Goal: Task Accomplishment & Management: Manage account settings

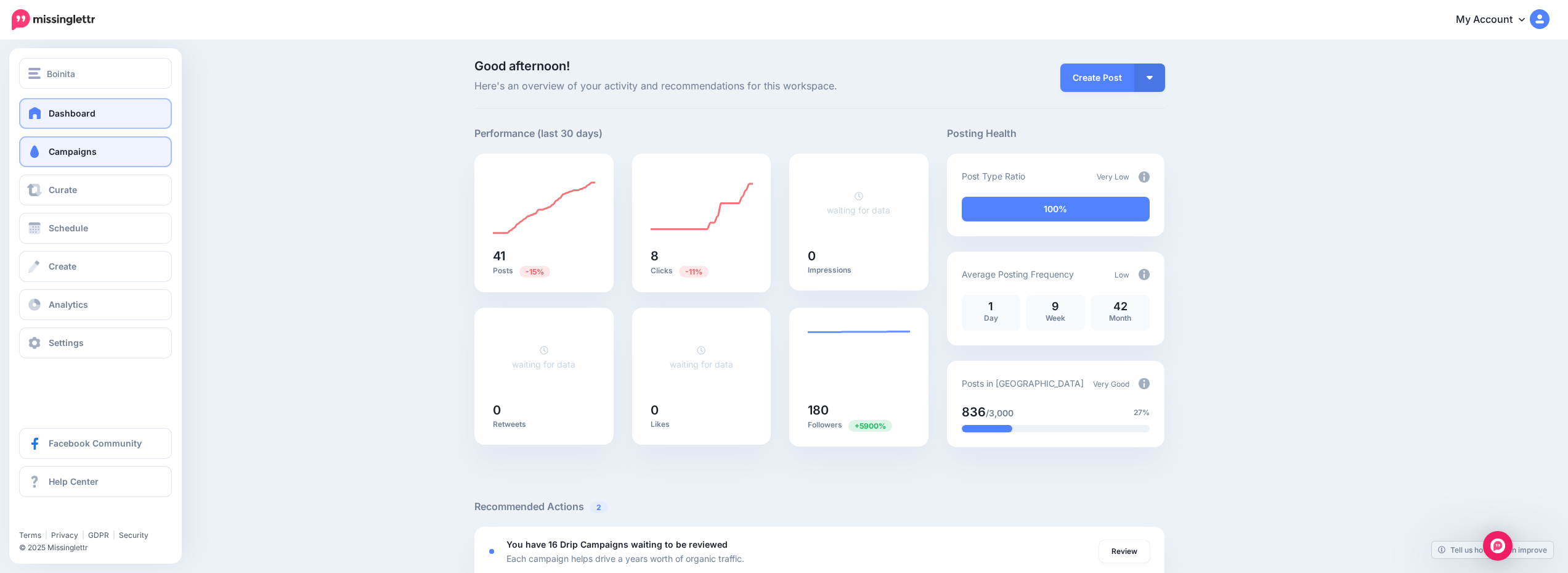
click at [107, 151] on link "Campaigns" at bounding box center [95, 151] width 153 height 31
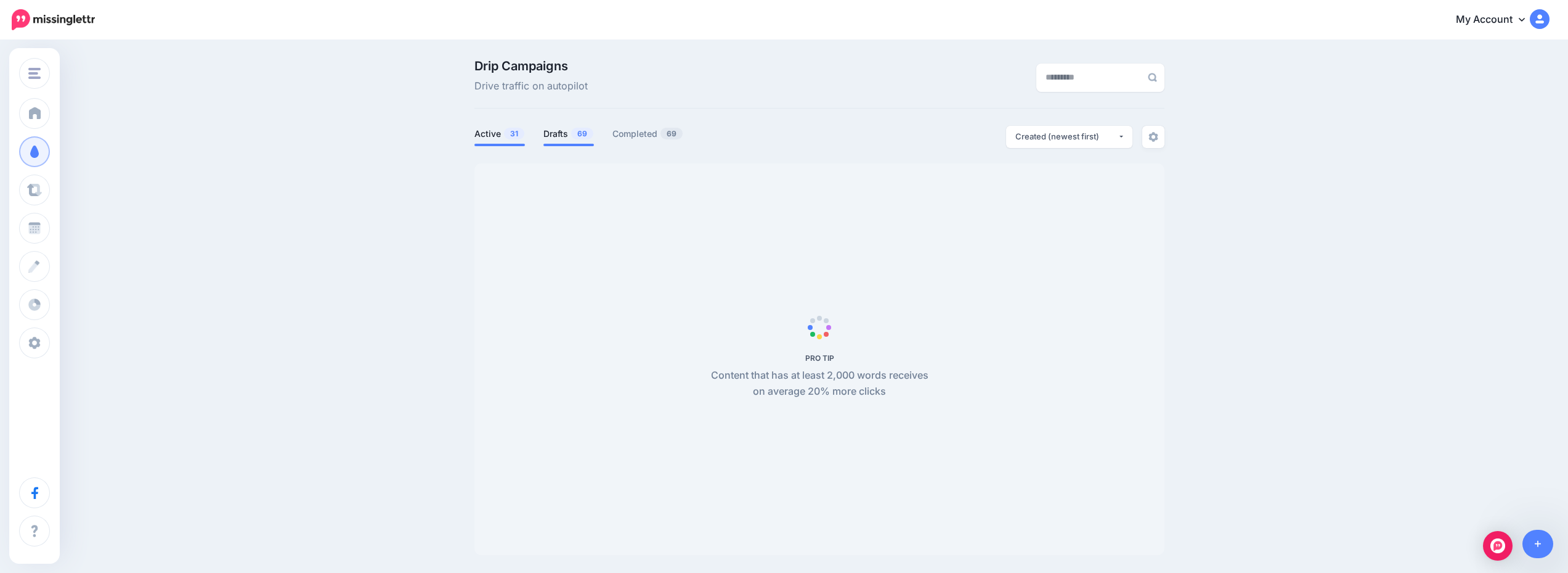
click at [568, 134] on link "Drafts 69" at bounding box center [569, 133] width 51 height 15
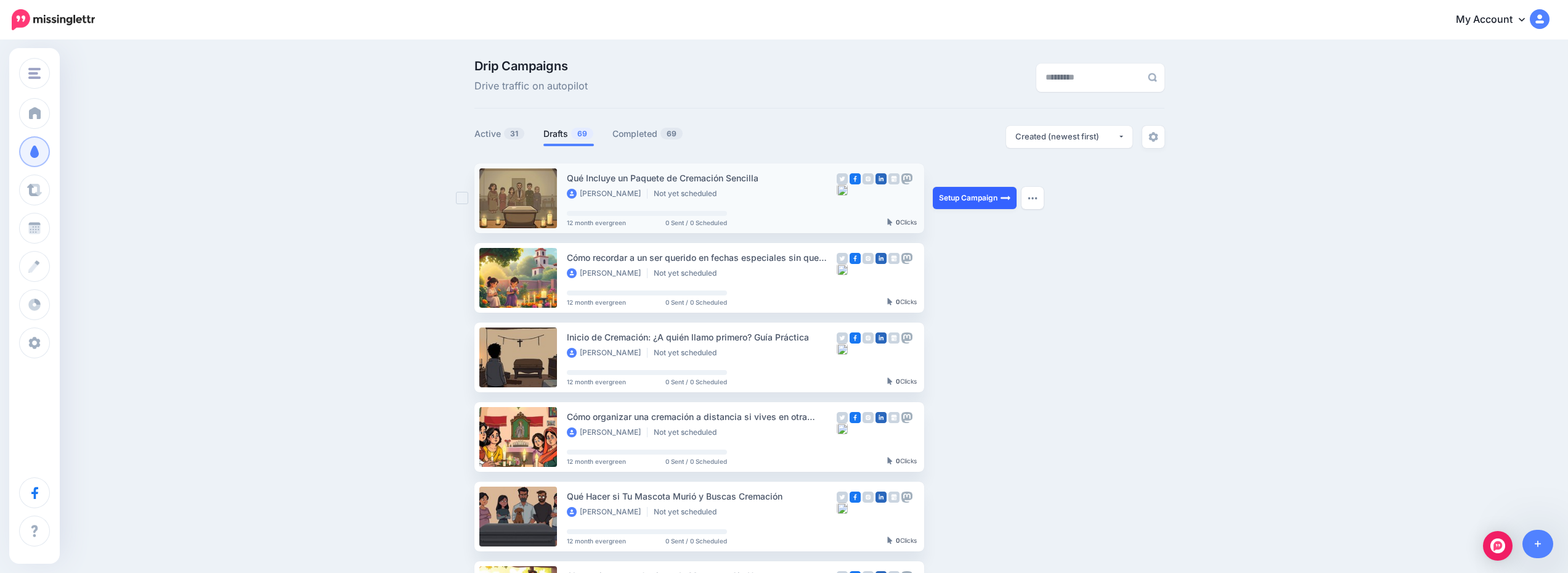
click at [982, 200] on link "Setup Campaign" at bounding box center [974, 198] width 84 height 22
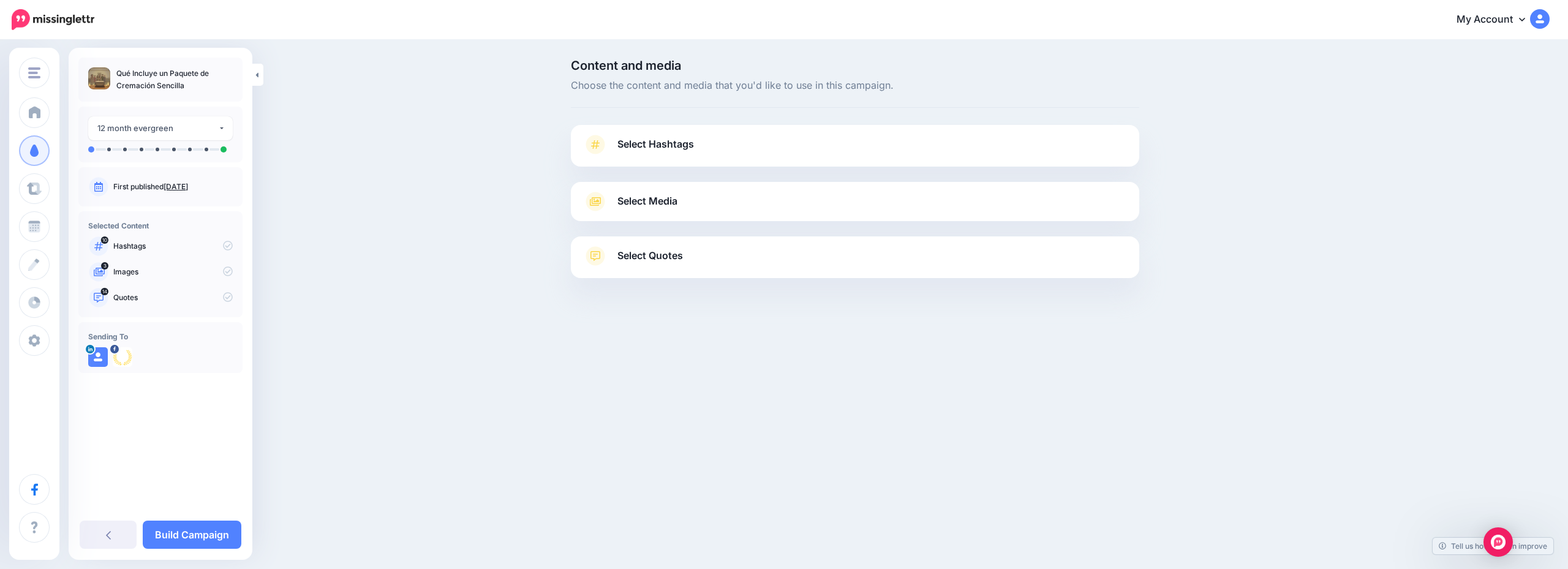
click at [807, 153] on link "Select Hashtags" at bounding box center [856, 151] width 545 height 32
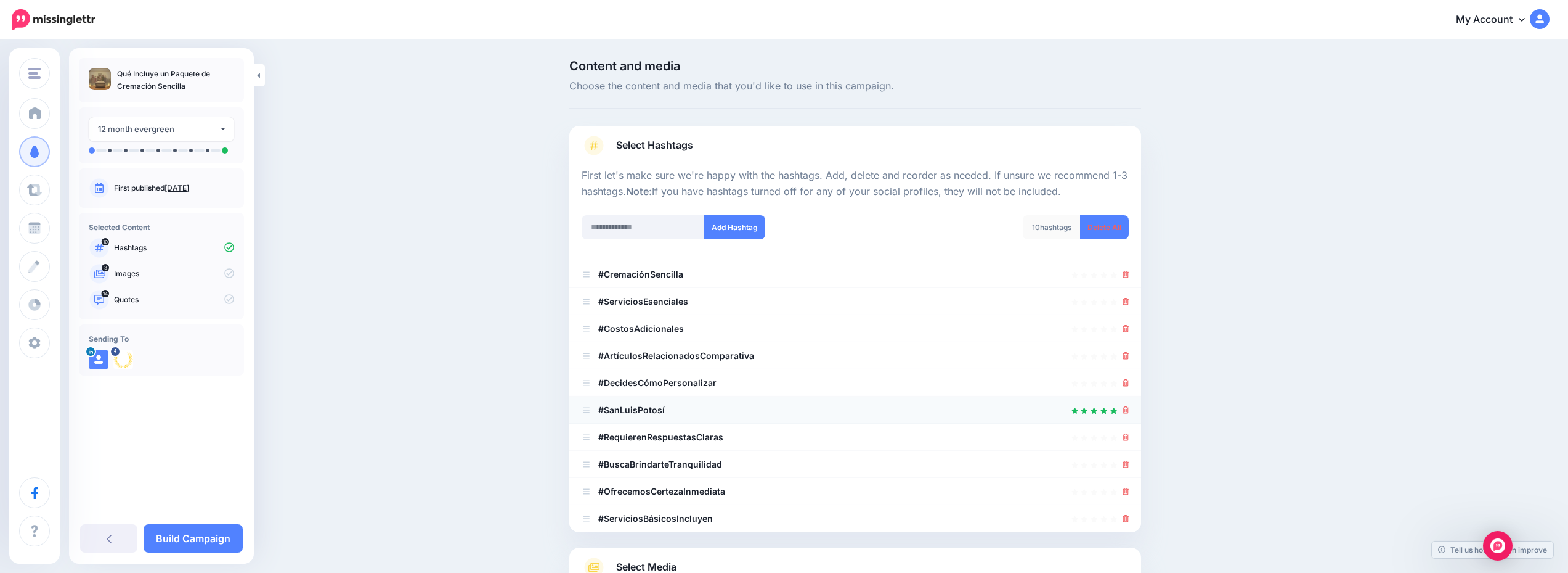
click at [1129, 415] on div at bounding box center [1125, 410] width 7 height 15
click at [1129, 413] on icon at bounding box center [1125, 409] width 7 height 7
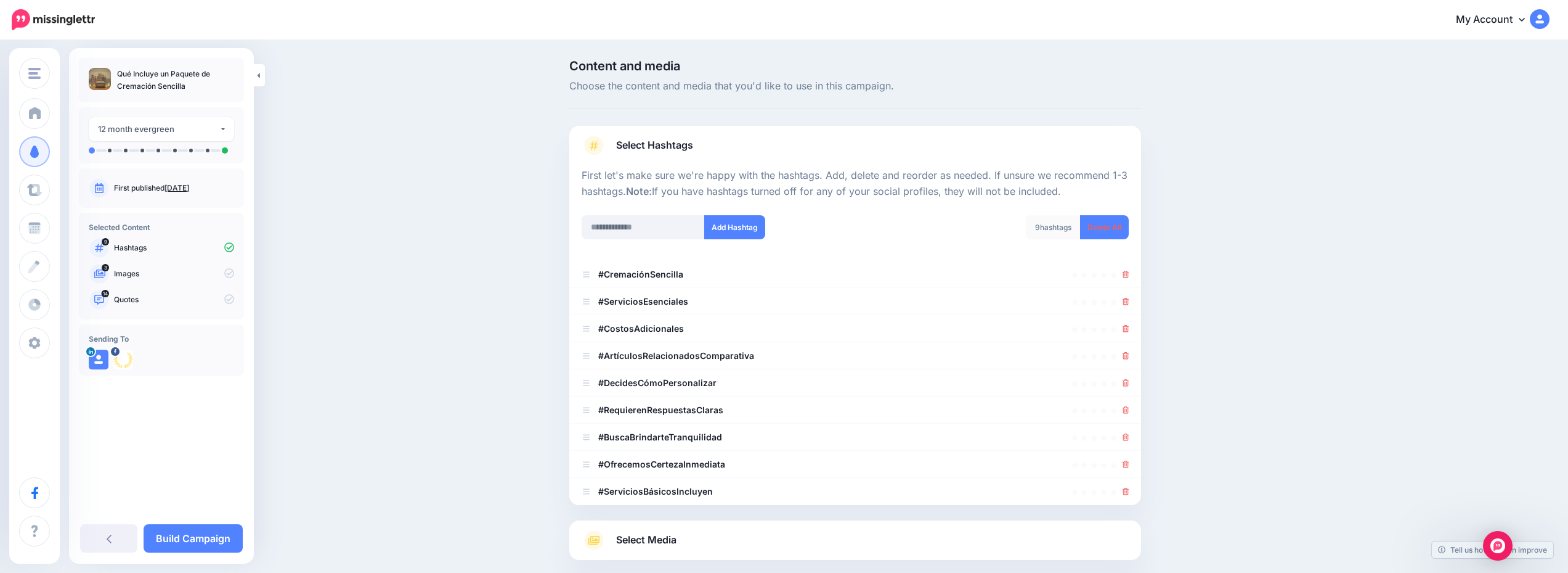
click at [757, 539] on link "Select Media" at bounding box center [855, 540] width 548 height 20
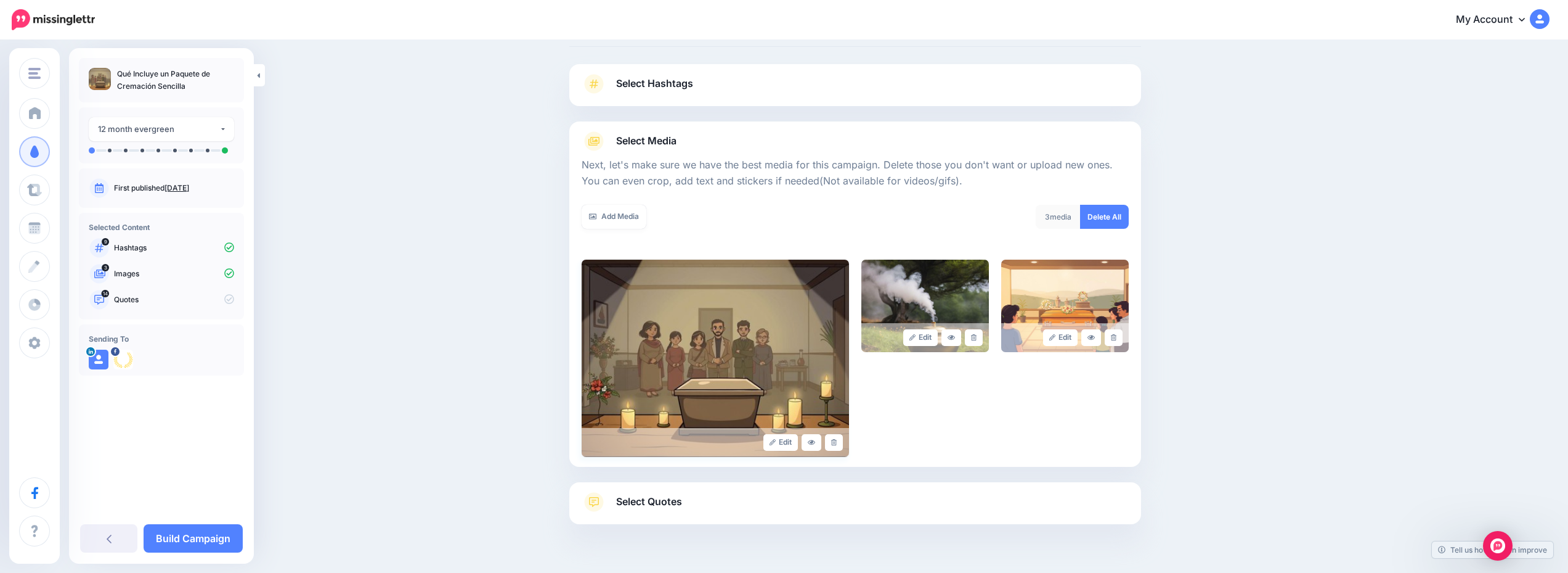
scroll to position [110, 0]
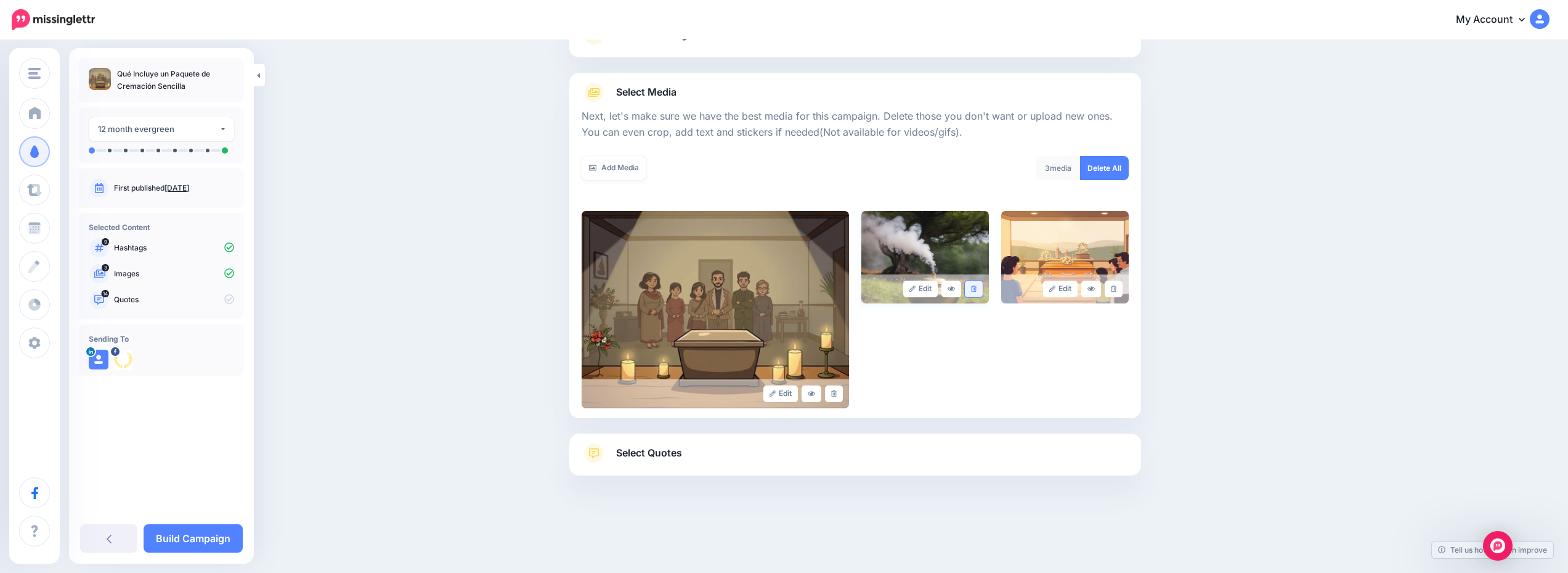
click at [973, 290] on link at bounding box center [974, 289] width 18 height 17
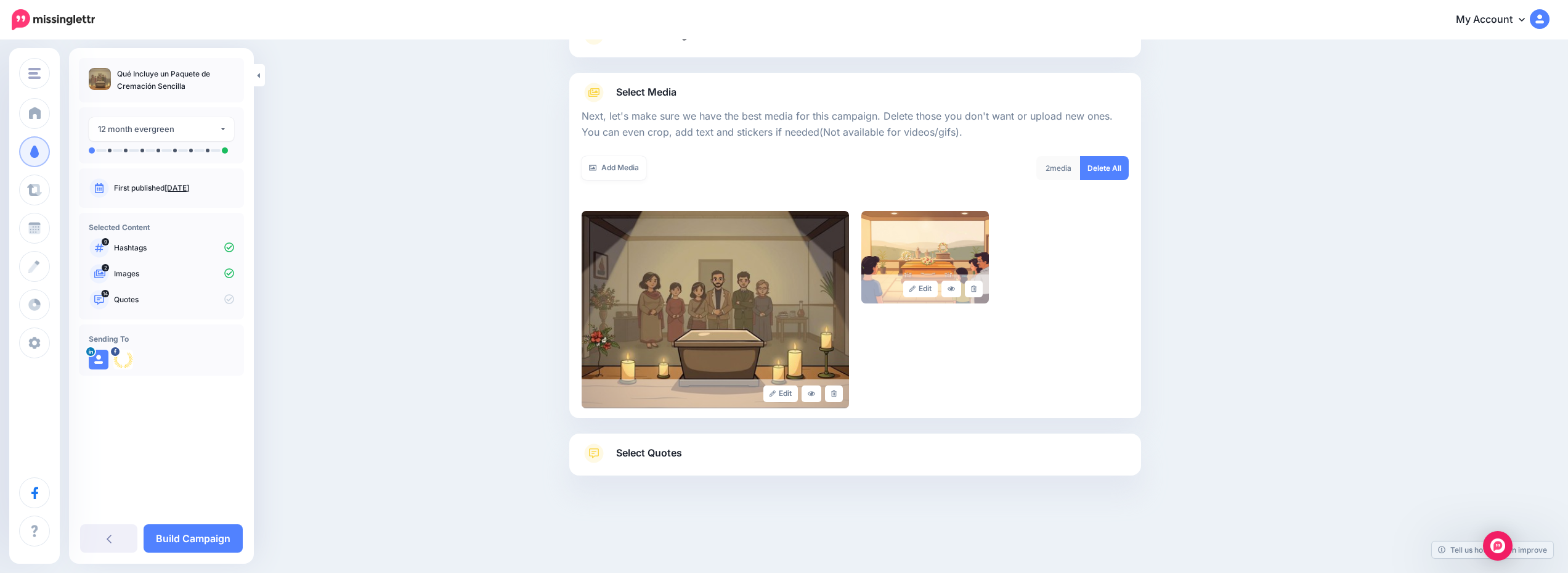
click at [791, 445] on div "Select Quotes Choose your favourite quotes or go with our recommendations. The …" at bounding box center [855, 454] width 572 height 42
click at [820, 452] on link "Select Quotes" at bounding box center [855, 459] width 548 height 32
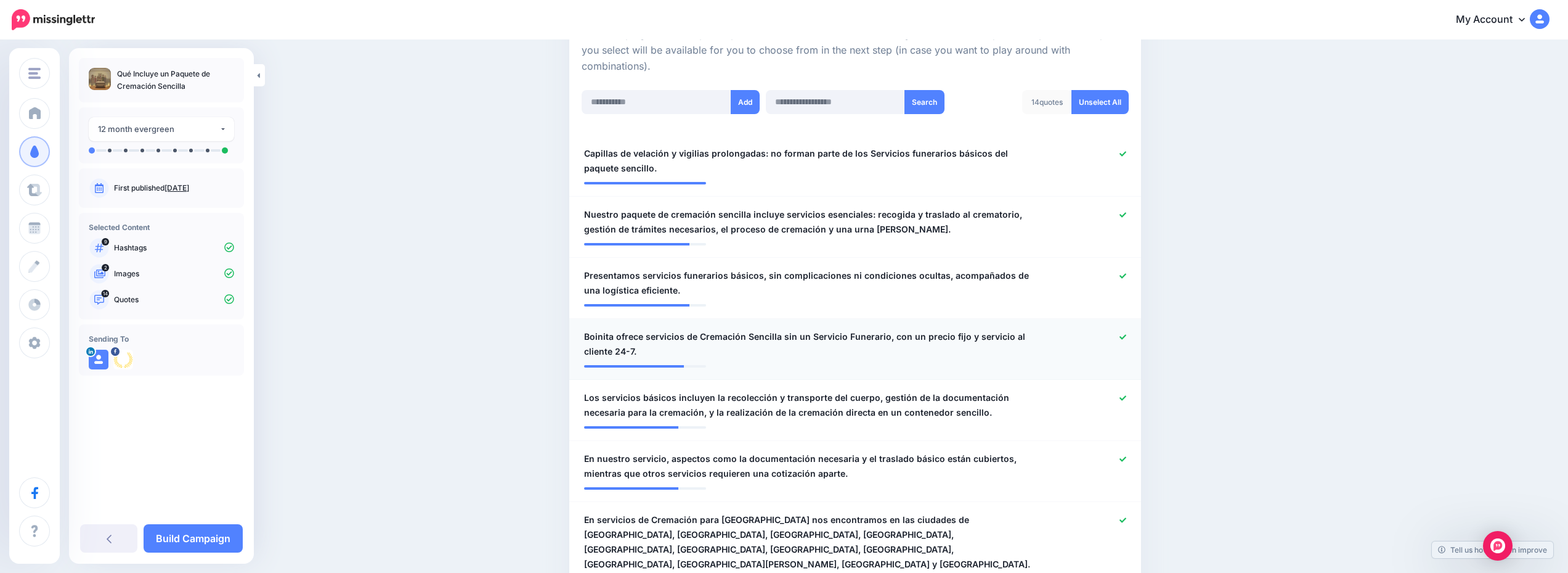
scroll to position [419, 0]
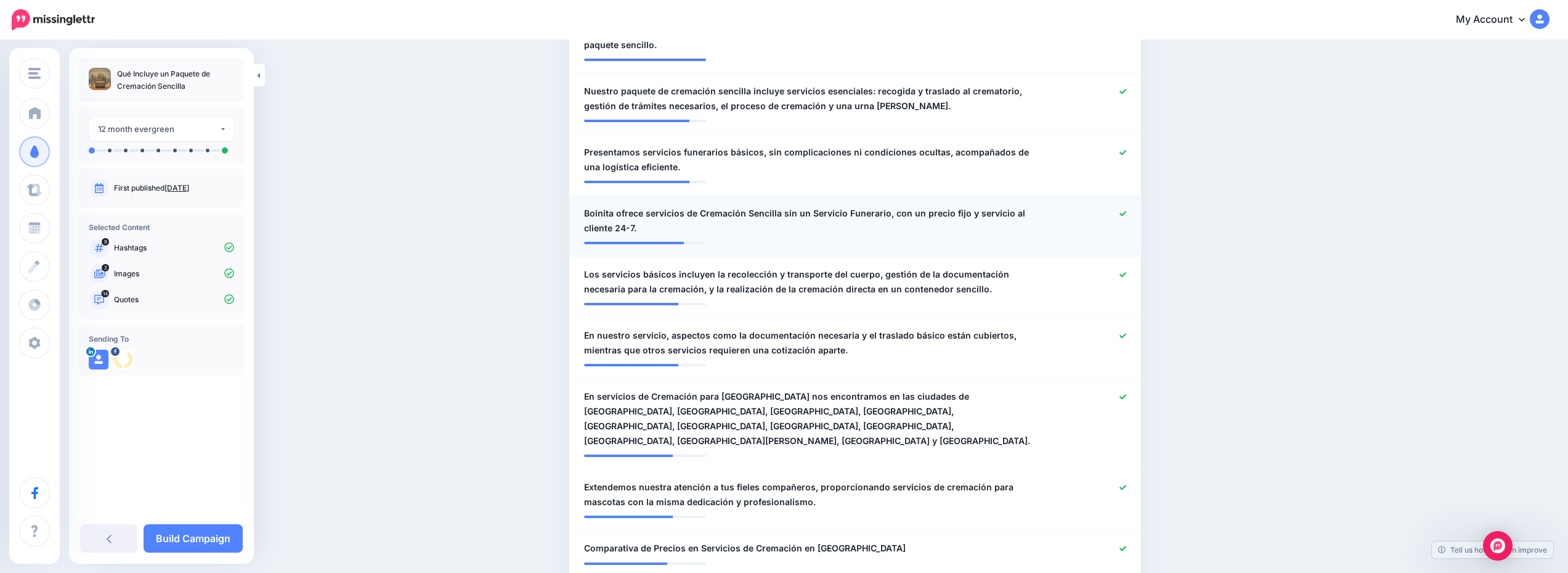
click at [1126, 213] on icon at bounding box center [1122, 213] width 7 height 7
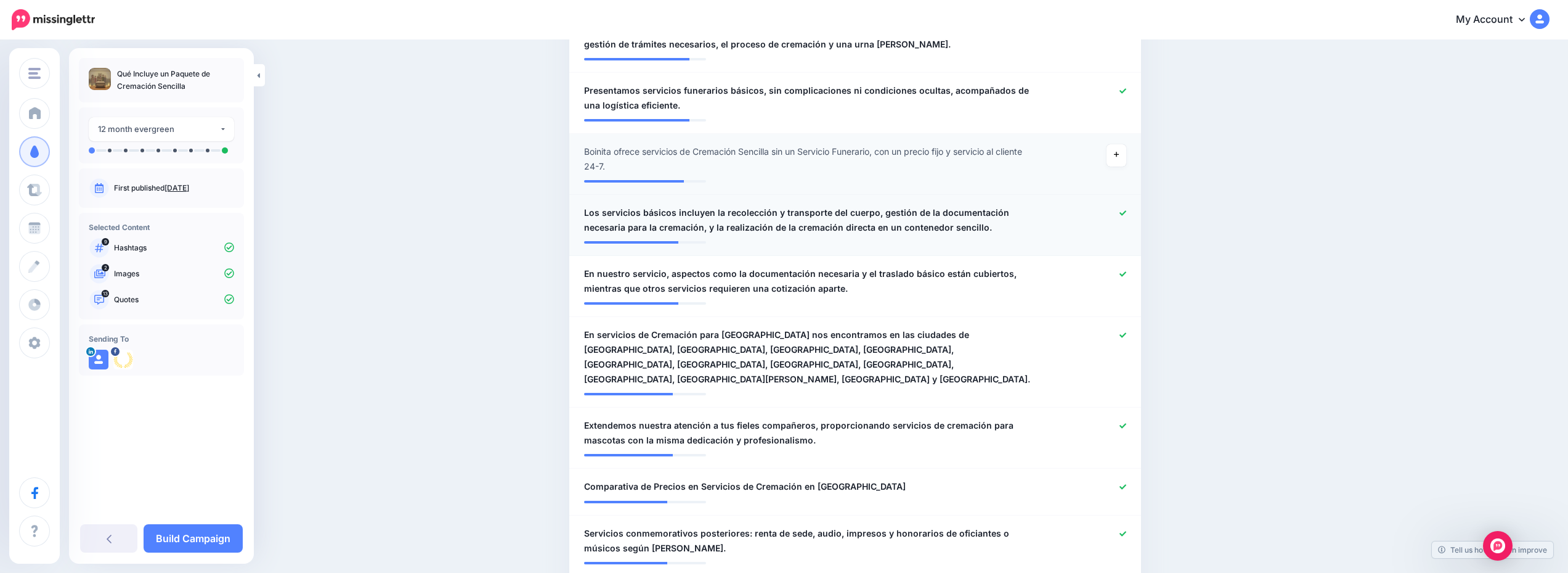
scroll to position [542, 0]
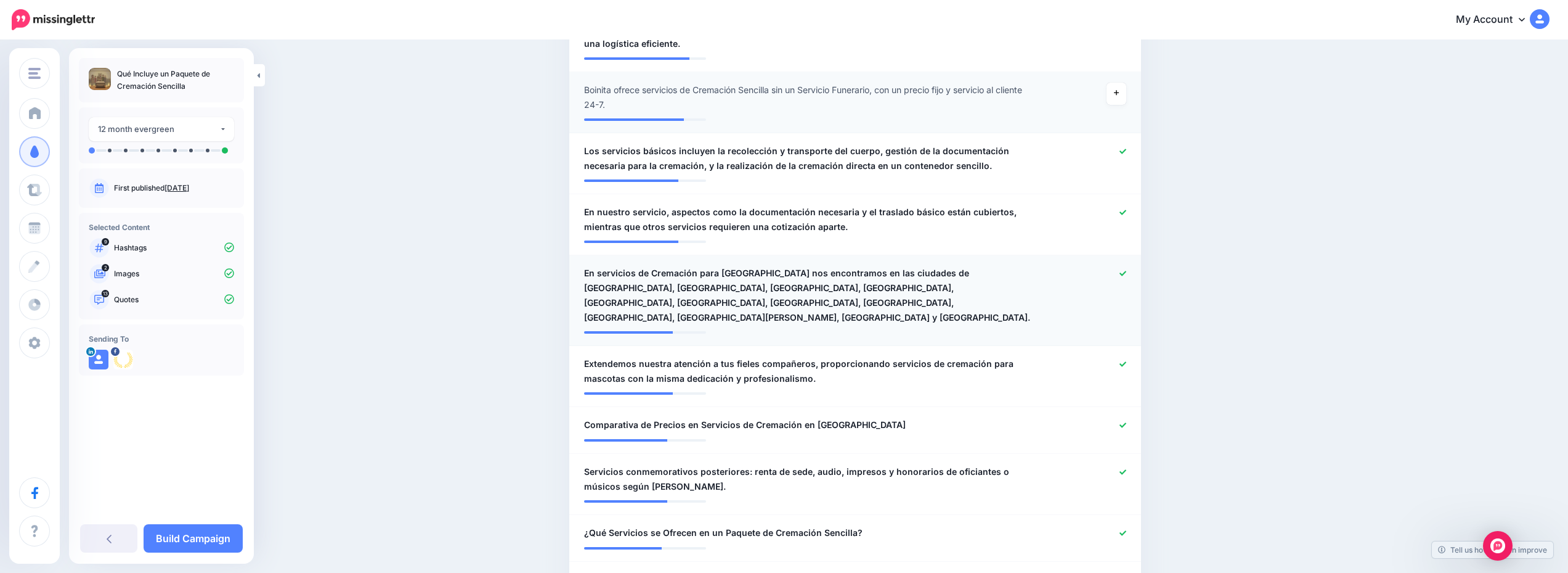
click at [1126, 274] on icon at bounding box center [1122, 273] width 7 height 7
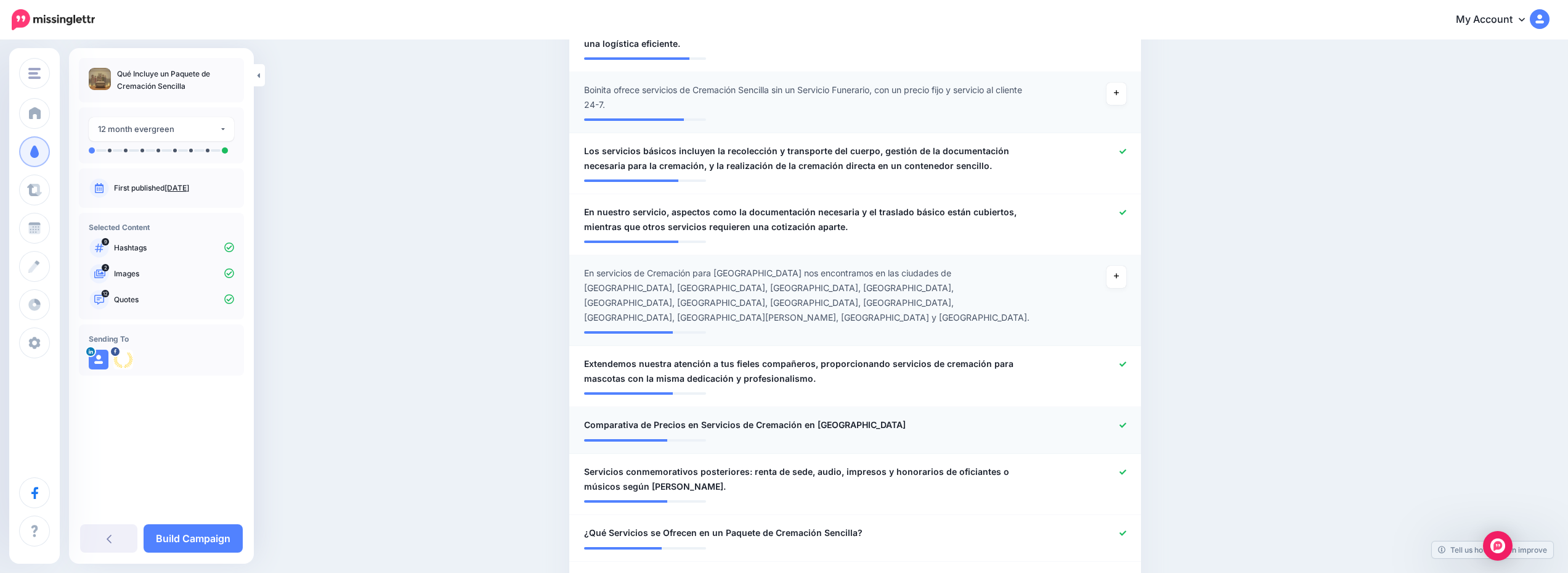
click at [1125, 422] on icon at bounding box center [1122, 425] width 7 height 7
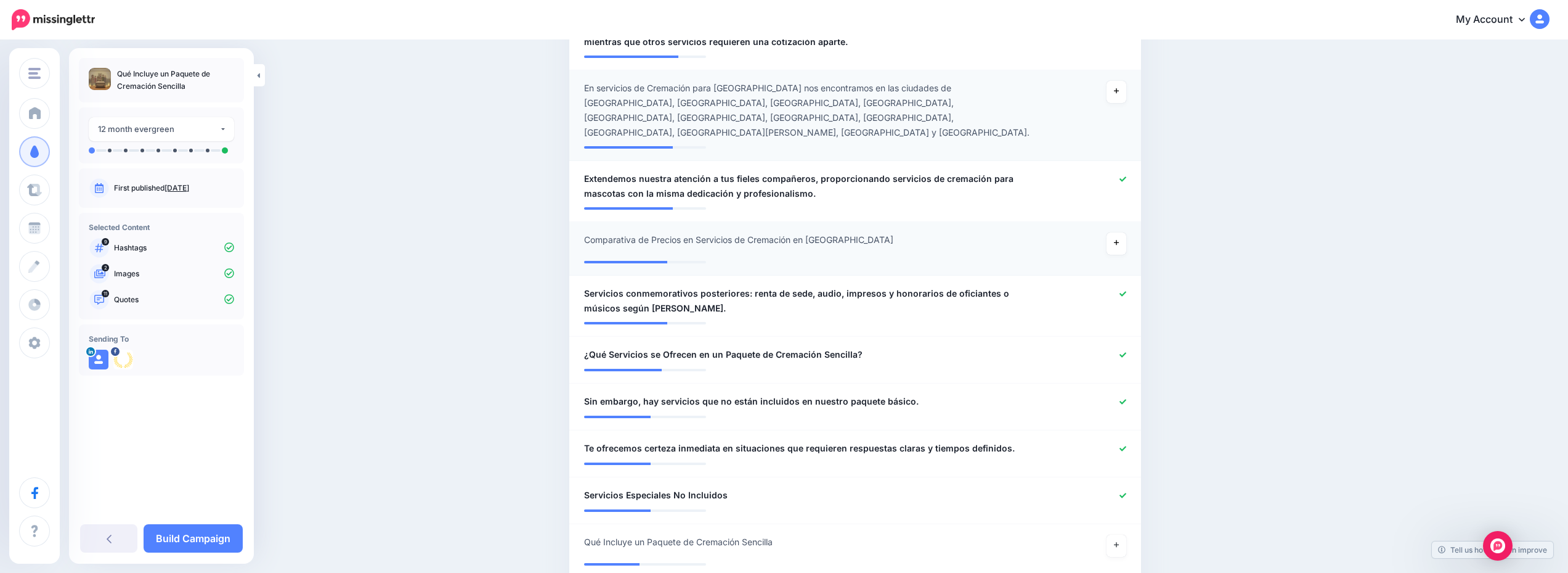
scroll to position [789, 0]
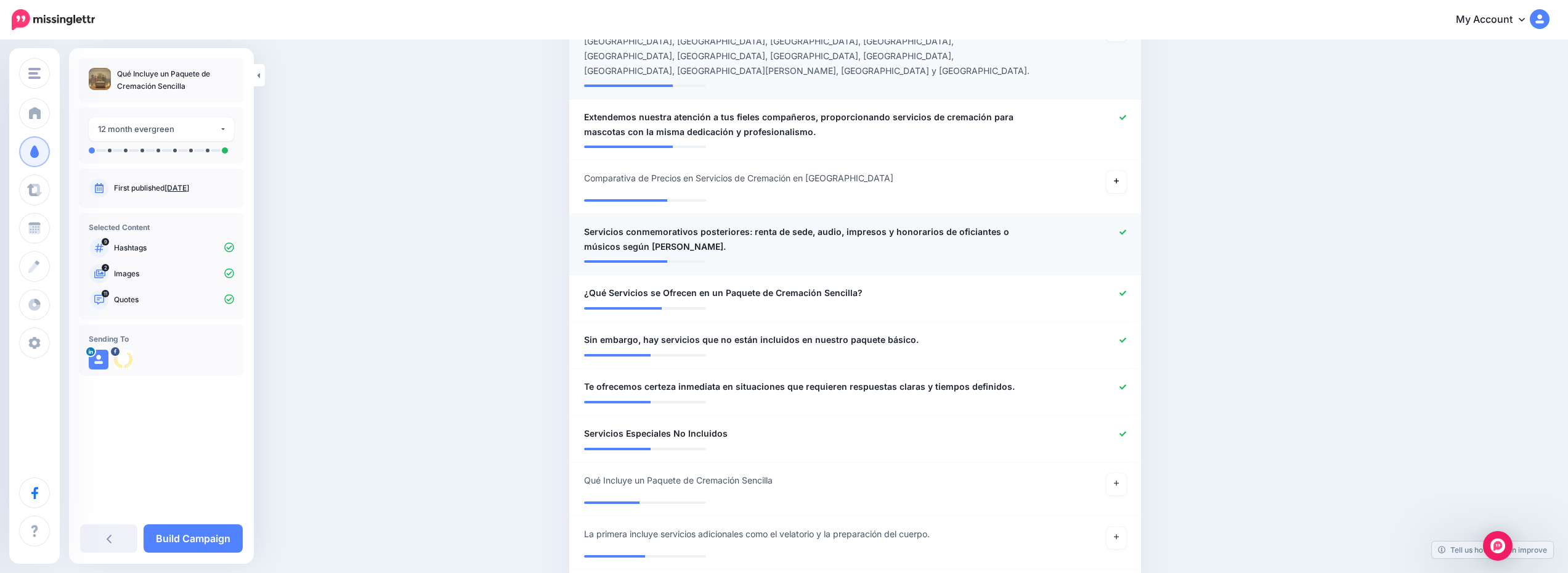
click at [1126, 229] on icon at bounding box center [1122, 231] width 7 height 5
click at [1125, 473] on link at bounding box center [1116, 484] width 20 height 22
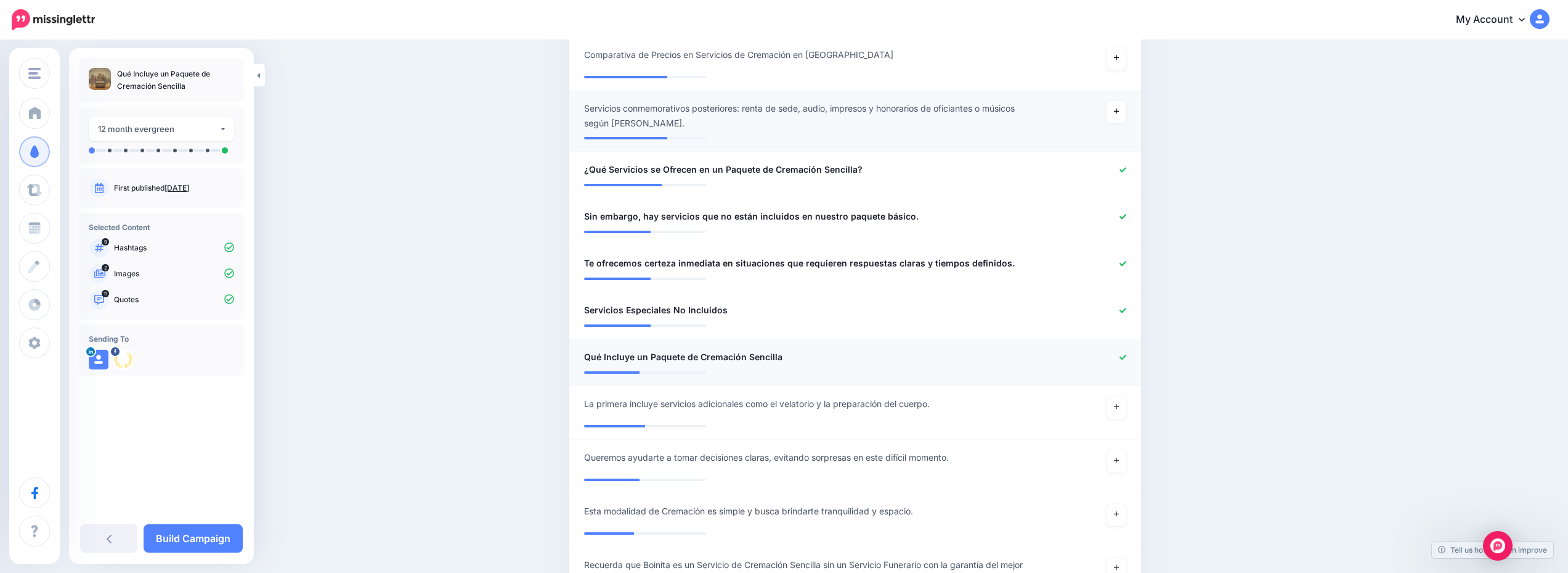
scroll to position [974, 0]
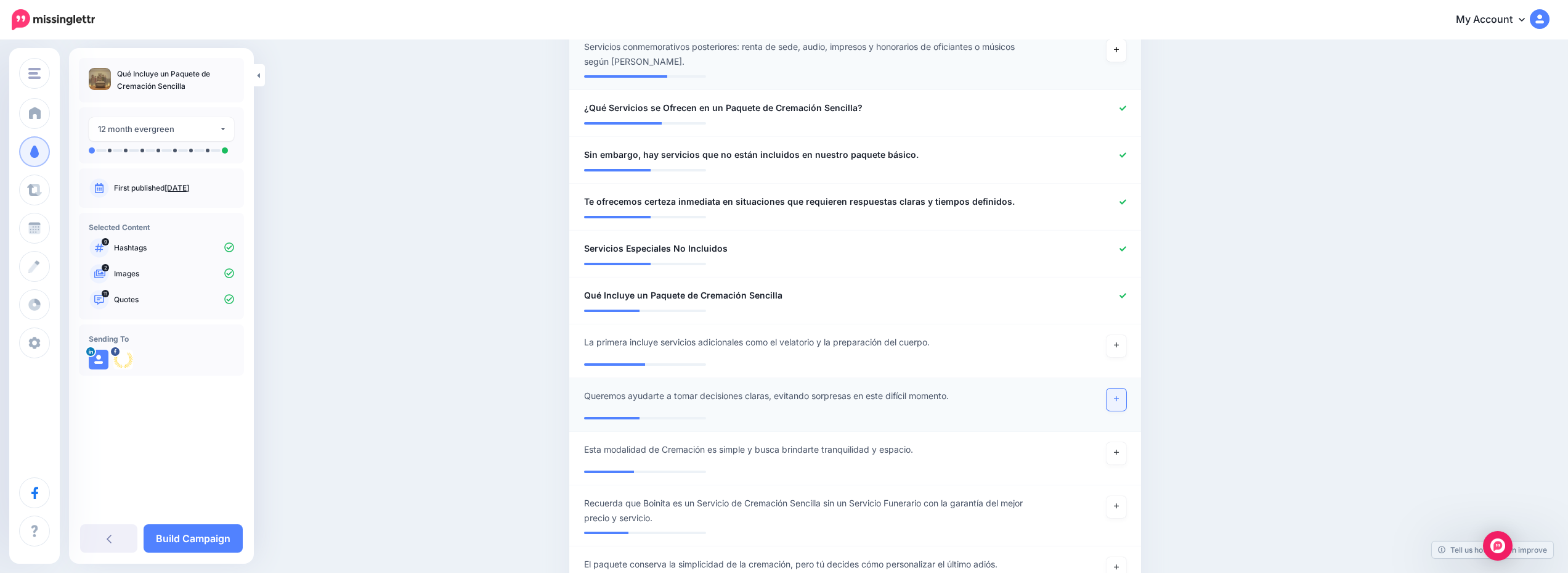
click at [1119, 395] on icon at bounding box center [1116, 398] width 5 height 7
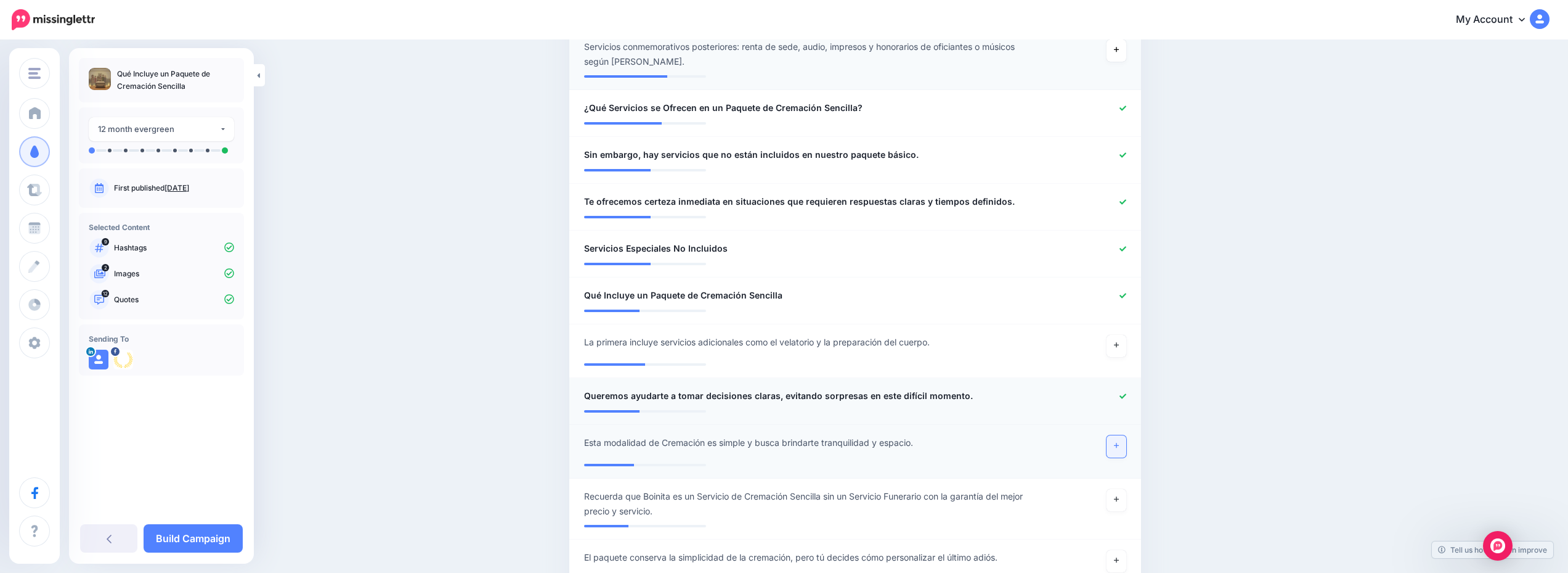
click at [1119, 435] on link at bounding box center [1116, 446] width 20 height 22
click at [224, 536] on link "Build Campaign" at bounding box center [193, 538] width 99 height 28
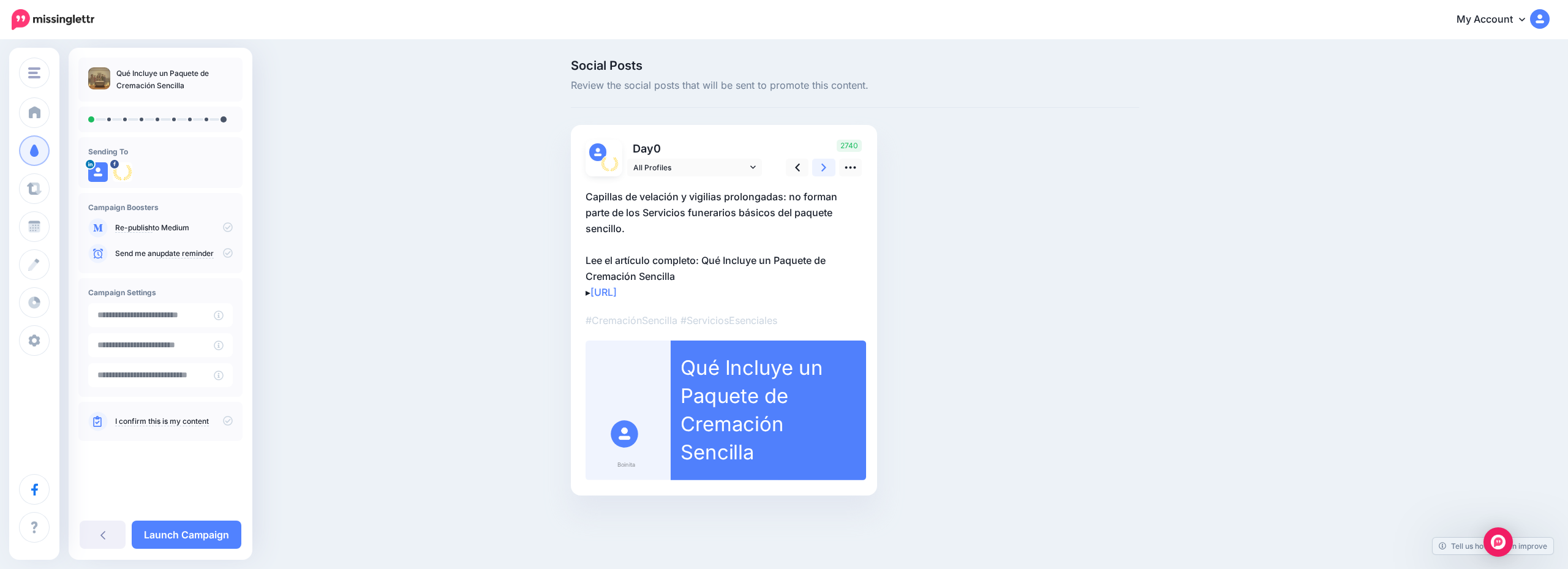
click at [822, 159] on link at bounding box center [824, 168] width 23 height 18
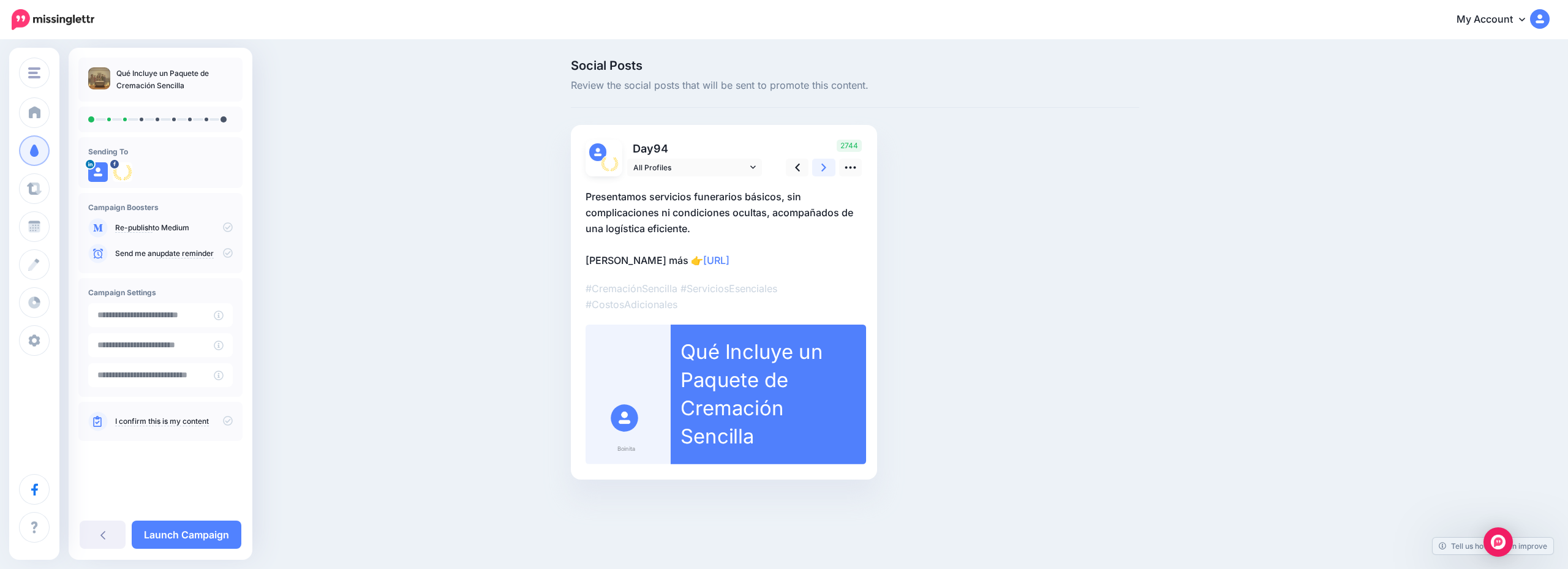
click at [822, 159] on link at bounding box center [824, 168] width 23 height 18
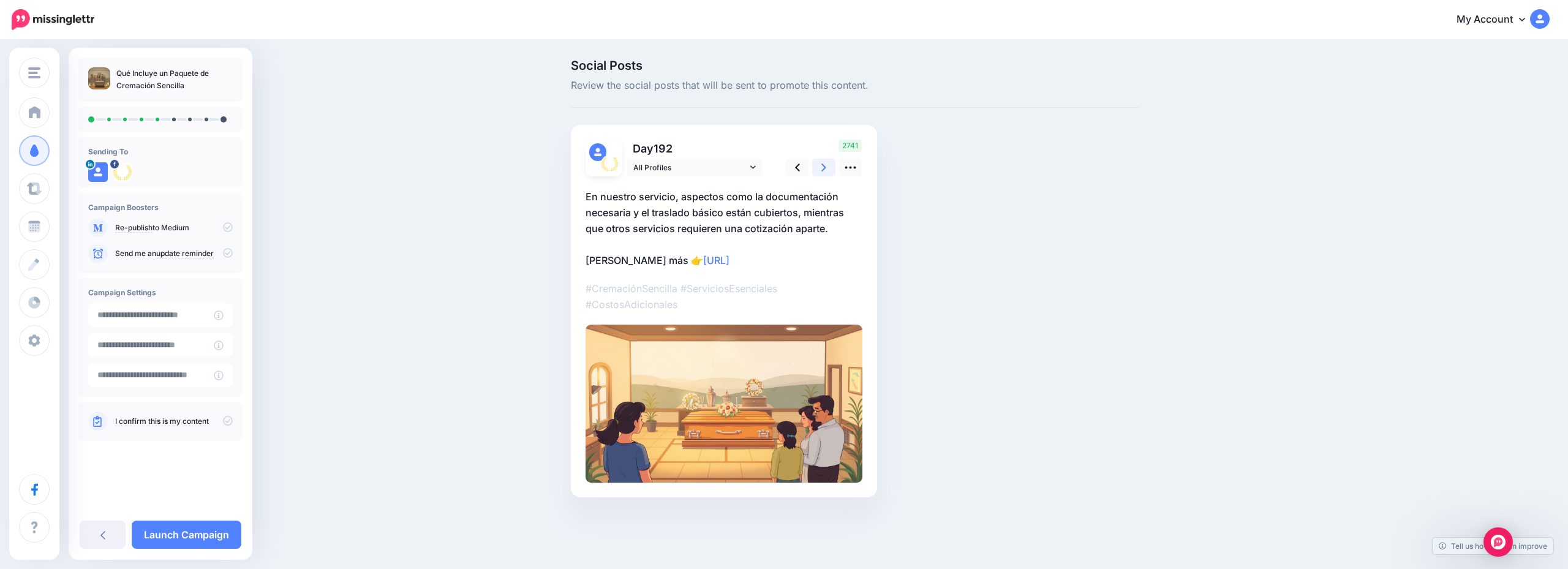
click at [822, 159] on link at bounding box center [824, 168] width 23 height 18
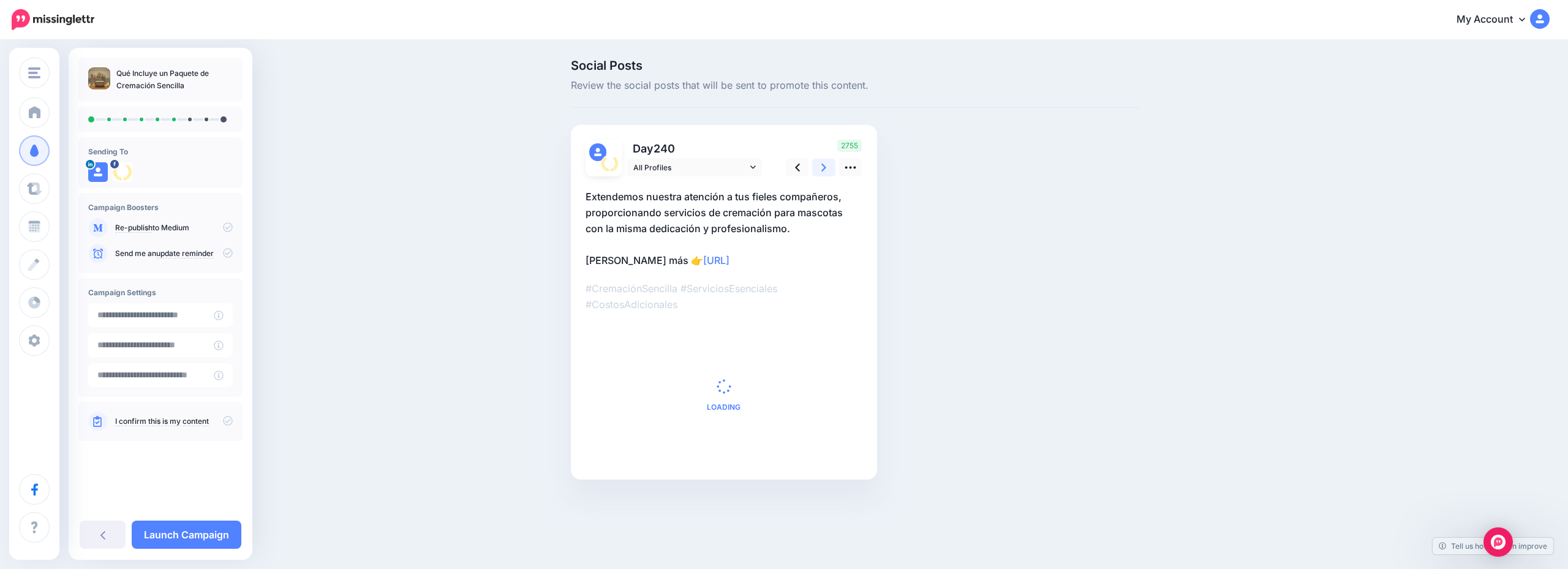
click at [822, 159] on link at bounding box center [824, 168] width 23 height 18
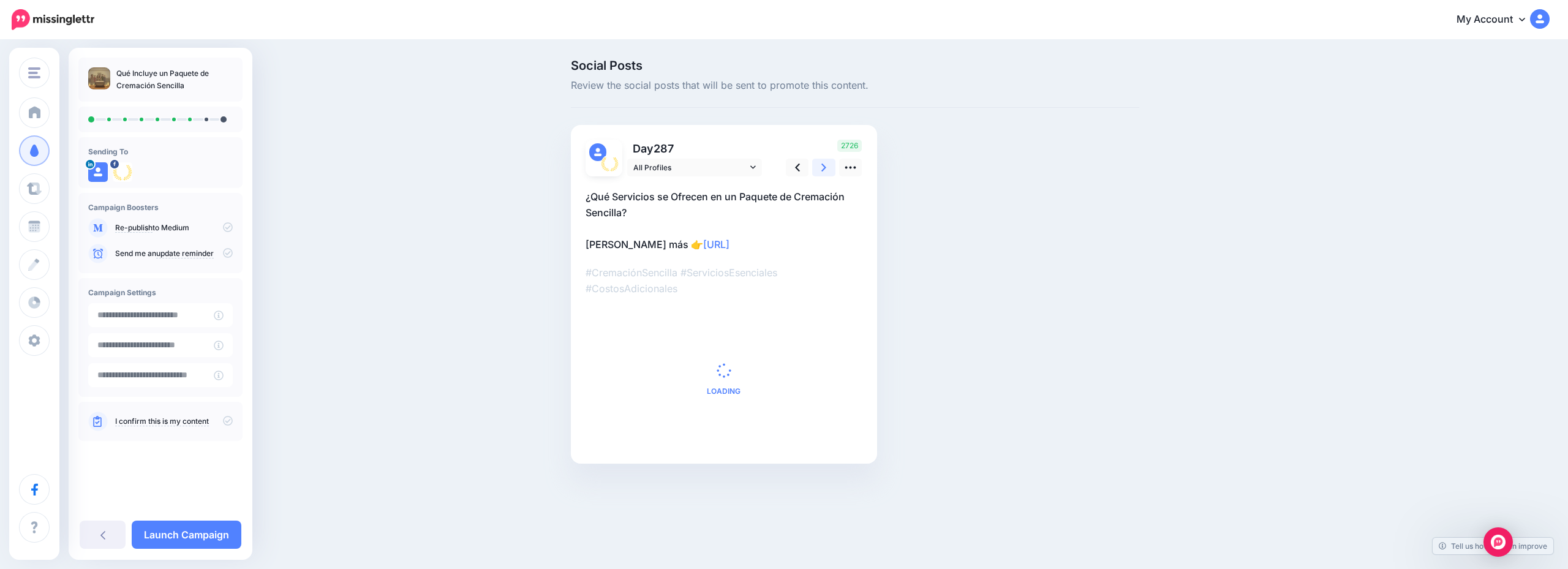
click at [822, 159] on link at bounding box center [824, 168] width 23 height 18
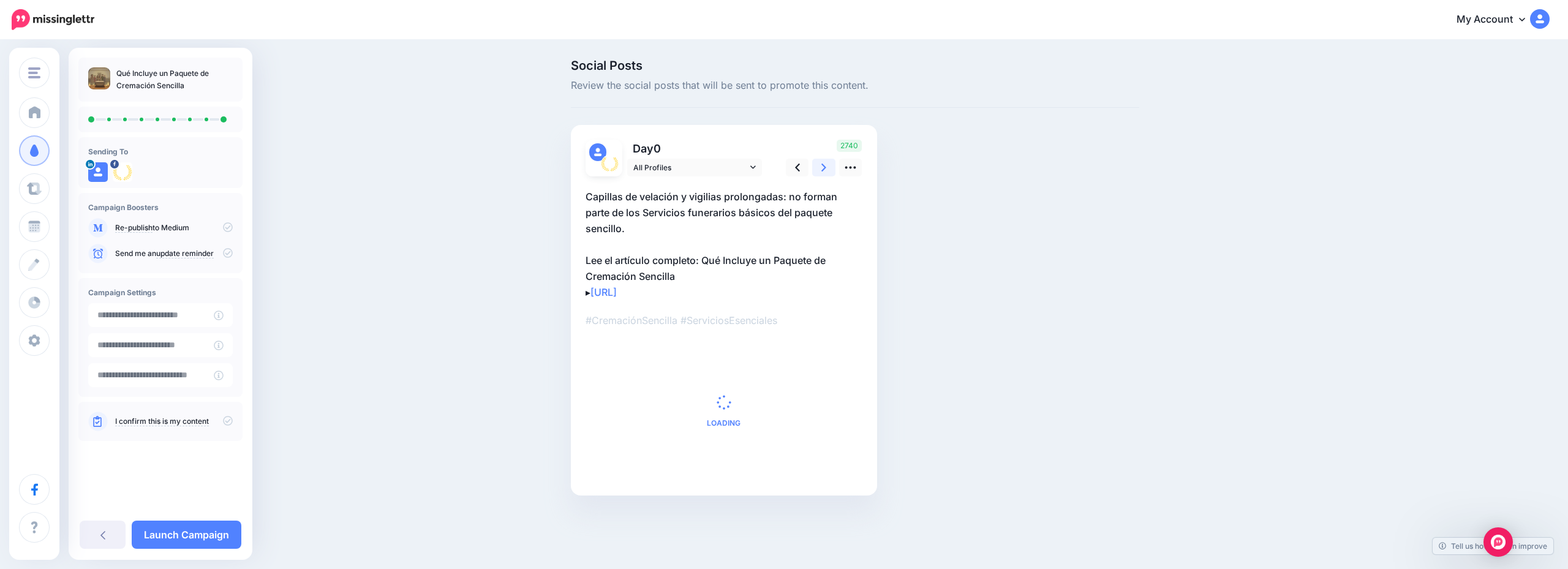
click at [822, 159] on link at bounding box center [824, 168] width 23 height 18
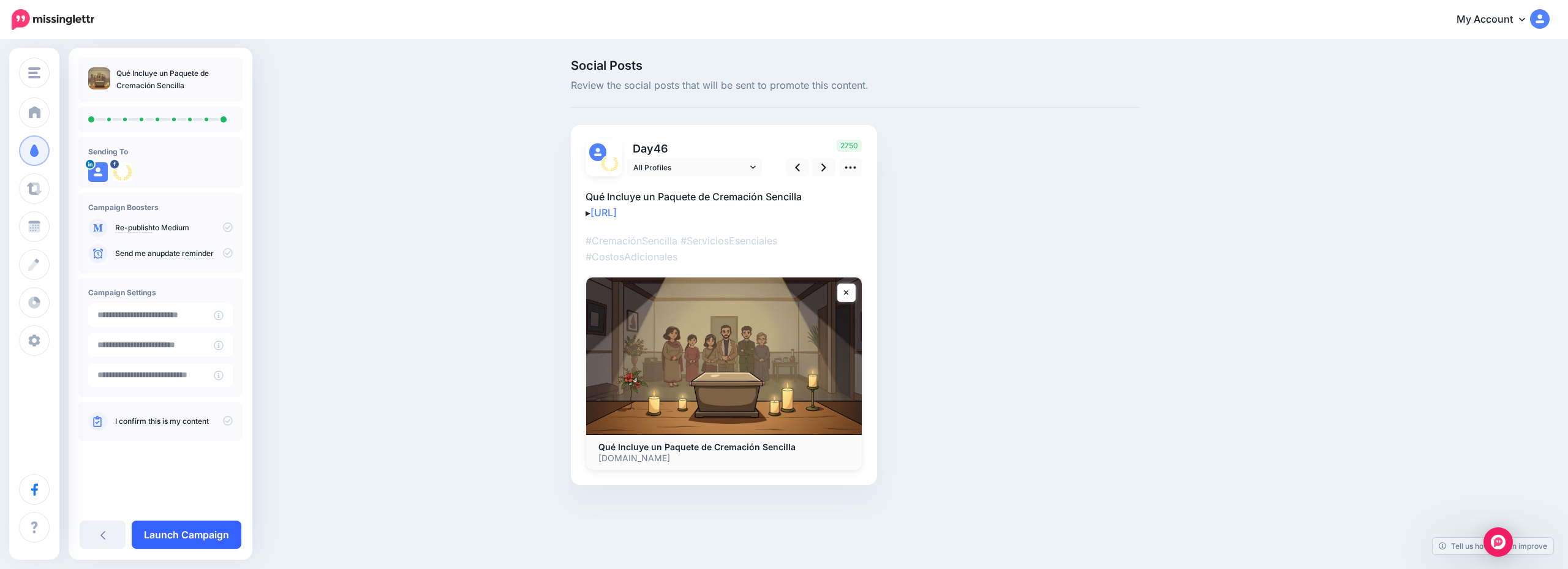
click at [206, 522] on link "Launch Campaign" at bounding box center [187, 534] width 109 height 28
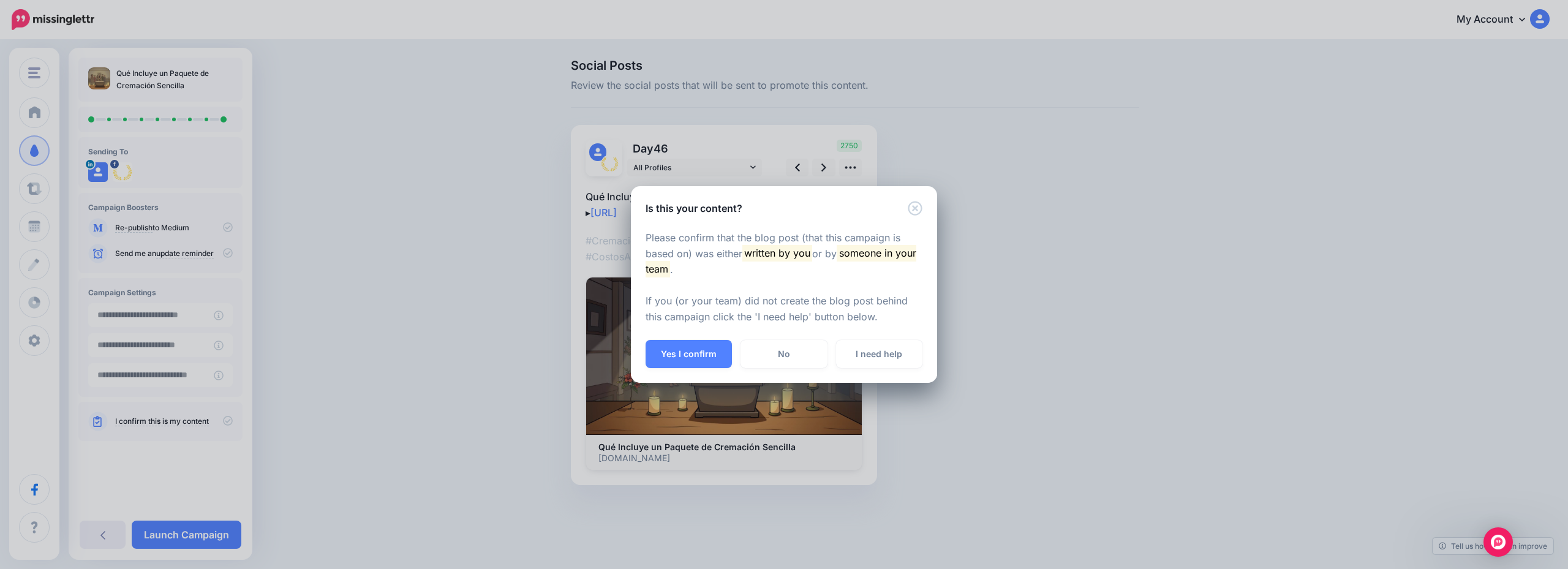
click at [708, 357] on button "Yes I confirm" at bounding box center [689, 354] width 86 height 28
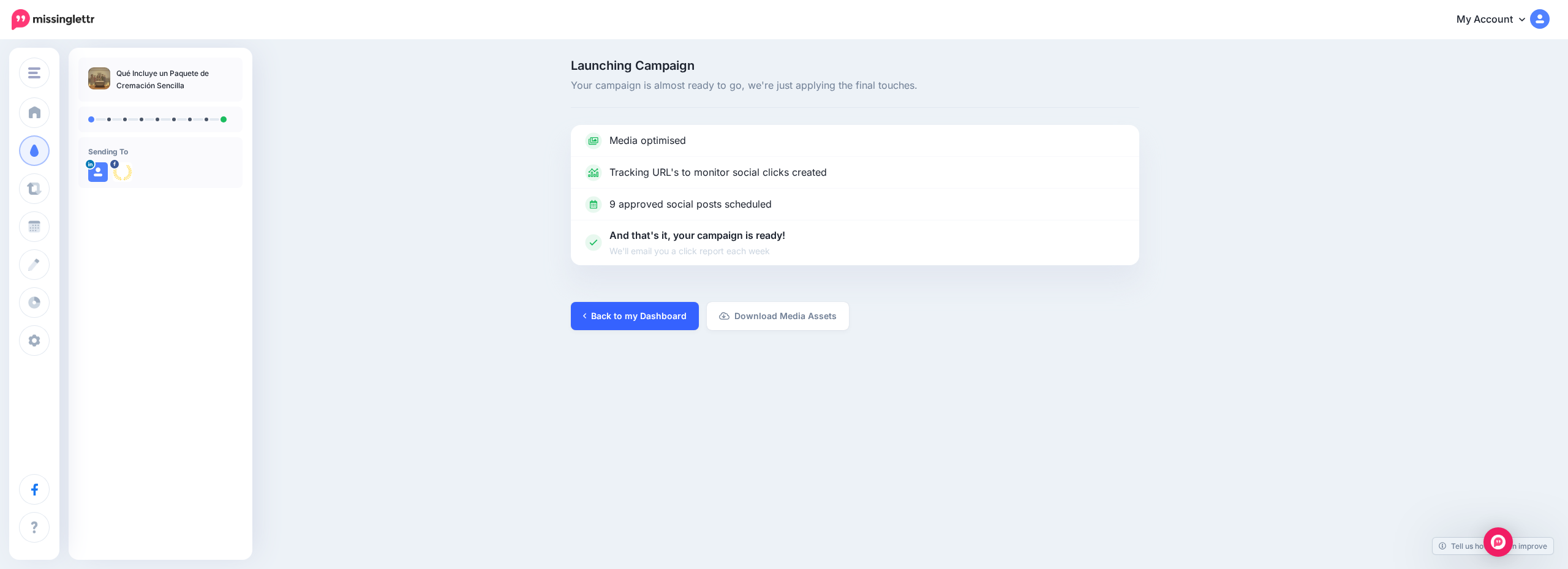
click at [662, 313] on link "Back to my Dashboard" at bounding box center [635, 316] width 128 height 28
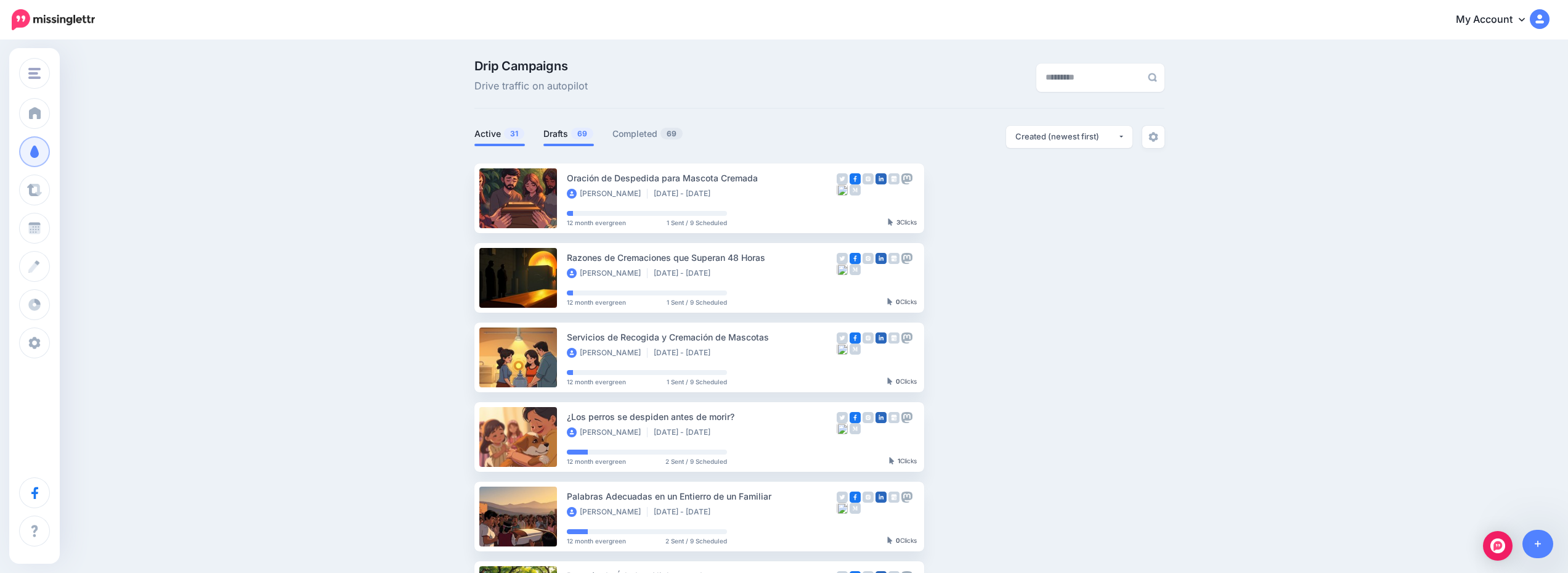
click at [564, 140] on link "Drafts 69" at bounding box center [569, 133] width 51 height 15
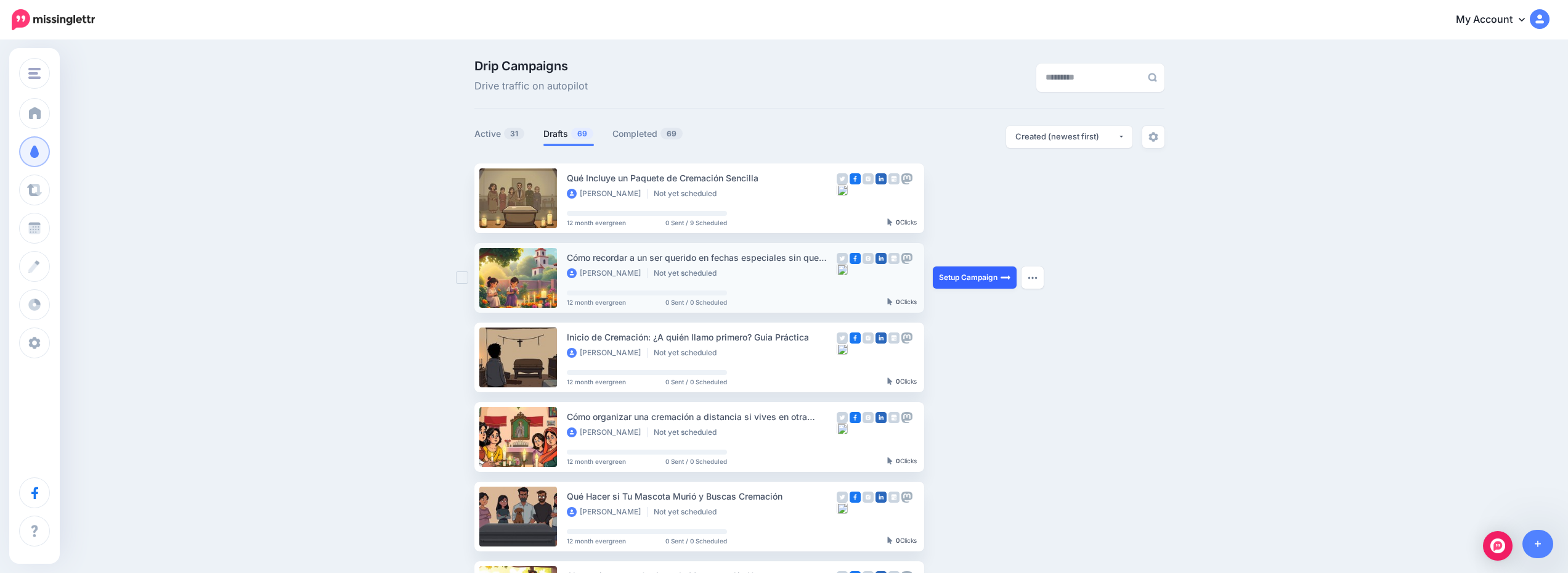
click at [973, 281] on link "Setup Campaign" at bounding box center [974, 277] width 84 height 22
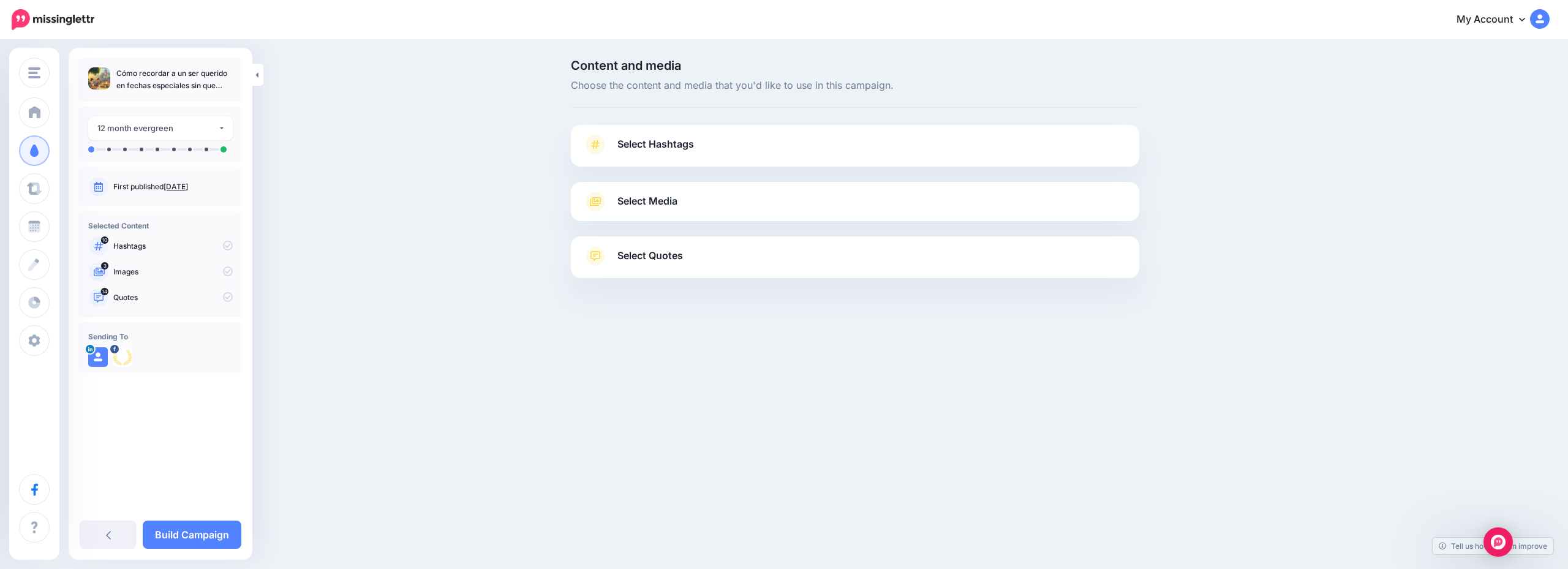
click at [792, 152] on link "Select Hashtags" at bounding box center [856, 151] width 545 height 32
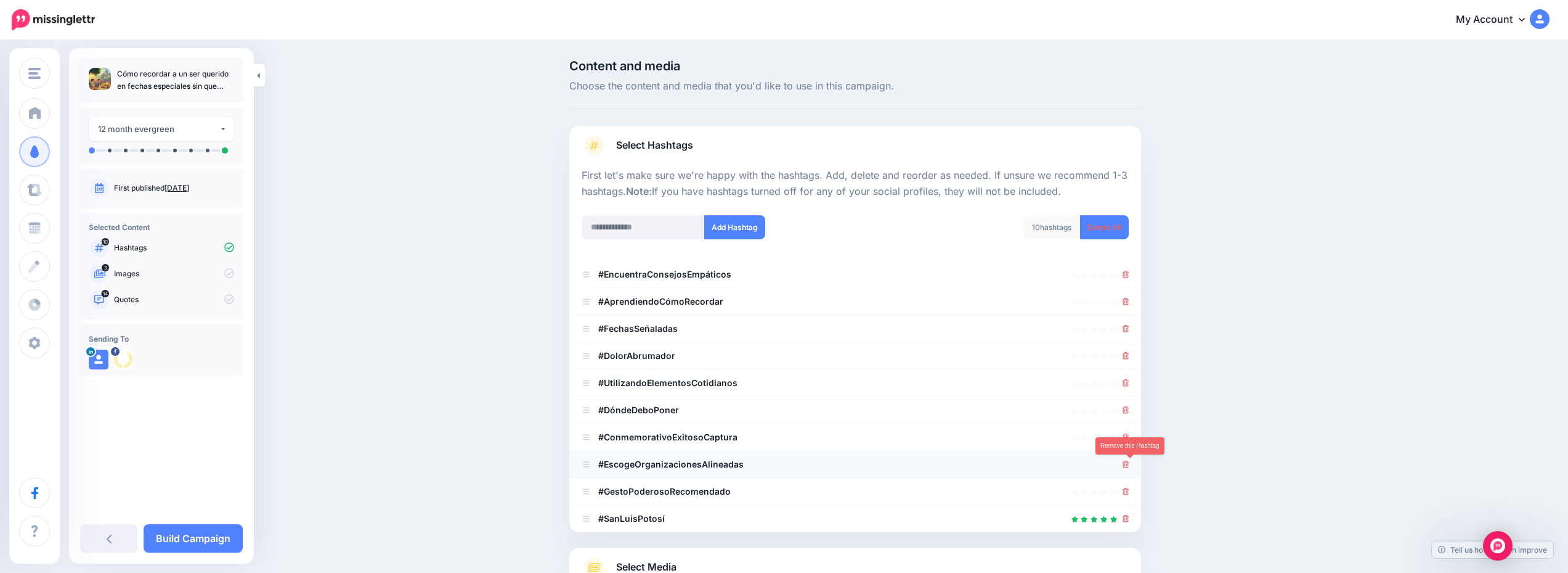
click at [1129, 462] on icon at bounding box center [1125, 464] width 7 height 7
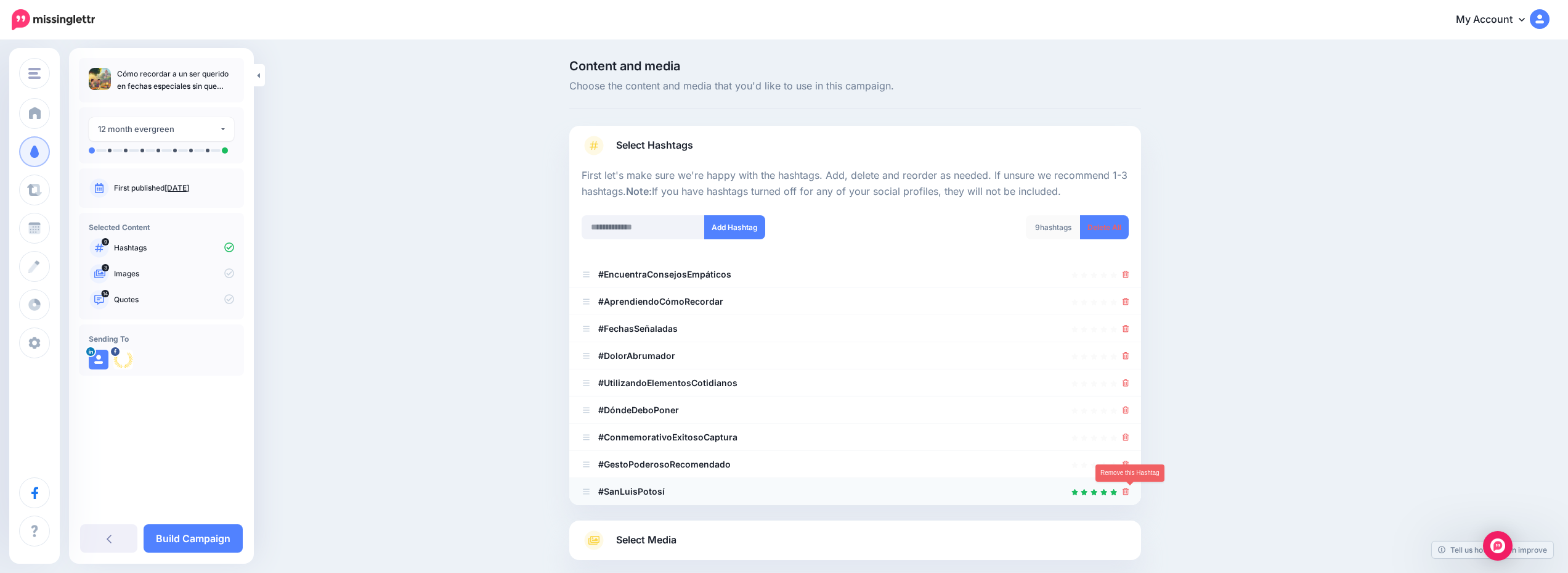
click at [1129, 490] on icon at bounding box center [1125, 491] width 7 height 7
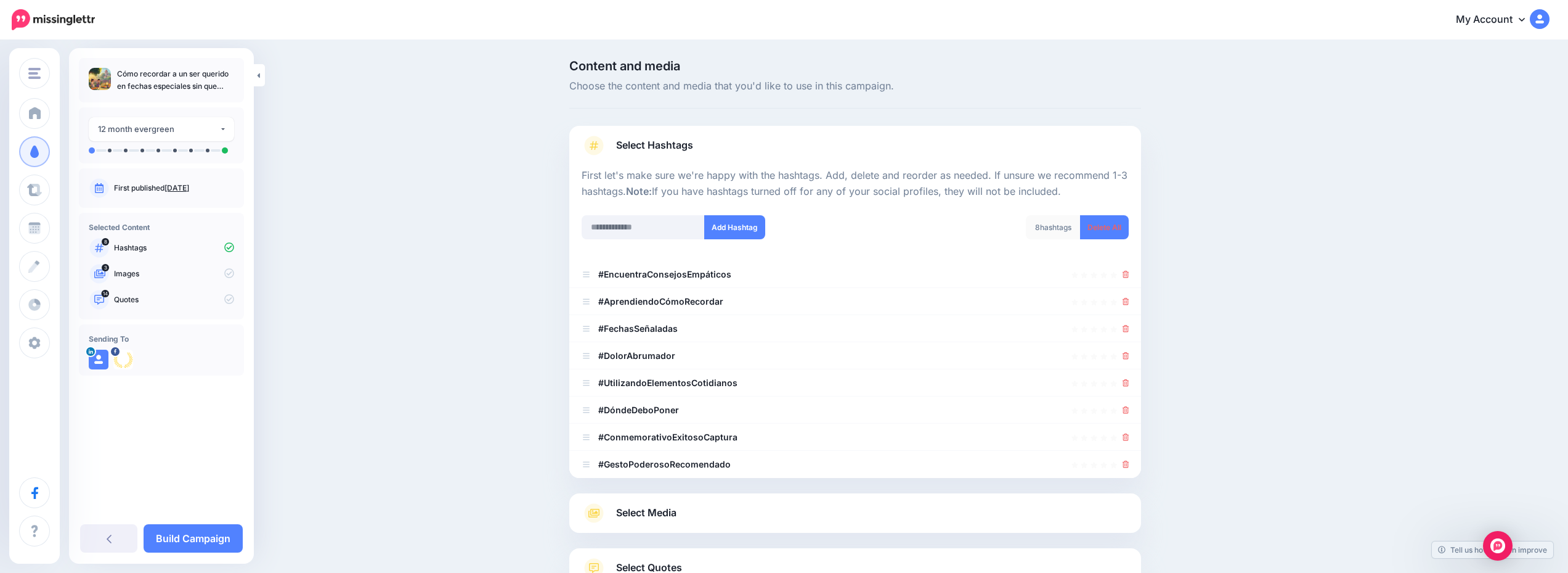
click at [793, 509] on link "Select Media" at bounding box center [855, 513] width 548 height 20
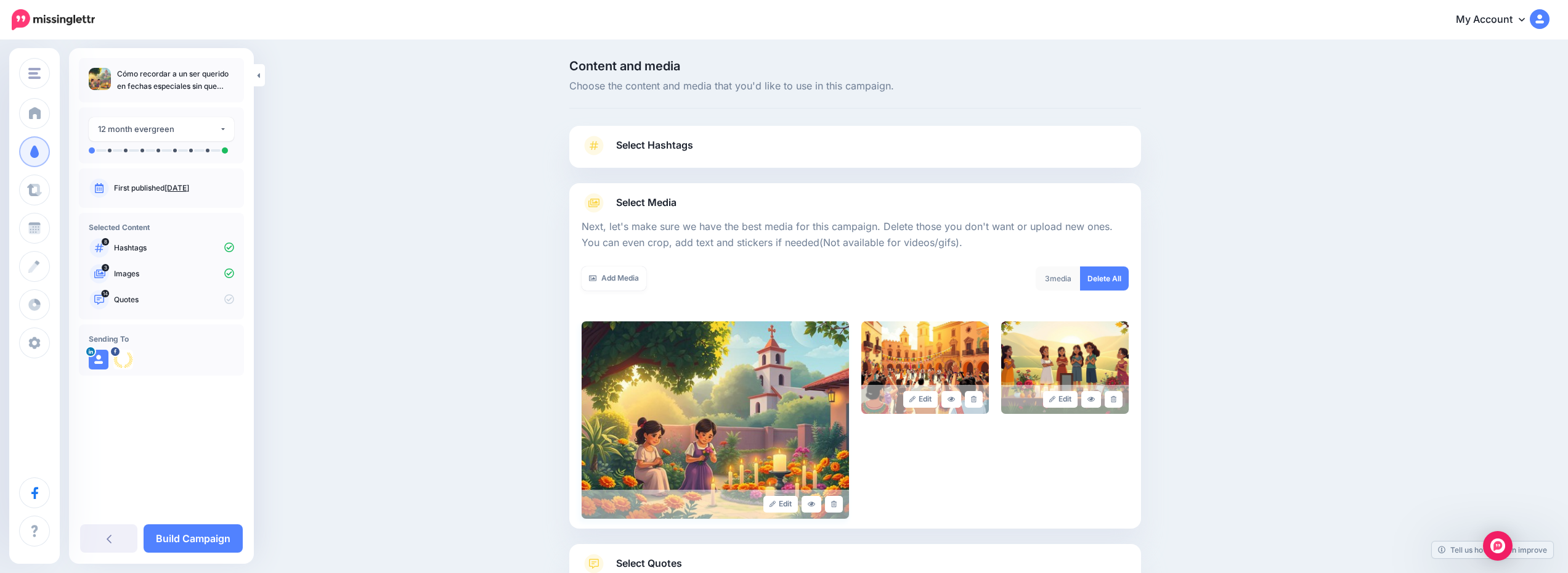
scroll to position [93, 0]
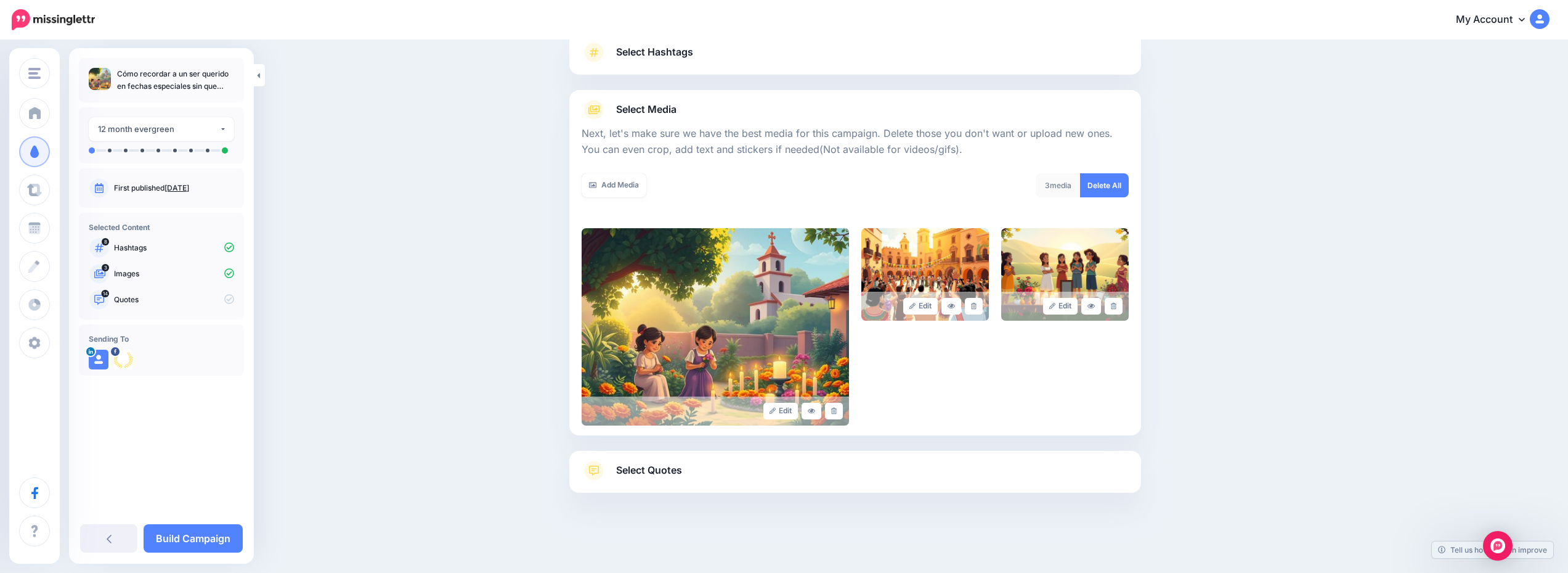
click at [855, 477] on link "Select Quotes" at bounding box center [855, 477] width 548 height 32
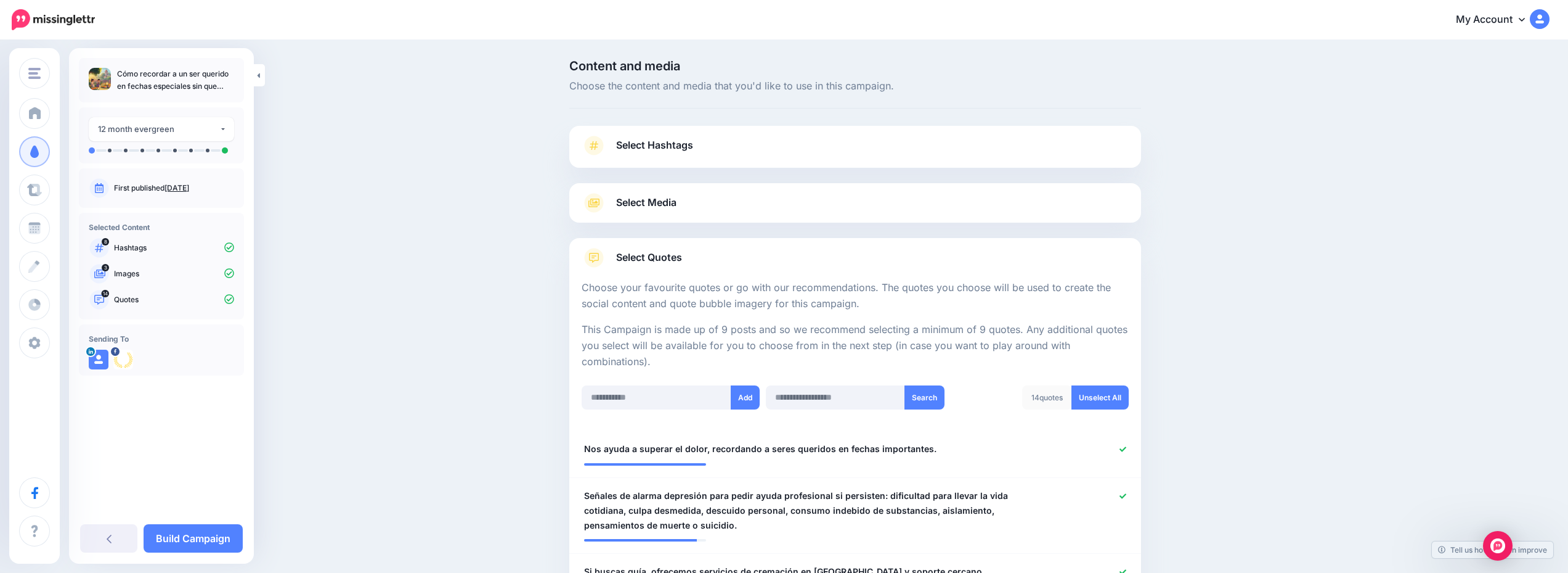
scroll to position [308, 0]
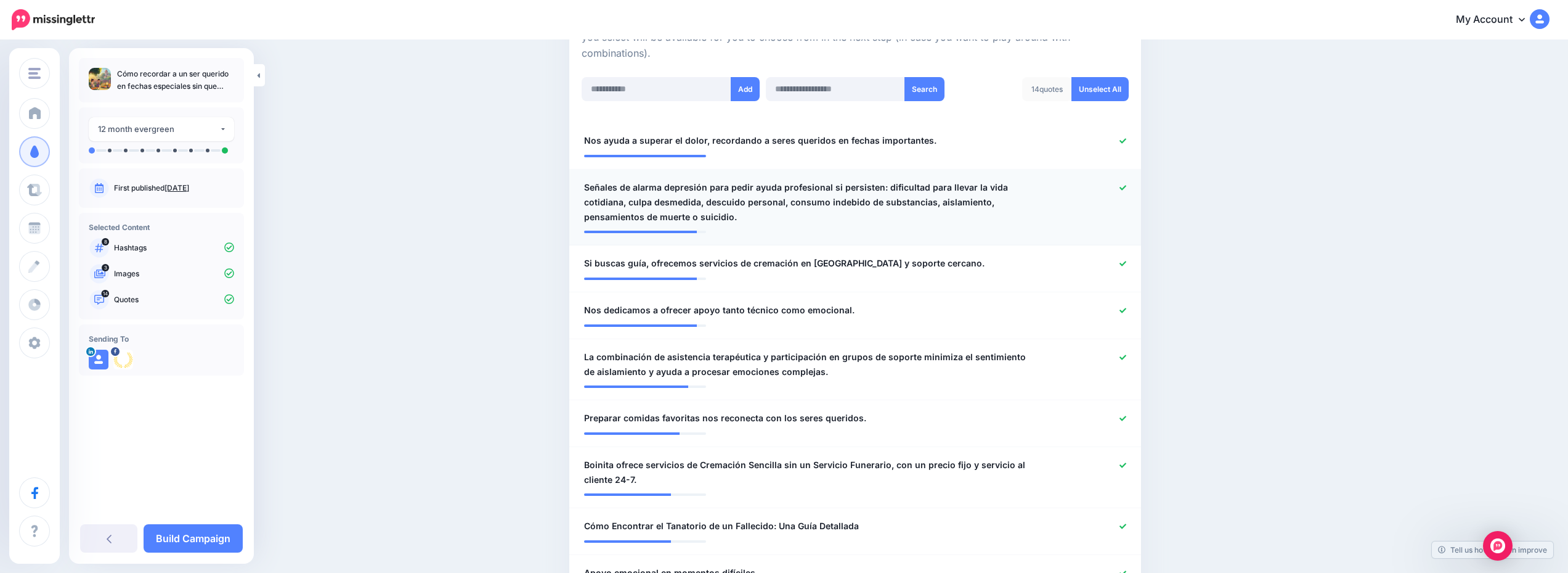
click at [1131, 191] on div at bounding box center [1089, 202] width 94 height 44
click at [1123, 186] on div at bounding box center [1089, 202] width 94 height 44
click at [1126, 187] on icon at bounding box center [1122, 187] width 7 height 7
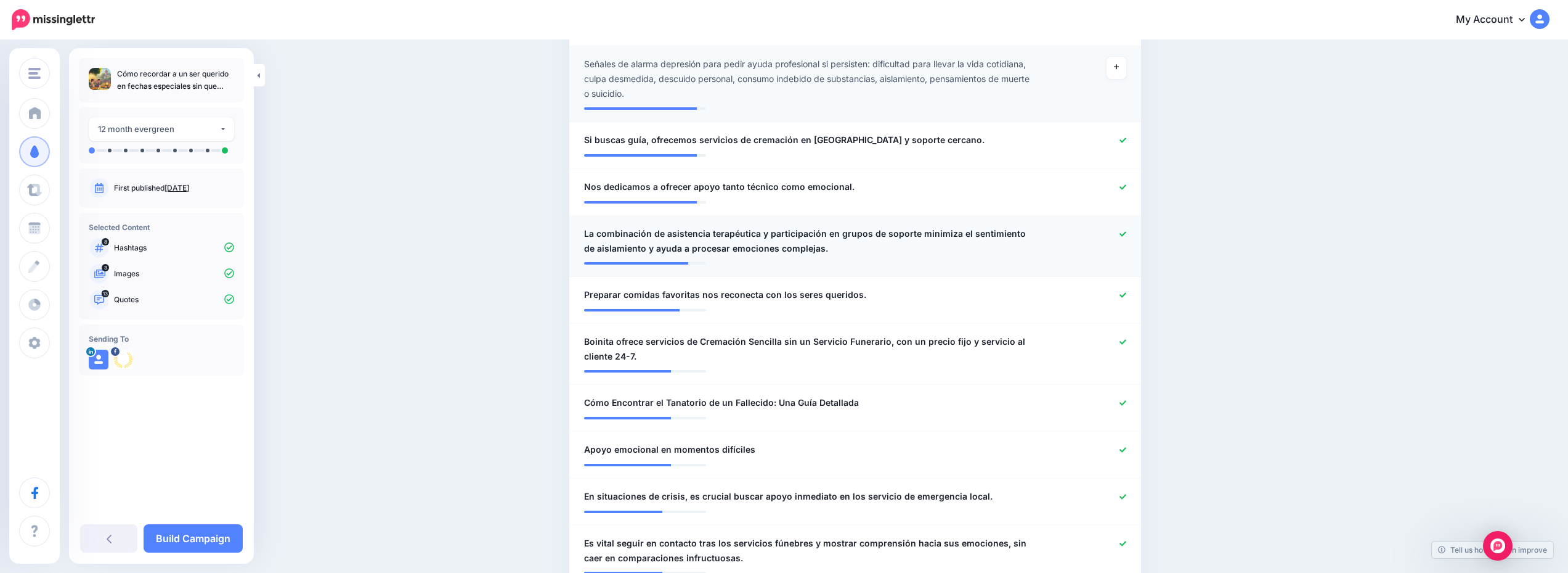
scroll to position [493, 0]
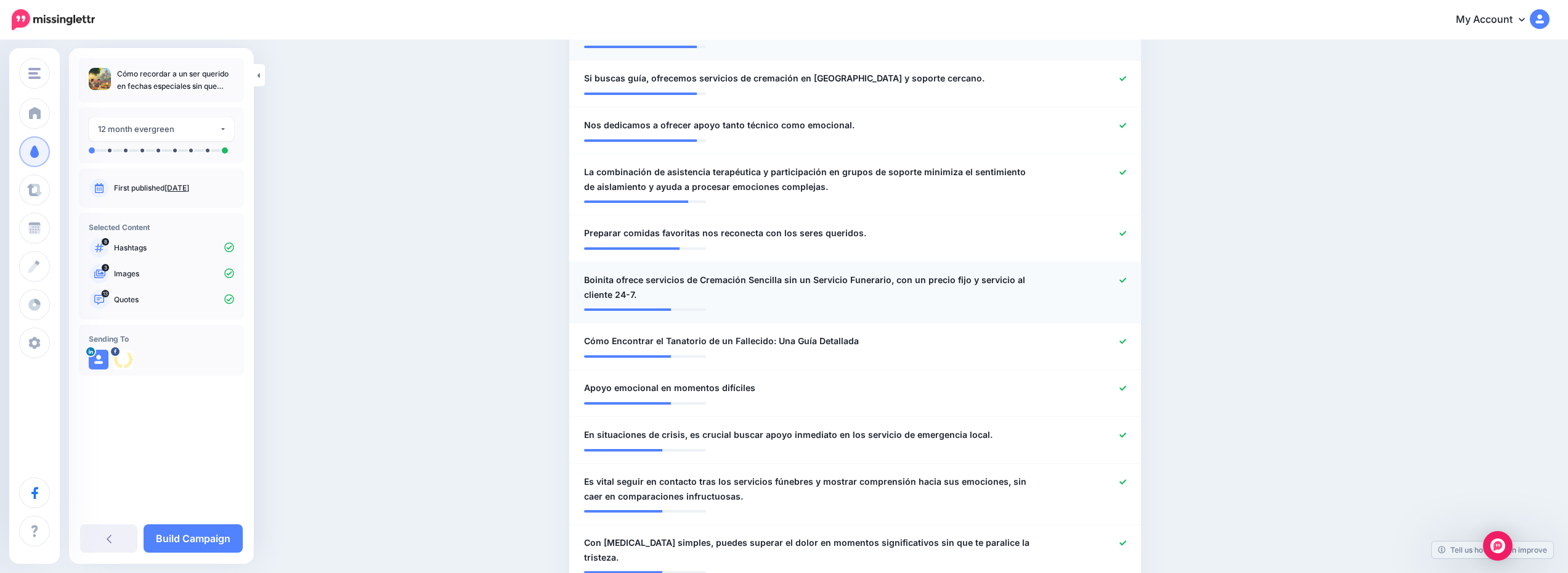
click at [1126, 277] on icon at bounding box center [1122, 280] width 7 height 7
click at [1126, 340] on icon at bounding box center [1122, 341] width 7 height 7
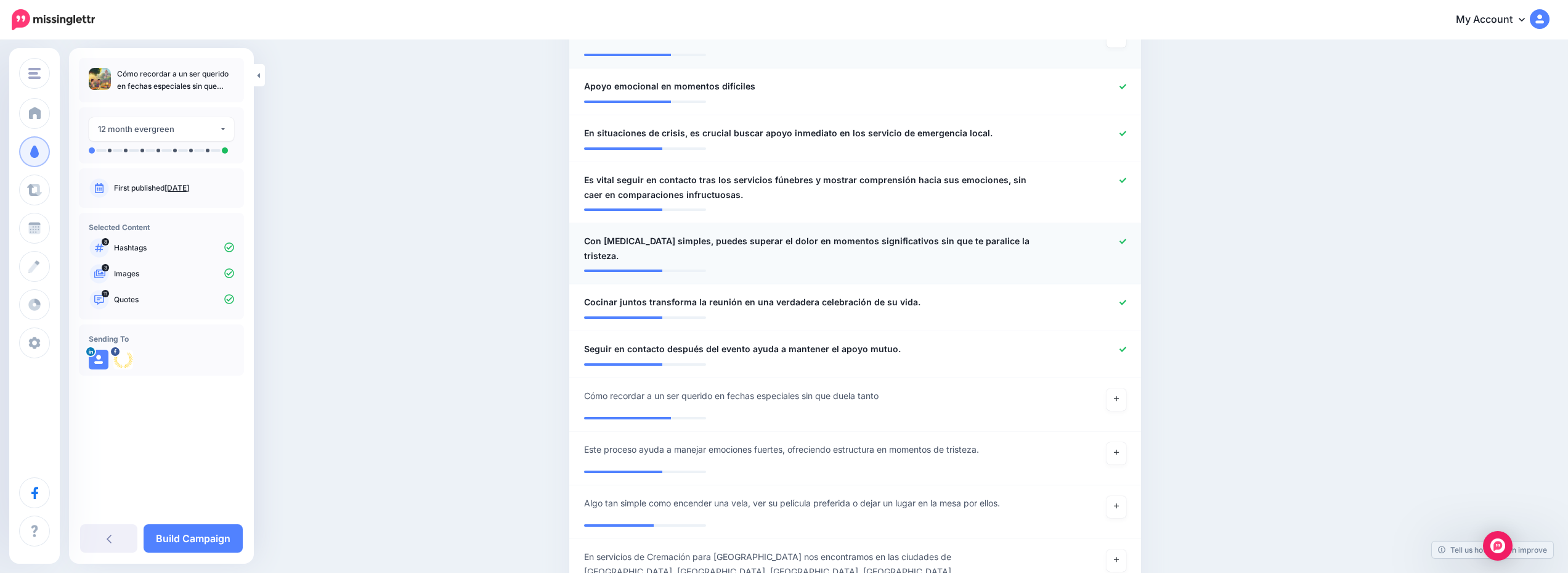
scroll to position [863, 0]
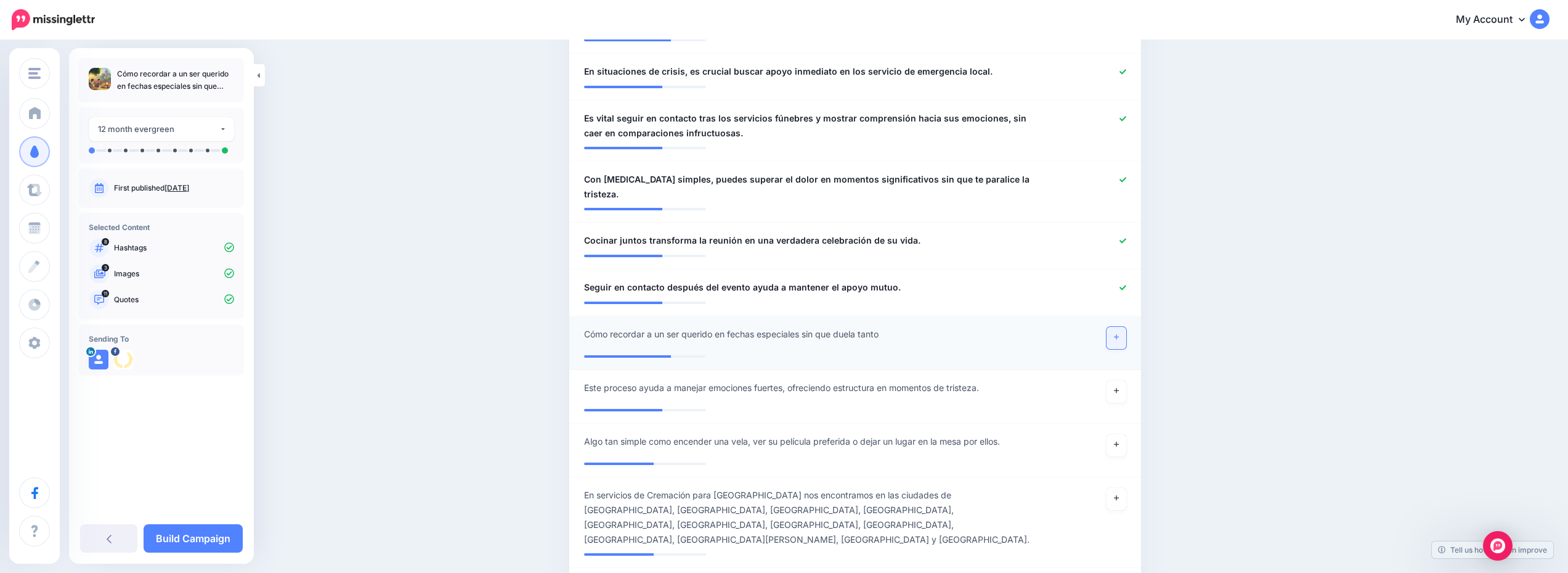
click at [1116, 327] on link at bounding box center [1116, 338] width 20 height 22
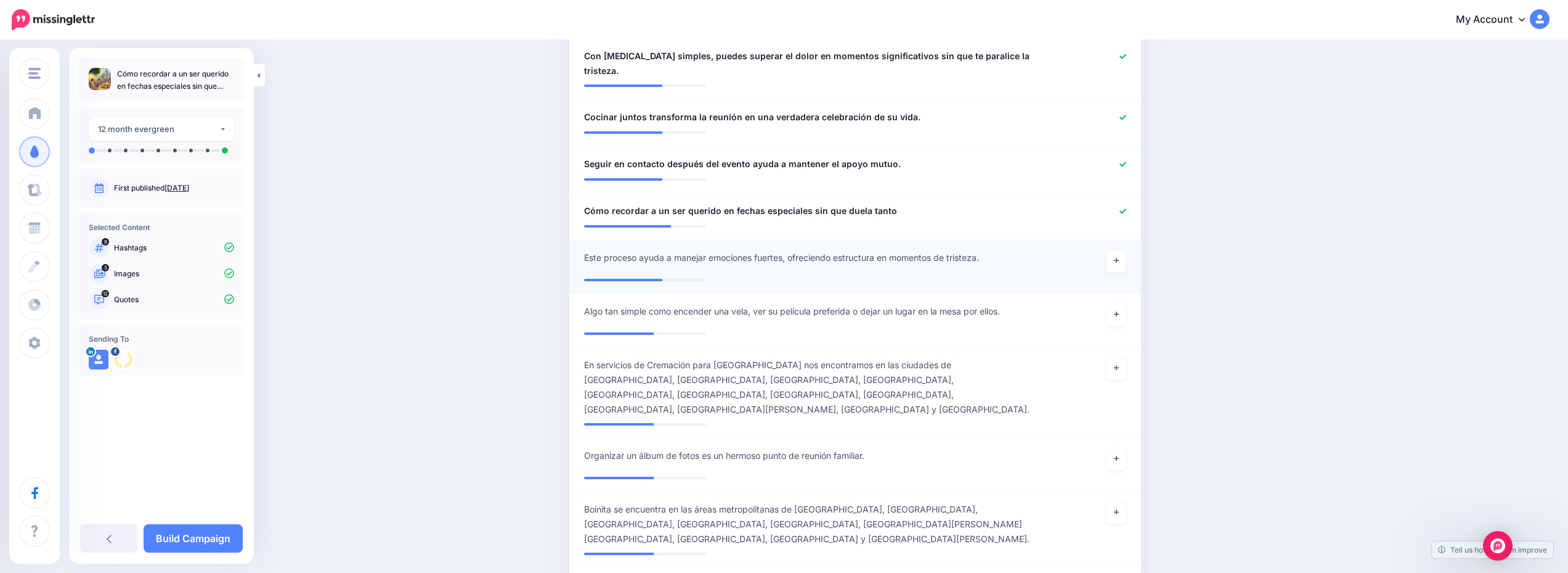
scroll to position [1048, 0]
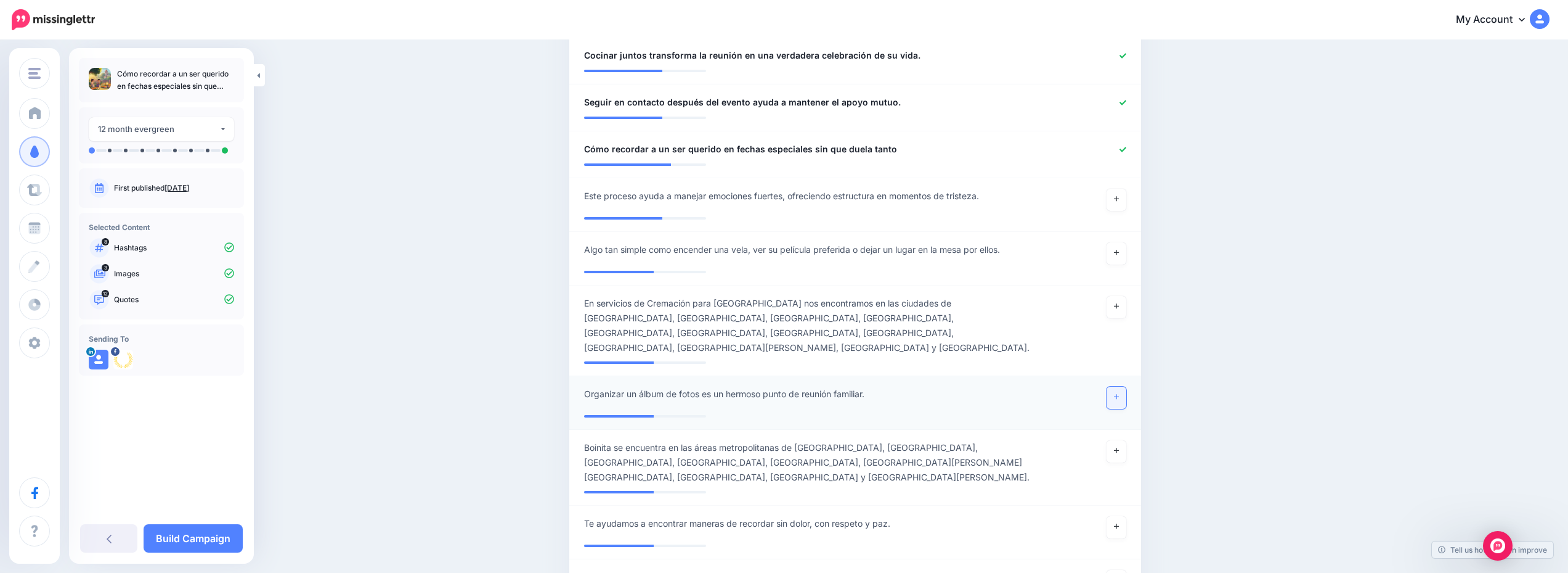
click at [1119, 387] on link at bounding box center [1116, 398] width 20 height 22
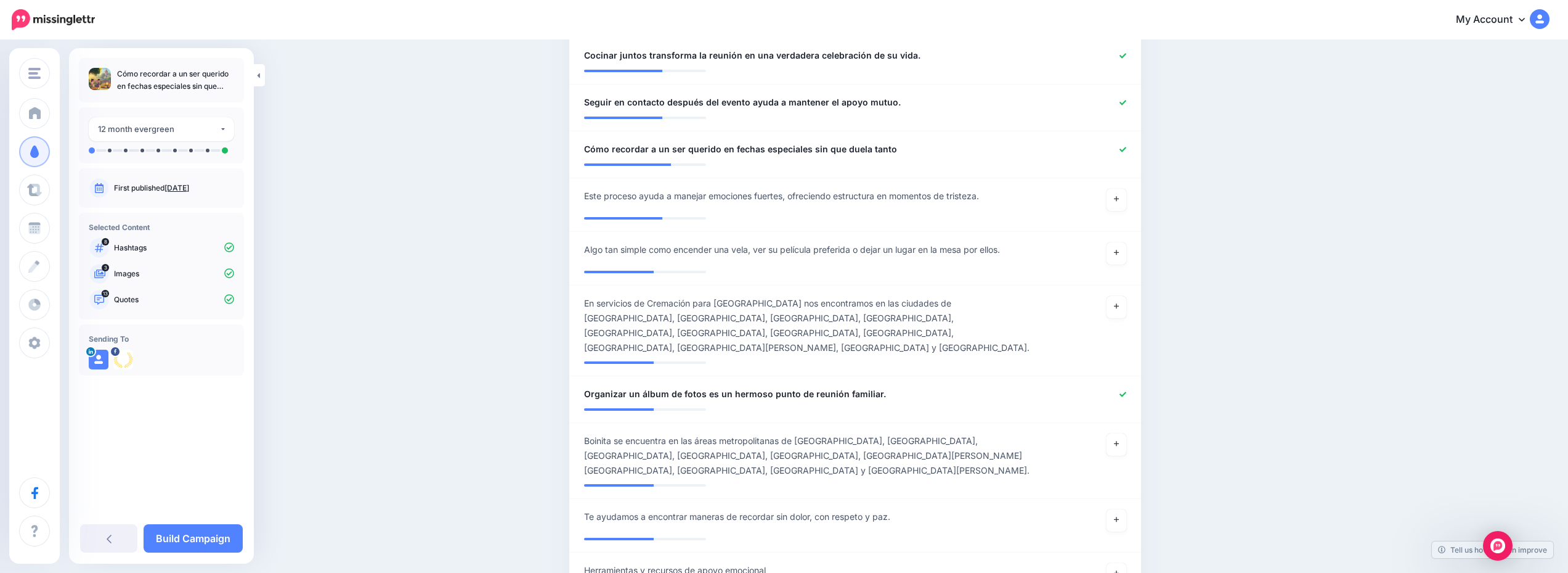
scroll to position [1171, 0]
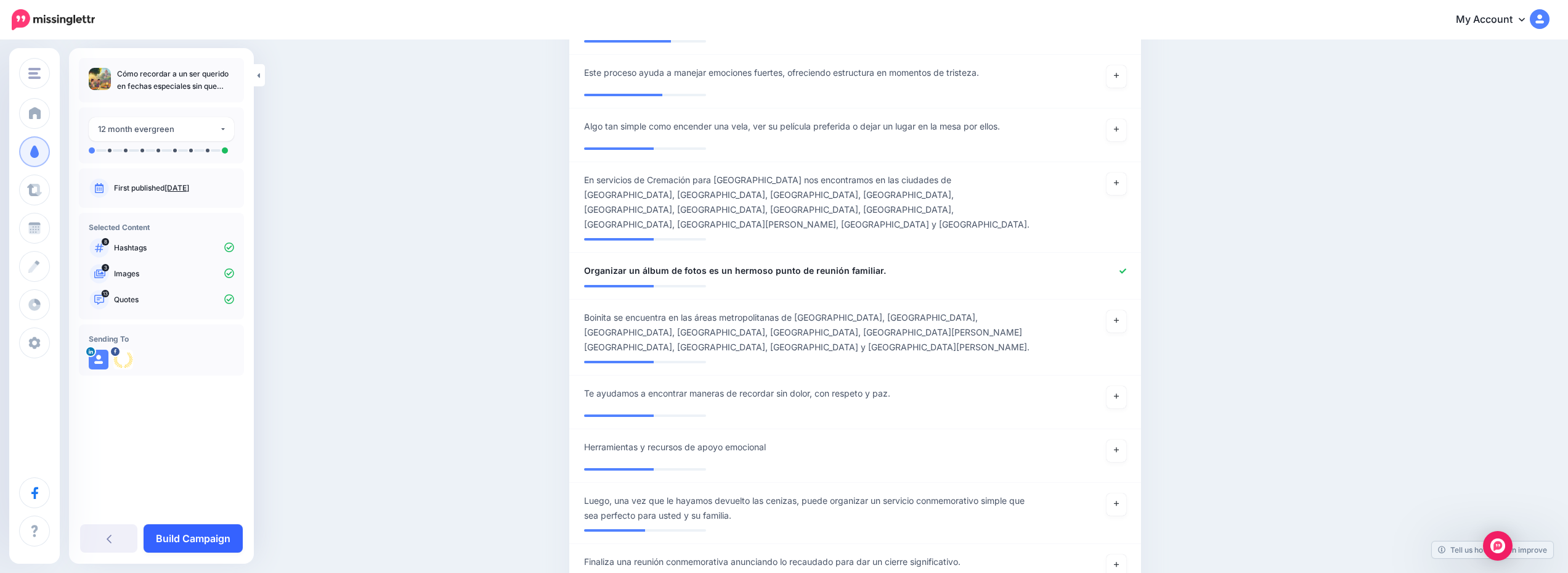
click at [179, 538] on link "Build Campaign" at bounding box center [193, 538] width 99 height 28
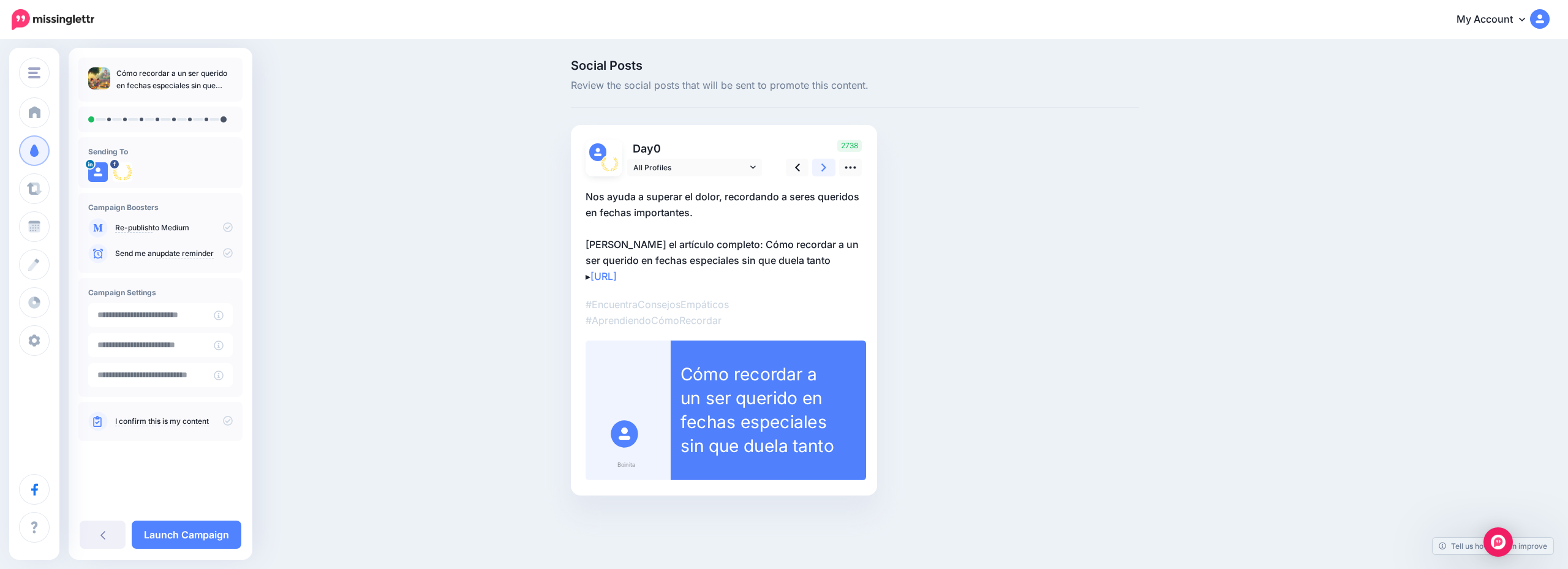
click at [814, 170] on link at bounding box center [824, 168] width 23 height 18
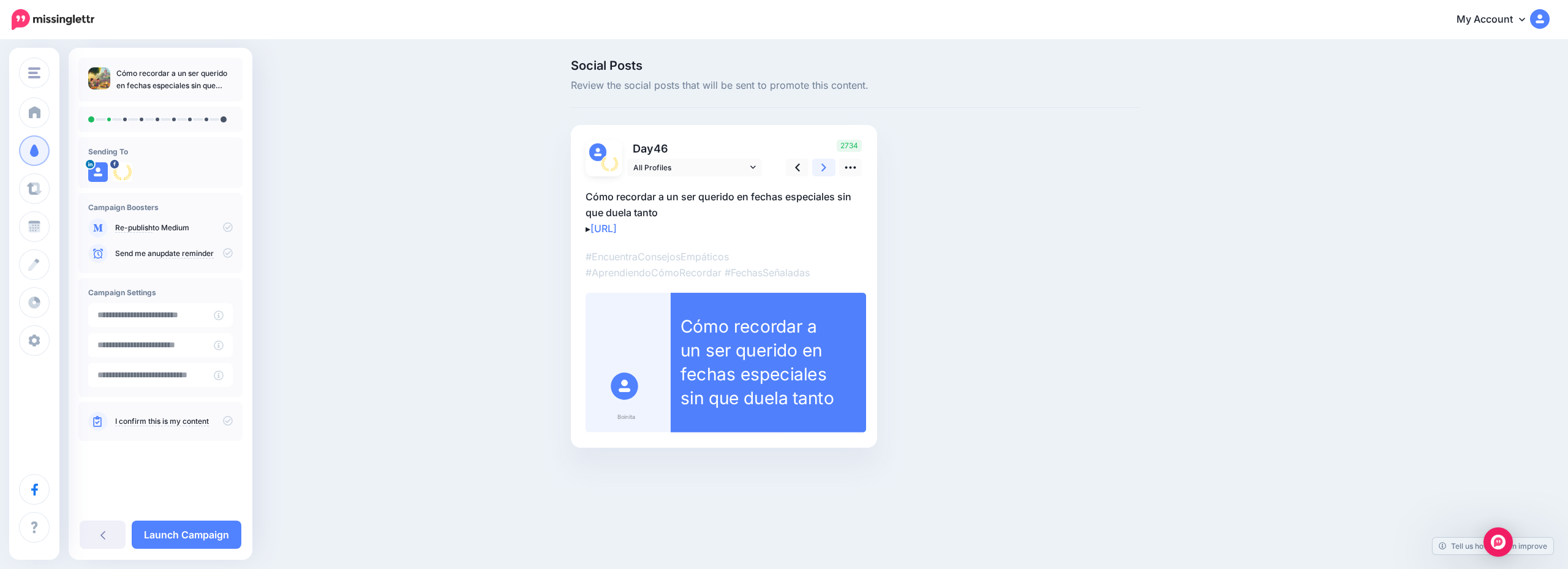
click at [814, 170] on link at bounding box center [824, 168] width 23 height 18
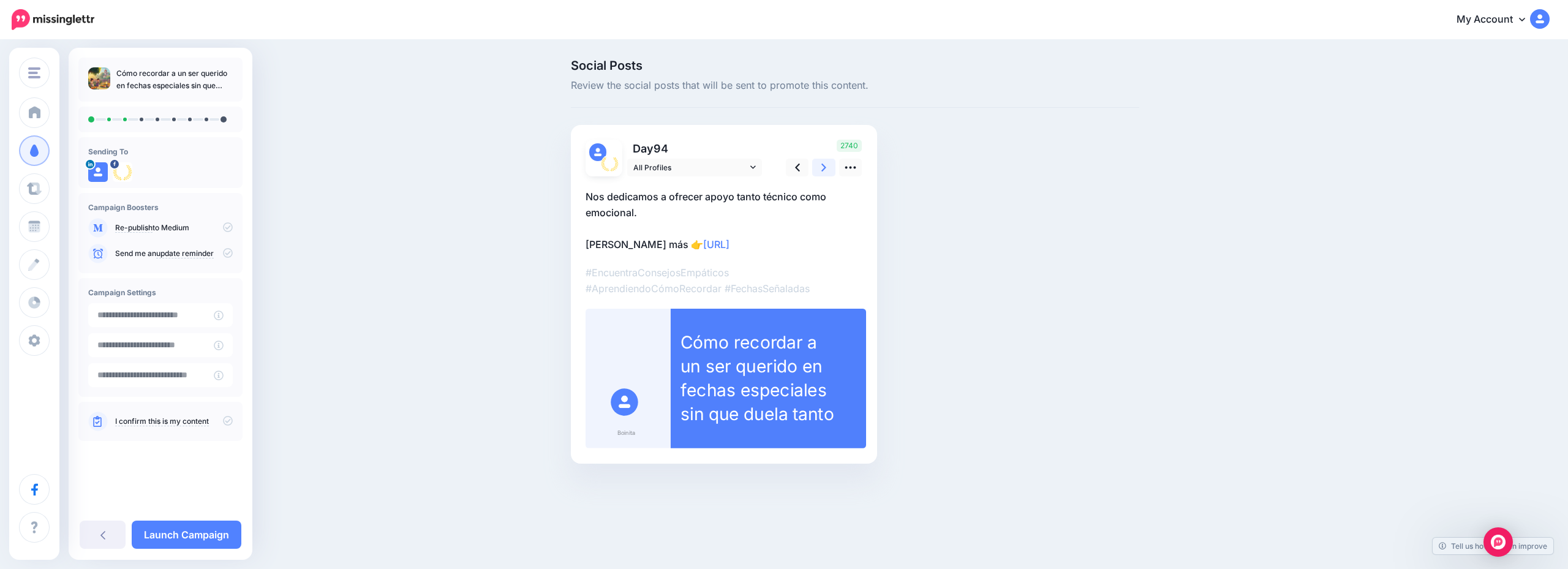
click at [814, 170] on link at bounding box center [824, 168] width 23 height 18
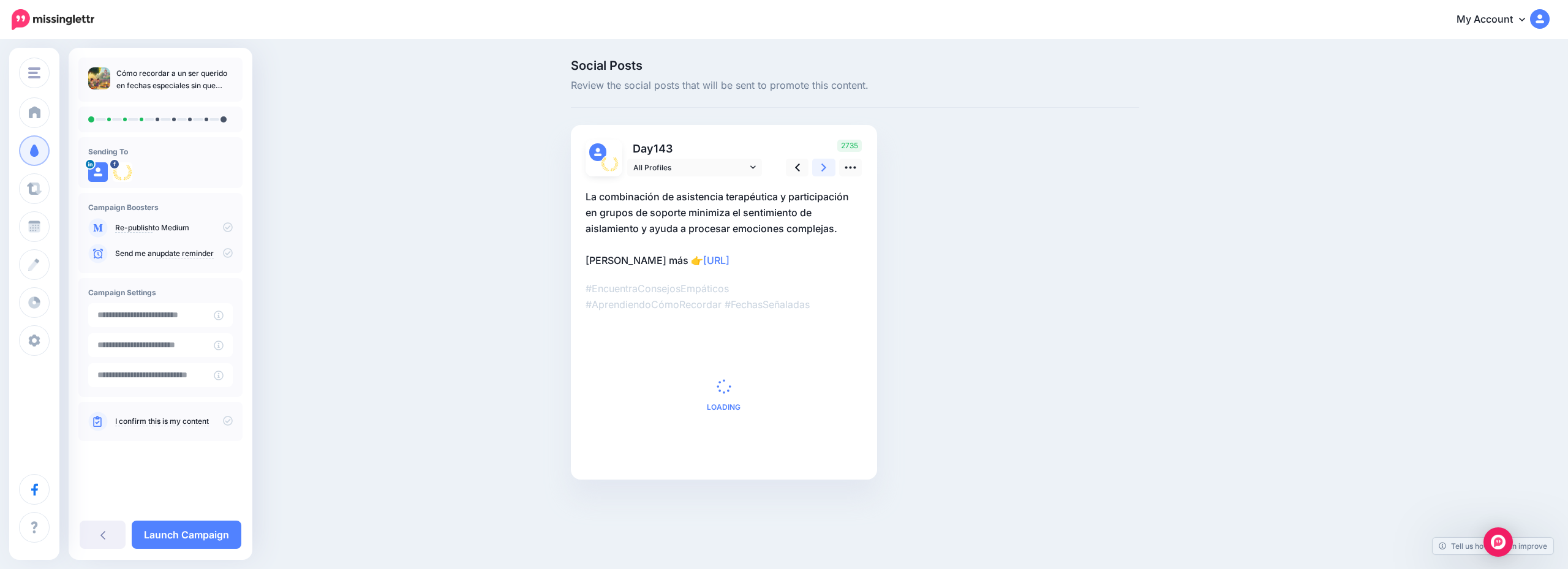
click at [814, 170] on link at bounding box center [824, 168] width 23 height 18
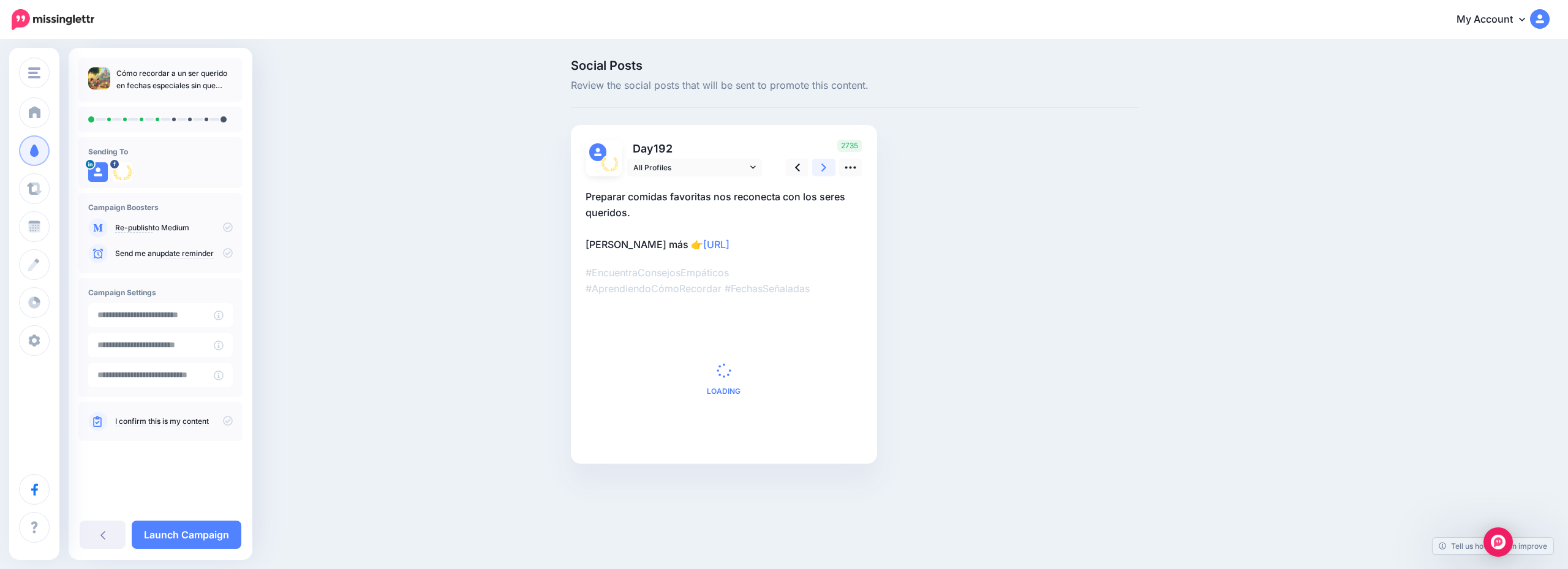
click at [814, 170] on link at bounding box center [824, 168] width 23 height 18
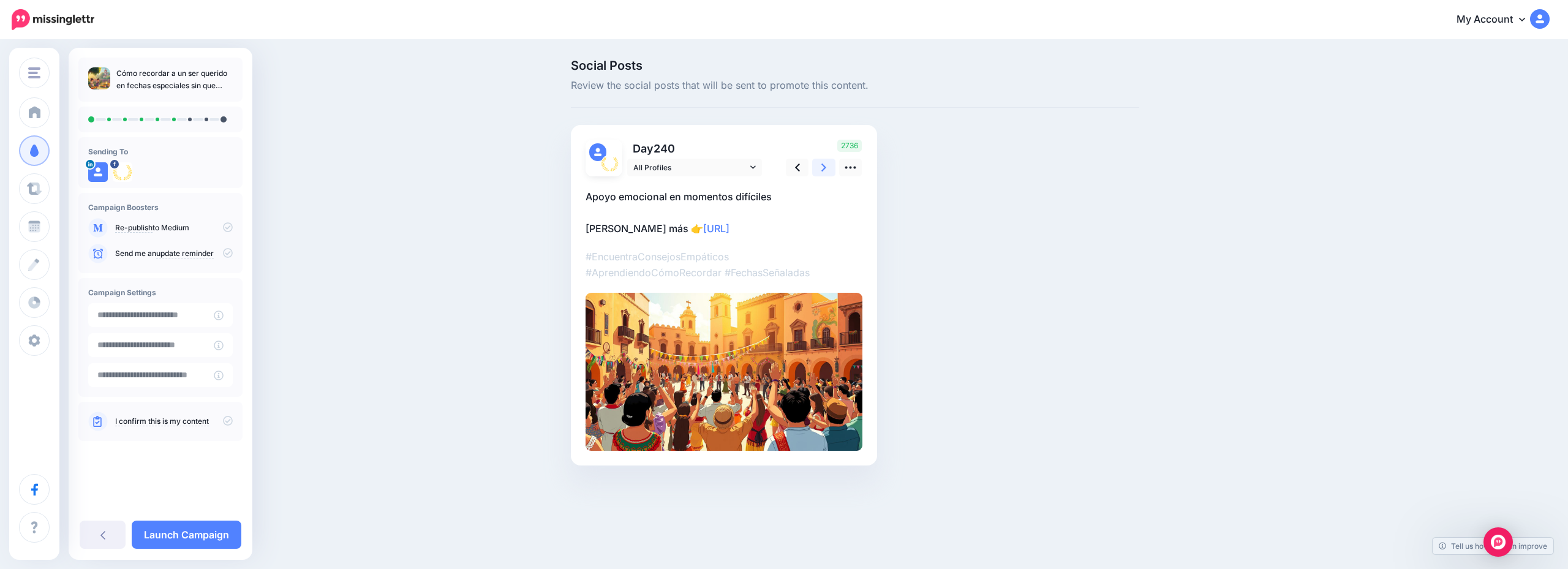
click at [814, 170] on link at bounding box center [824, 168] width 23 height 18
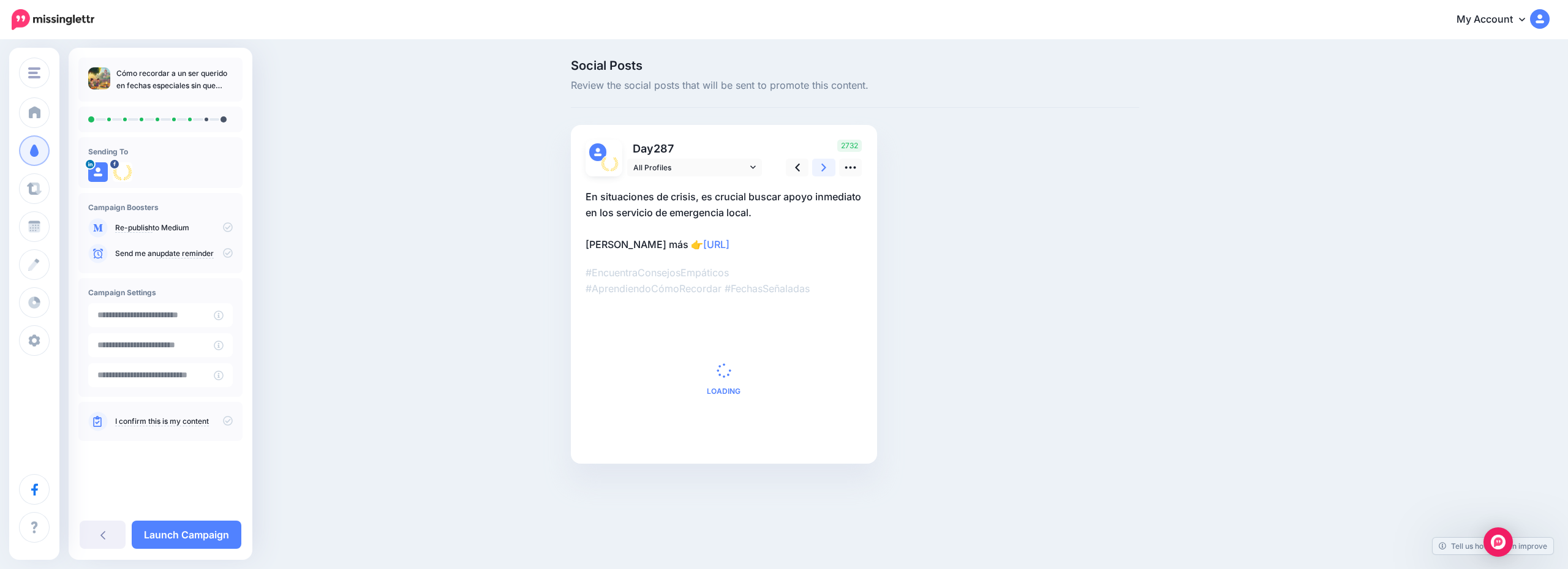
click at [814, 170] on link at bounding box center [824, 168] width 23 height 18
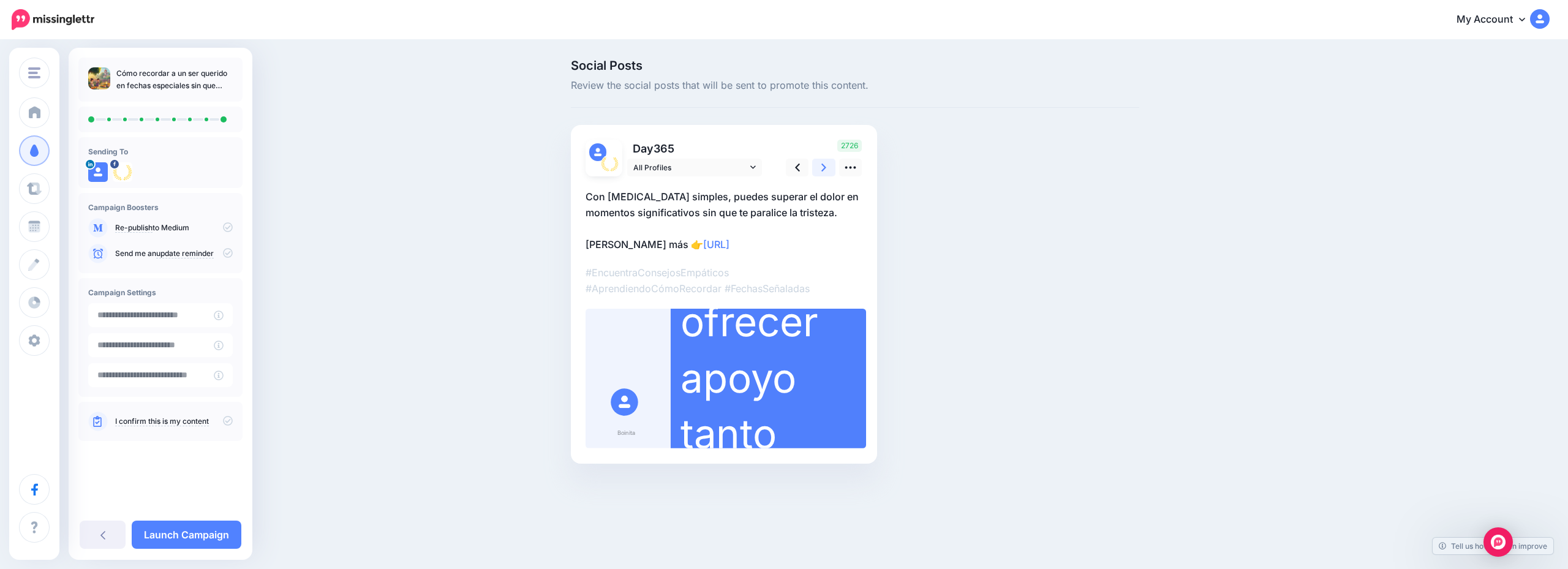
click at [814, 170] on link at bounding box center [824, 168] width 23 height 18
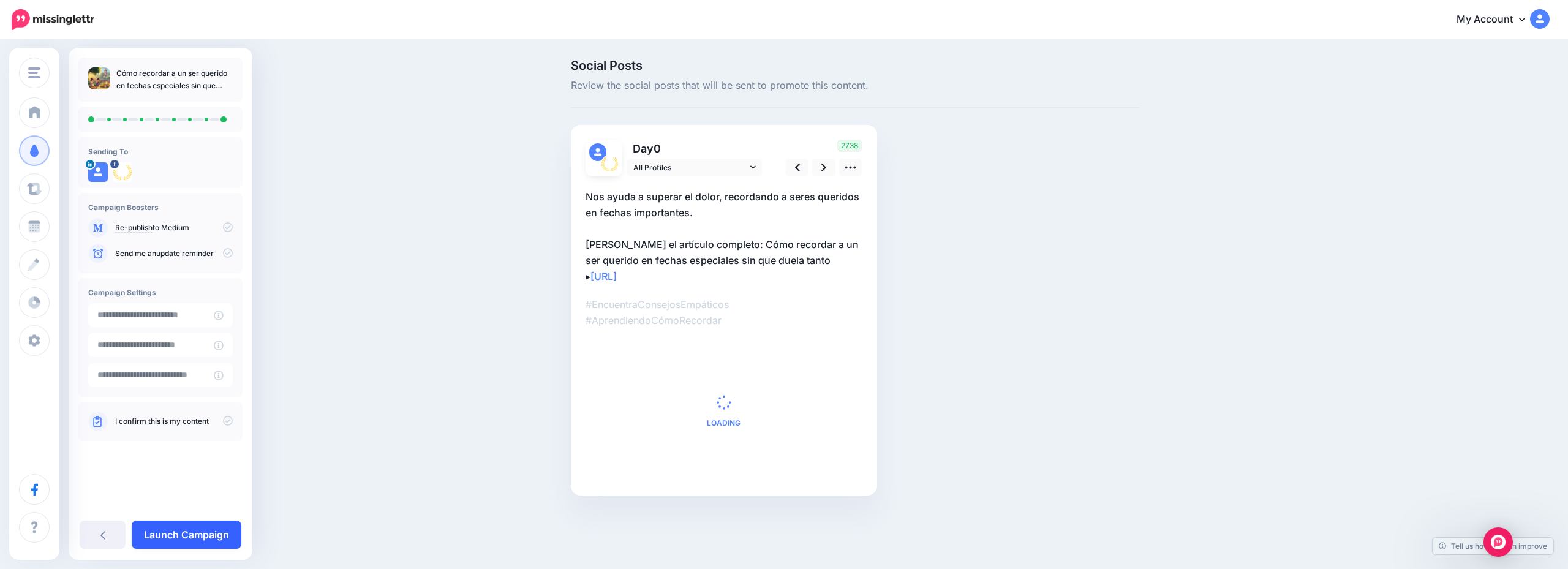
click at [182, 526] on link "Launch Campaign" at bounding box center [187, 534] width 109 height 28
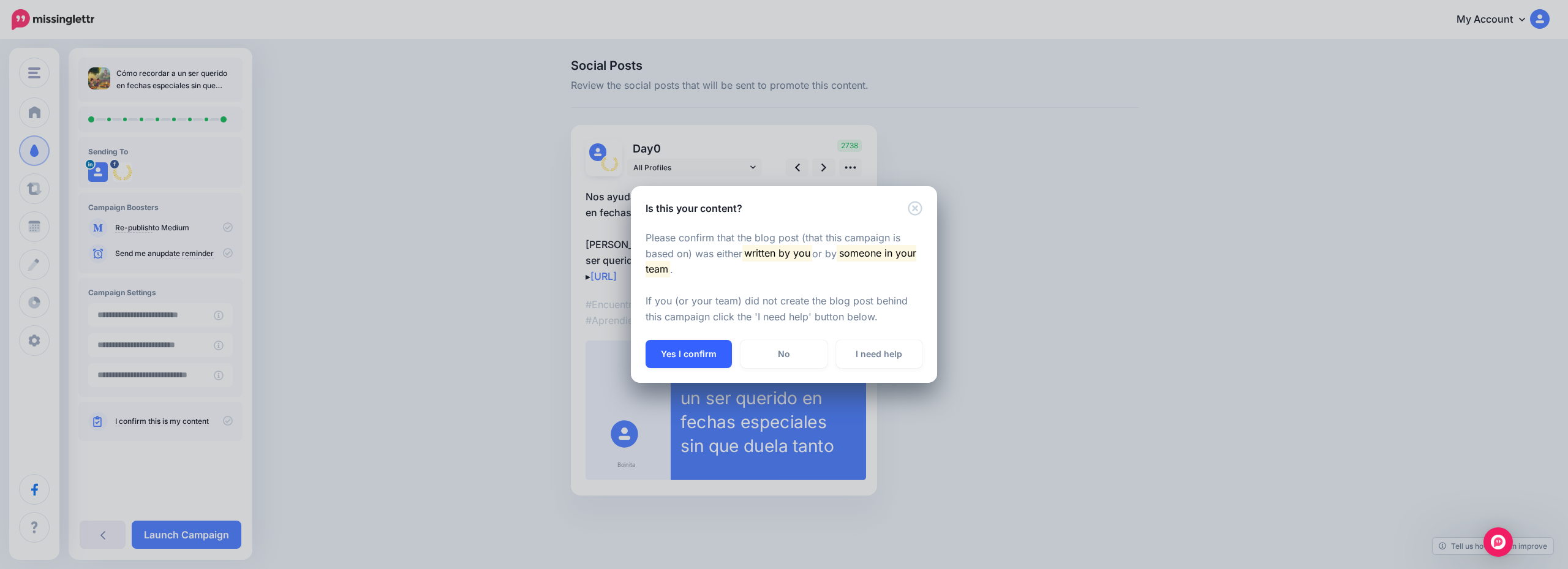
click at [698, 360] on button "Yes I confirm" at bounding box center [689, 354] width 86 height 28
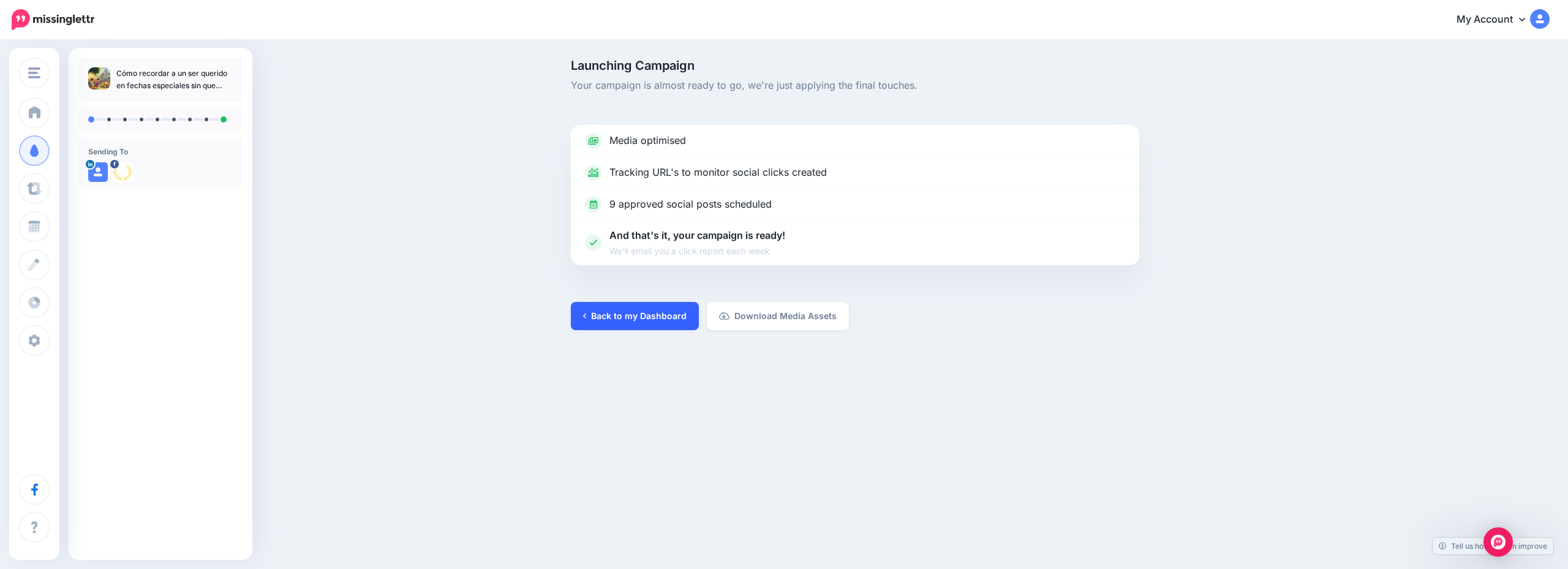
click at [632, 321] on link "Back to my Dashboard" at bounding box center [635, 316] width 128 height 28
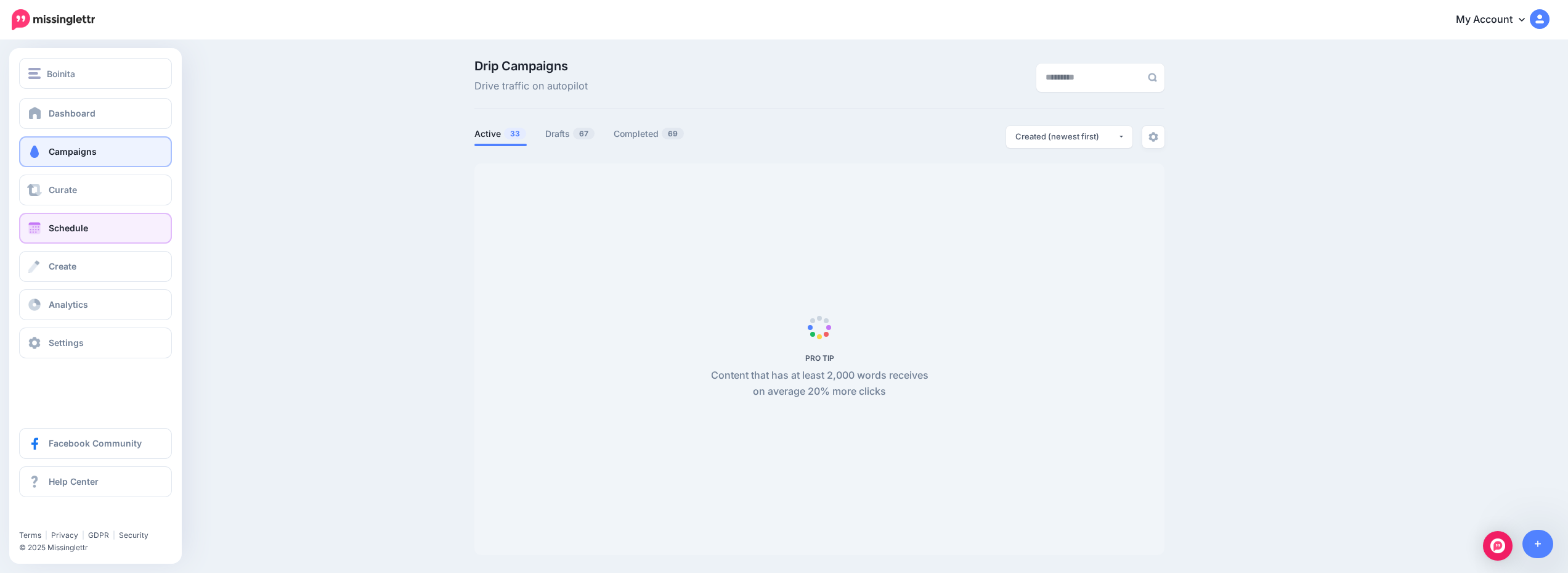
click at [99, 236] on link "Schedule" at bounding box center [95, 228] width 153 height 31
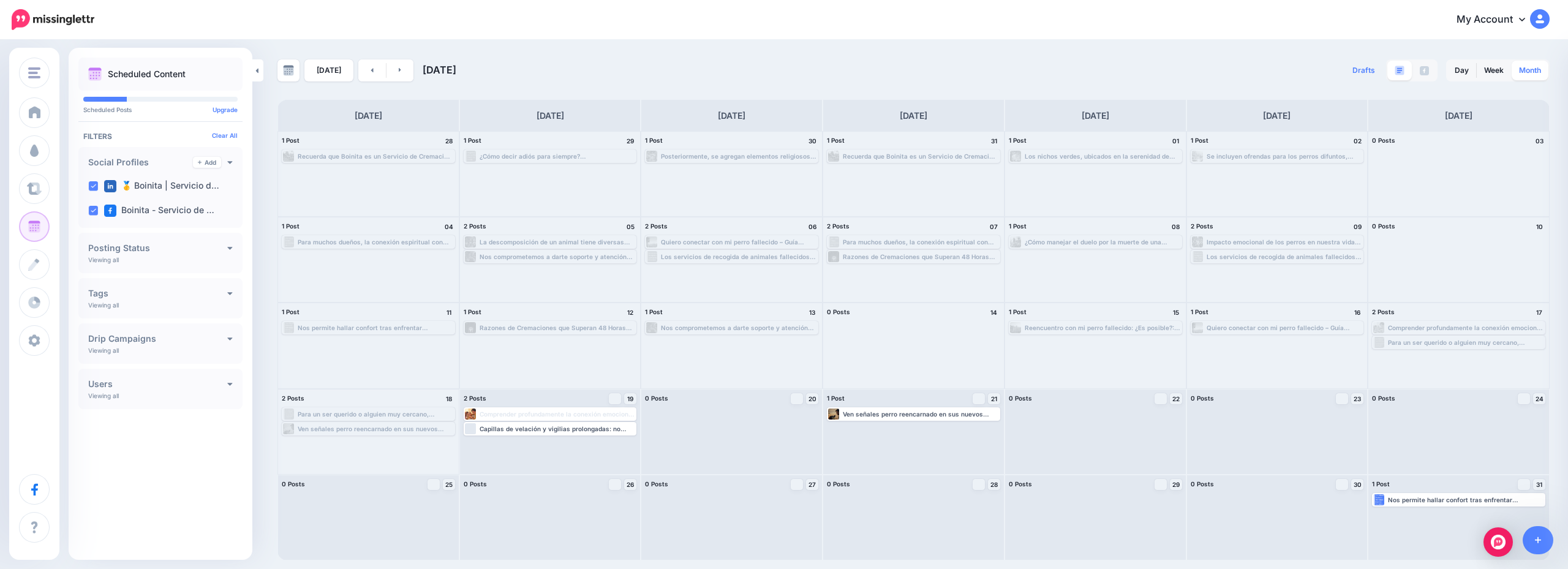
click at [1530, 65] on link "Month" at bounding box center [1530, 71] width 37 height 20
click at [401, 80] on link at bounding box center [400, 71] width 28 height 22
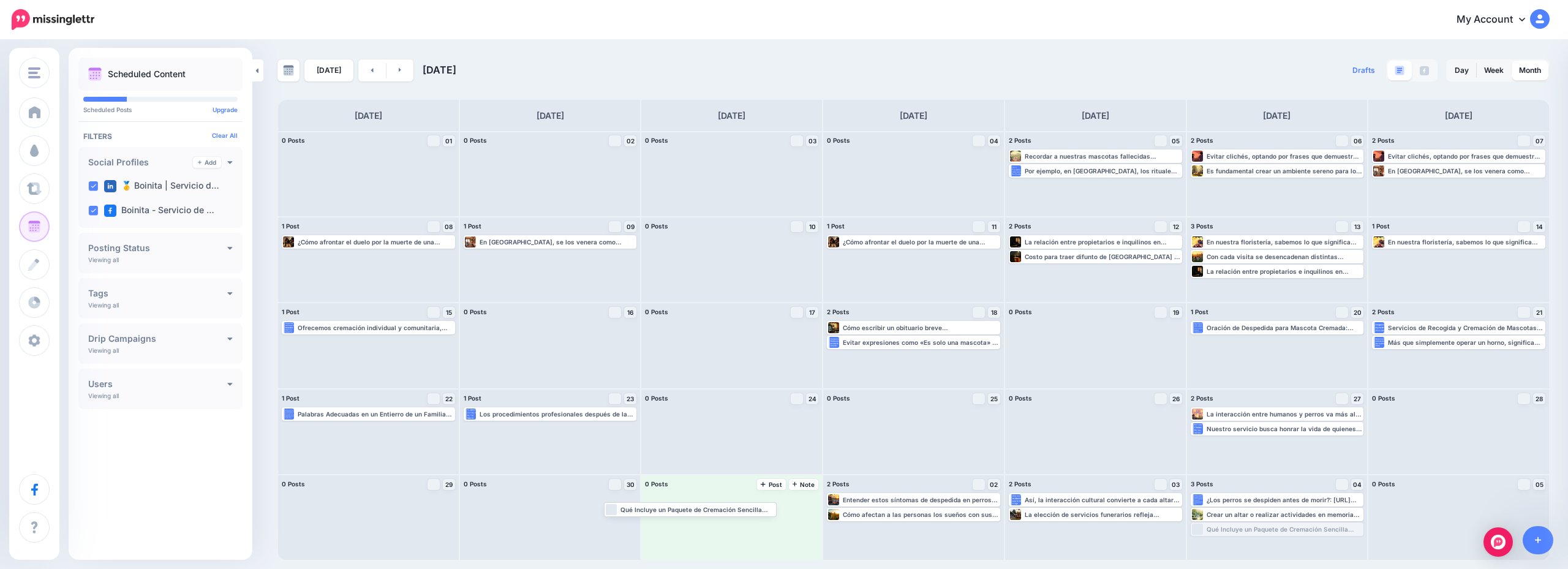
drag, startPoint x: 1345, startPoint y: 527, endPoint x: 758, endPoint y: 507, distance: 587.3
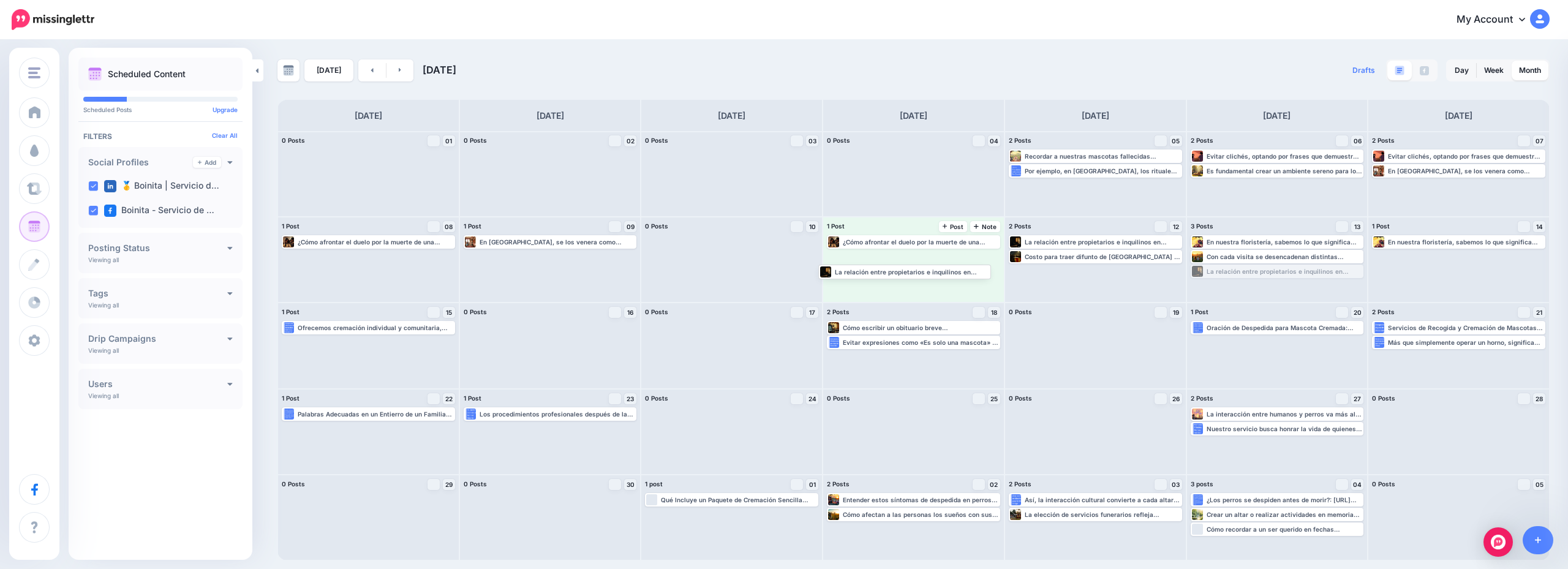
drag, startPoint x: 1283, startPoint y: 275, endPoint x: 916, endPoint y: 277, distance: 367.0
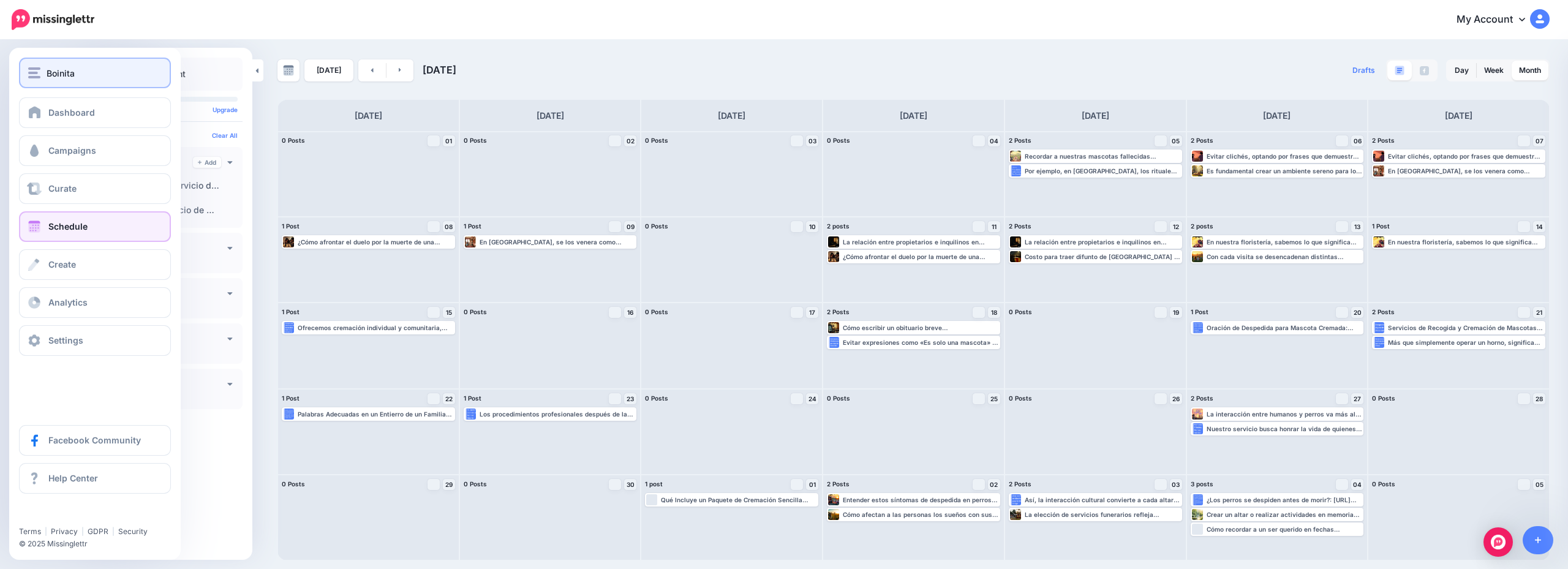
click at [92, 73] on div "Boinita" at bounding box center [94, 73] width 133 height 14
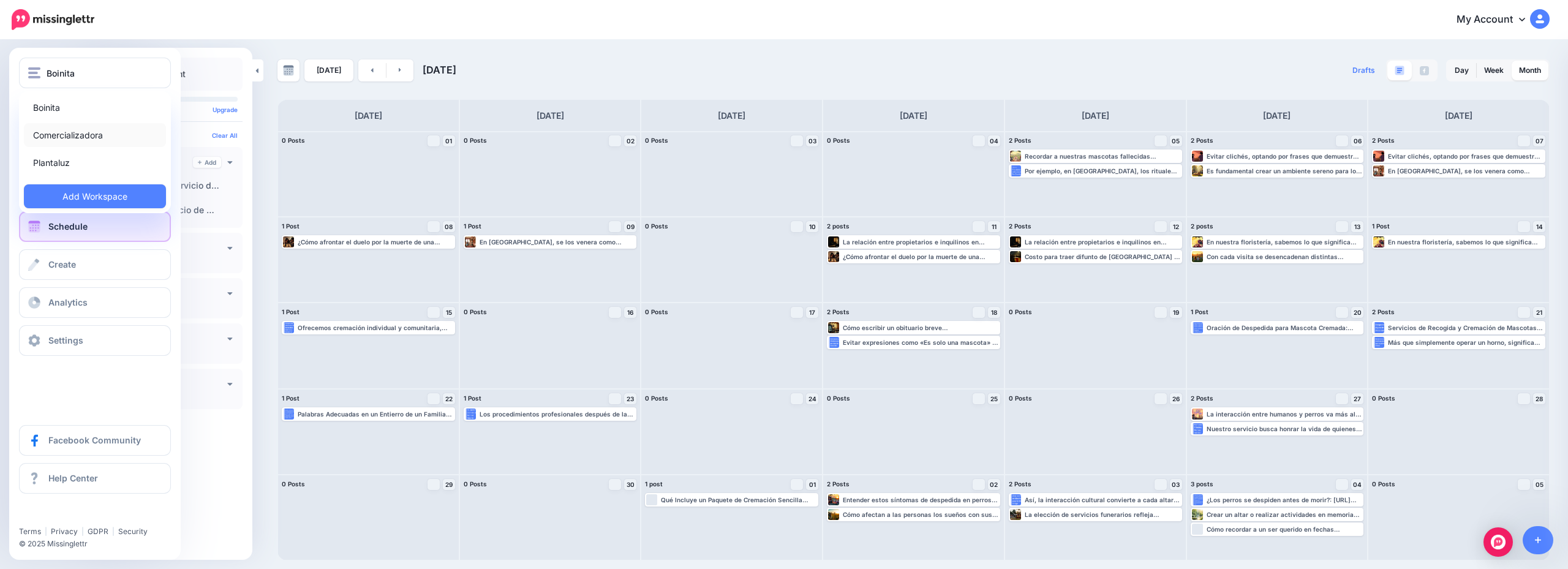
click at [126, 138] on link "Comercializadora" at bounding box center [94, 135] width 142 height 24
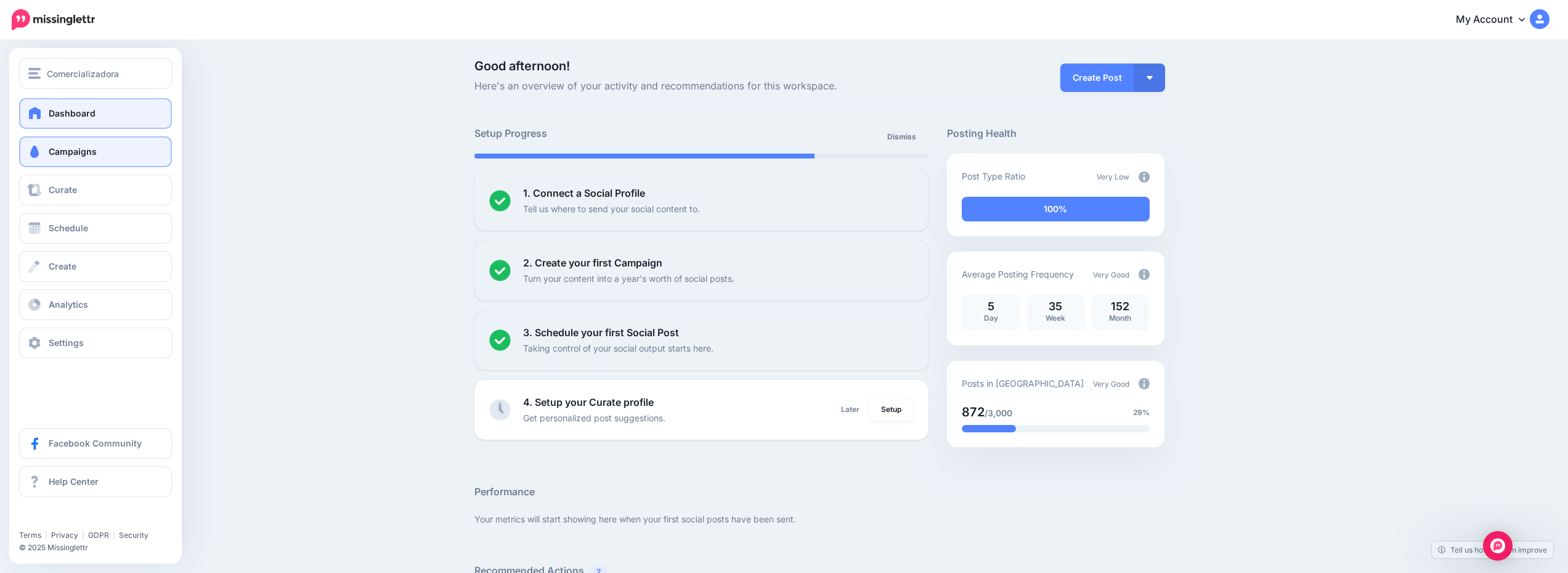
click at [127, 146] on link "Campaigns" at bounding box center [95, 151] width 153 height 31
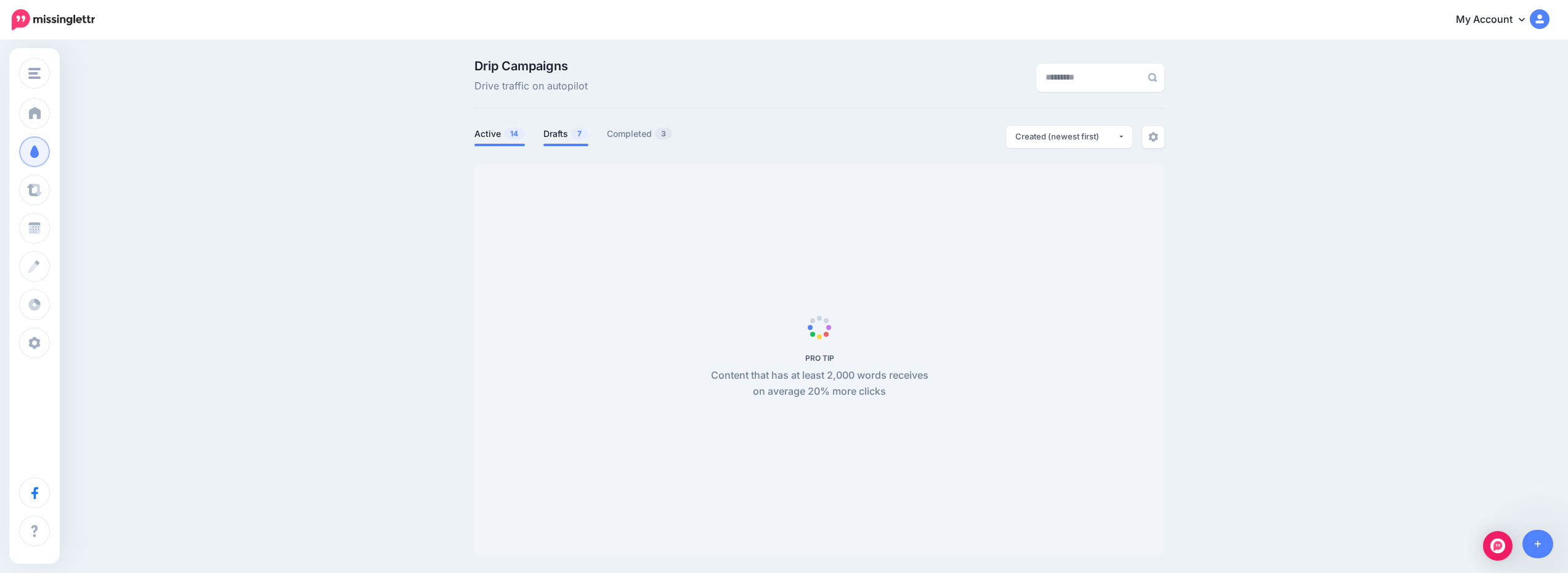
click at [575, 134] on link "Drafts 7" at bounding box center [566, 133] width 45 height 15
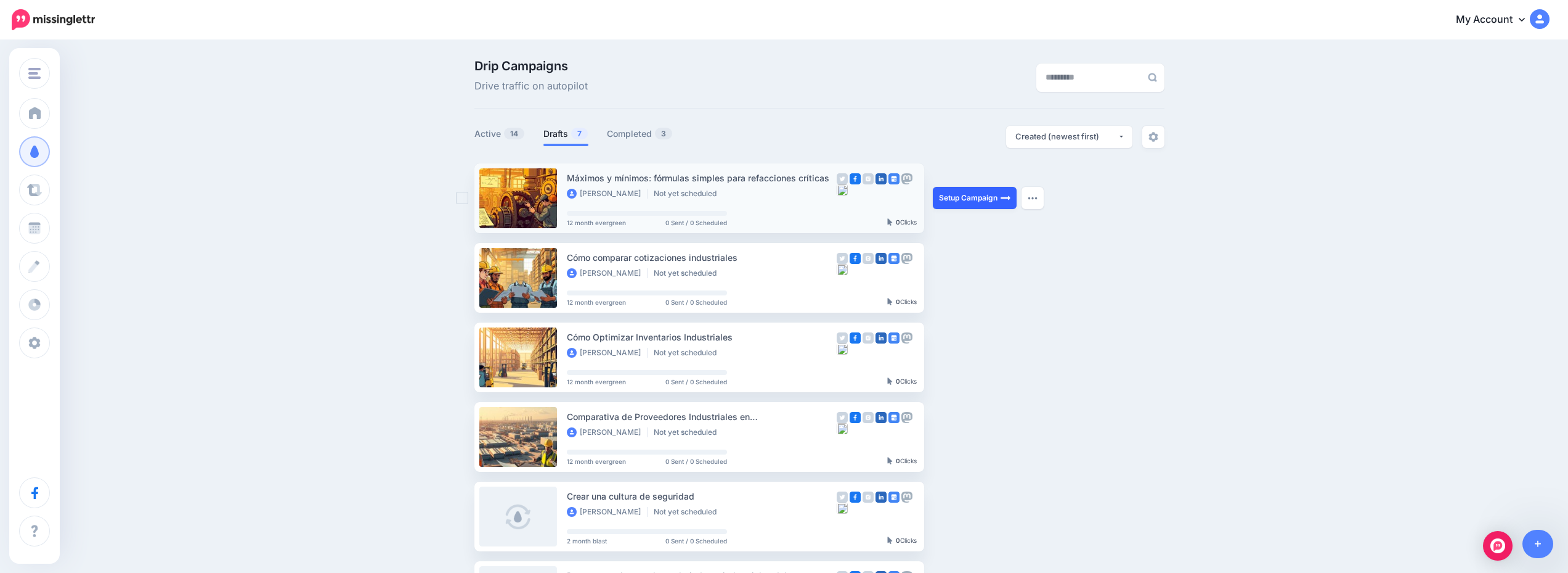
click at [981, 196] on link "Setup Campaign" at bounding box center [974, 198] width 84 height 22
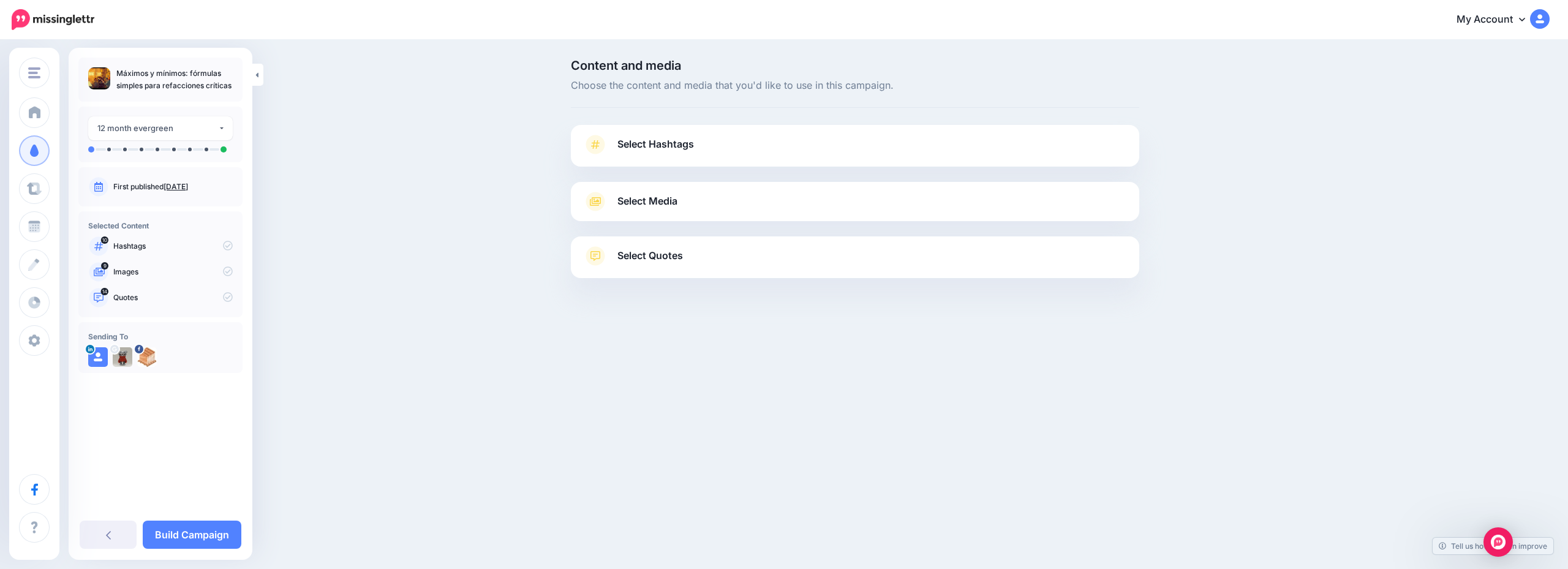
click at [750, 140] on link "Select Hashtags" at bounding box center [856, 151] width 545 height 32
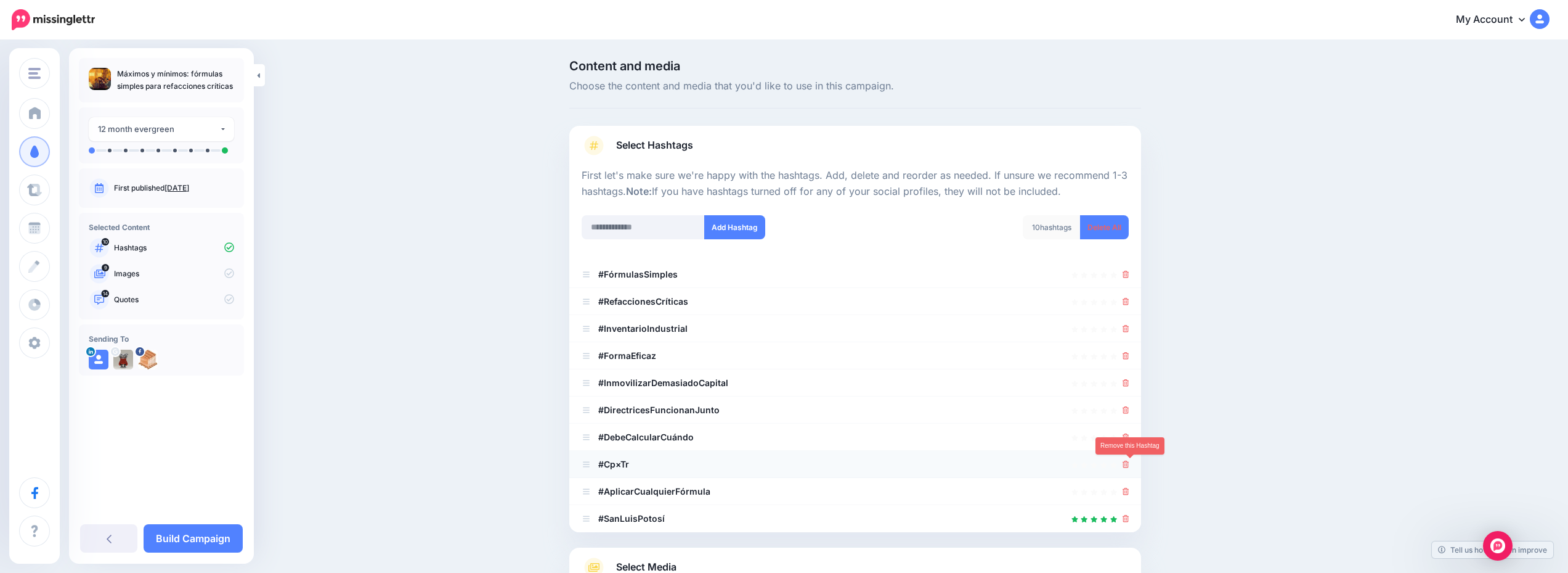
click at [1129, 464] on icon at bounding box center [1125, 464] width 7 height 7
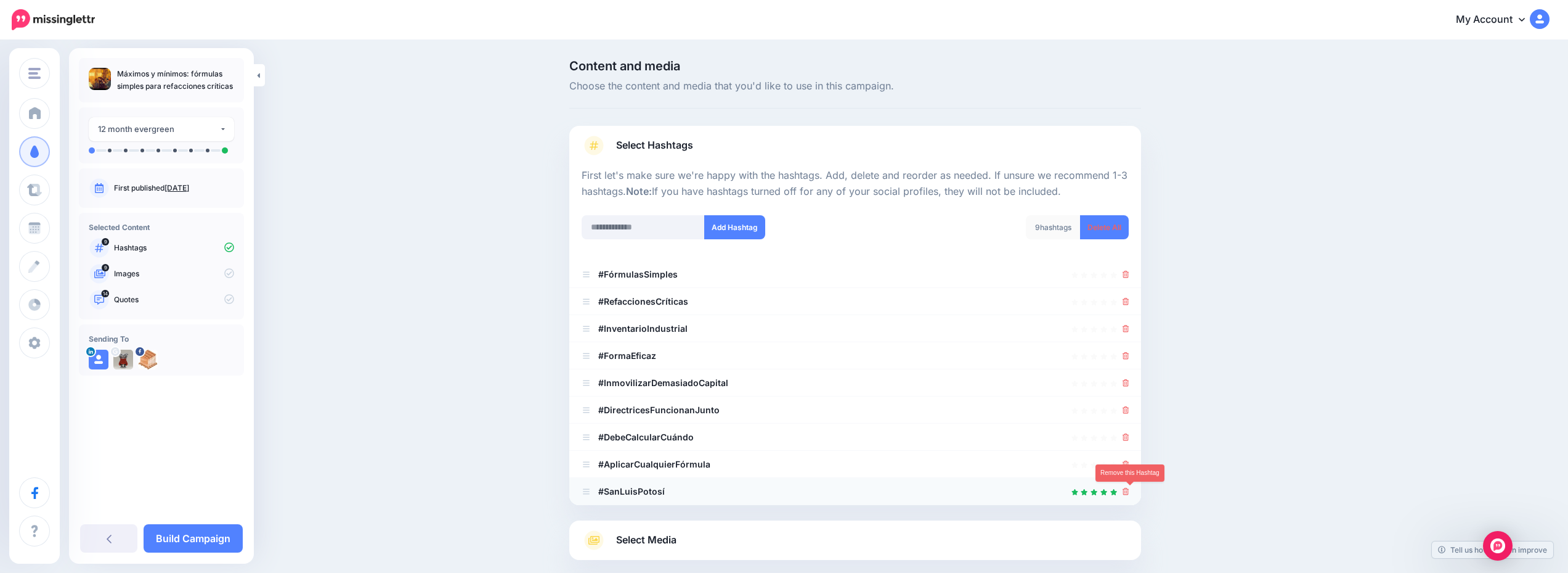
click at [1129, 492] on icon at bounding box center [1125, 491] width 7 height 7
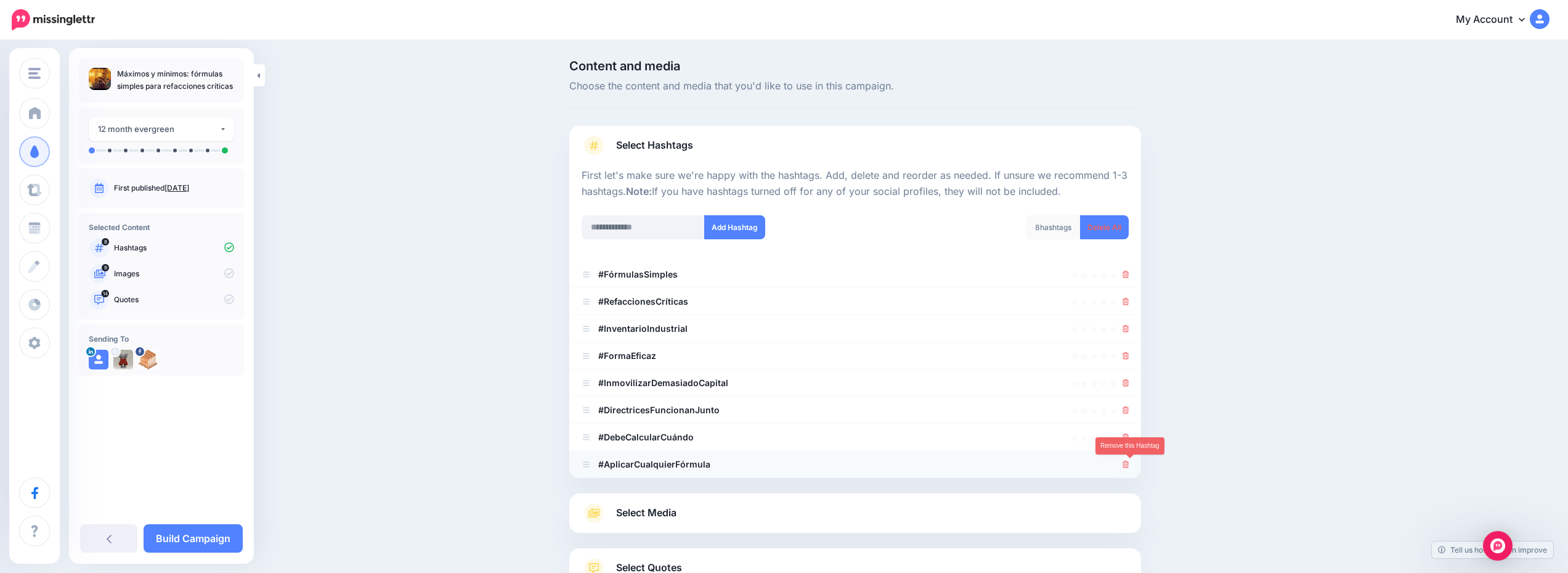
click at [1129, 464] on icon at bounding box center [1125, 464] width 7 height 7
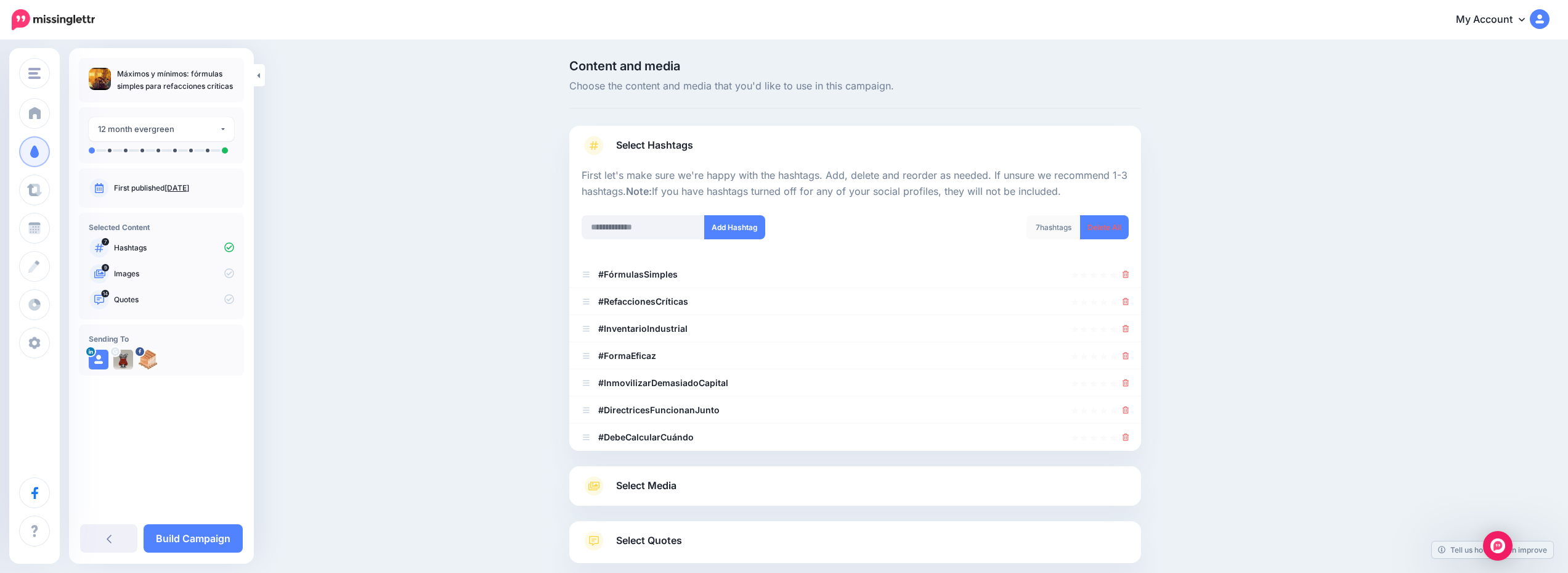
click at [744, 491] on link "Select Media" at bounding box center [855, 486] width 548 height 20
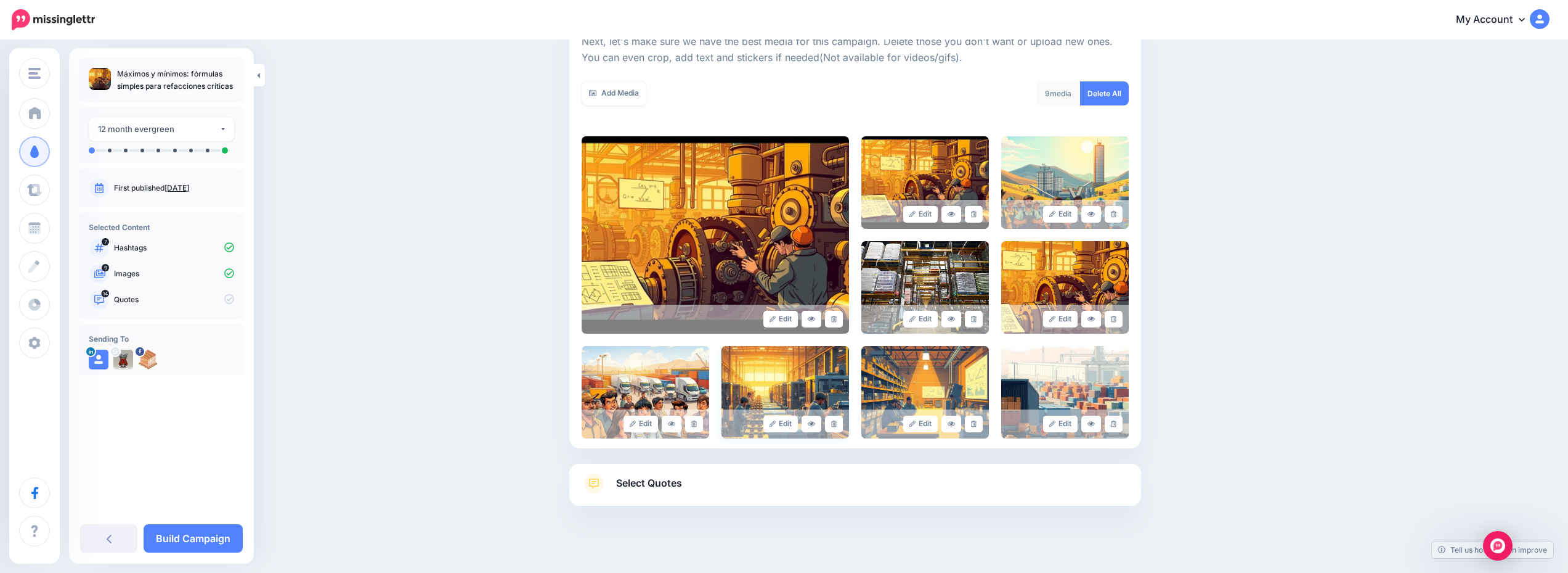
scroll to position [198, 0]
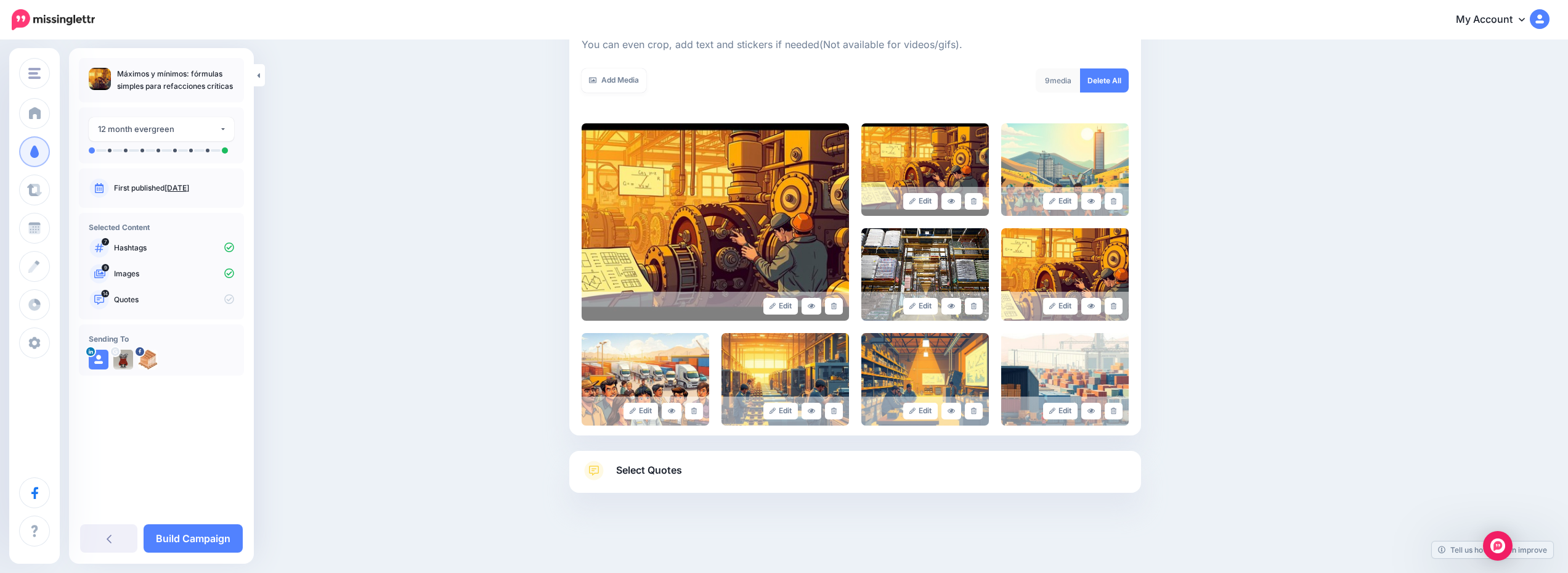
click at [844, 483] on link "Select Quotes" at bounding box center [855, 477] width 548 height 32
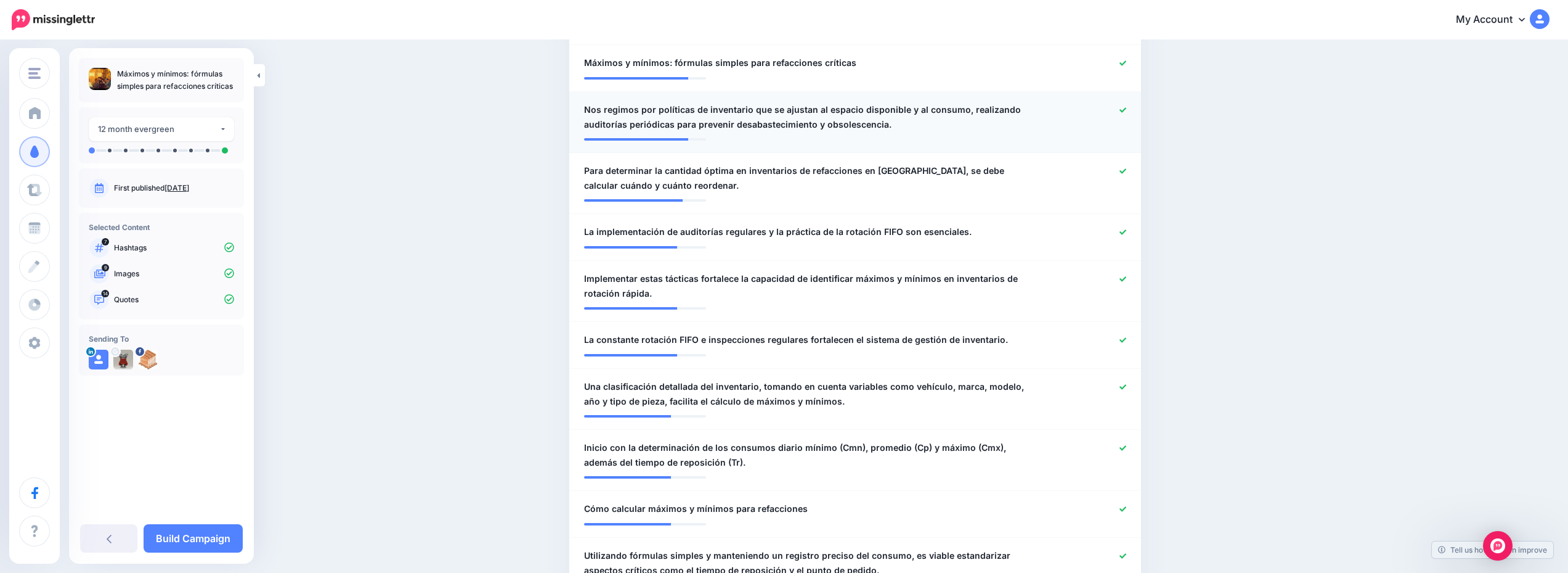
scroll to position [678, 0]
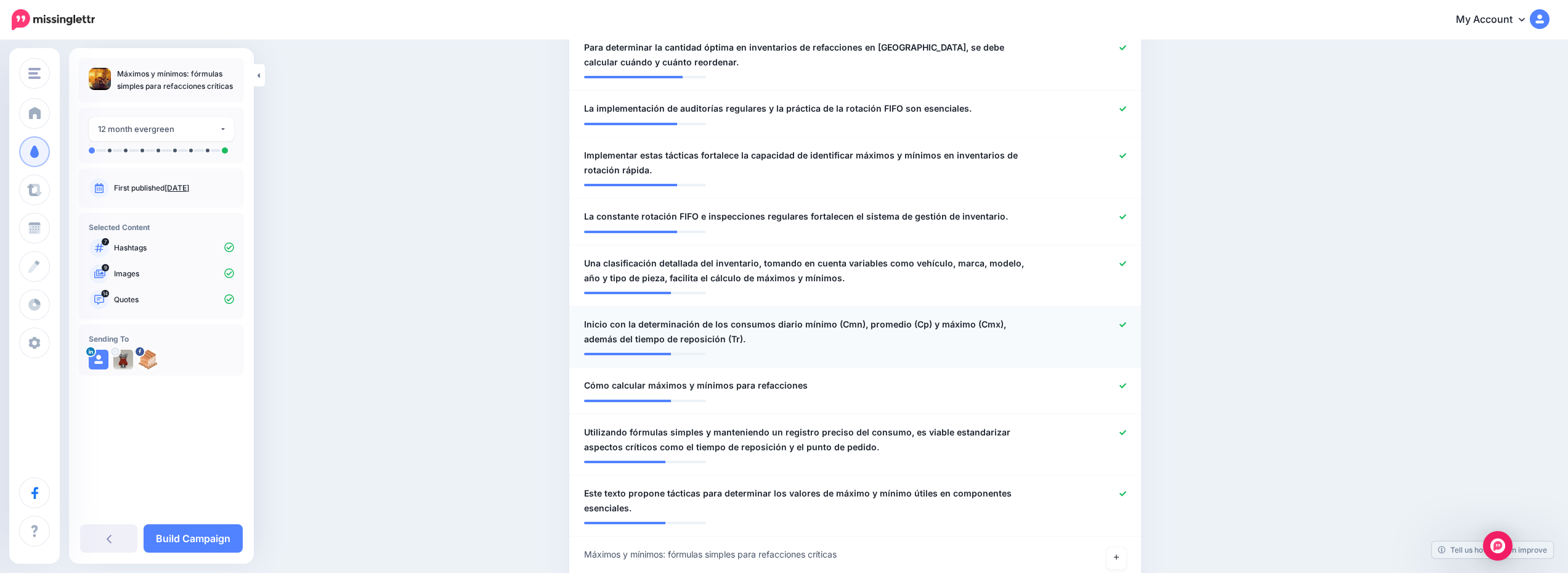
click at [1124, 325] on icon at bounding box center [1122, 324] width 7 height 7
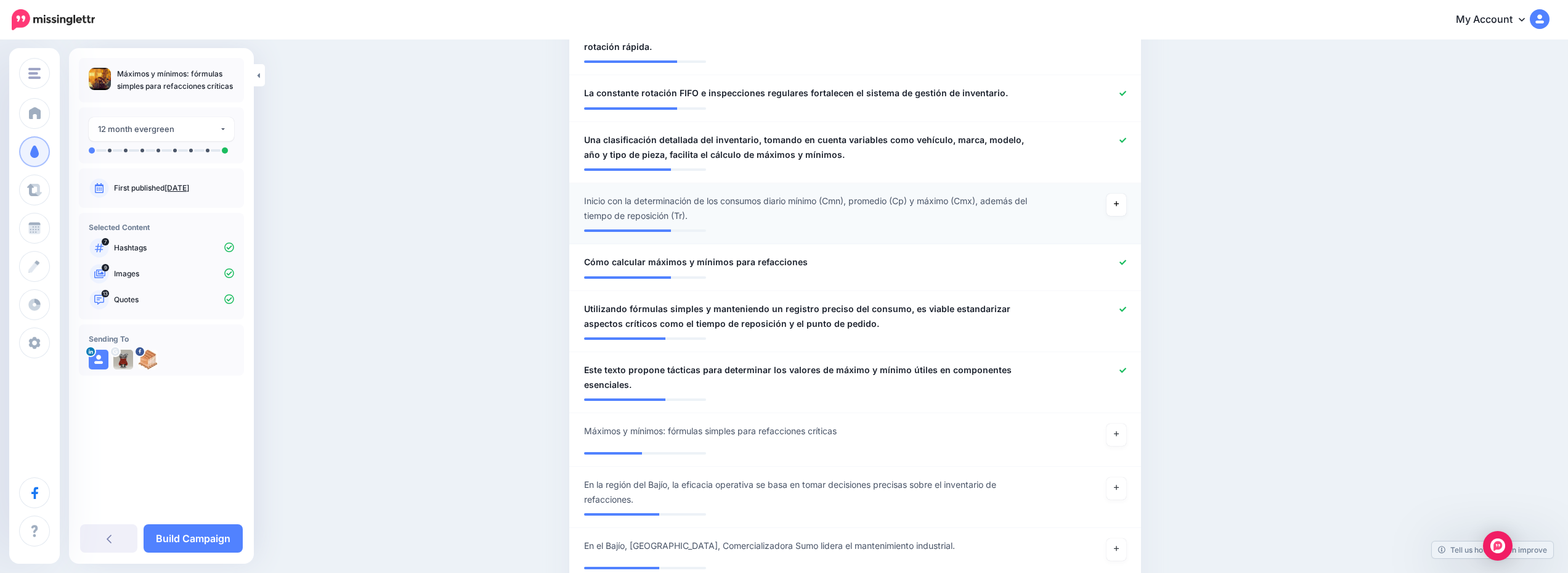
scroll to position [863, 0]
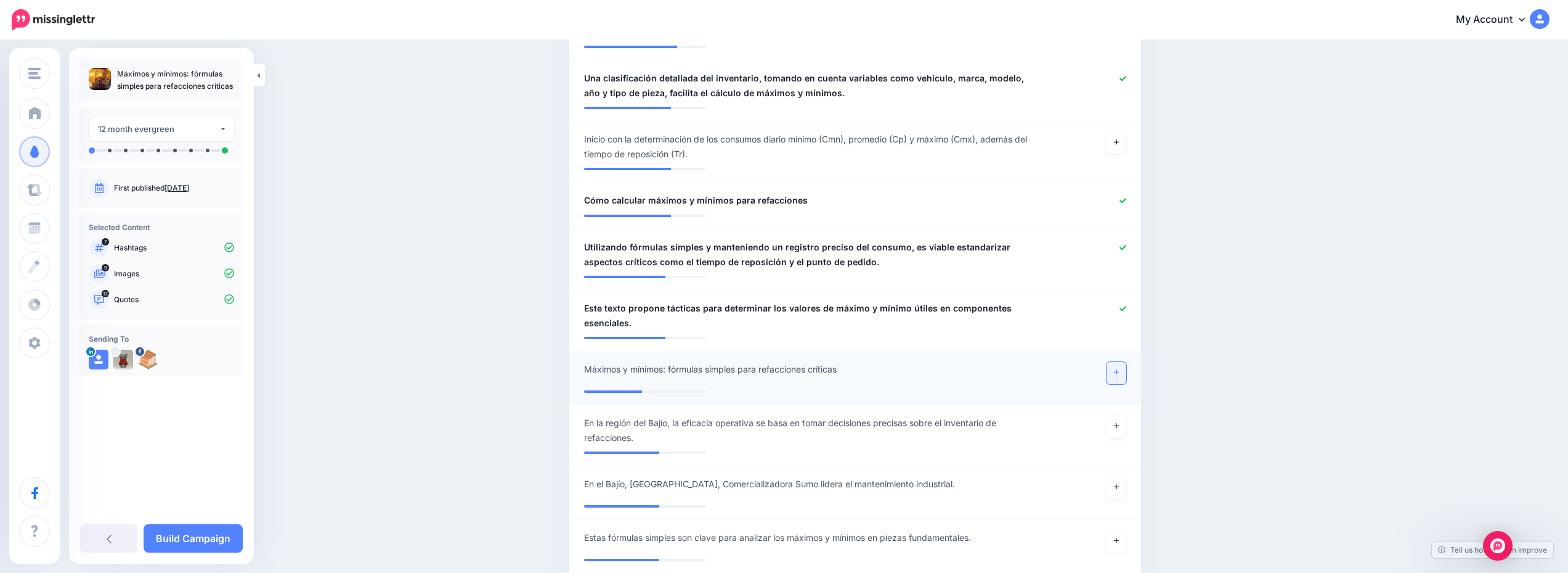
click at [1126, 379] on link at bounding box center [1116, 373] width 20 height 22
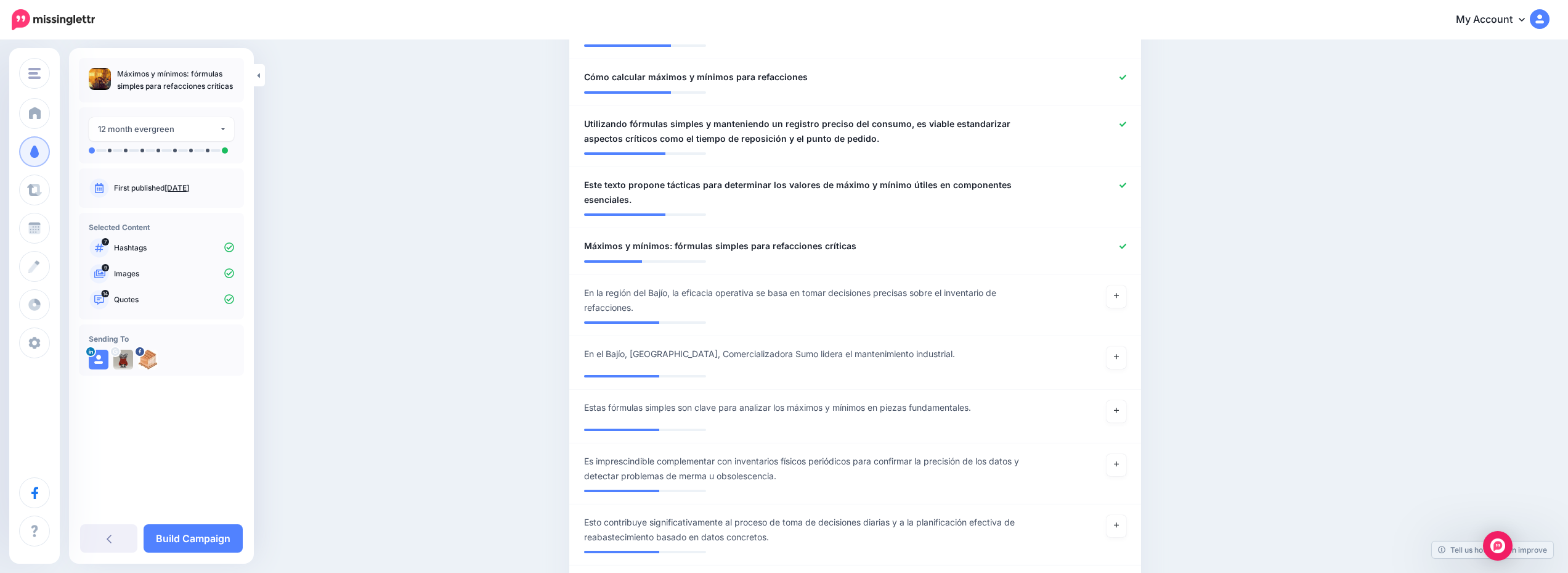
scroll to position [1048, 0]
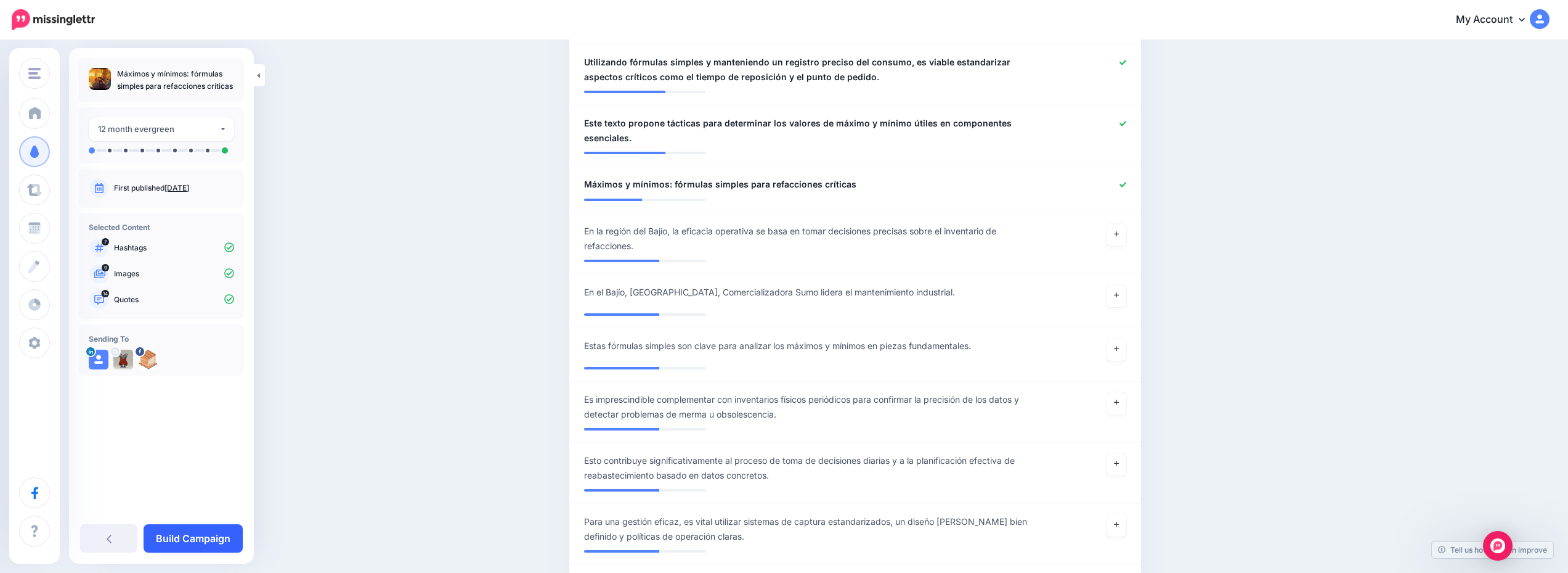
click at [181, 532] on link "Build Campaign" at bounding box center [193, 538] width 99 height 28
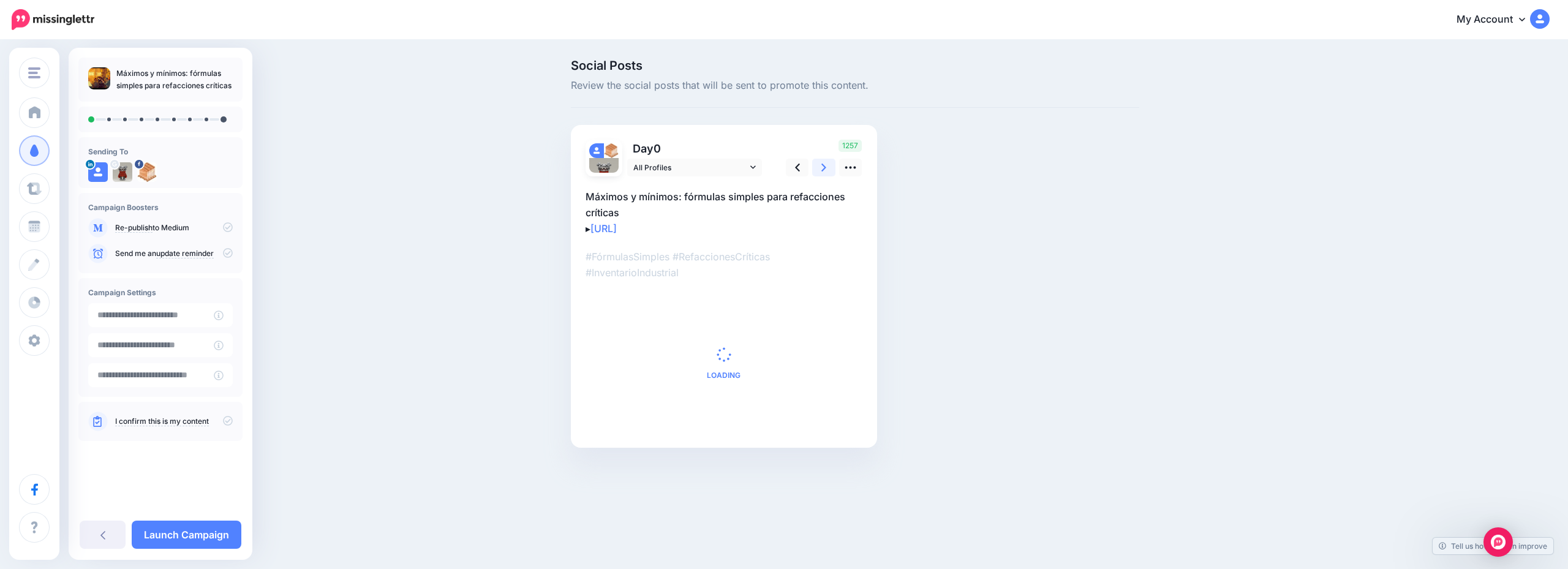
click at [832, 162] on link at bounding box center [824, 168] width 23 height 18
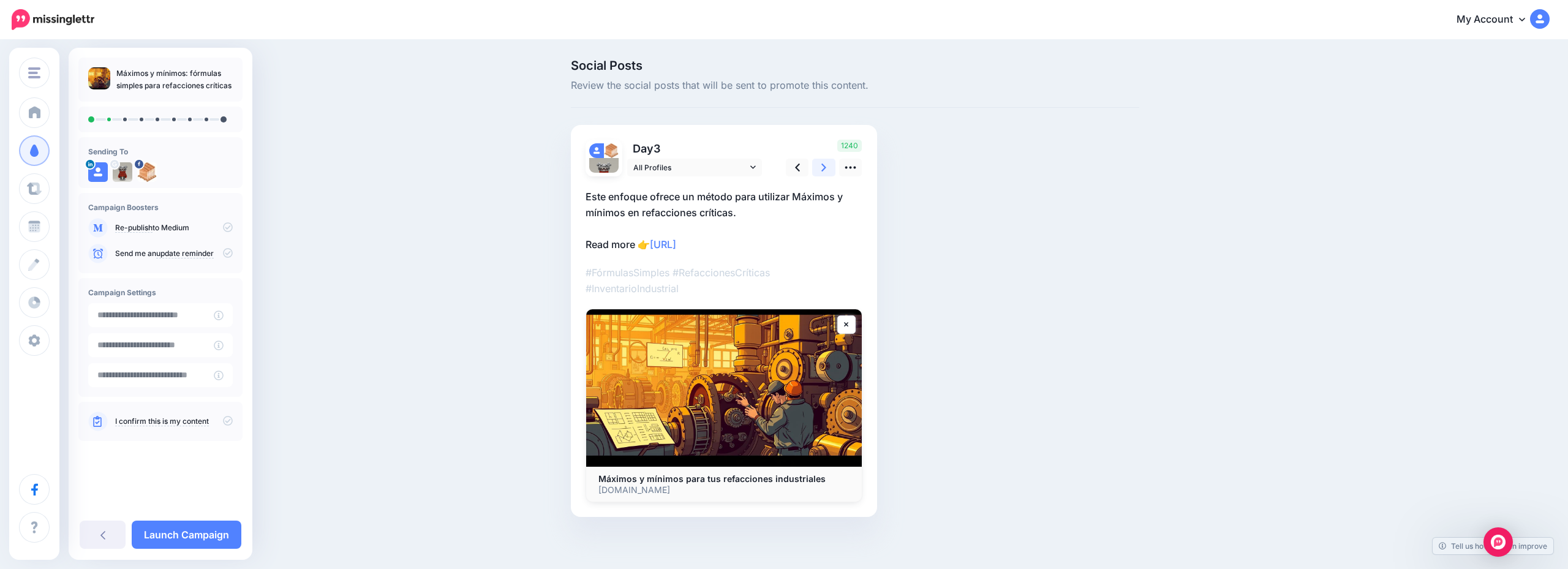
click at [832, 162] on link at bounding box center [824, 168] width 23 height 18
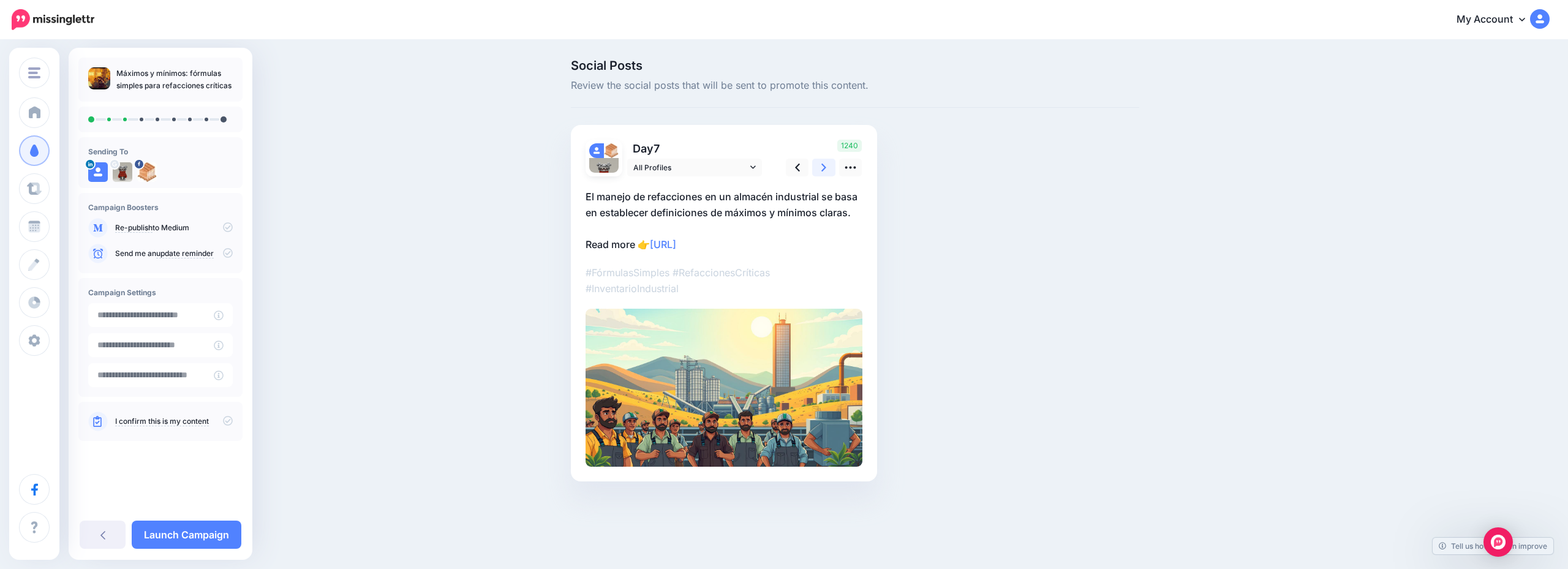
click at [832, 162] on link at bounding box center [824, 168] width 23 height 18
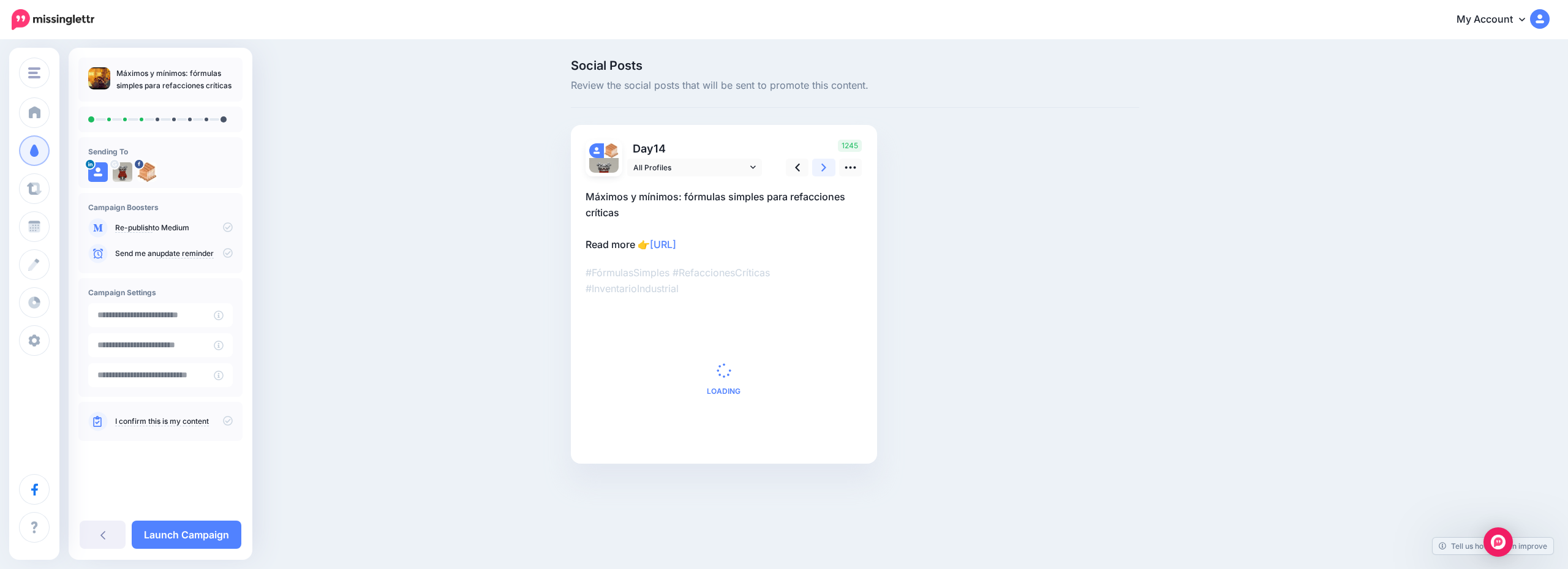
click at [832, 162] on link at bounding box center [824, 168] width 23 height 18
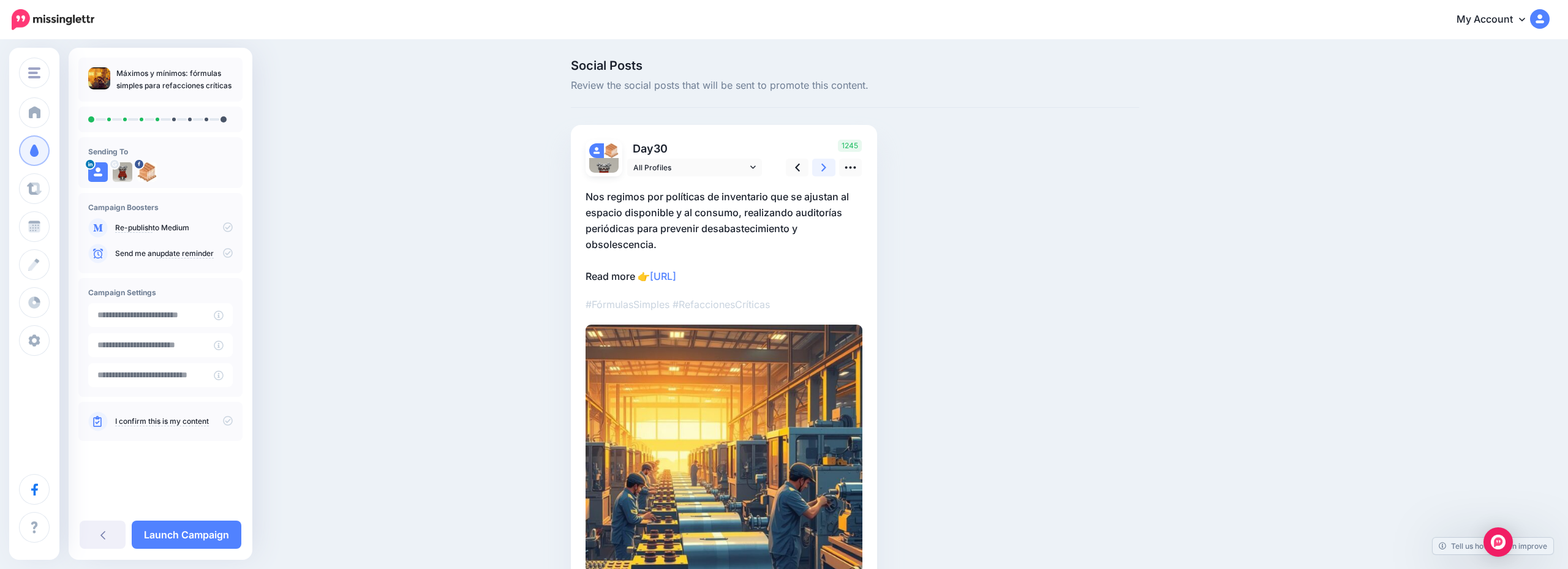
click at [832, 162] on link at bounding box center [824, 168] width 23 height 18
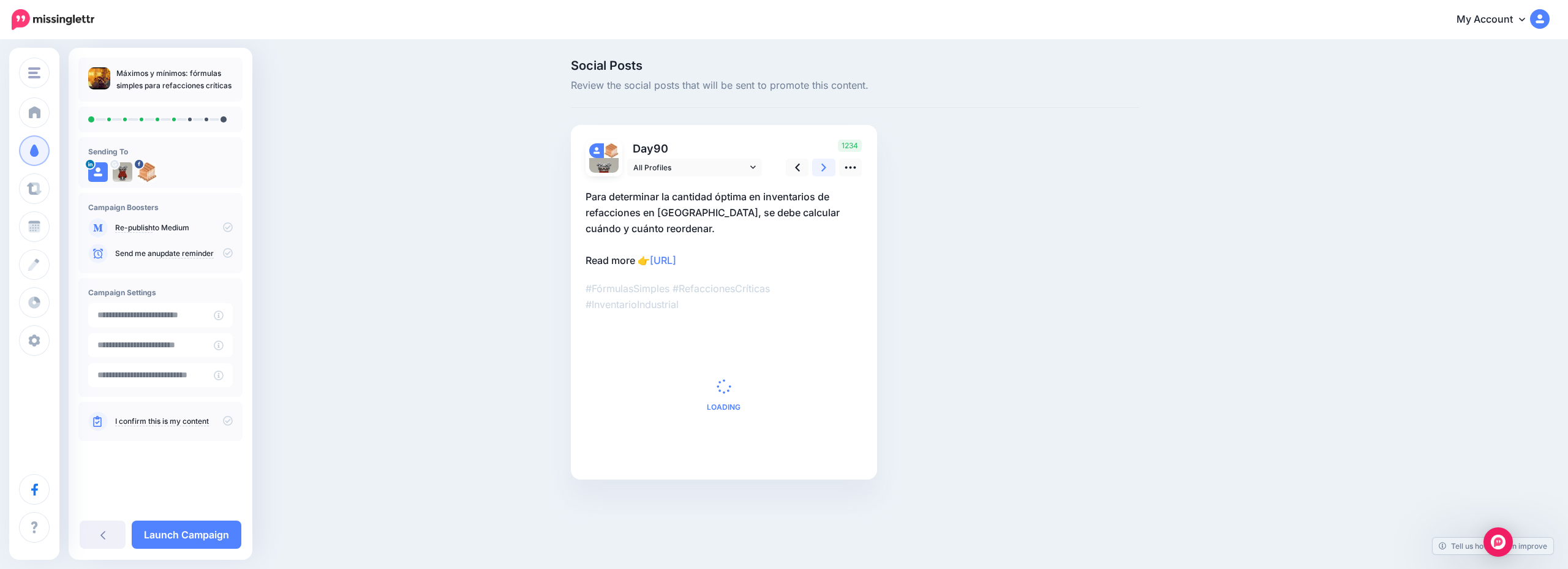
click at [832, 162] on link at bounding box center [824, 168] width 23 height 18
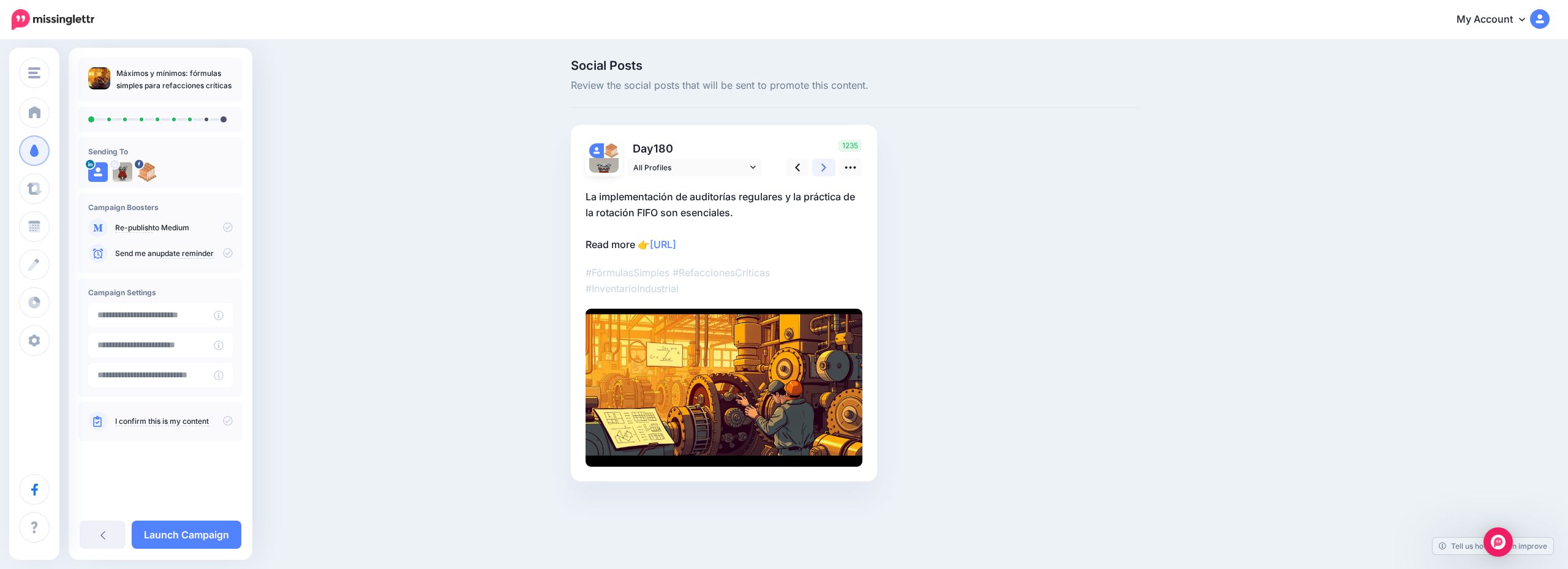
click at [832, 162] on link at bounding box center [824, 168] width 23 height 18
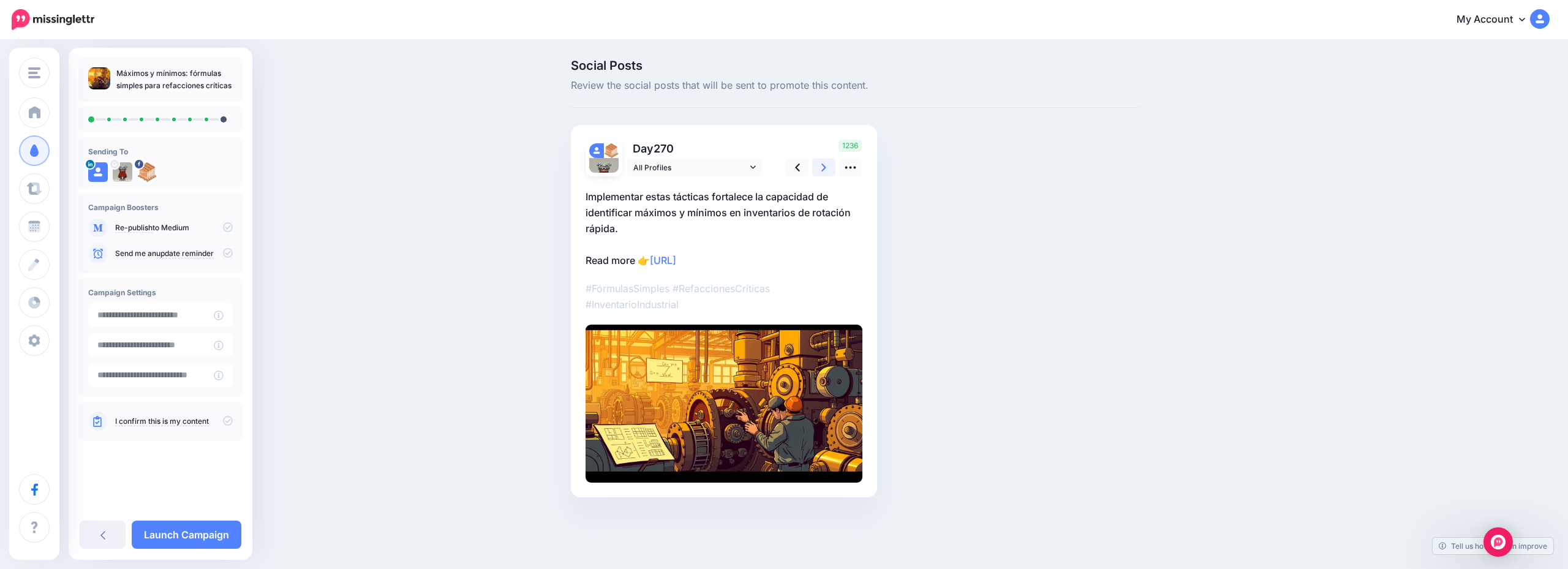
click at [832, 162] on link at bounding box center [824, 168] width 23 height 18
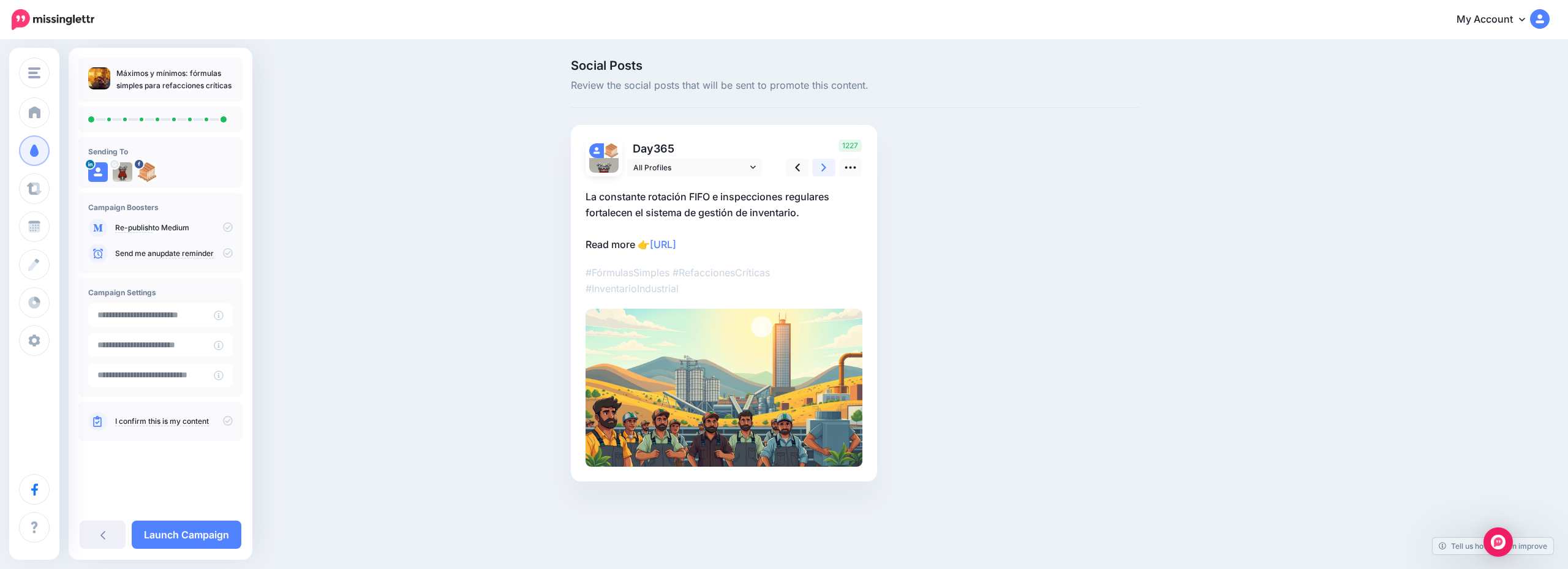
click at [832, 162] on link at bounding box center [824, 168] width 23 height 18
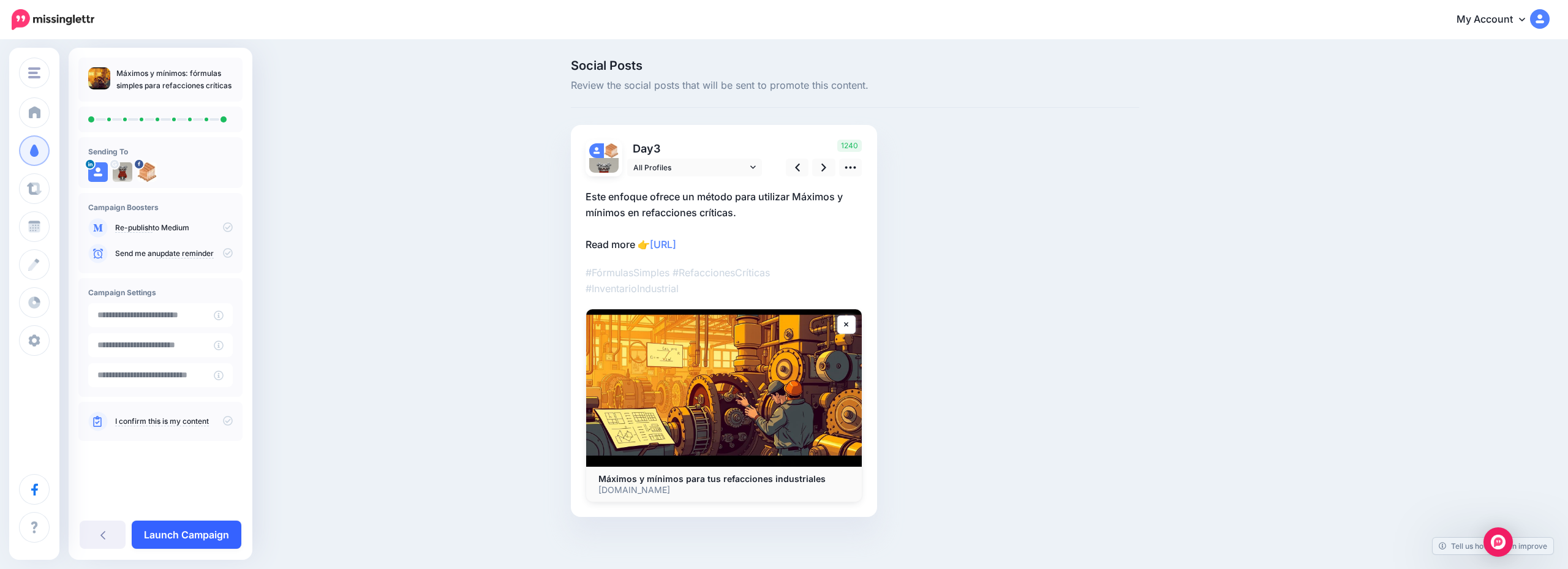
click at [195, 536] on link "Launch Campaign" at bounding box center [187, 534] width 109 height 28
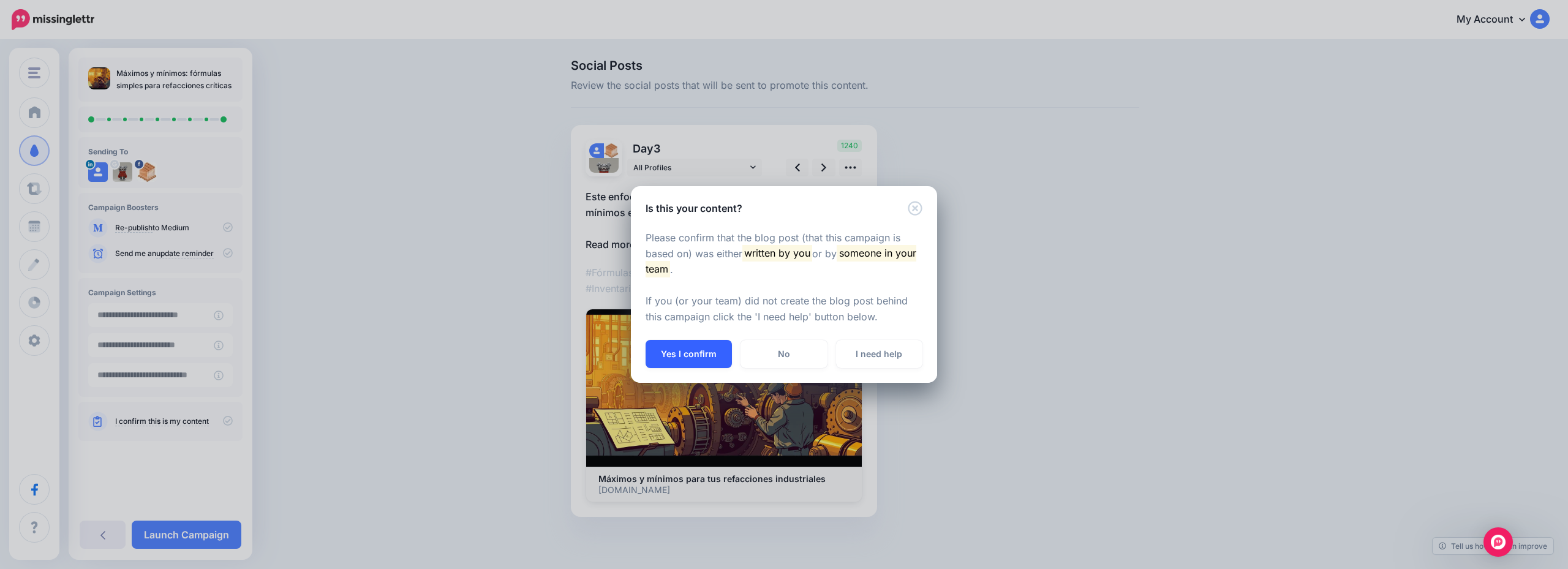
click at [706, 354] on button "Yes I confirm" at bounding box center [689, 354] width 86 height 28
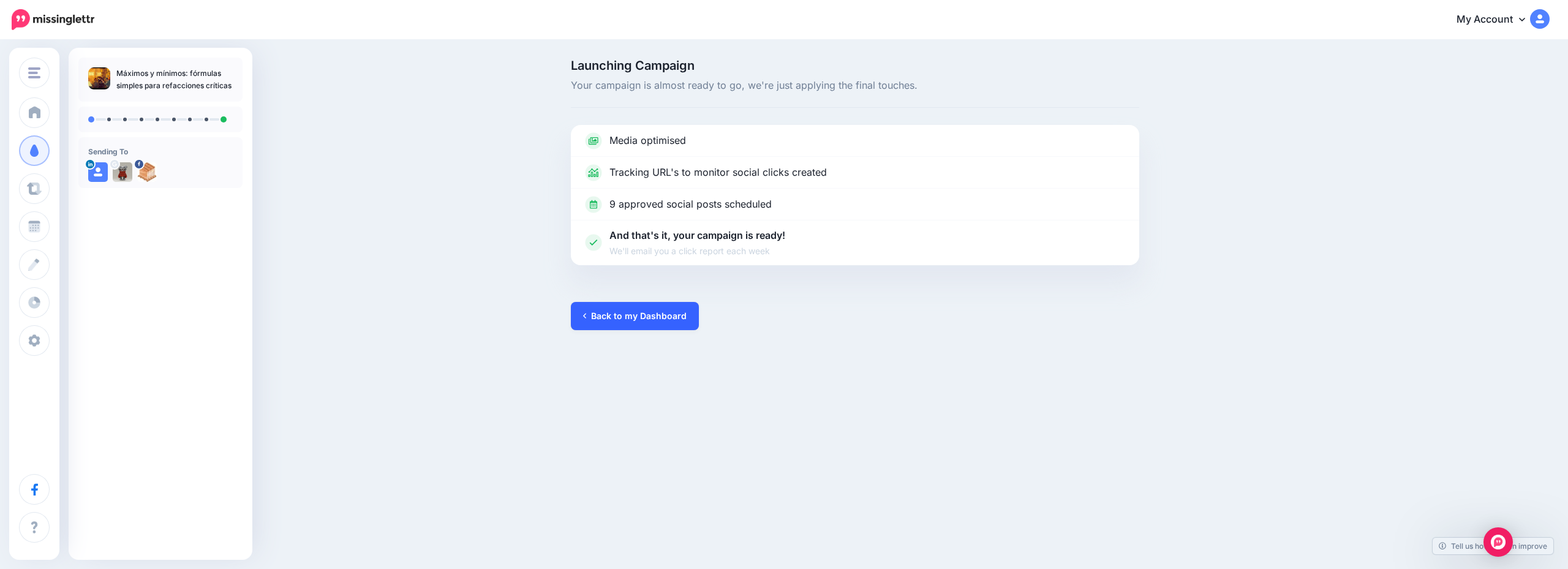
click at [643, 312] on link "Back to my Dashboard" at bounding box center [635, 316] width 128 height 28
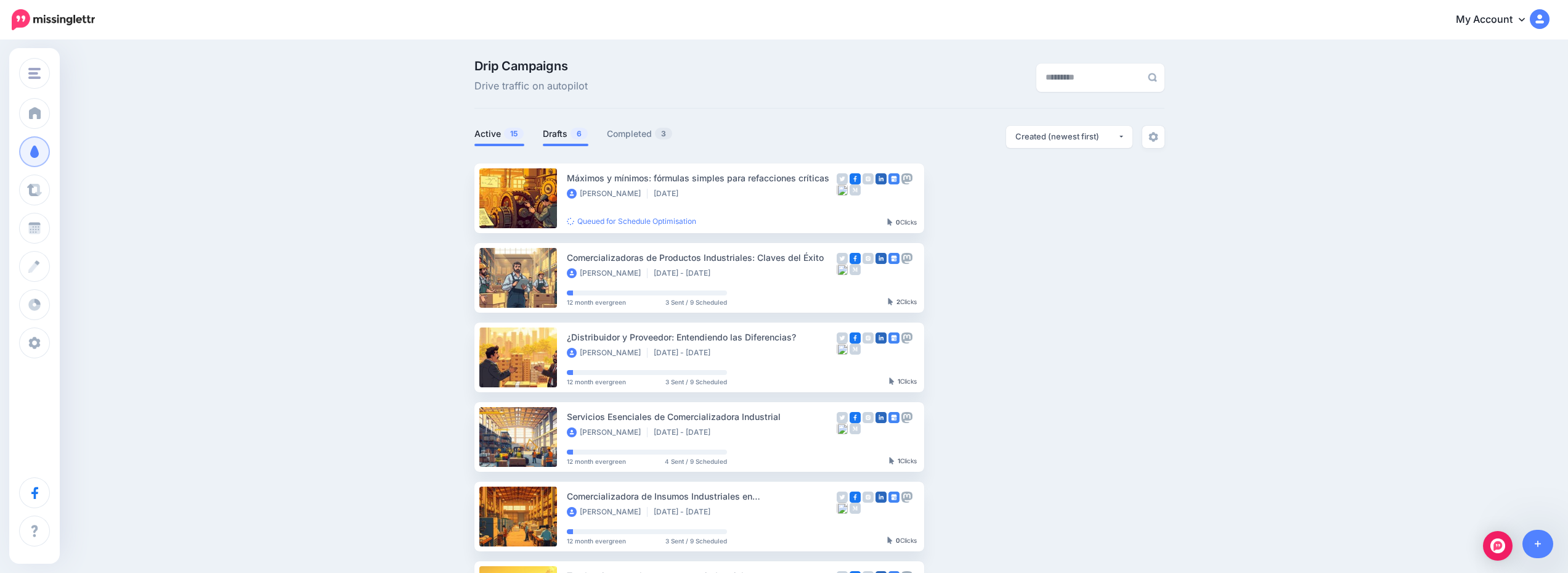
click at [567, 130] on link "Drafts 6" at bounding box center [566, 133] width 46 height 15
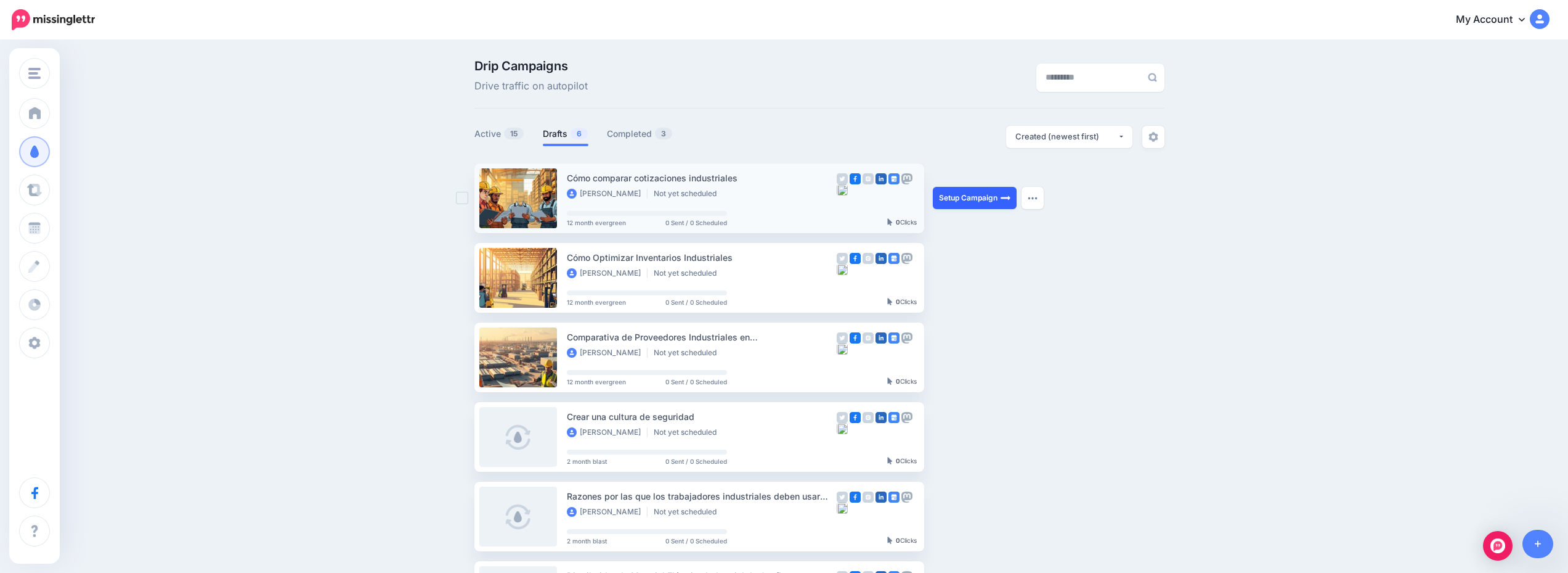
click at [982, 197] on link "Setup Campaign" at bounding box center [974, 198] width 84 height 22
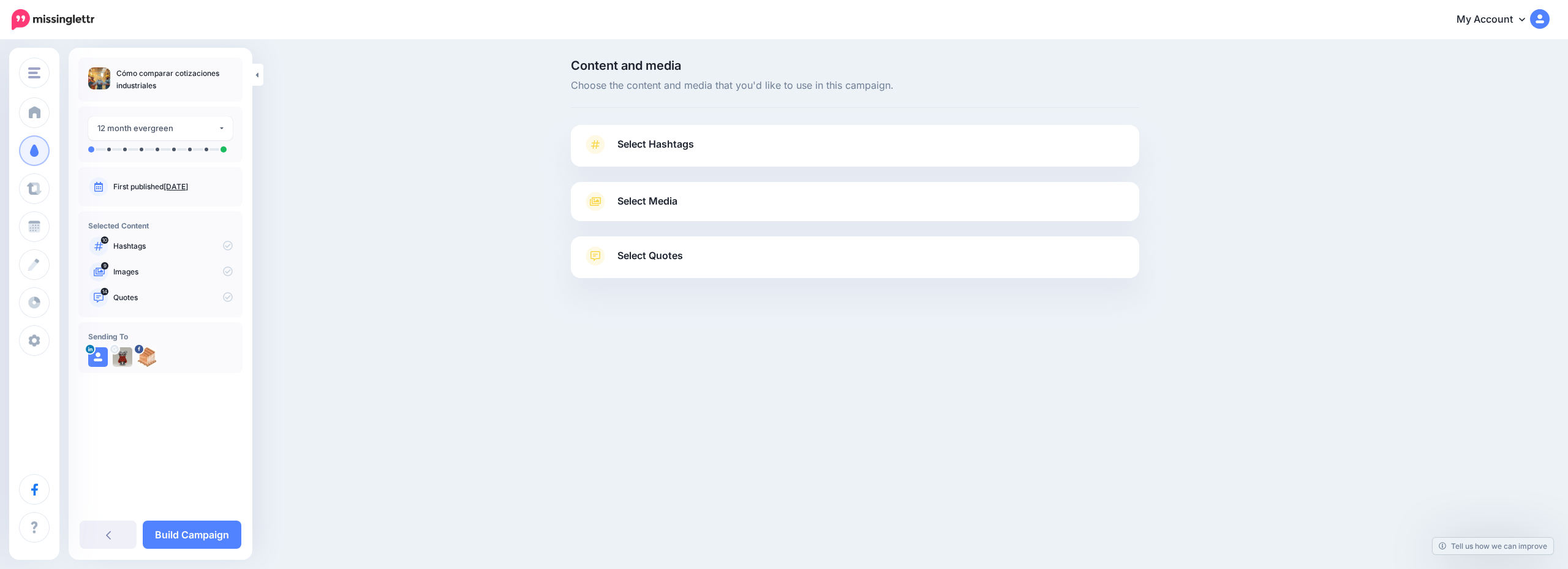
click at [768, 139] on link "Select Hashtags" at bounding box center [856, 151] width 545 height 32
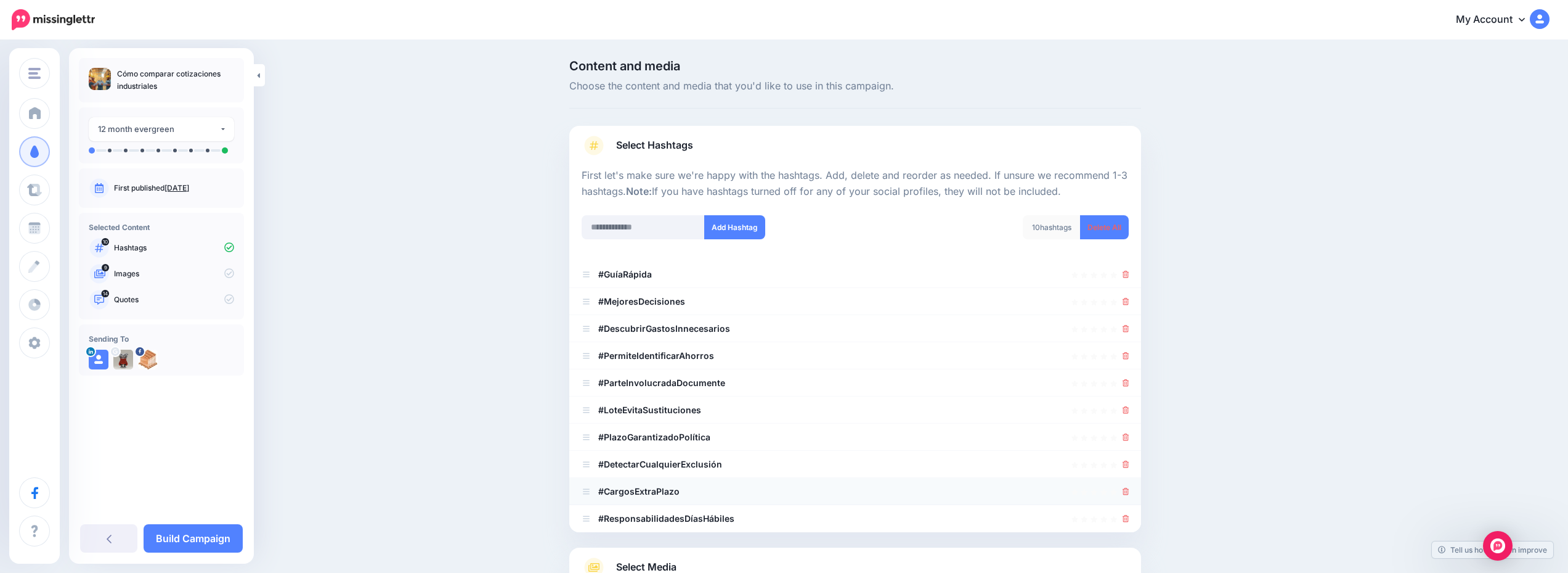
scroll to position [152, 0]
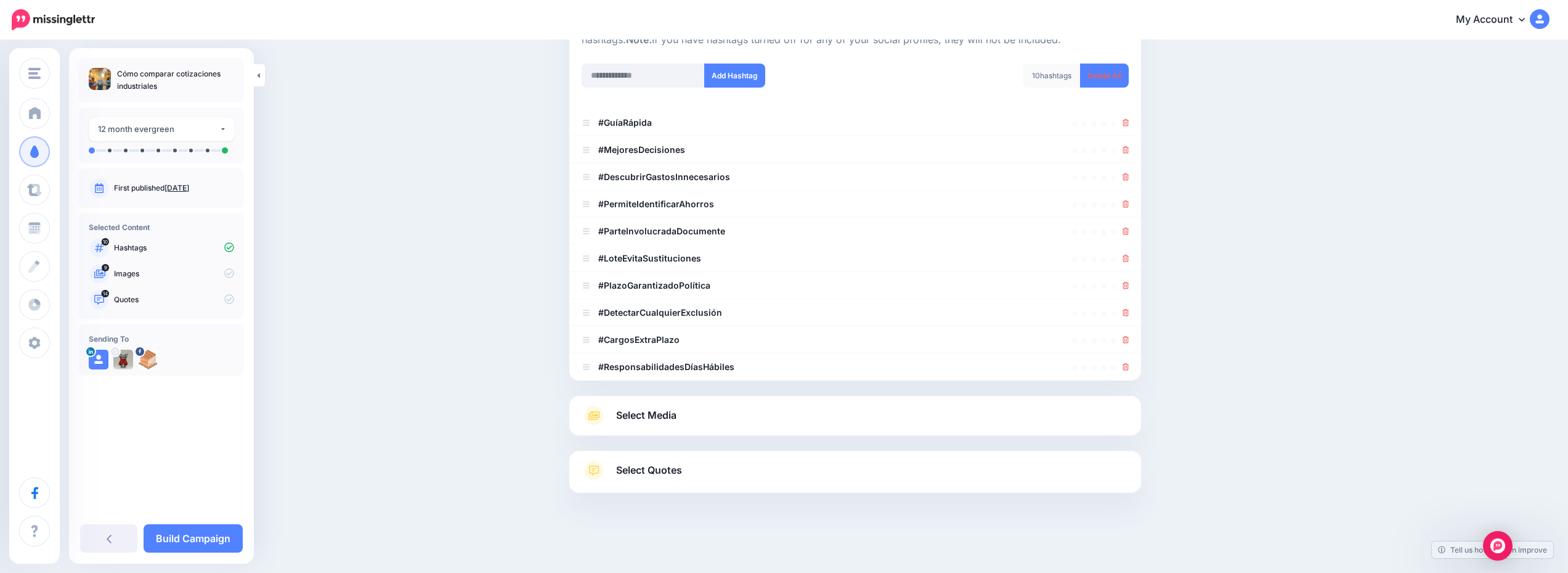
click at [800, 416] on link "Select Media" at bounding box center [855, 416] width 548 height 20
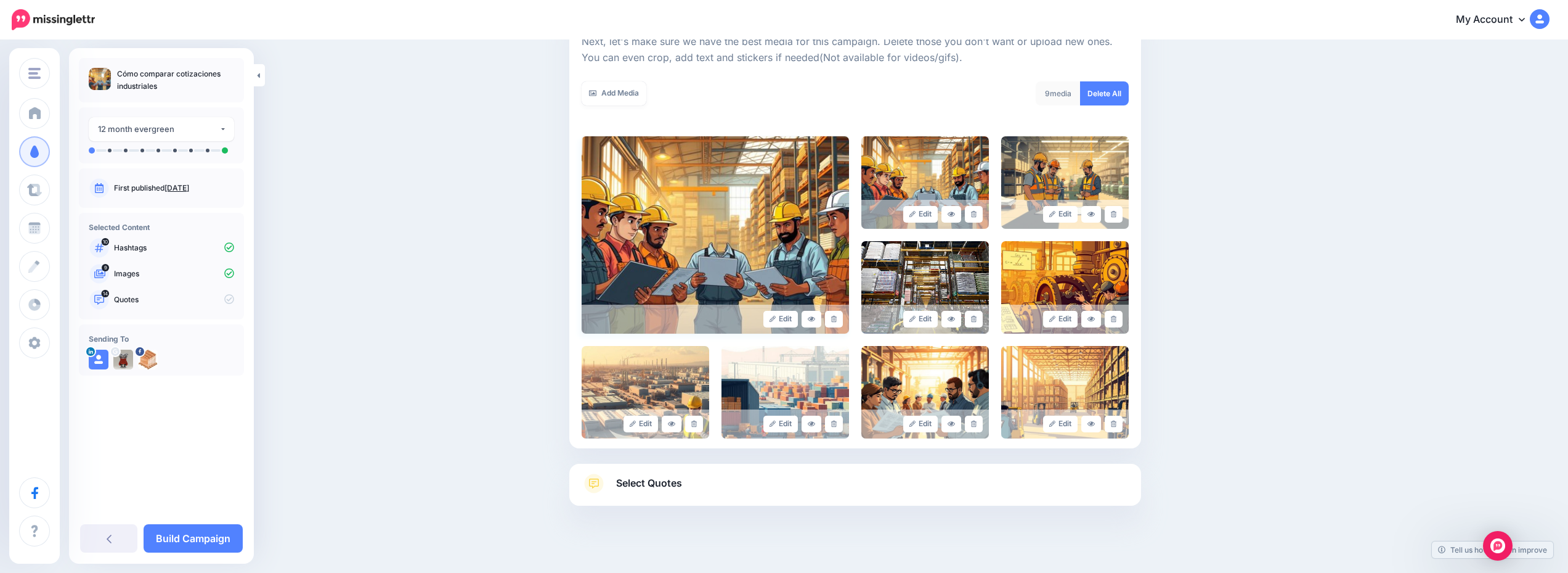
scroll to position [198, 0]
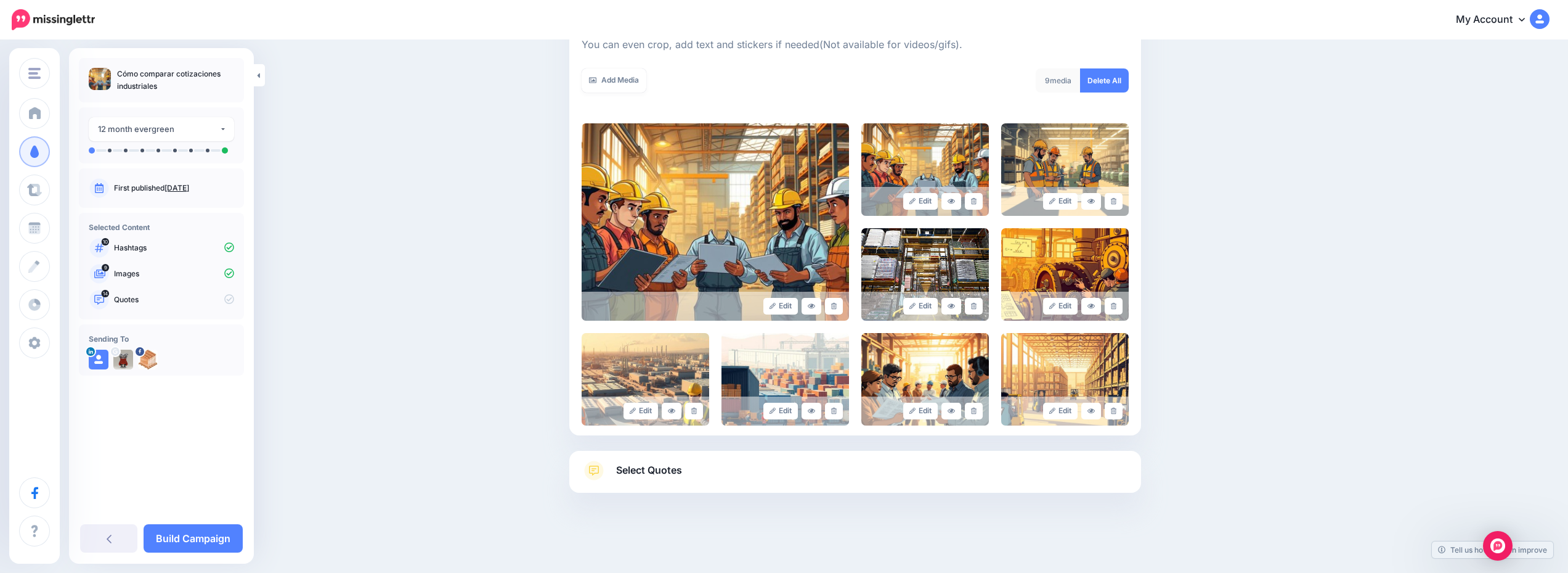
click at [830, 479] on link "Select Quotes" at bounding box center [855, 477] width 548 height 32
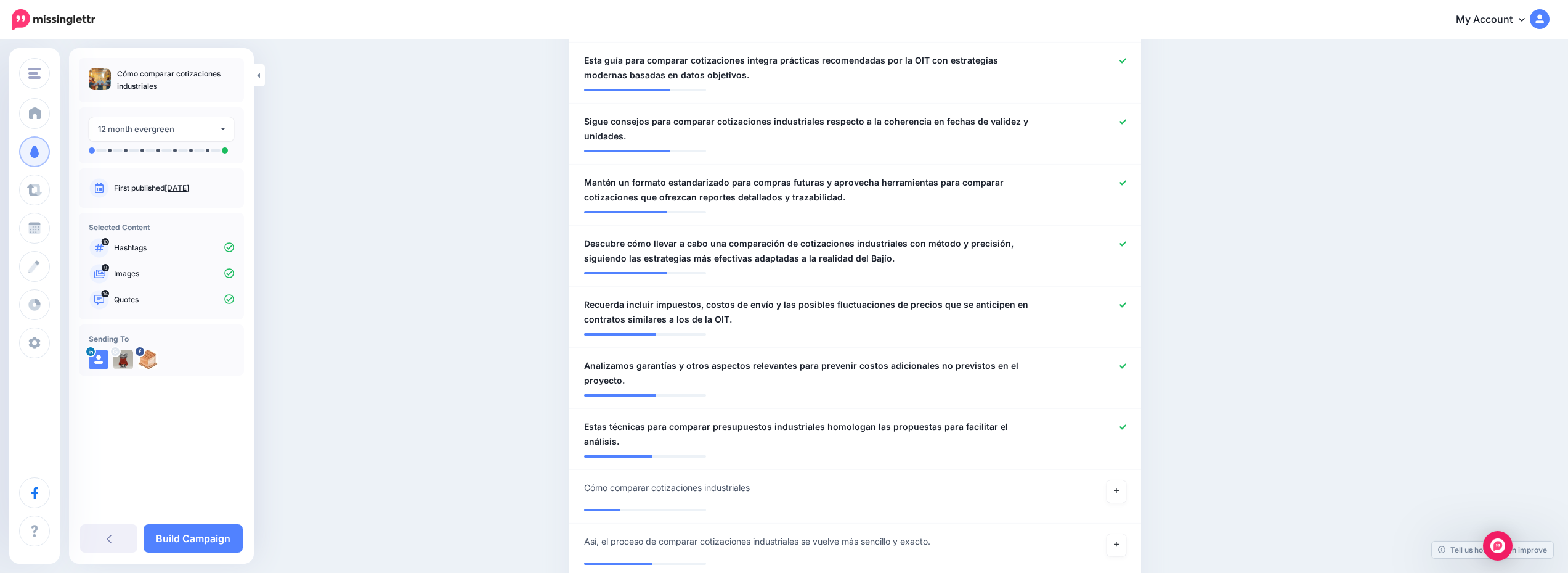
scroll to position [863, 0]
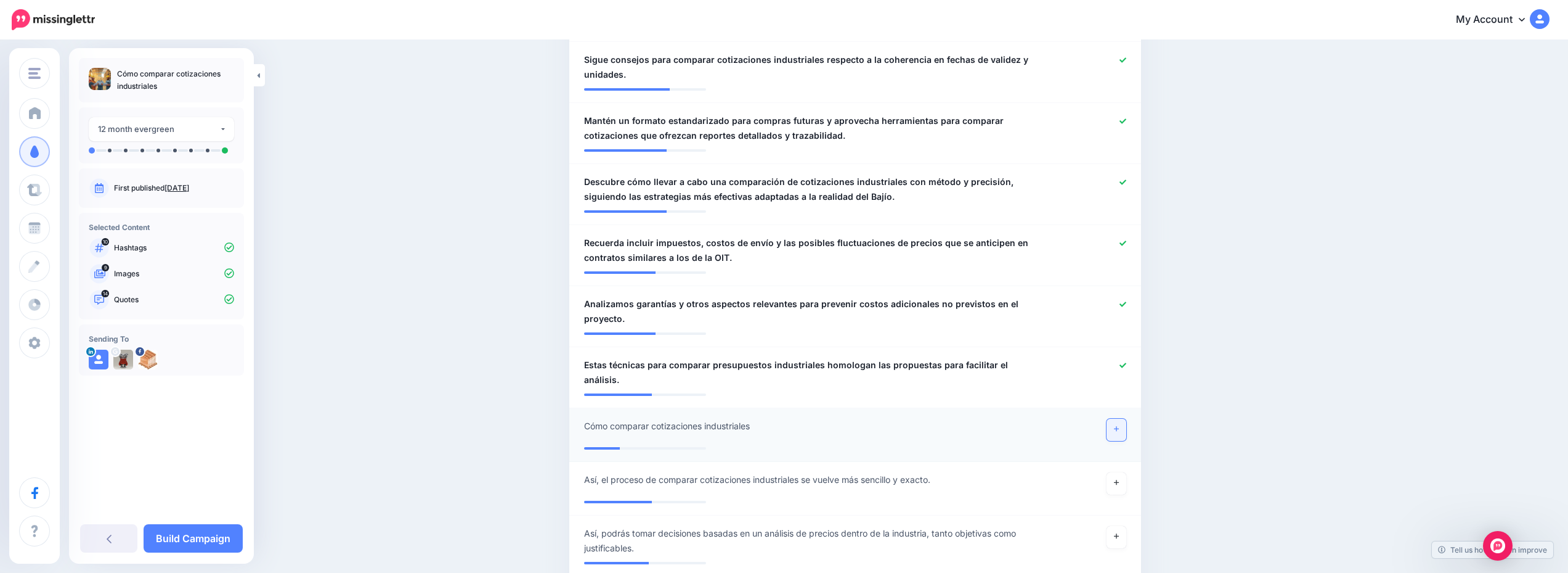
click at [1119, 425] on icon at bounding box center [1116, 428] width 5 height 7
click at [195, 537] on link "Build Campaign" at bounding box center [193, 538] width 99 height 28
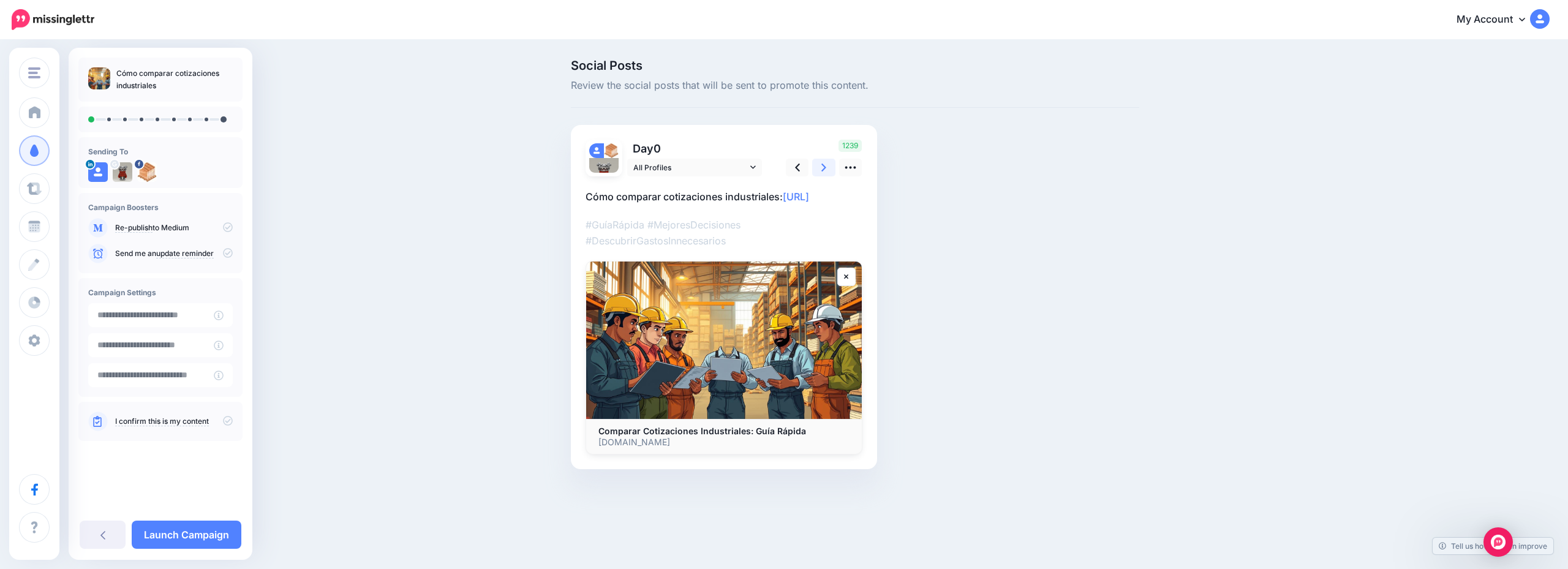
click at [821, 165] on link at bounding box center [824, 168] width 23 height 18
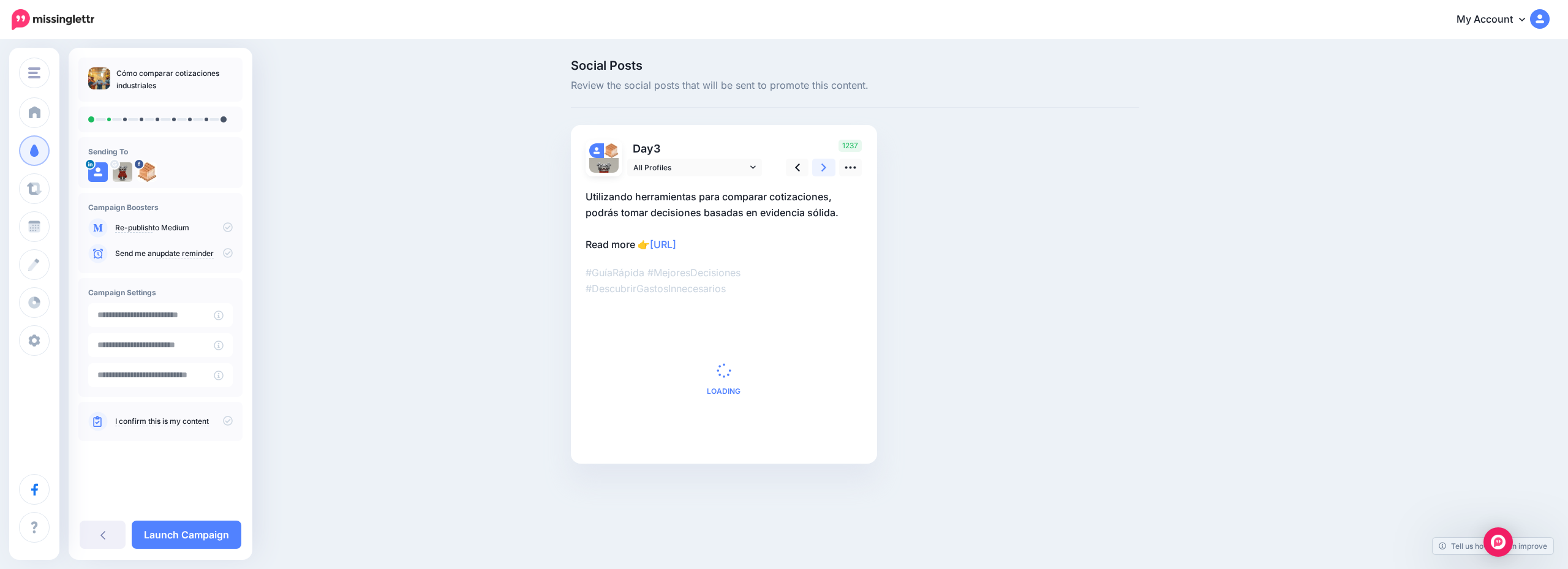
click at [821, 165] on link at bounding box center [824, 168] width 23 height 18
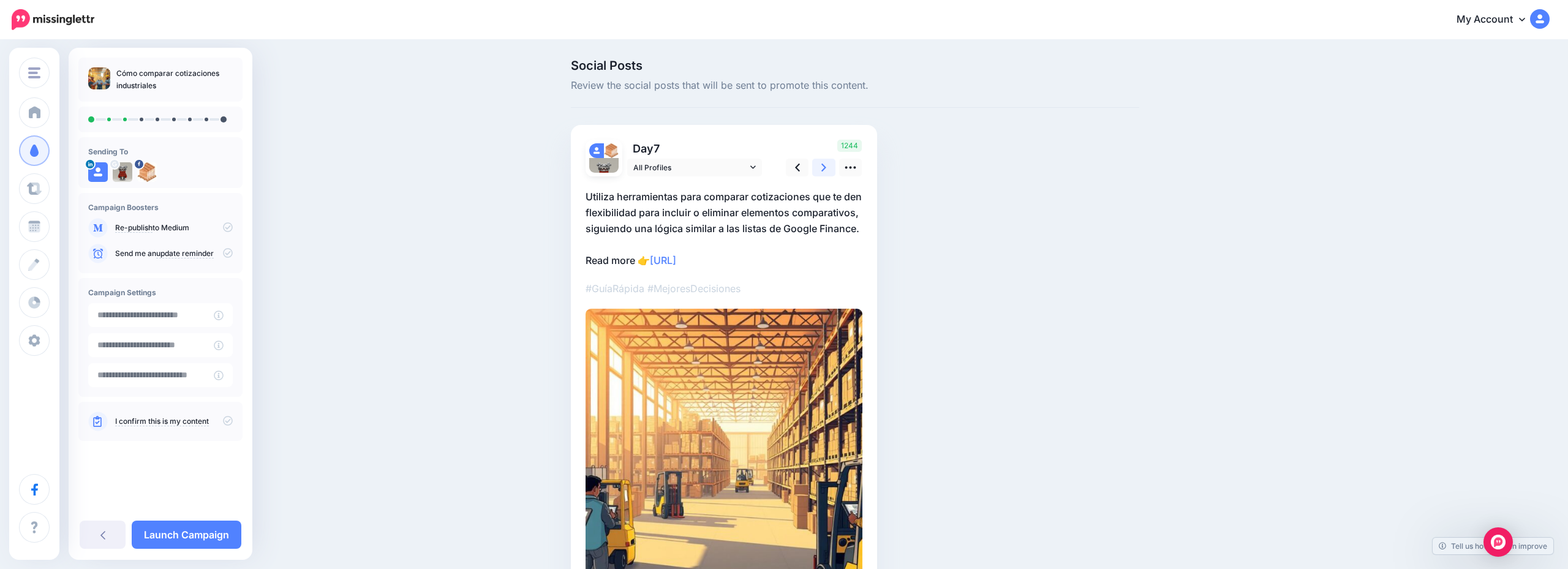
click at [821, 165] on link at bounding box center [824, 168] width 23 height 18
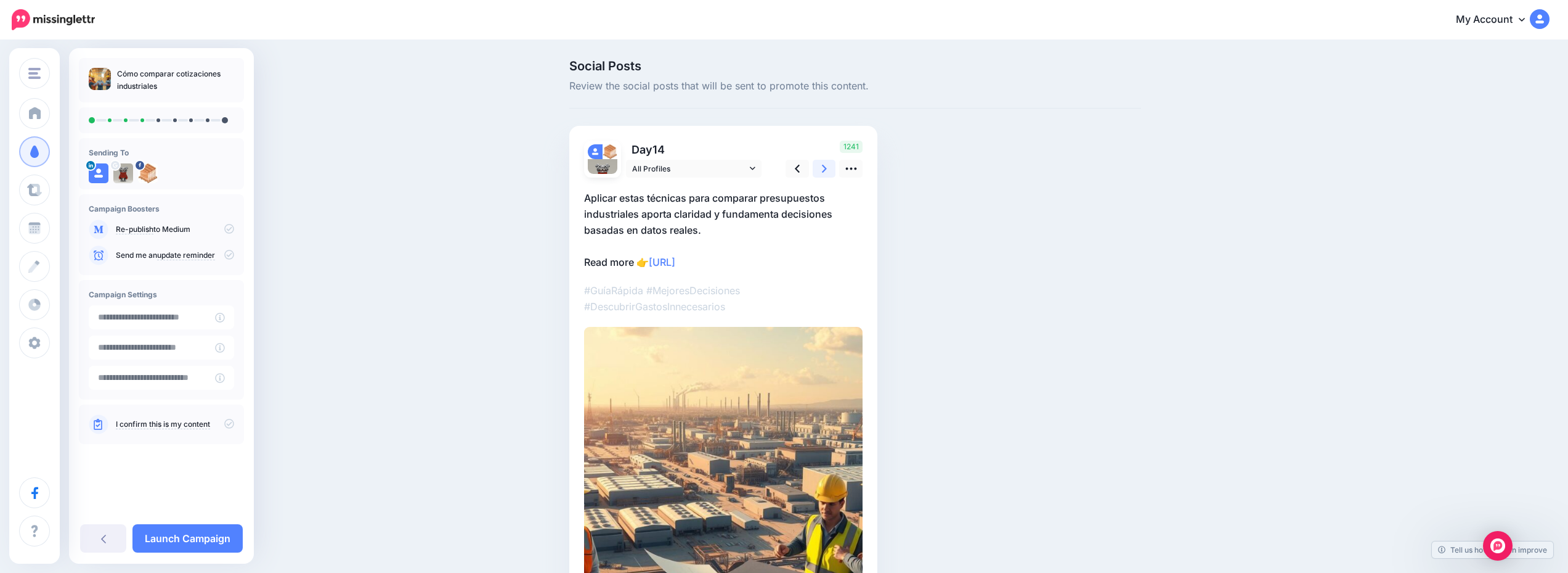
click at [825, 166] on link at bounding box center [823, 169] width 23 height 18
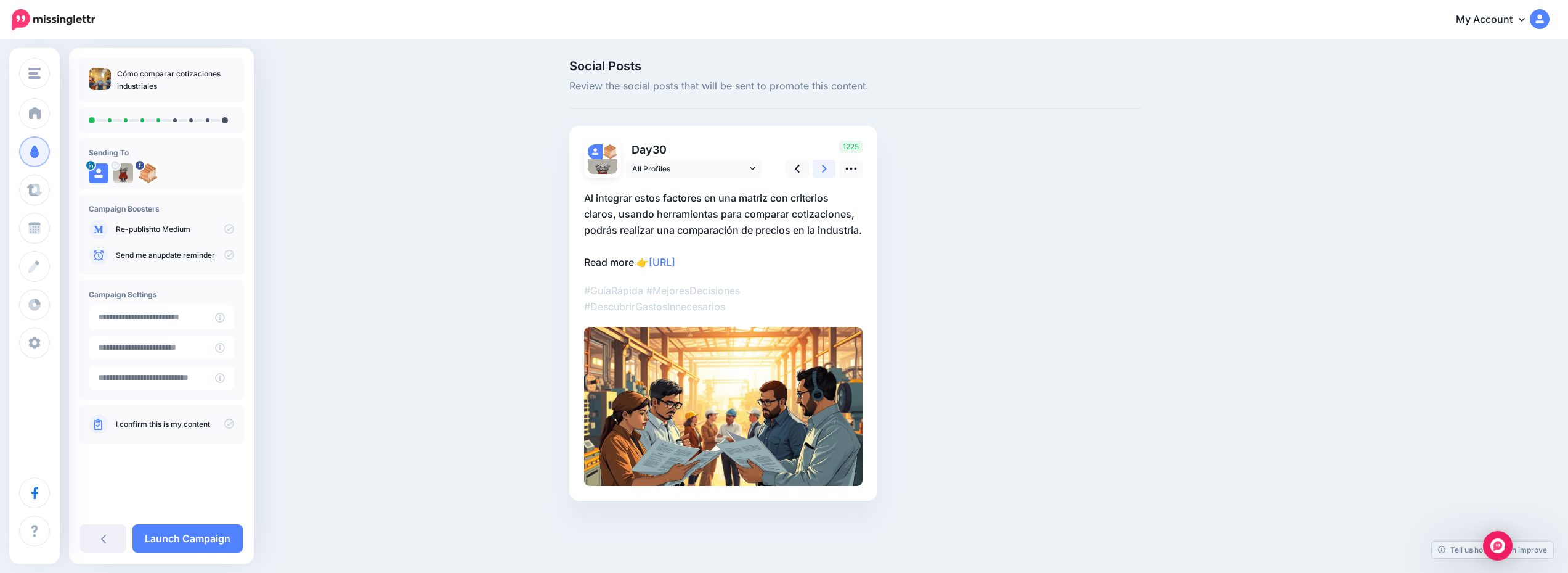
click at [825, 166] on link at bounding box center [823, 169] width 23 height 18
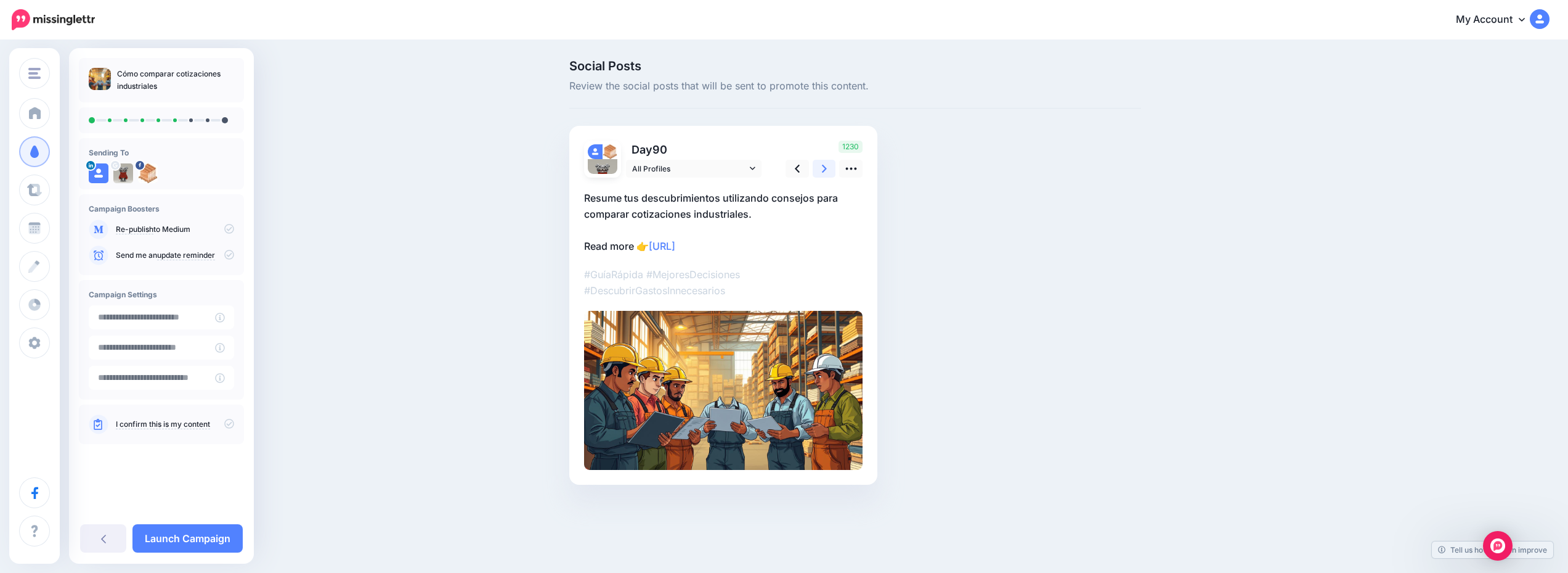
click at [825, 166] on link at bounding box center [823, 169] width 23 height 18
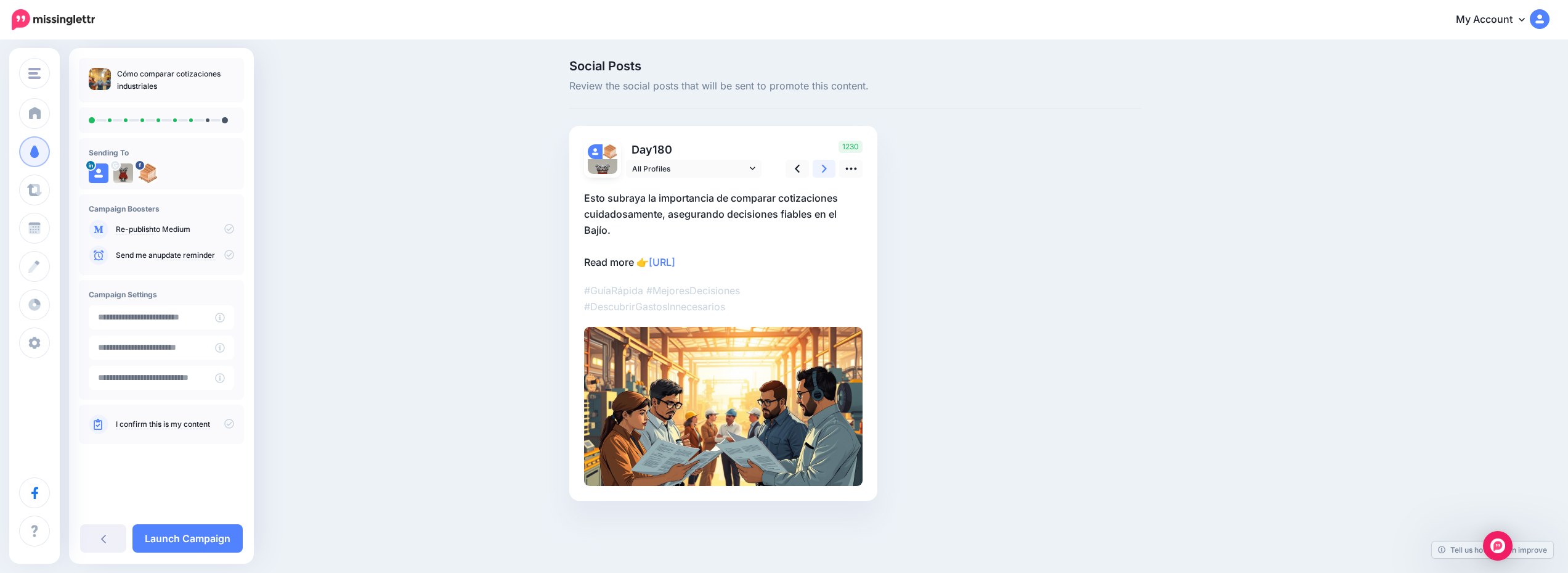
click at [825, 166] on link at bounding box center [823, 169] width 23 height 18
click at [825, 166] on link at bounding box center [828, 169] width 23 height 18
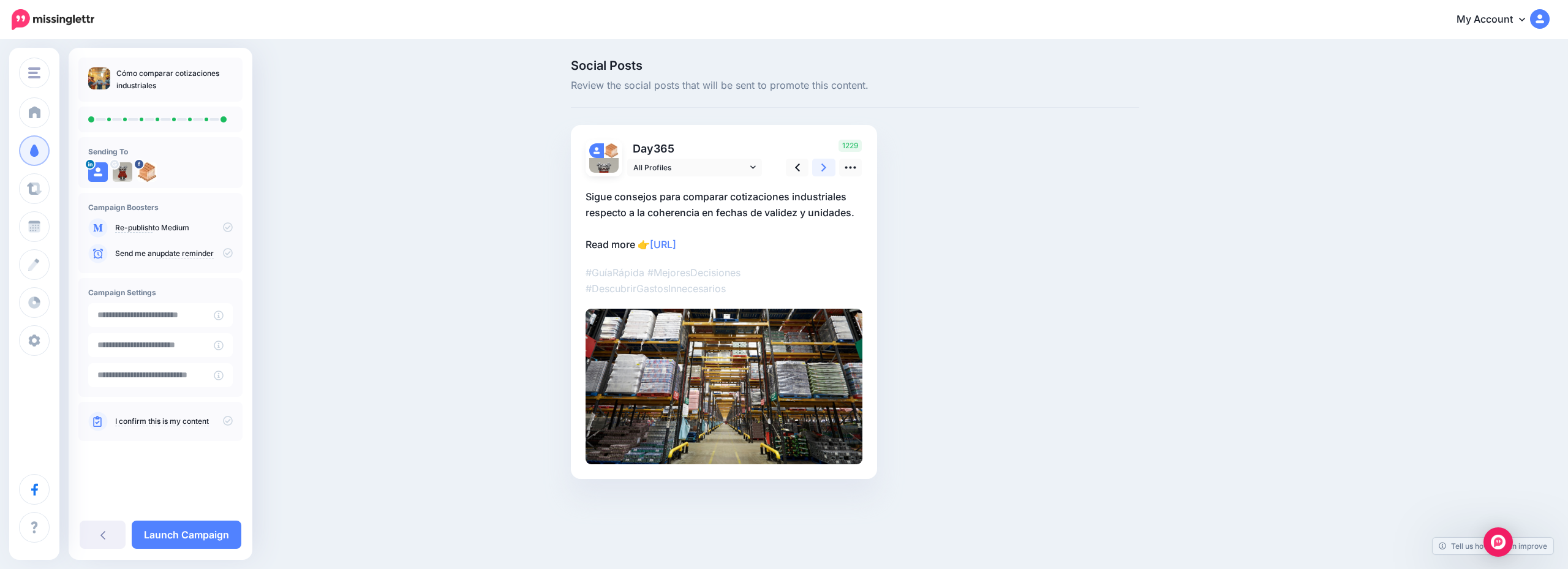
click at [821, 165] on link at bounding box center [824, 168] width 23 height 18
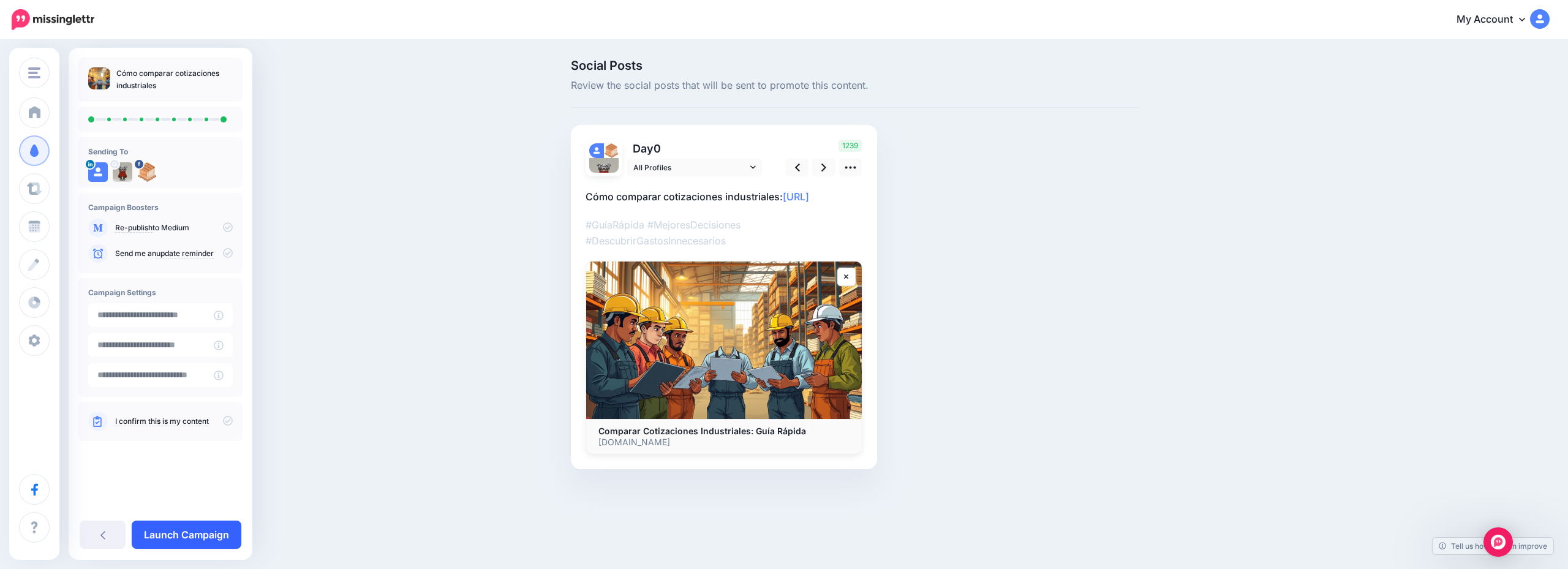
click at [225, 521] on link "Launch Campaign" at bounding box center [187, 534] width 109 height 28
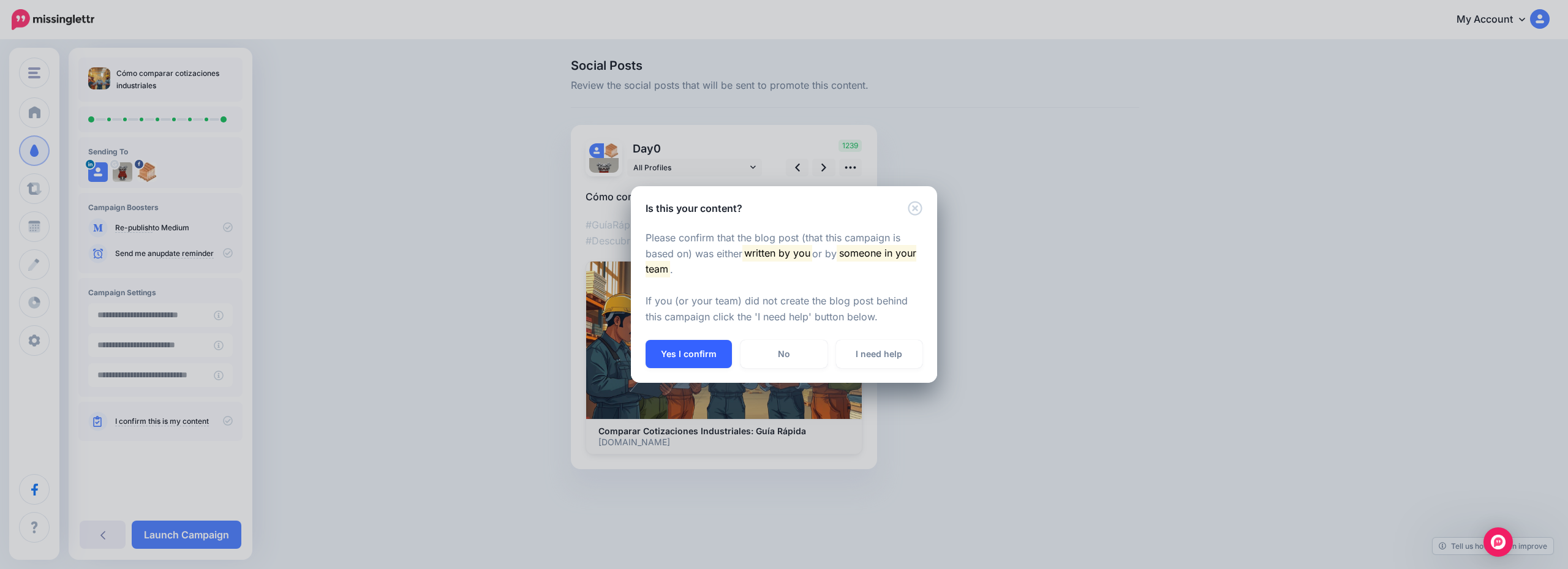
click at [680, 354] on button "Yes I confirm" at bounding box center [689, 354] width 86 height 28
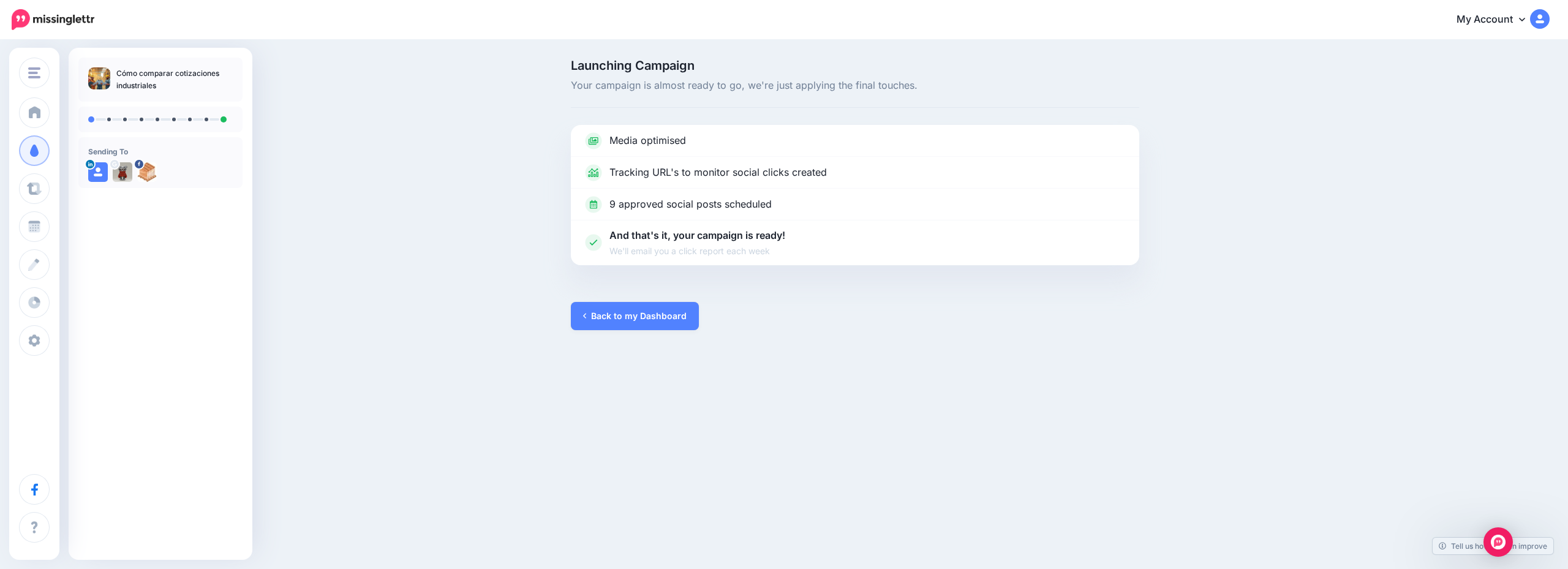
click at [627, 301] on div at bounding box center [856, 283] width 568 height 37
click at [630, 306] on link "Back to my Dashboard" at bounding box center [635, 316] width 128 height 28
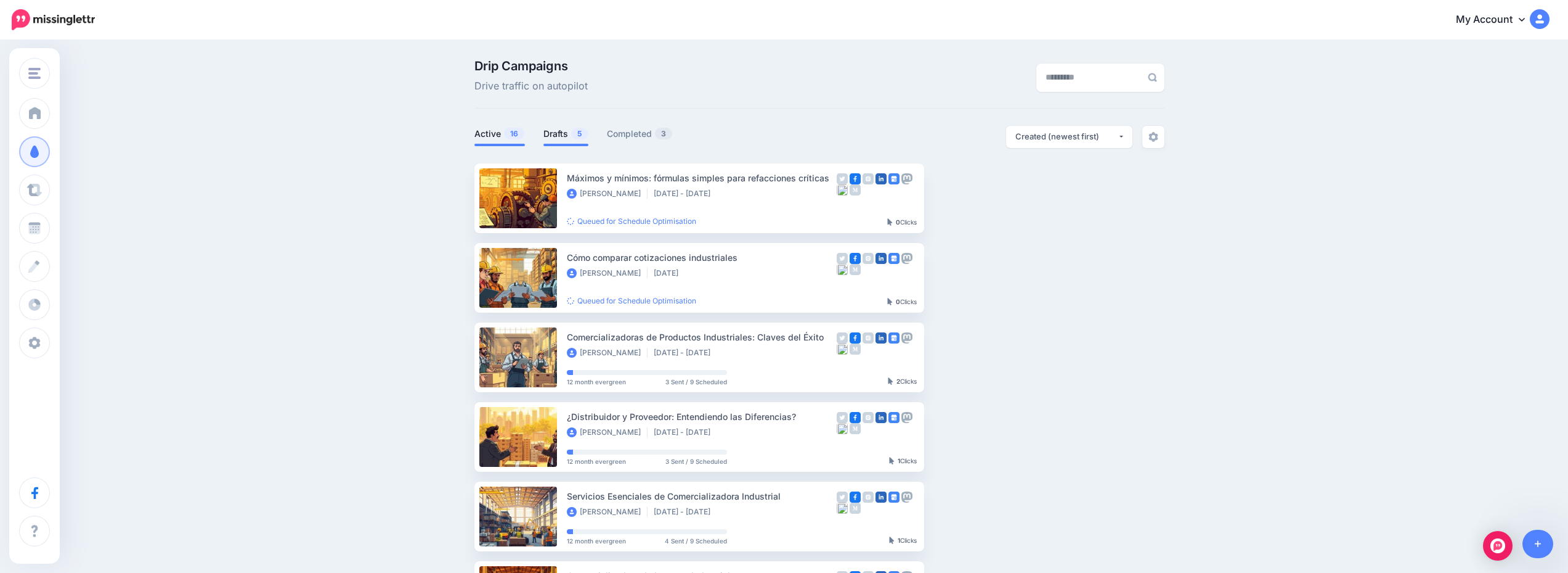
click at [572, 133] on link "Drafts 5" at bounding box center [566, 133] width 45 height 15
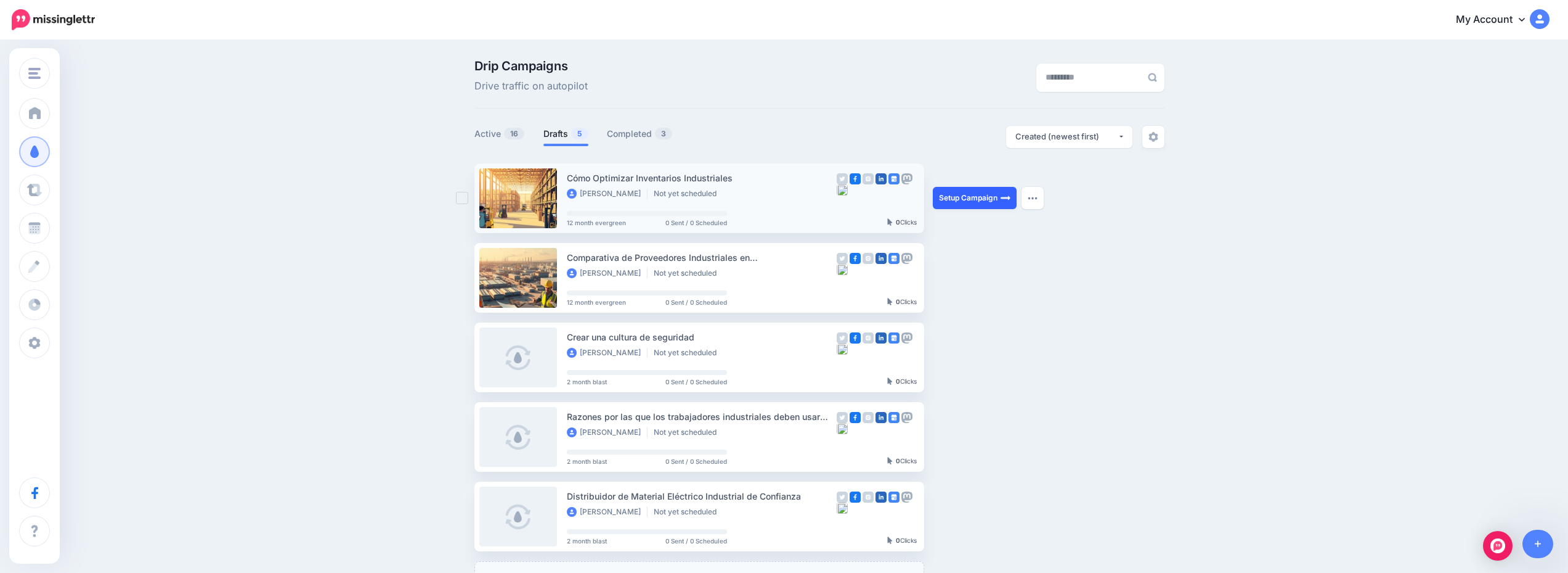
click at [974, 197] on link "Setup Campaign" at bounding box center [974, 198] width 84 height 22
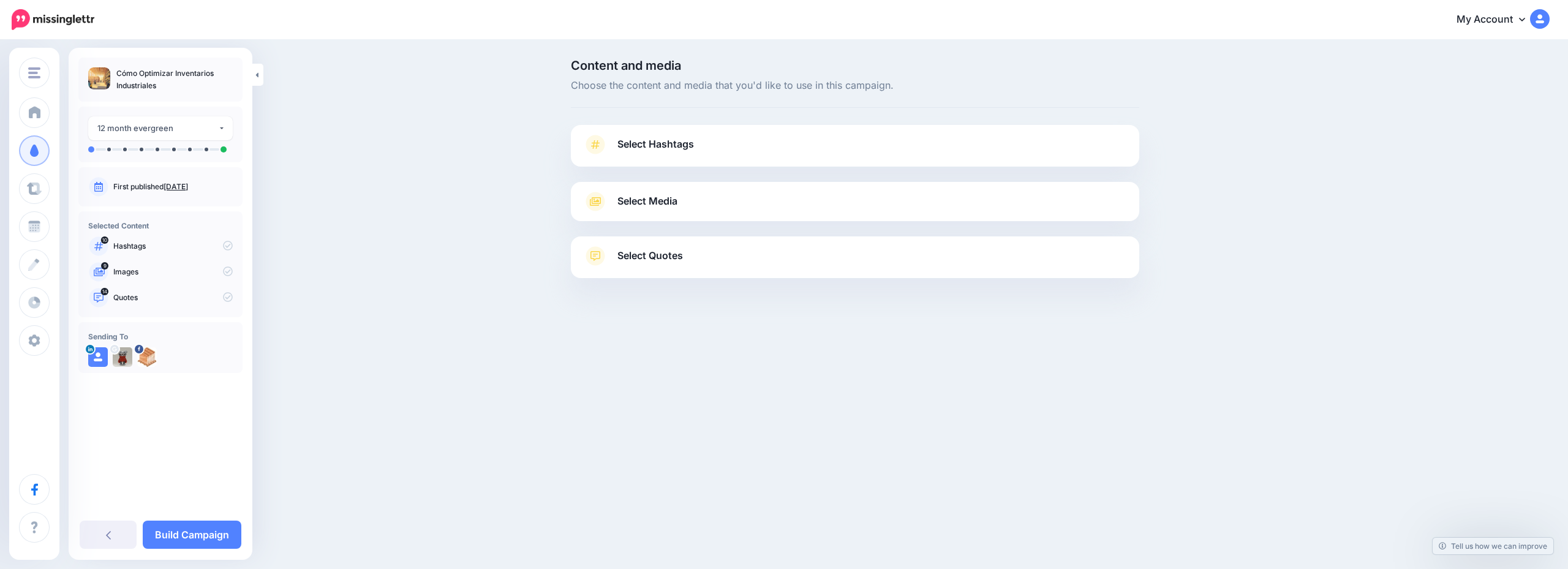
click at [875, 143] on link "Select Hashtags" at bounding box center [856, 151] width 545 height 32
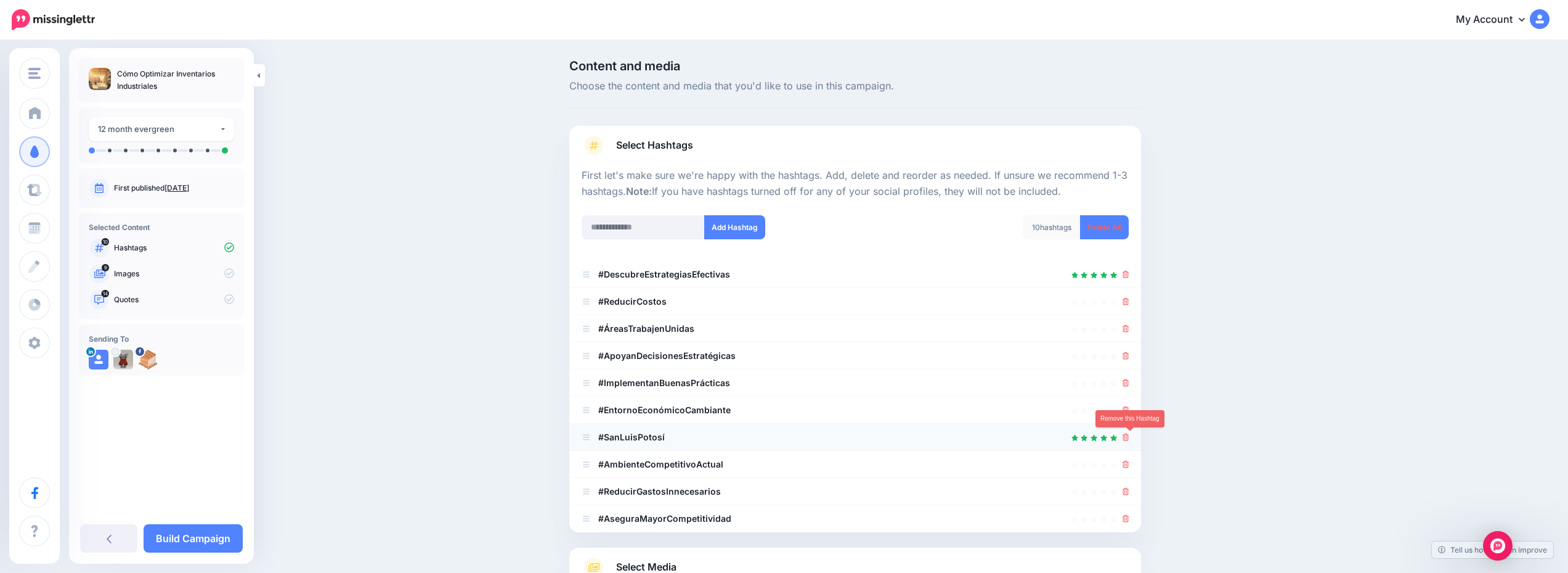
click at [1127, 437] on icon at bounding box center [1125, 436] width 7 height 7
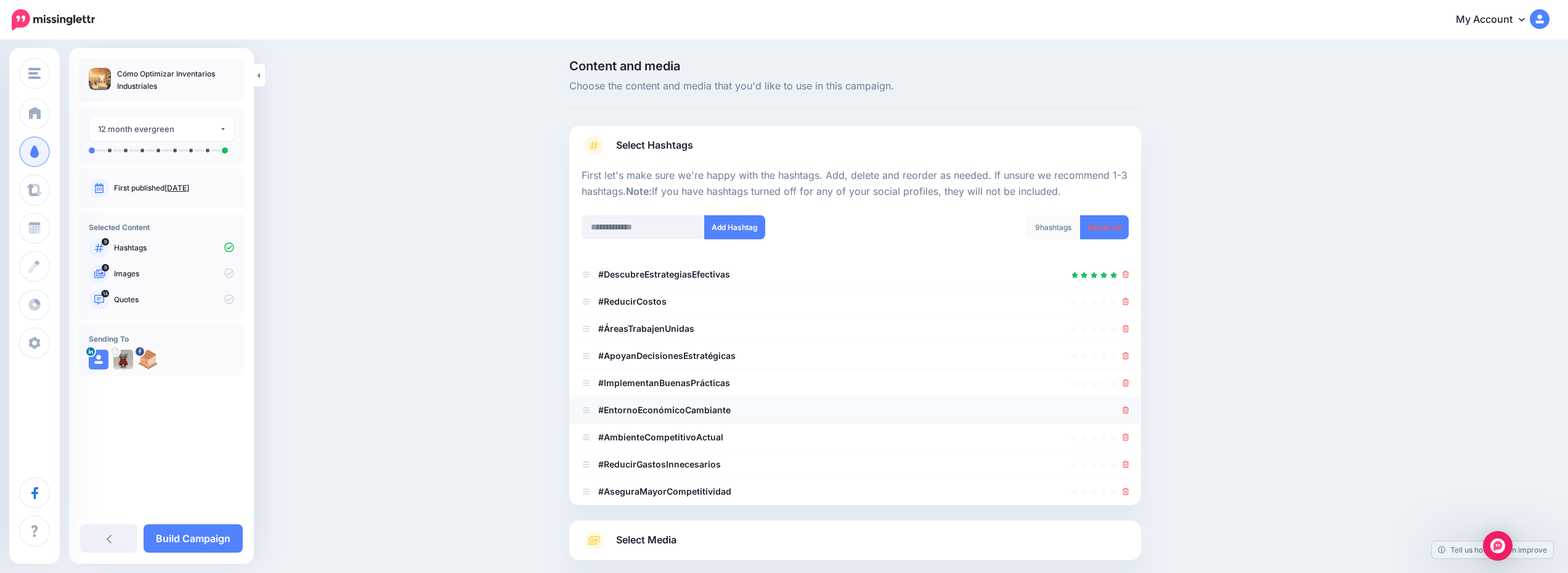
scroll to position [142, 0]
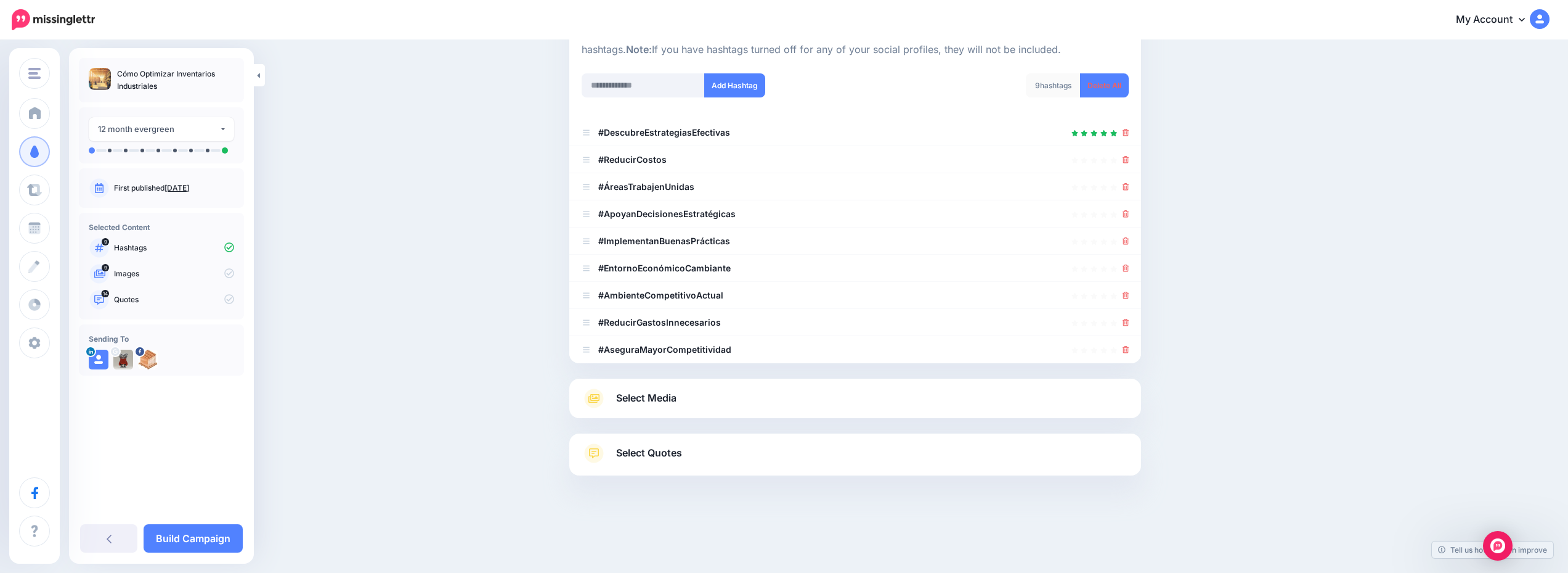
click at [792, 393] on link "Select Media" at bounding box center [855, 398] width 548 height 20
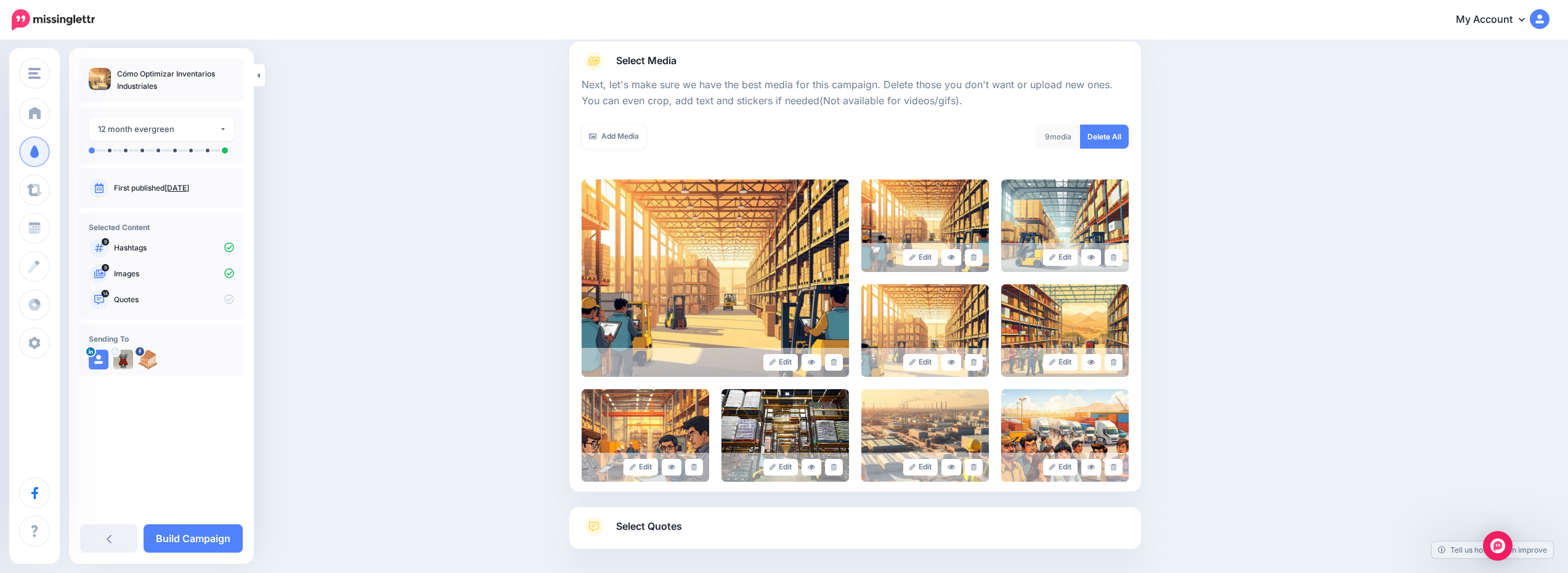
click at [788, 525] on link "Select Quotes" at bounding box center [855, 533] width 548 height 32
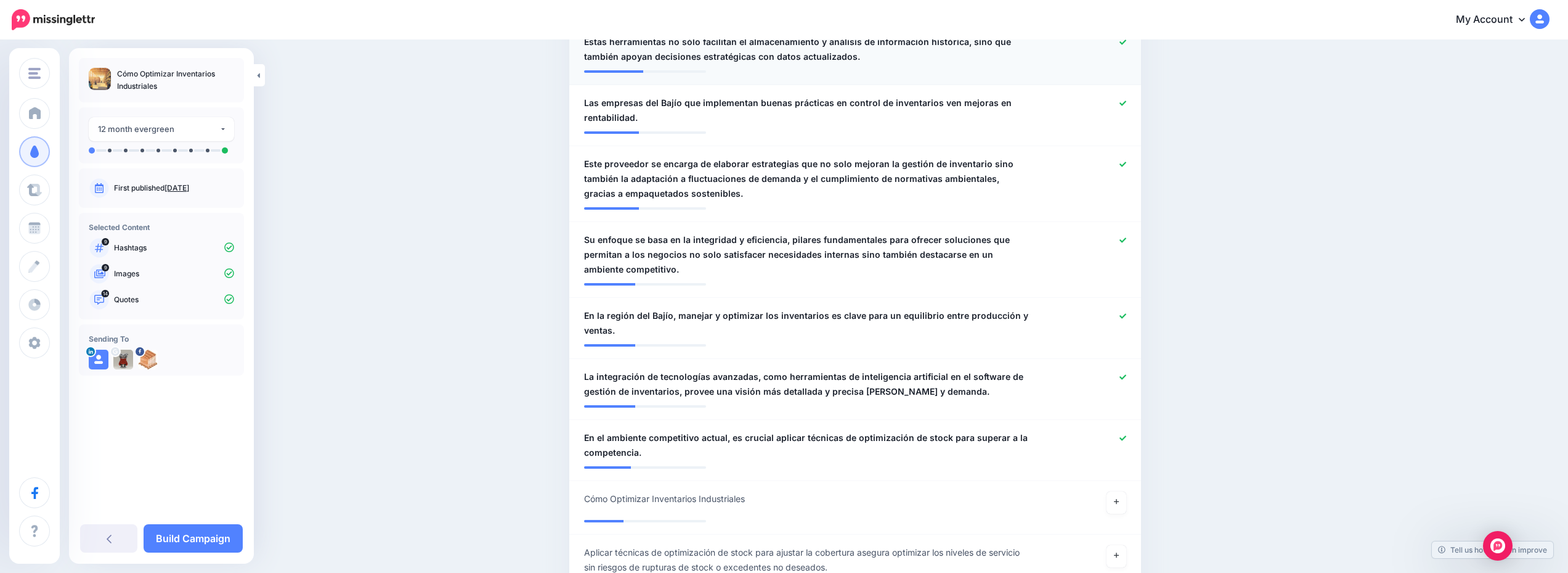
scroll to position [882, 0]
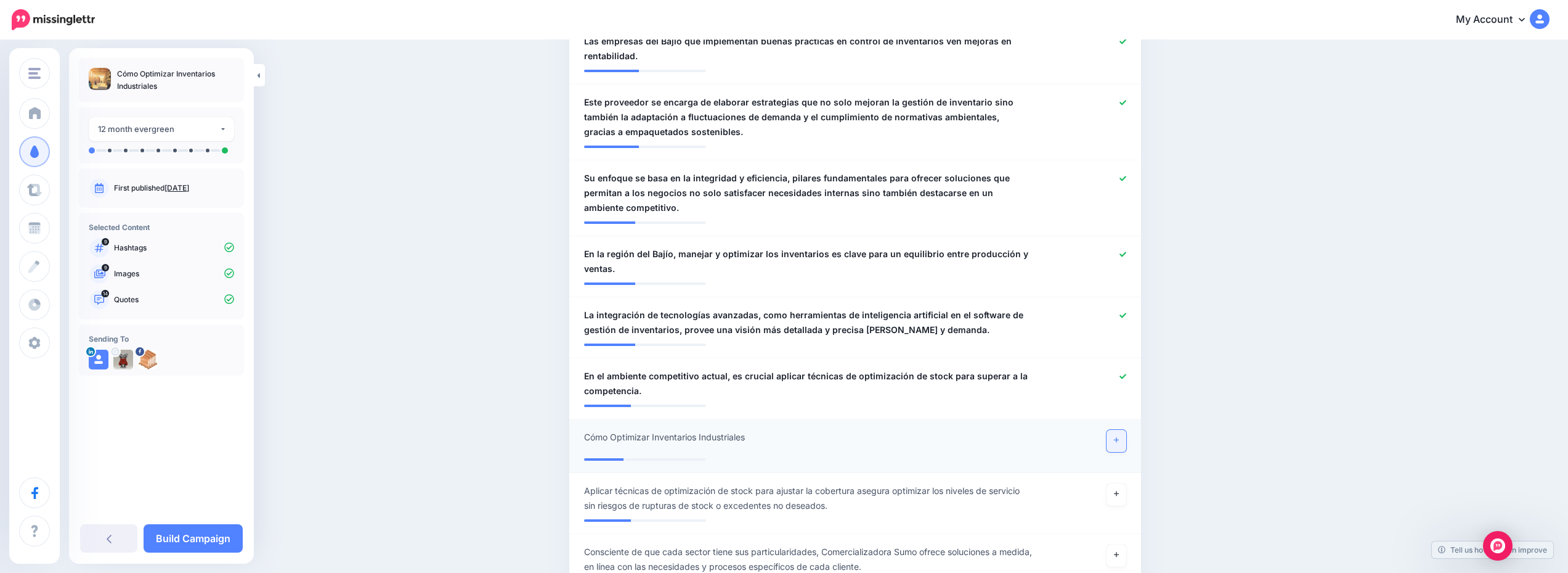
click at [1119, 442] on icon at bounding box center [1116, 440] width 5 height 7
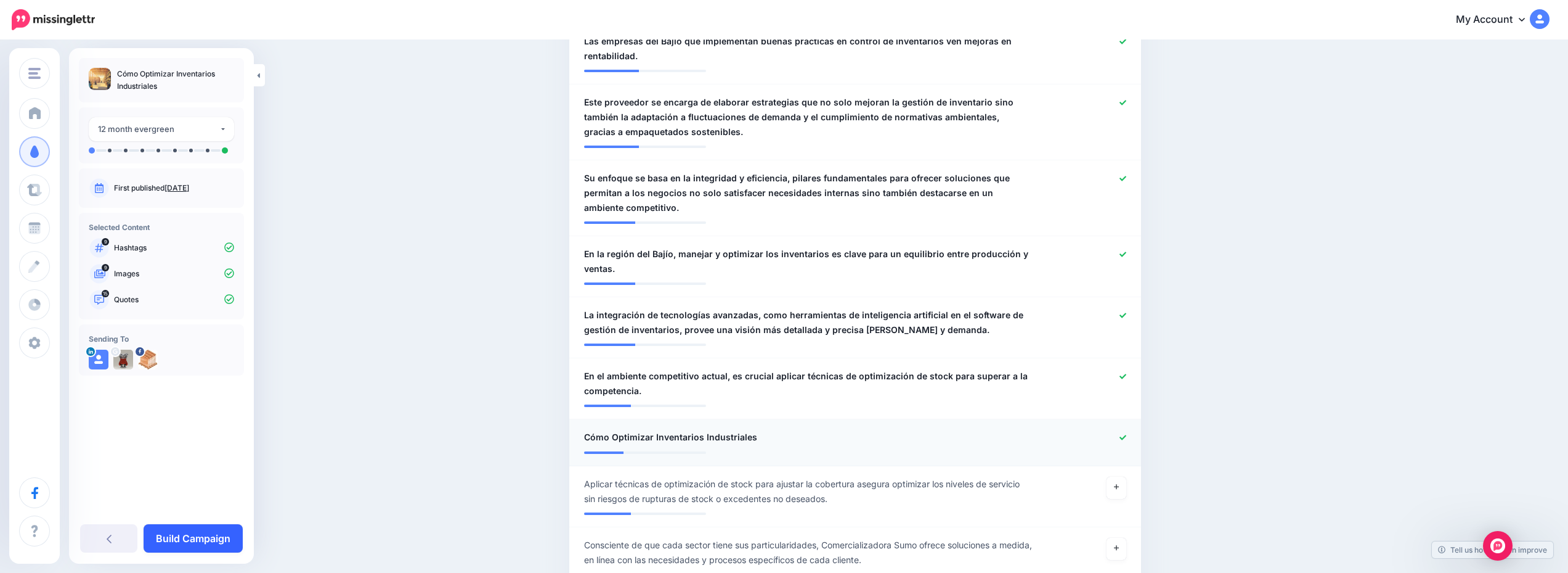
click at [209, 530] on link "Build Campaign" at bounding box center [193, 538] width 99 height 28
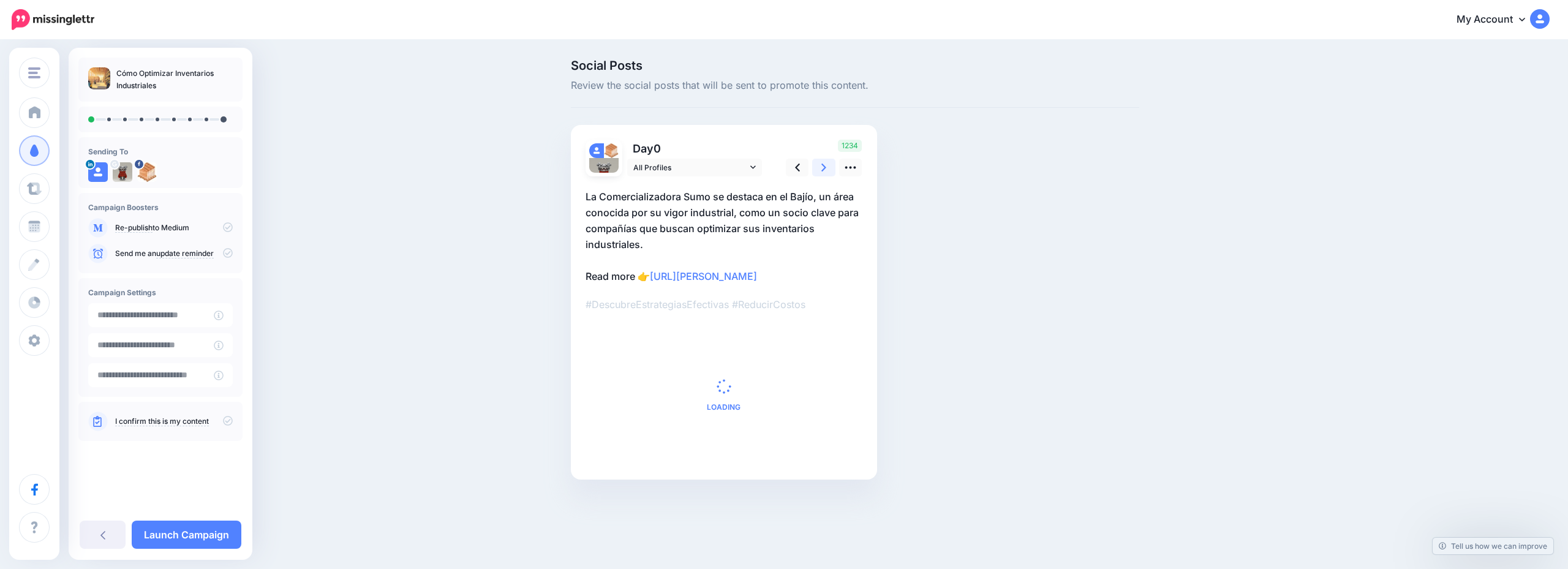
click at [829, 167] on link at bounding box center [824, 168] width 23 height 18
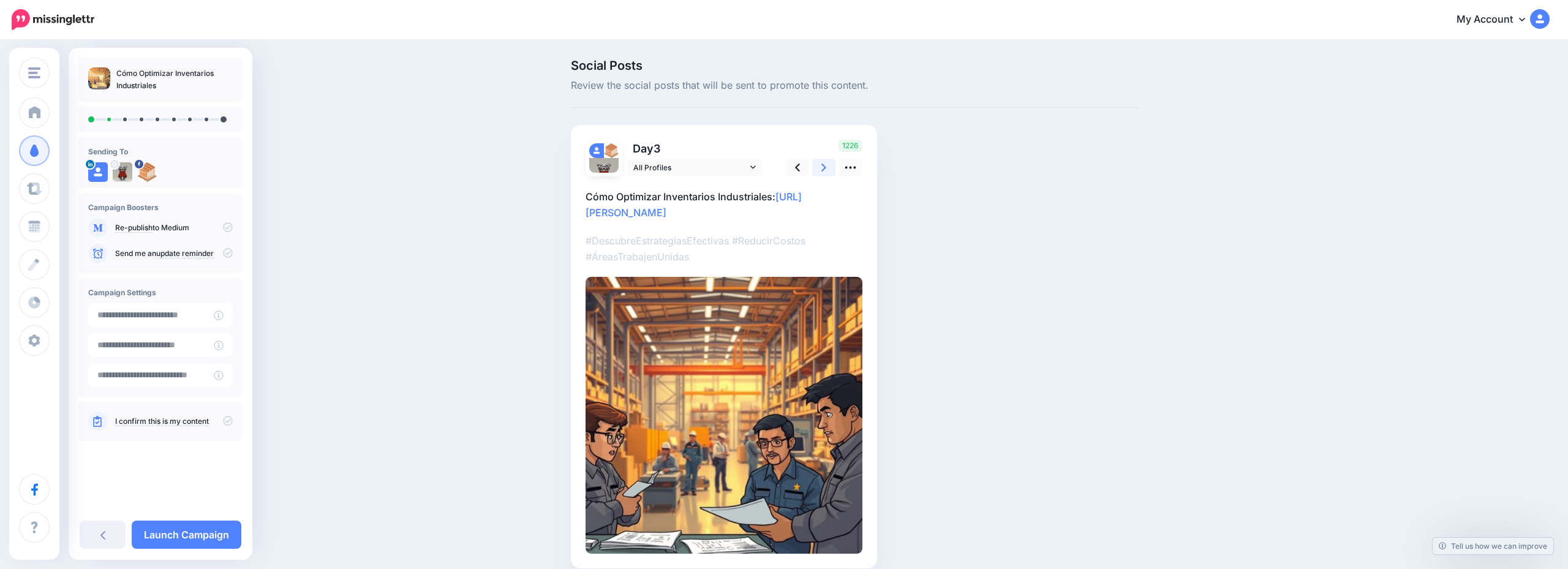
click at [829, 167] on link at bounding box center [824, 168] width 23 height 18
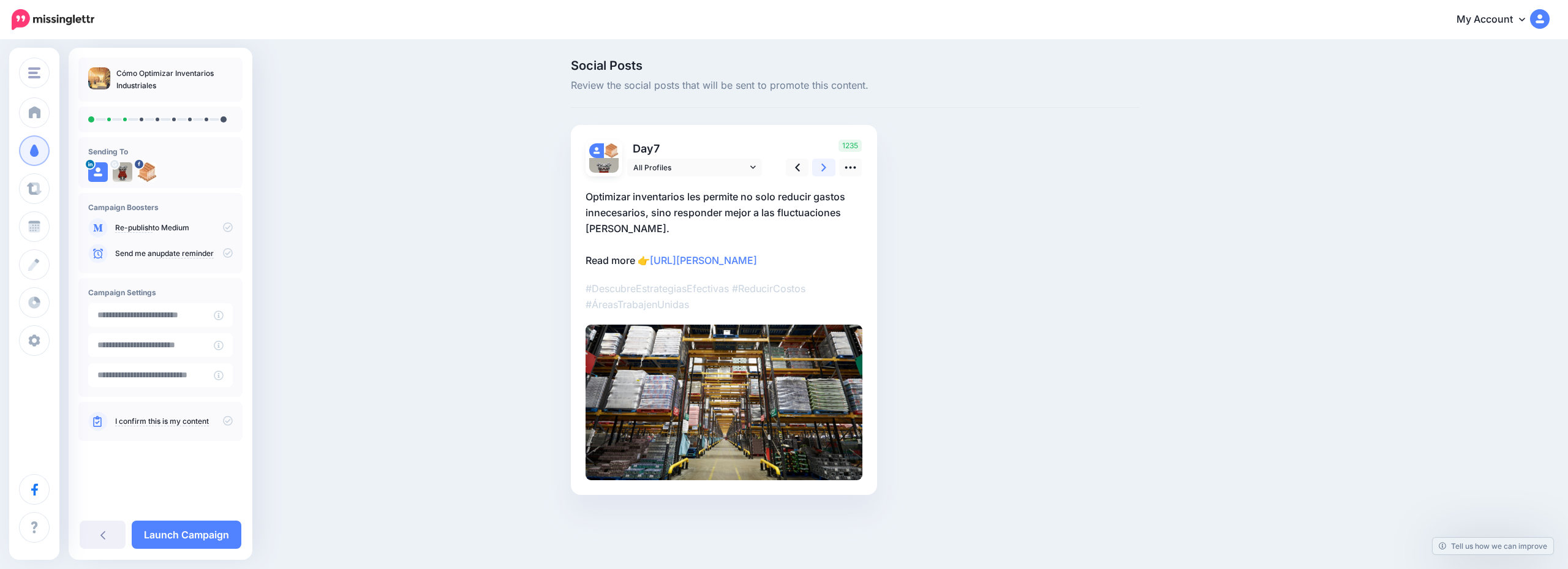
click at [829, 167] on link at bounding box center [824, 168] width 23 height 18
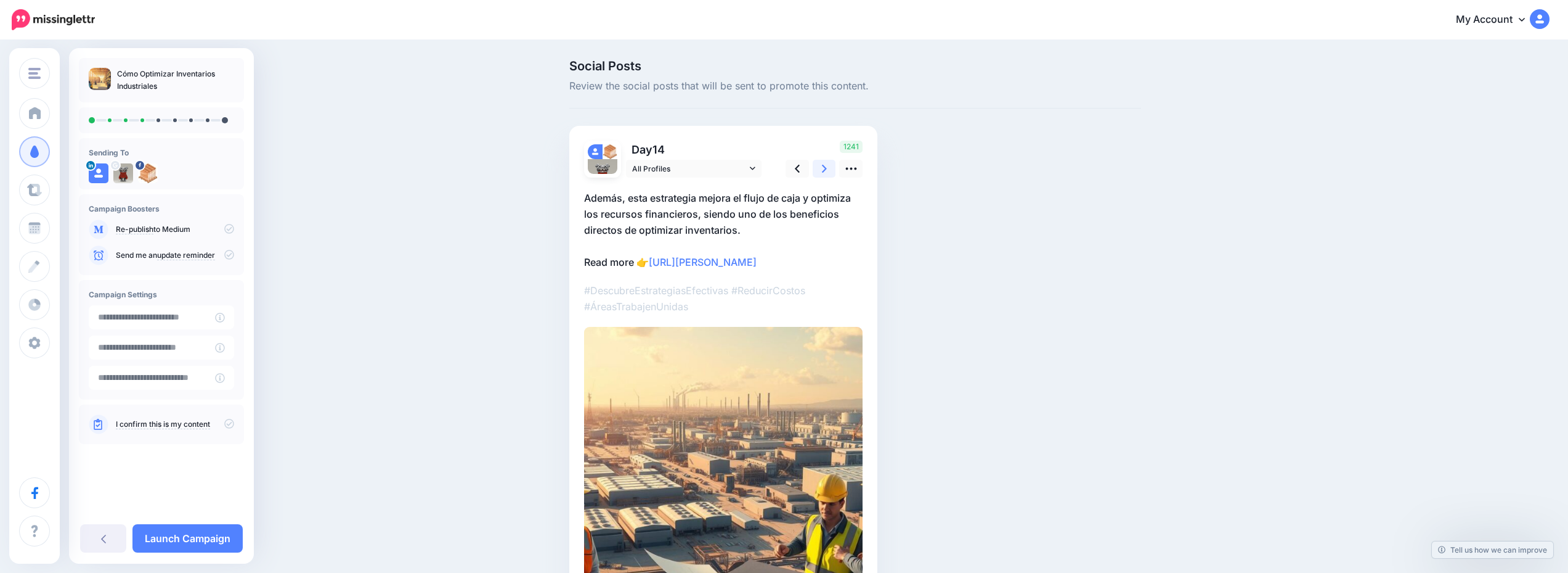
click at [833, 168] on link at bounding box center [823, 169] width 23 height 18
click at [833, 168] on link at bounding box center [828, 169] width 23 height 18
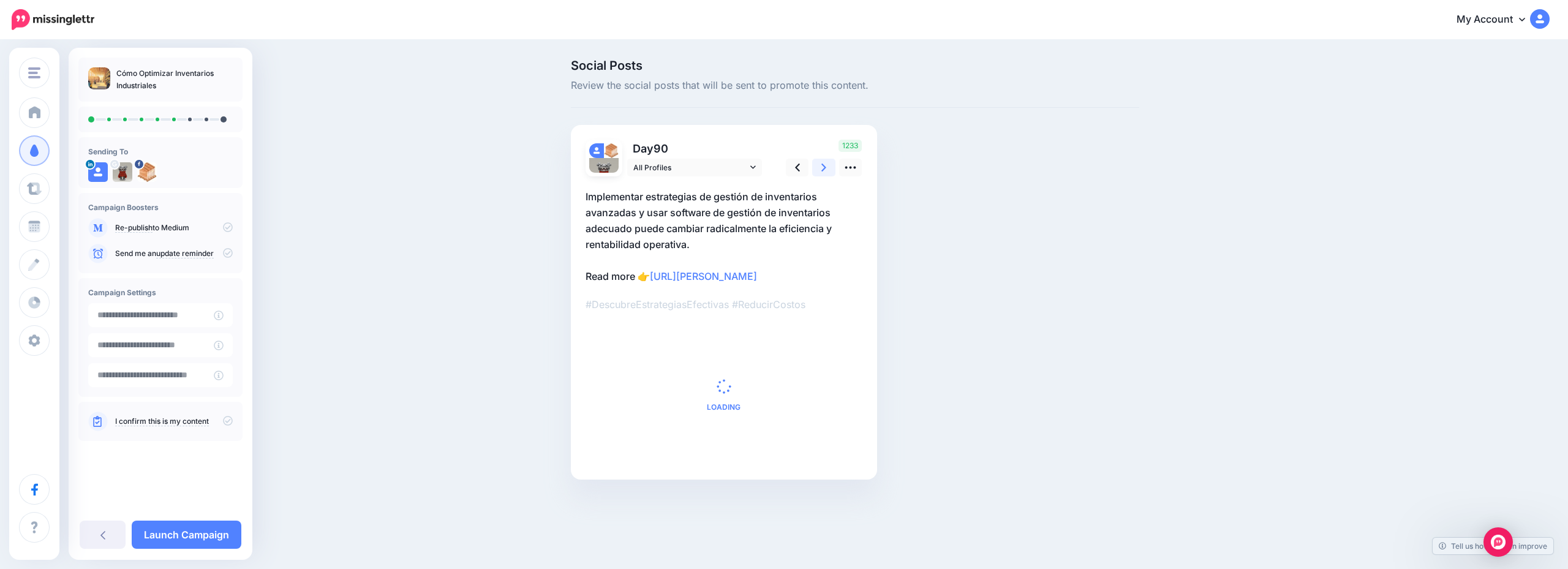
click at [829, 167] on link at bounding box center [824, 168] width 23 height 18
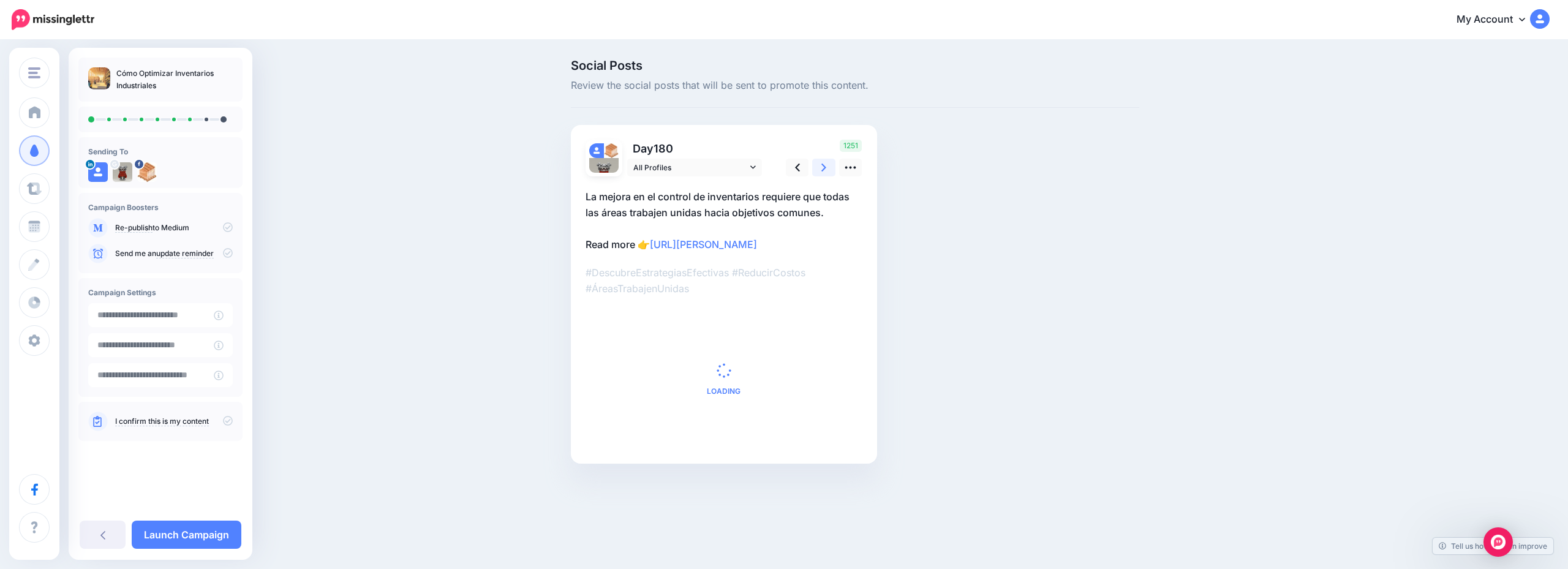
click at [829, 167] on link at bounding box center [824, 168] width 23 height 18
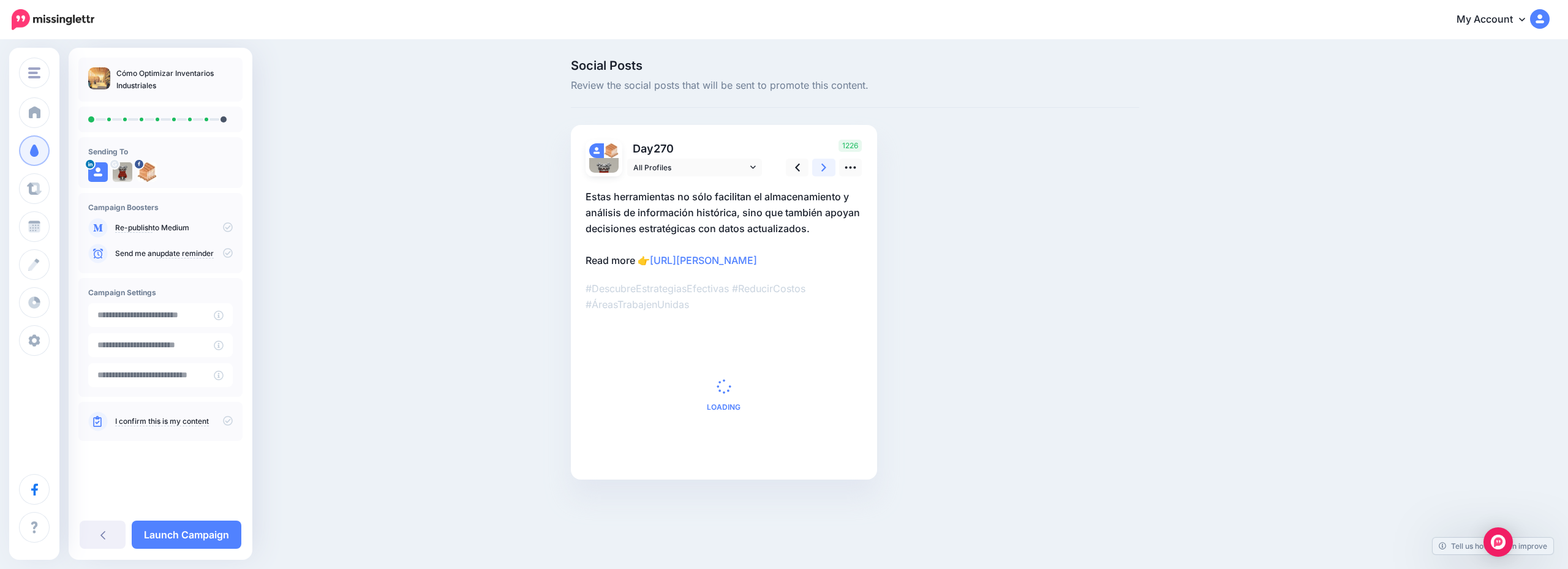
click at [829, 167] on link at bounding box center [824, 168] width 23 height 18
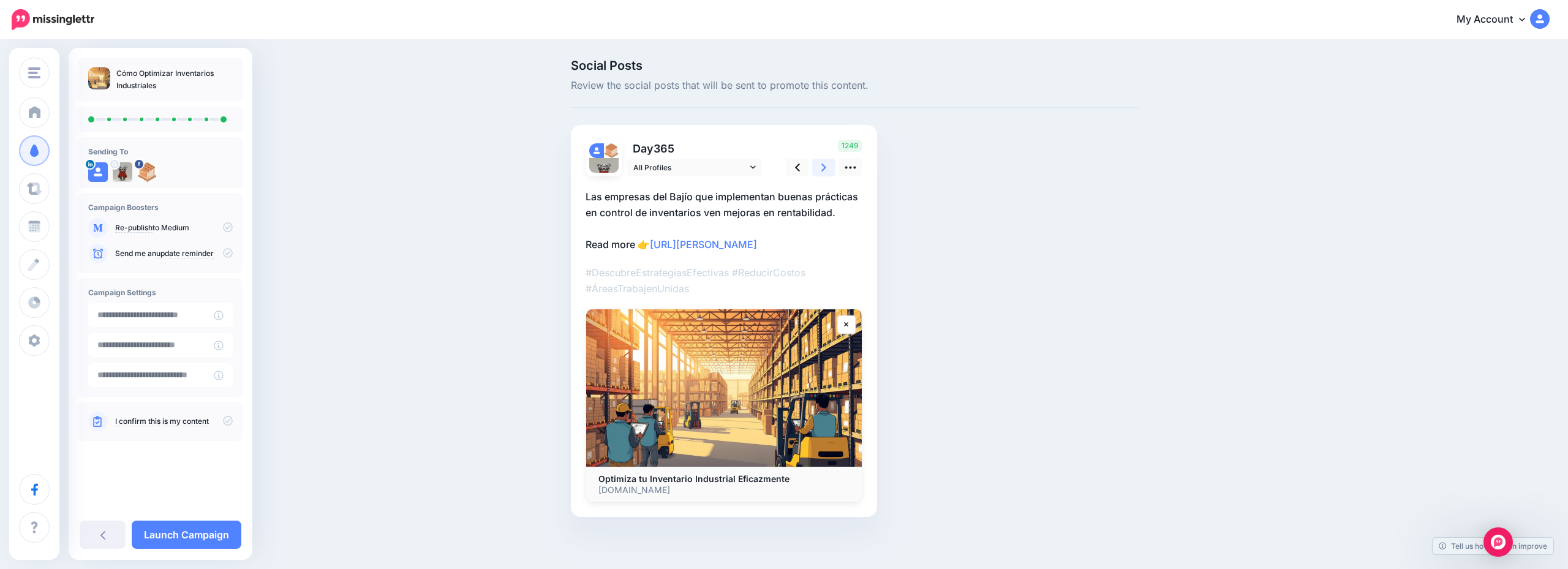
click at [829, 167] on link at bounding box center [824, 168] width 23 height 18
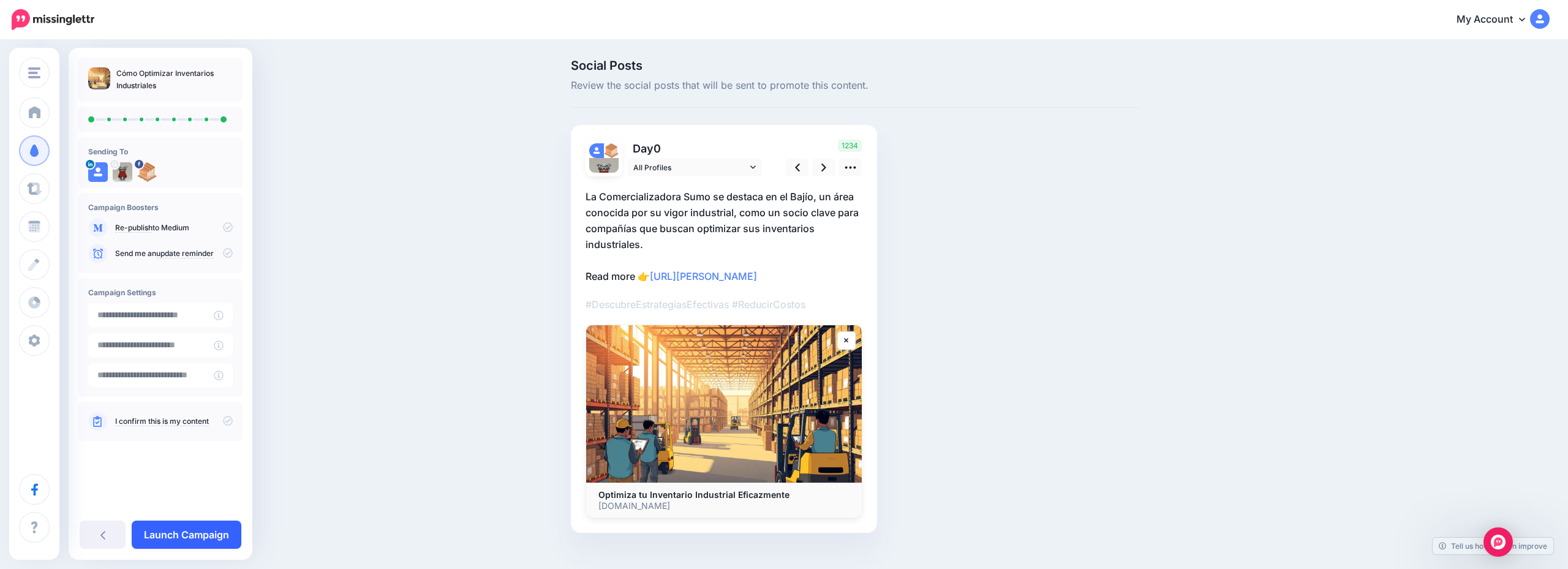
click at [183, 540] on link "Launch Campaign" at bounding box center [187, 534] width 109 height 28
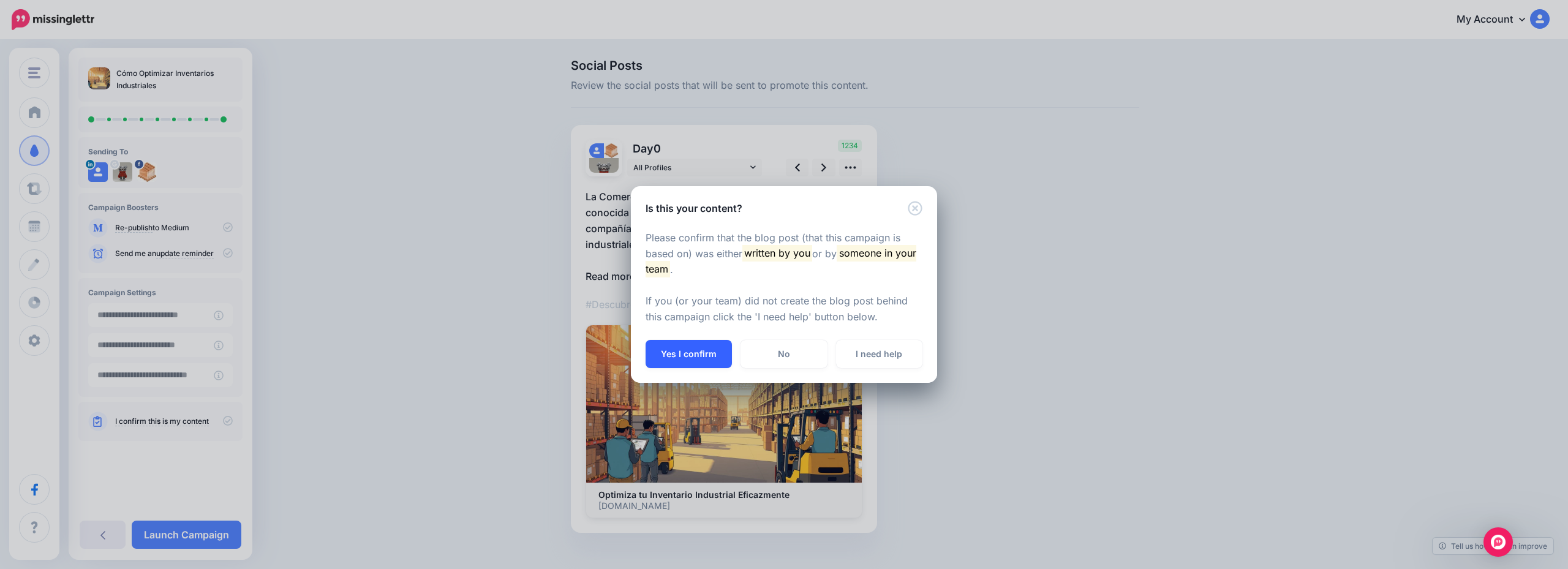
click at [687, 346] on button "Yes I confirm" at bounding box center [689, 354] width 86 height 28
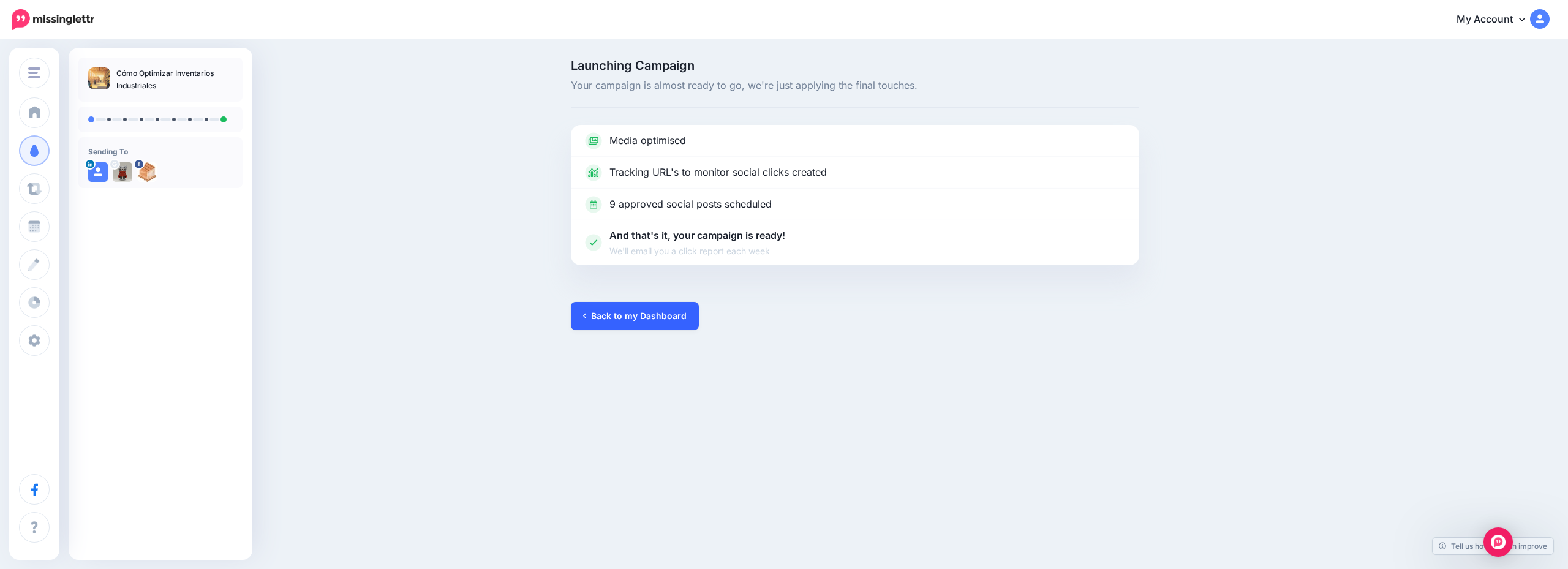
click at [670, 314] on link "Back to my Dashboard" at bounding box center [635, 316] width 128 height 28
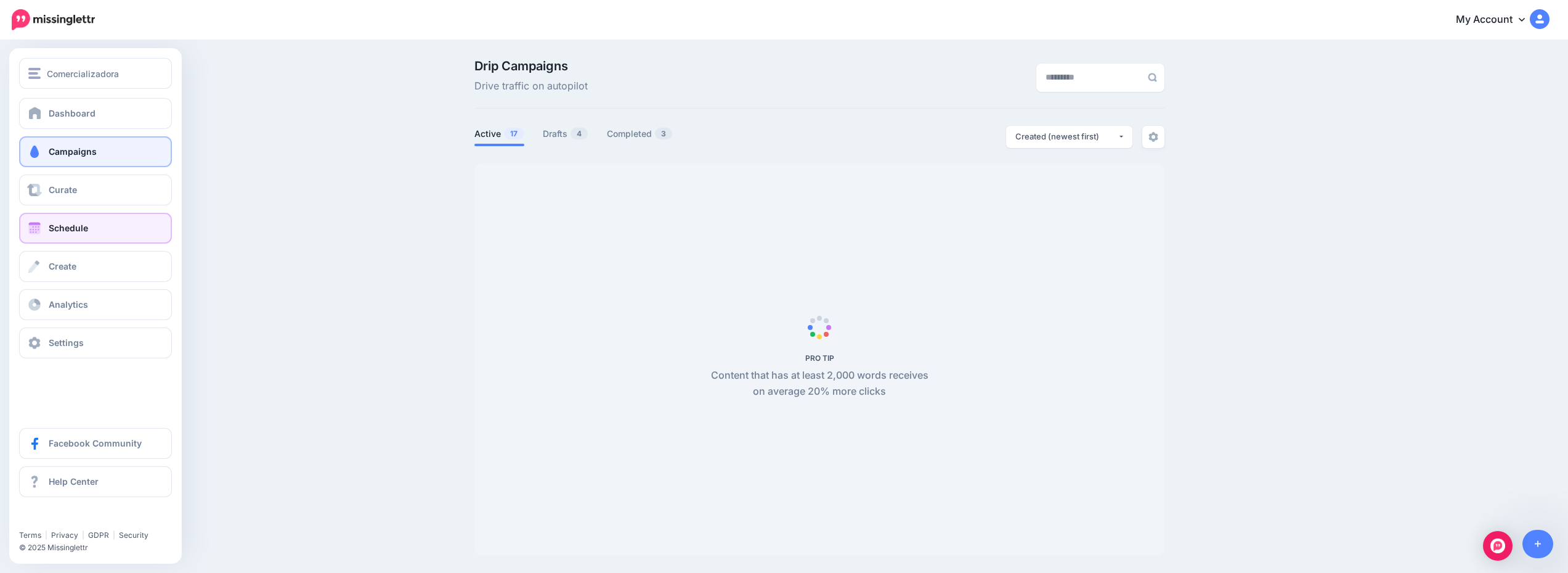
click at [91, 225] on link "Schedule" at bounding box center [95, 228] width 153 height 31
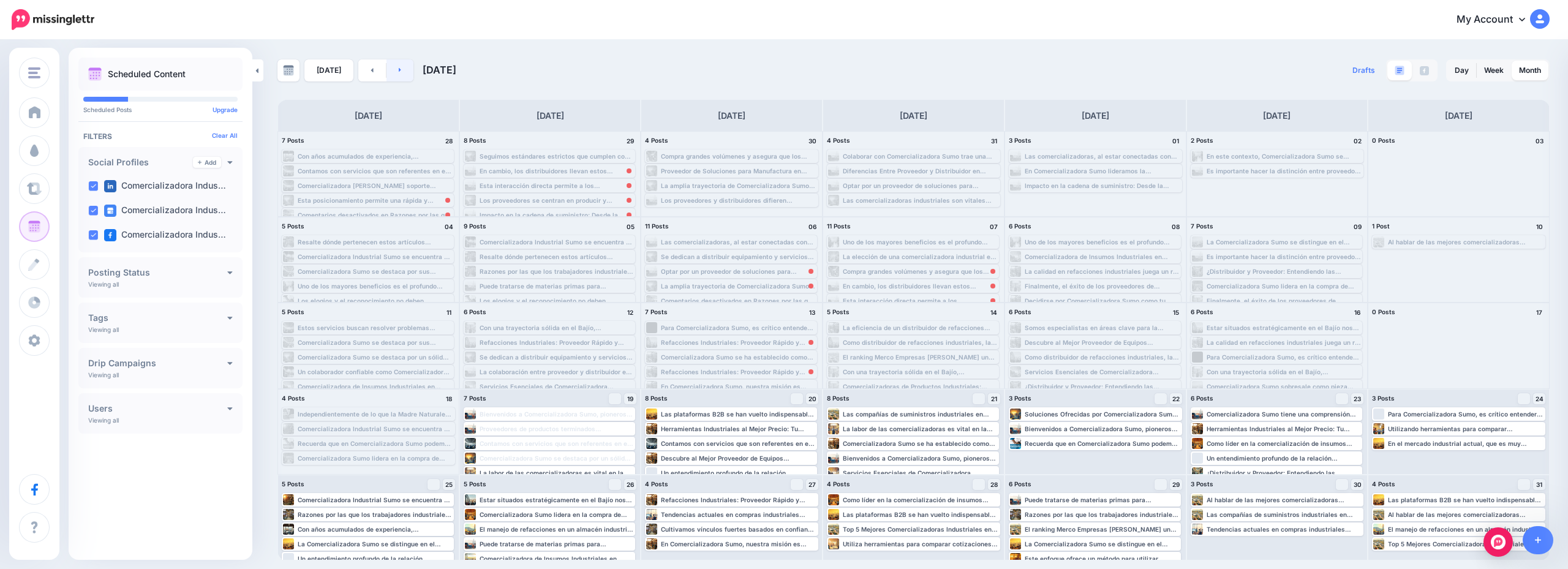
click at [405, 70] on link at bounding box center [400, 71] width 28 height 22
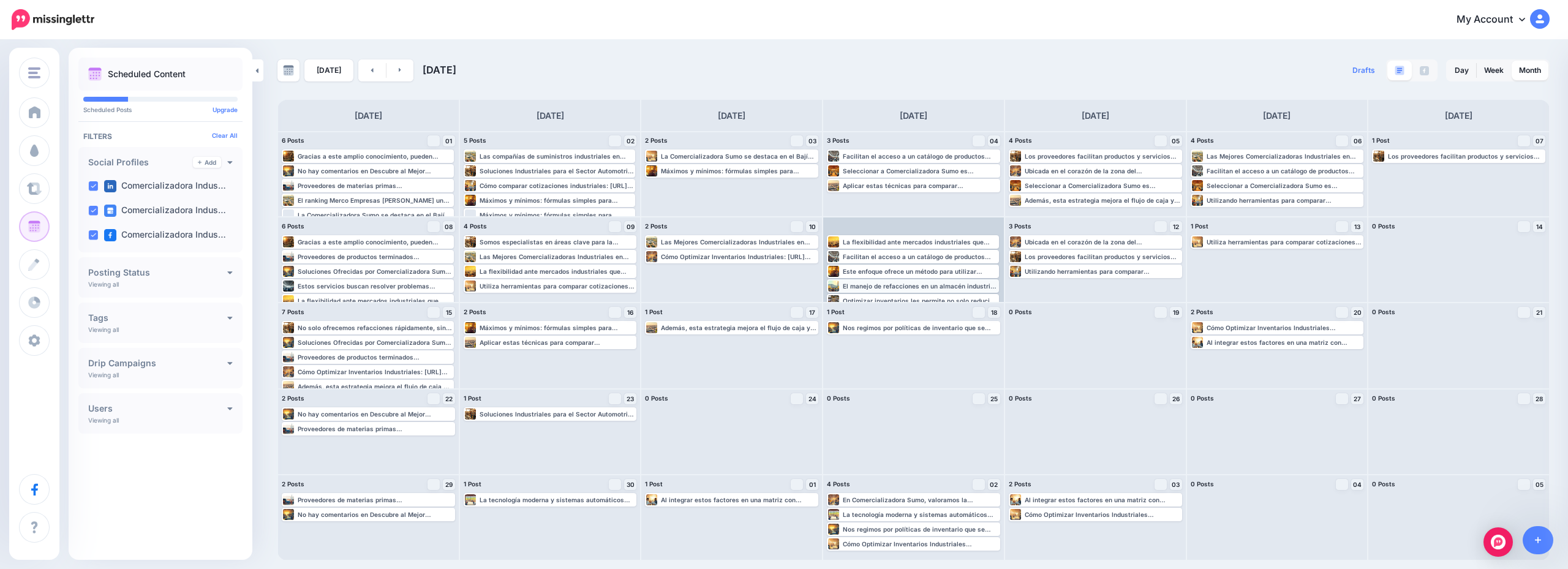
scroll to position [10, 0]
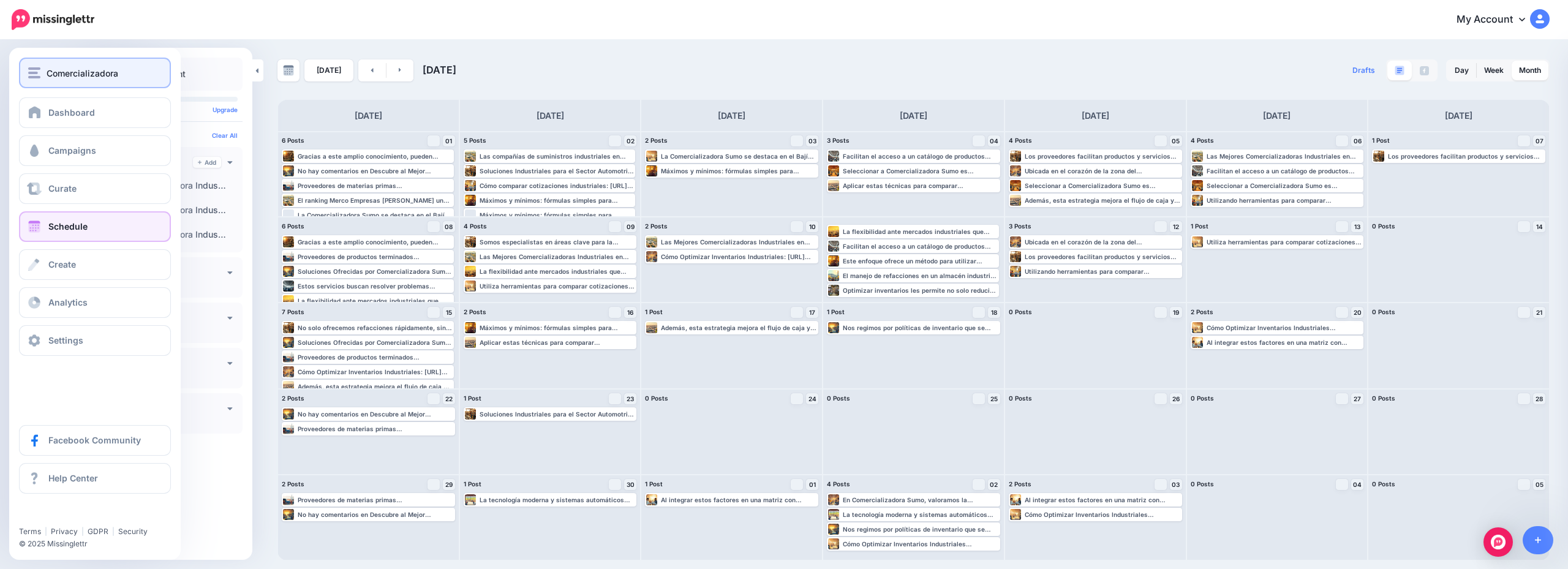
click at [97, 82] on button "Comercializadora" at bounding box center [94, 72] width 152 height 31
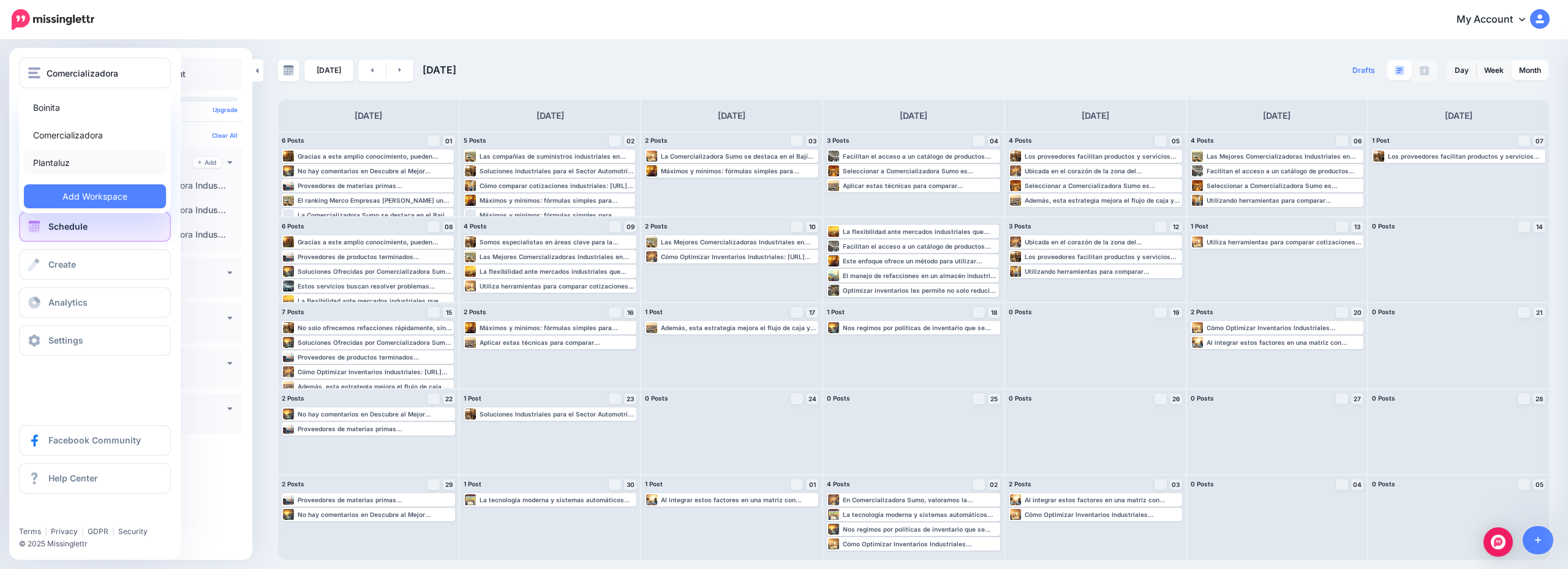
click at [95, 160] on link "Plantaluz" at bounding box center [94, 163] width 142 height 24
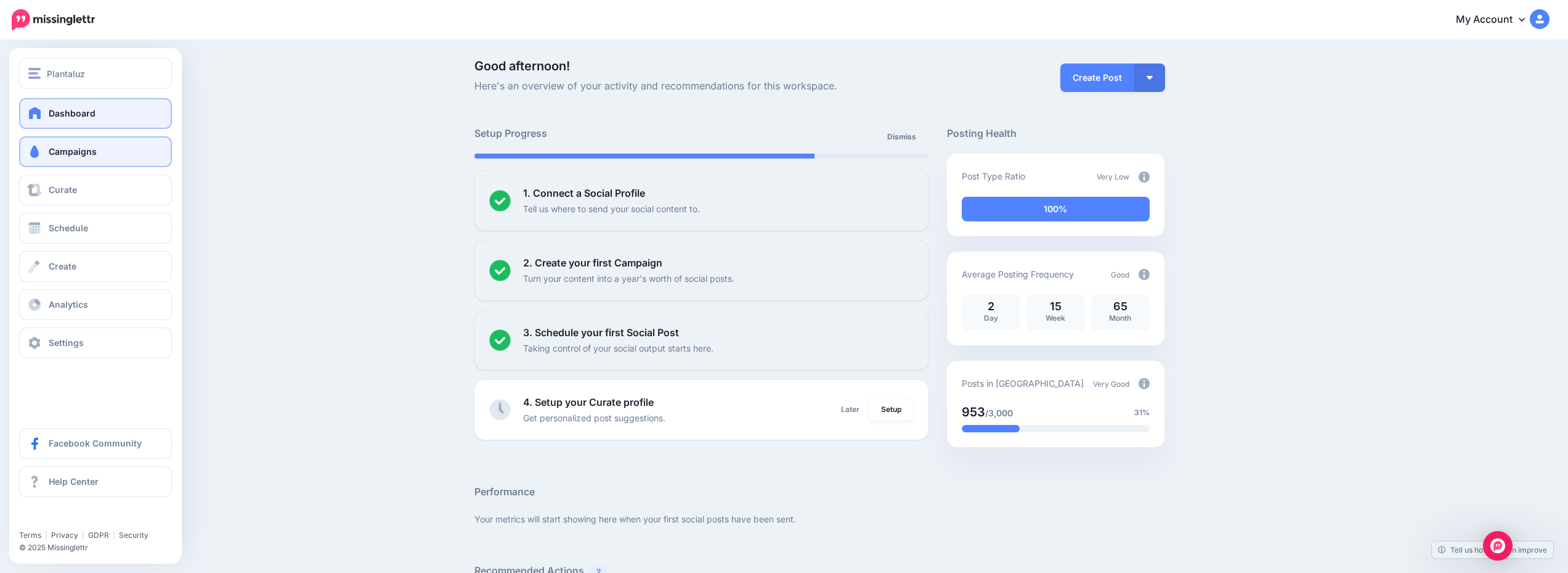
click at [96, 145] on link "Campaigns" at bounding box center [95, 151] width 153 height 31
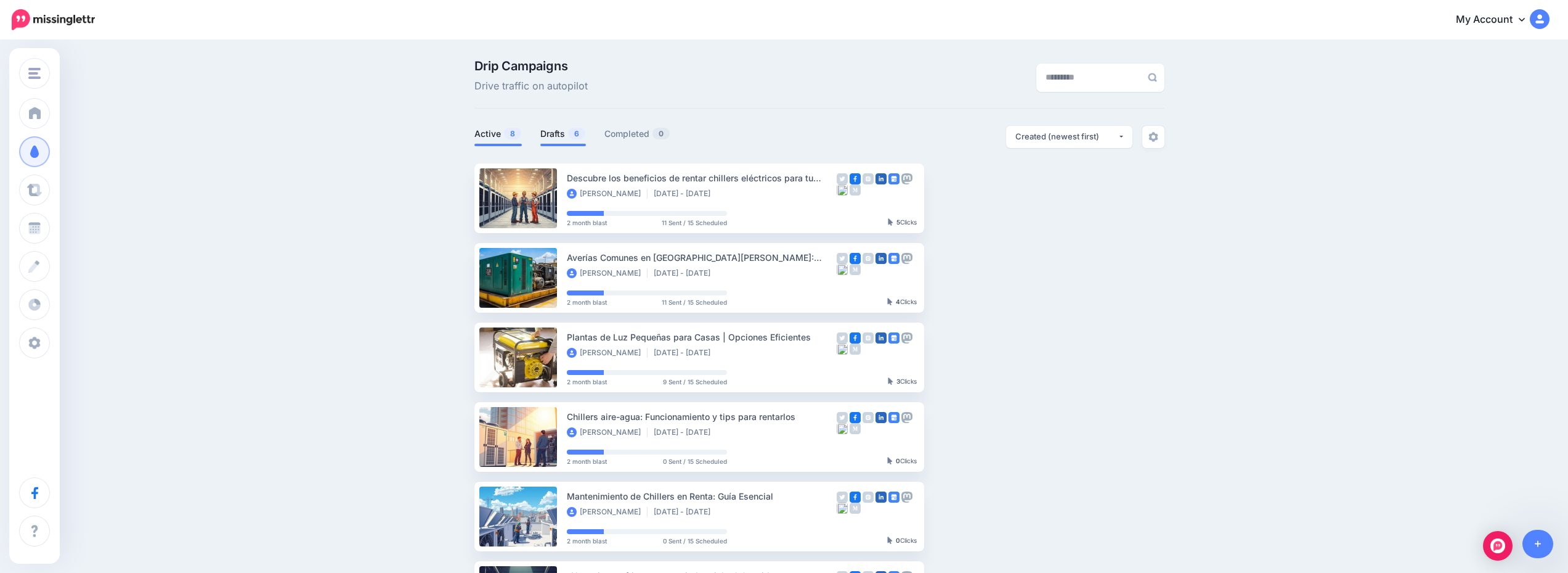
click at [555, 129] on link "Drafts 6" at bounding box center [564, 133] width 46 height 15
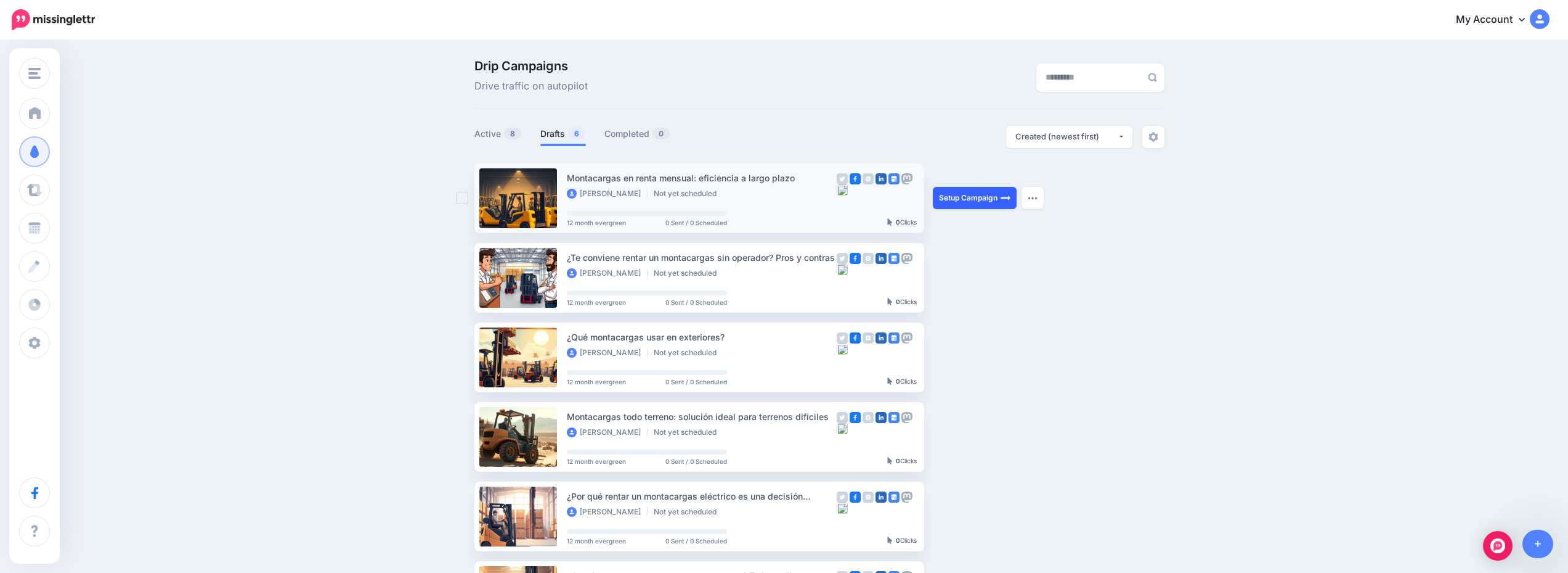
click at [985, 202] on link "Setup Campaign" at bounding box center [974, 198] width 84 height 22
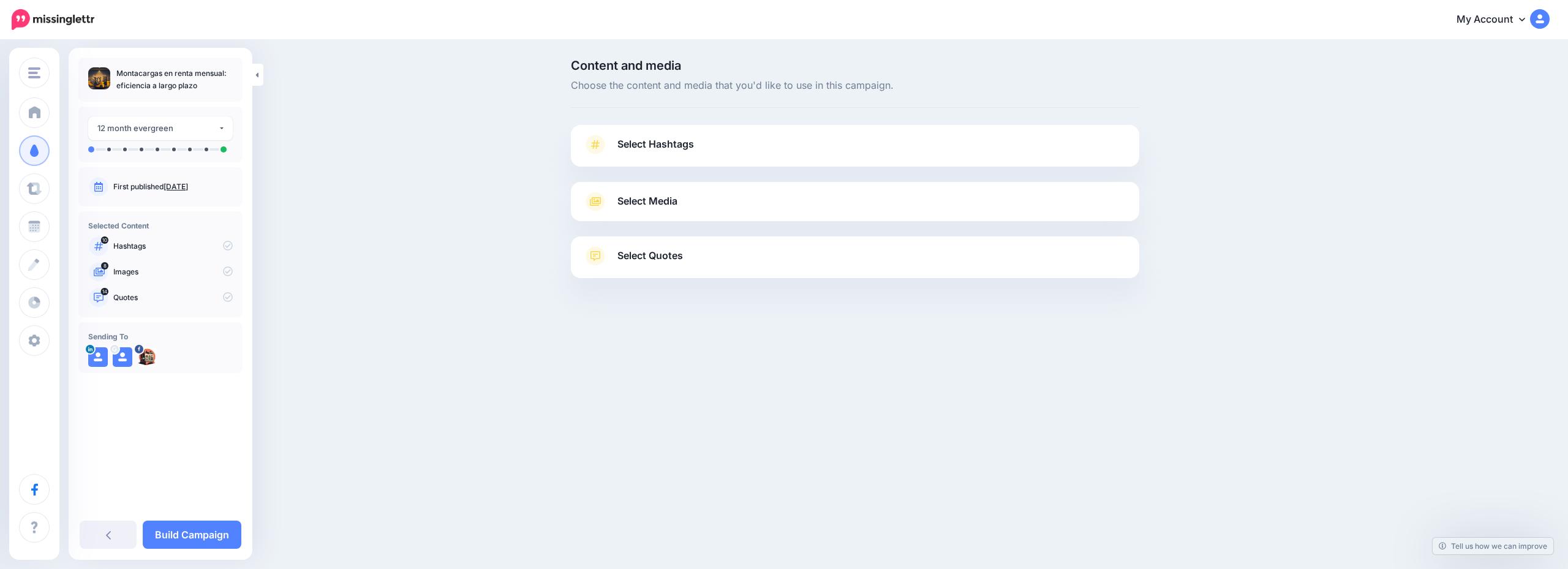
click at [869, 147] on link "Select Hashtags" at bounding box center [856, 151] width 545 height 32
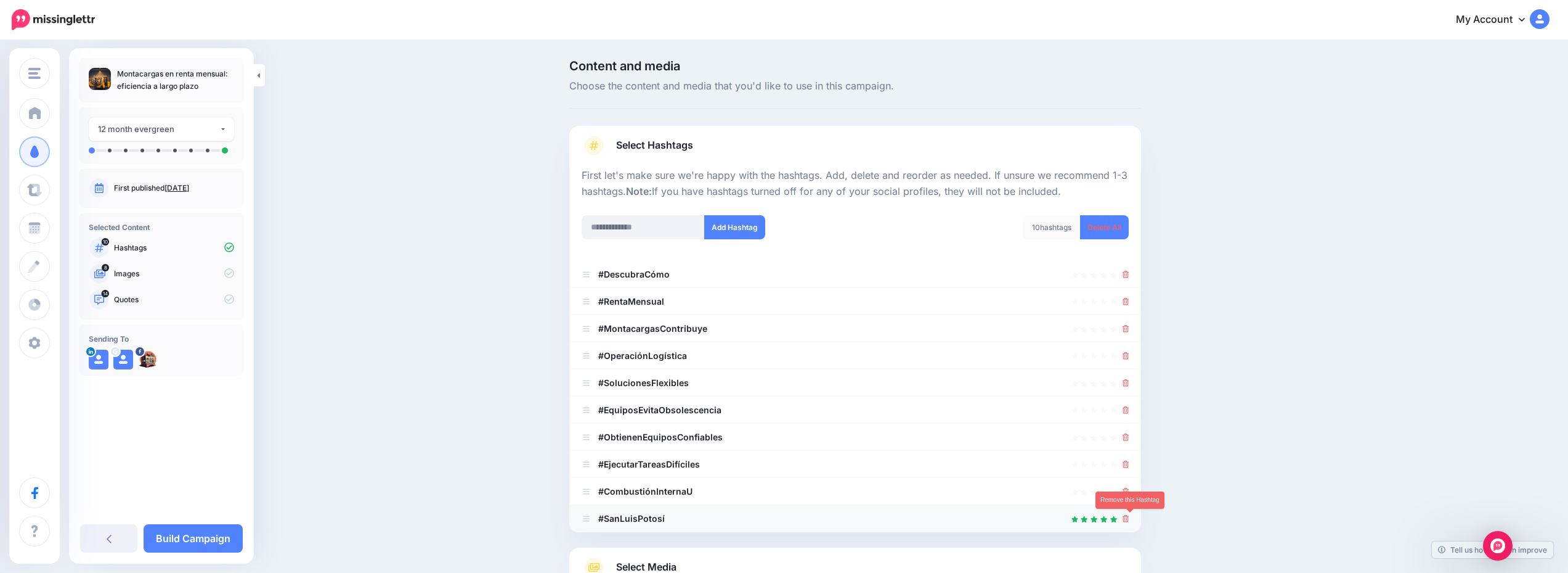
click at [1129, 520] on icon at bounding box center [1125, 518] width 7 height 7
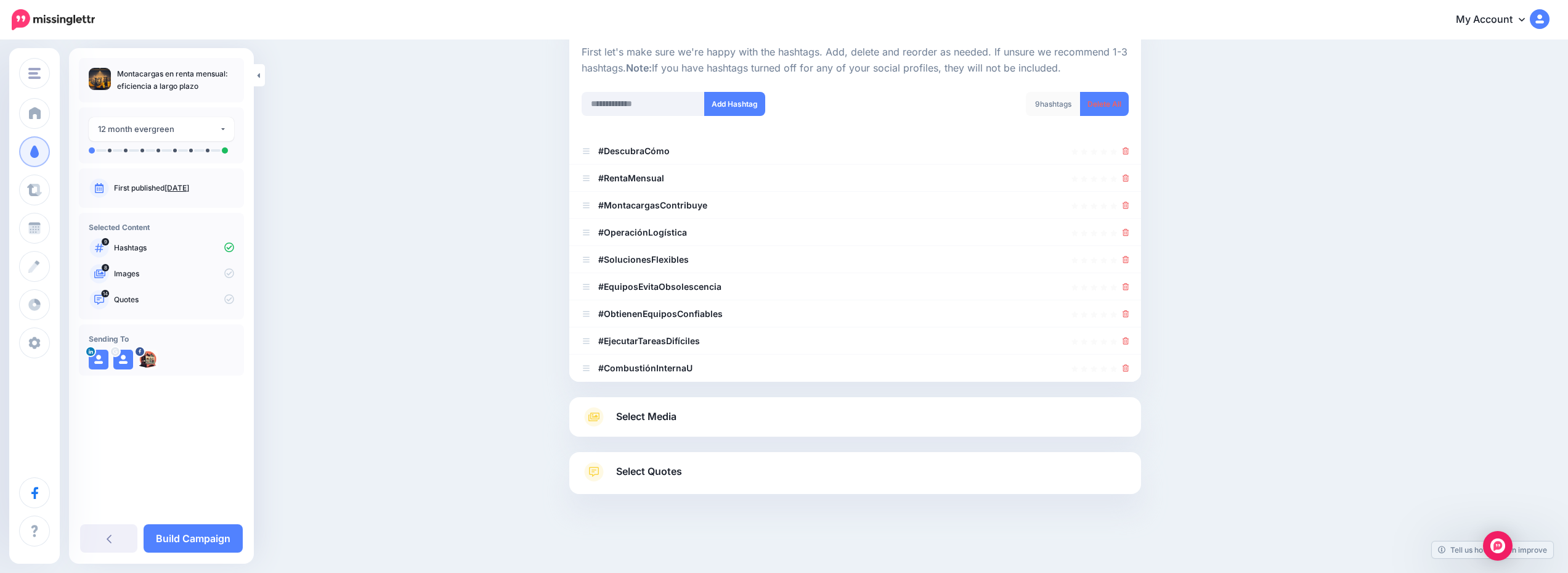
scroll to position [125, 0]
click at [769, 400] on div "Select Media Next, let's make sure we have the best media for this campaign. De…" at bounding box center [855, 415] width 572 height 39
click at [781, 412] on link "Select Media" at bounding box center [855, 416] width 548 height 20
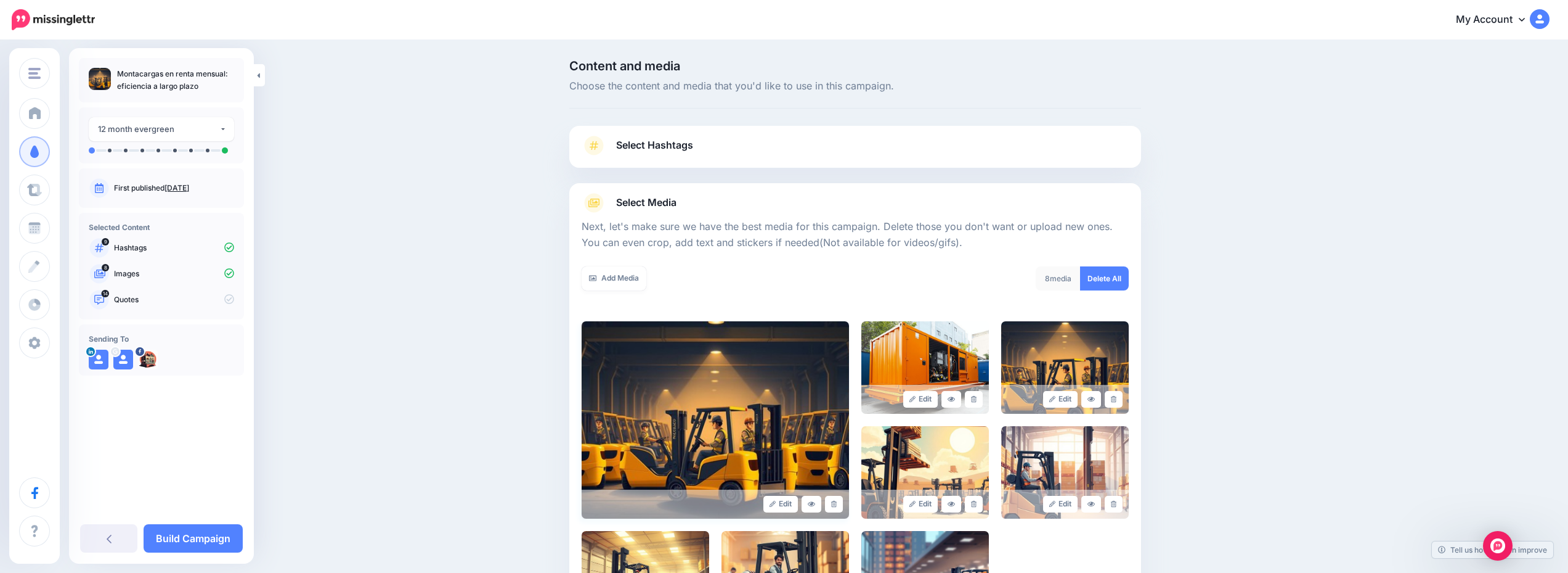
scroll to position [185, 0]
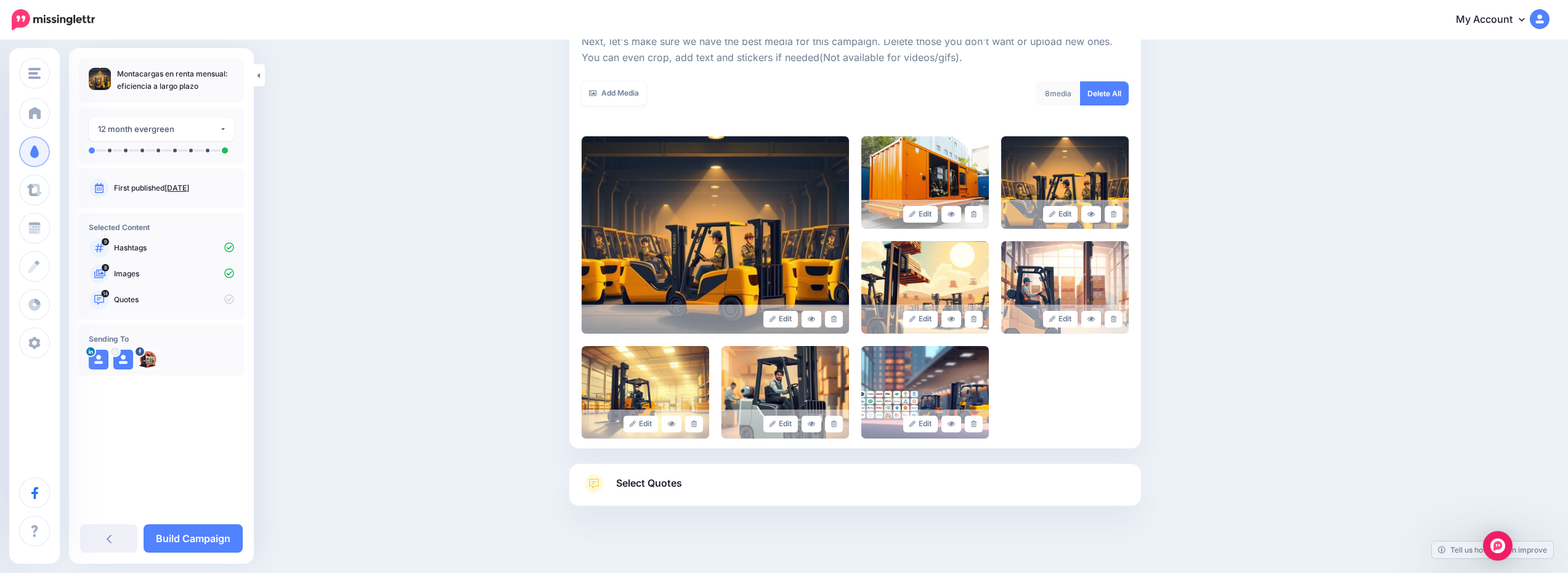
click at [894, 481] on link "Select Quotes" at bounding box center [855, 490] width 548 height 32
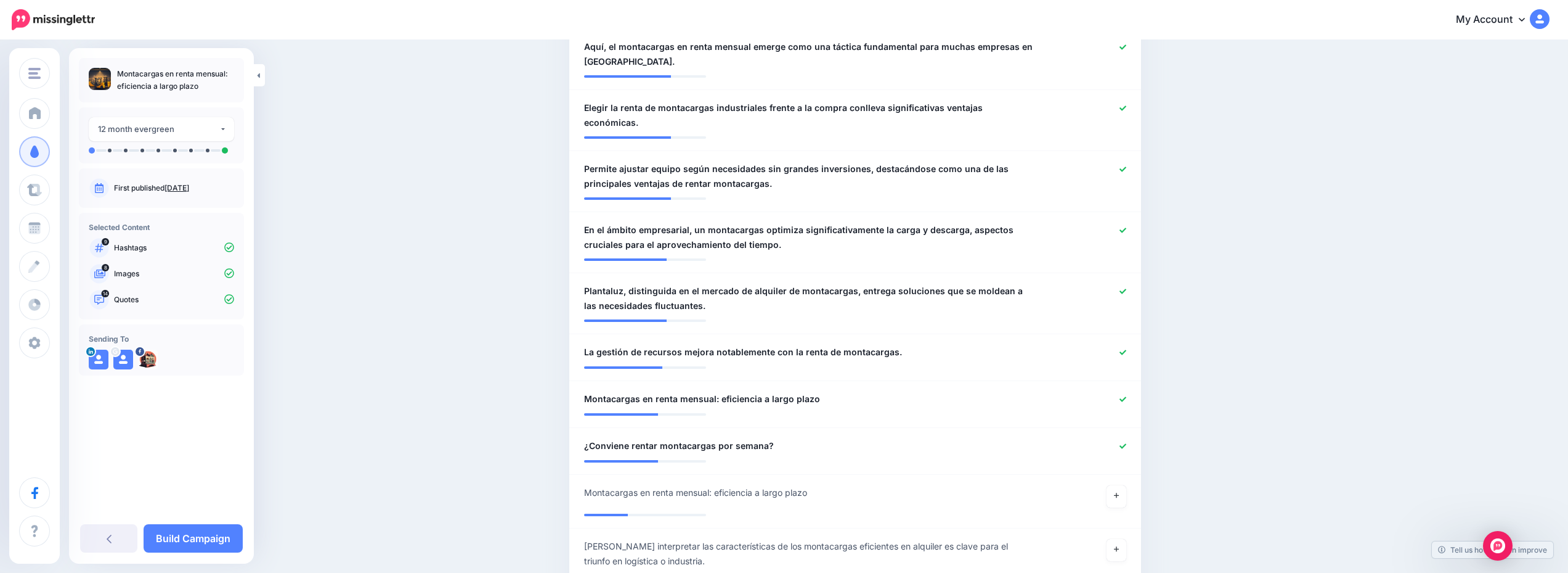
scroll to position [863, 0]
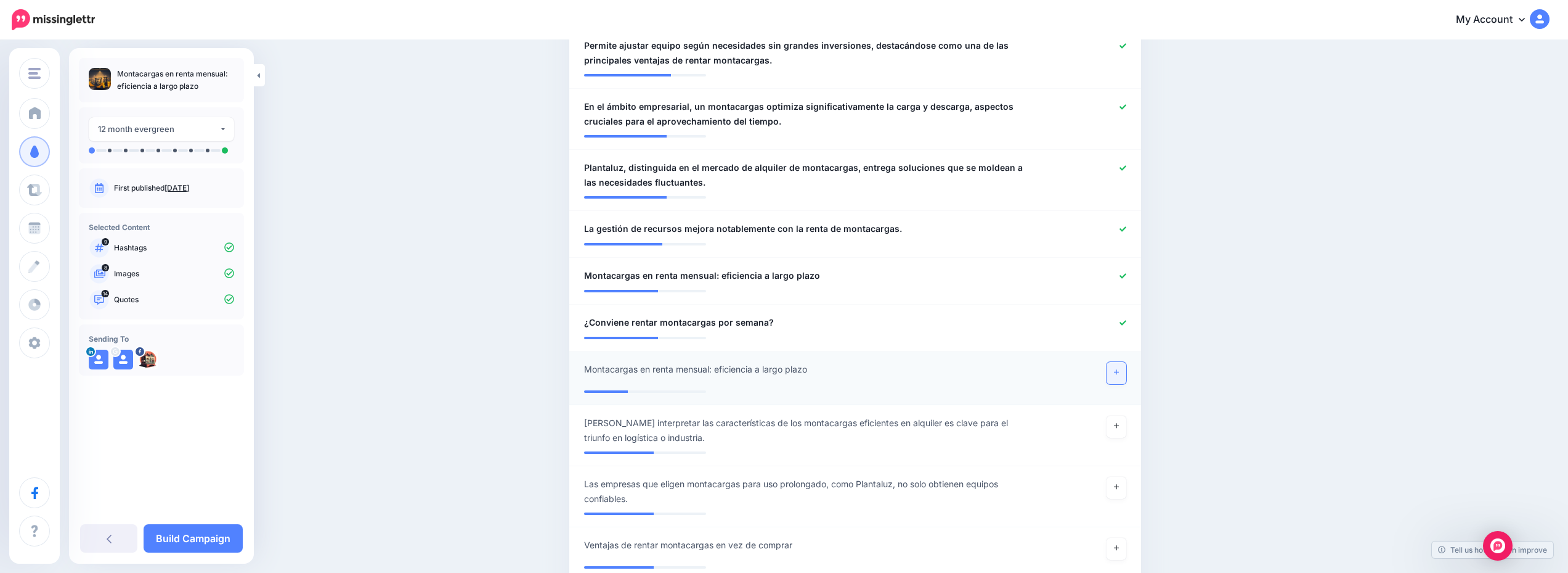
click at [1126, 362] on link at bounding box center [1116, 373] width 20 height 22
click at [183, 539] on link "Build Campaign" at bounding box center [193, 538] width 99 height 28
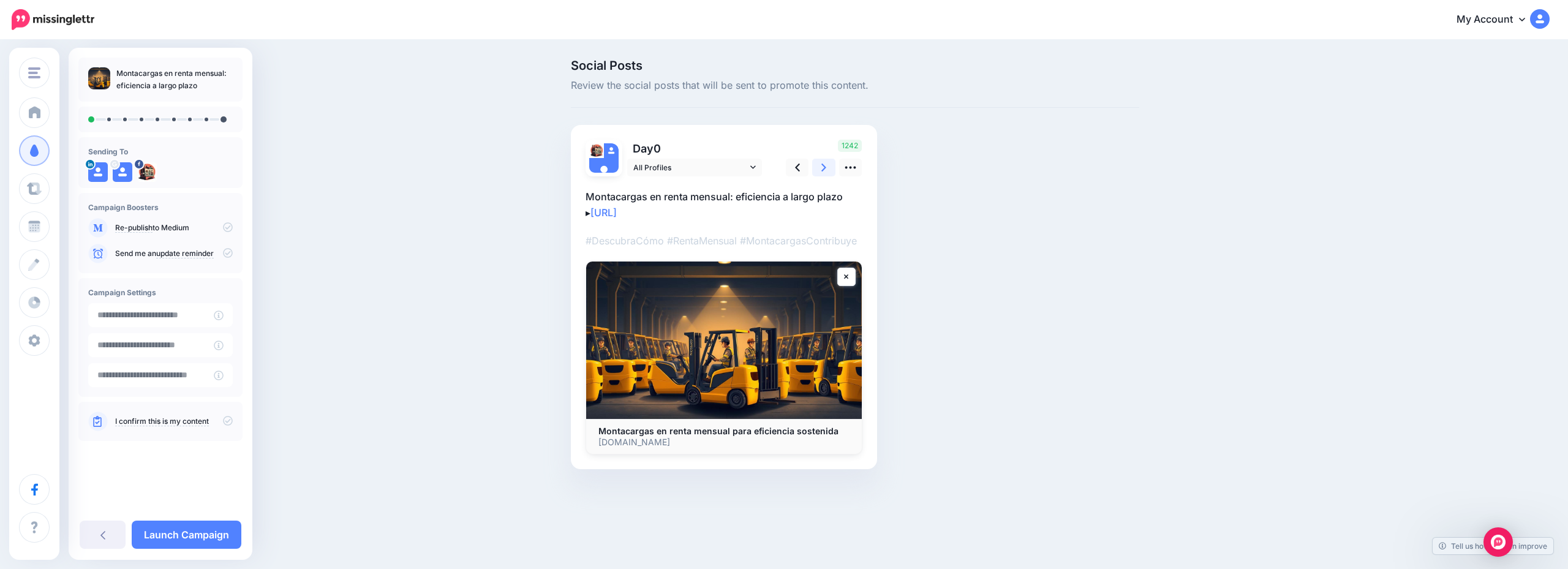
click at [824, 173] on icon at bounding box center [824, 167] width 5 height 13
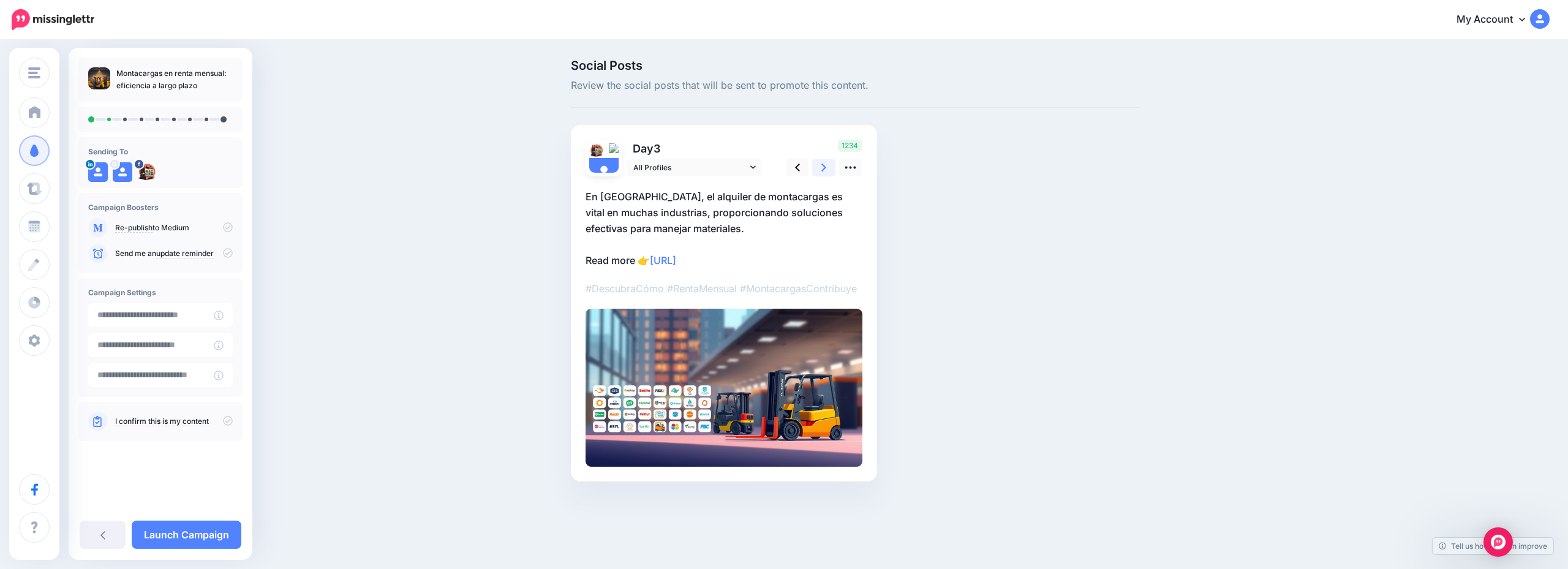
click at [824, 173] on icon at bounding box center [824, 167] width 5 height 13
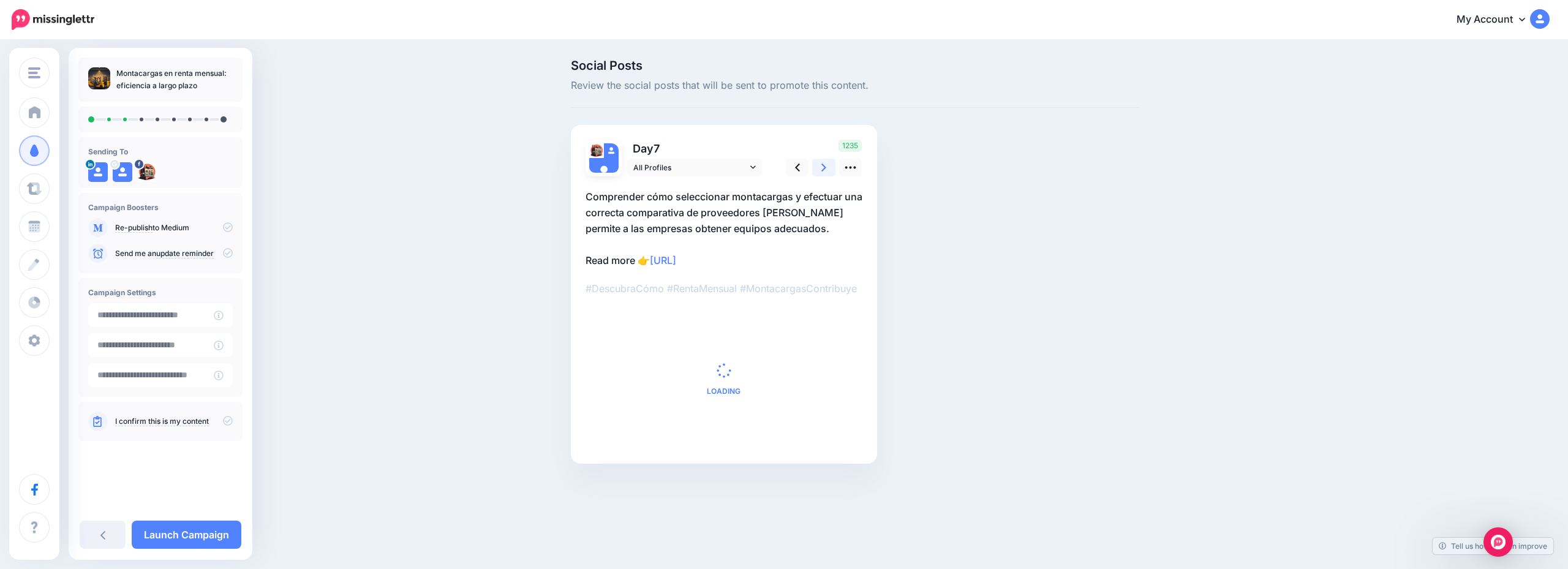
click at [824, 173] on icon at bounding box center [824, 167] width 5 height 13
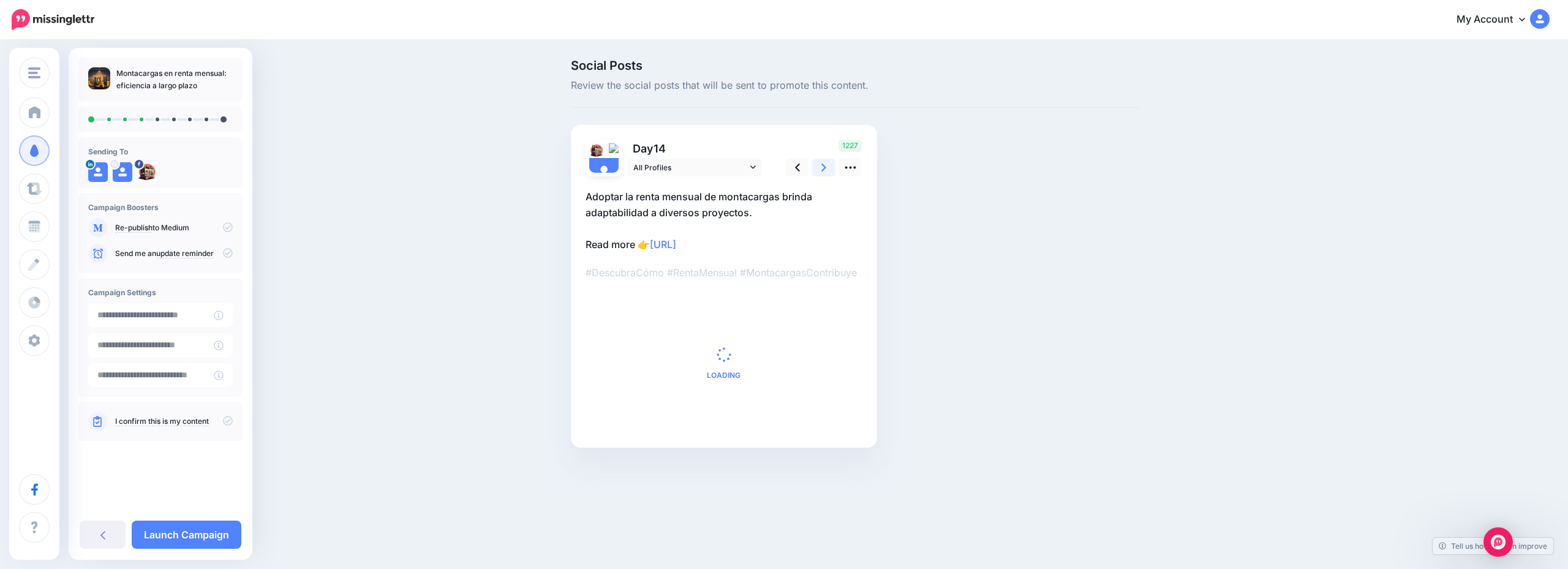
click at [824, 173] on icon at bounding box center [824, 167] width 5 height 13
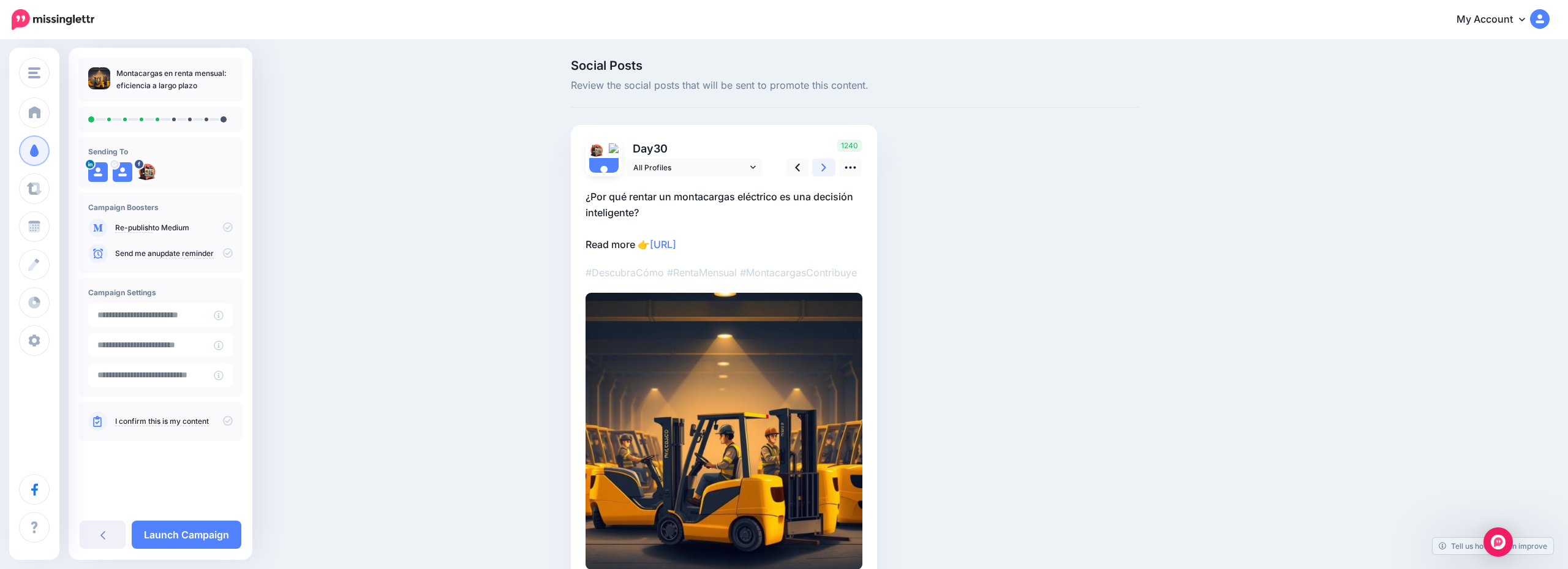
click at [824, 173] on icon at bounding box center [824, 167] width 5 height 13
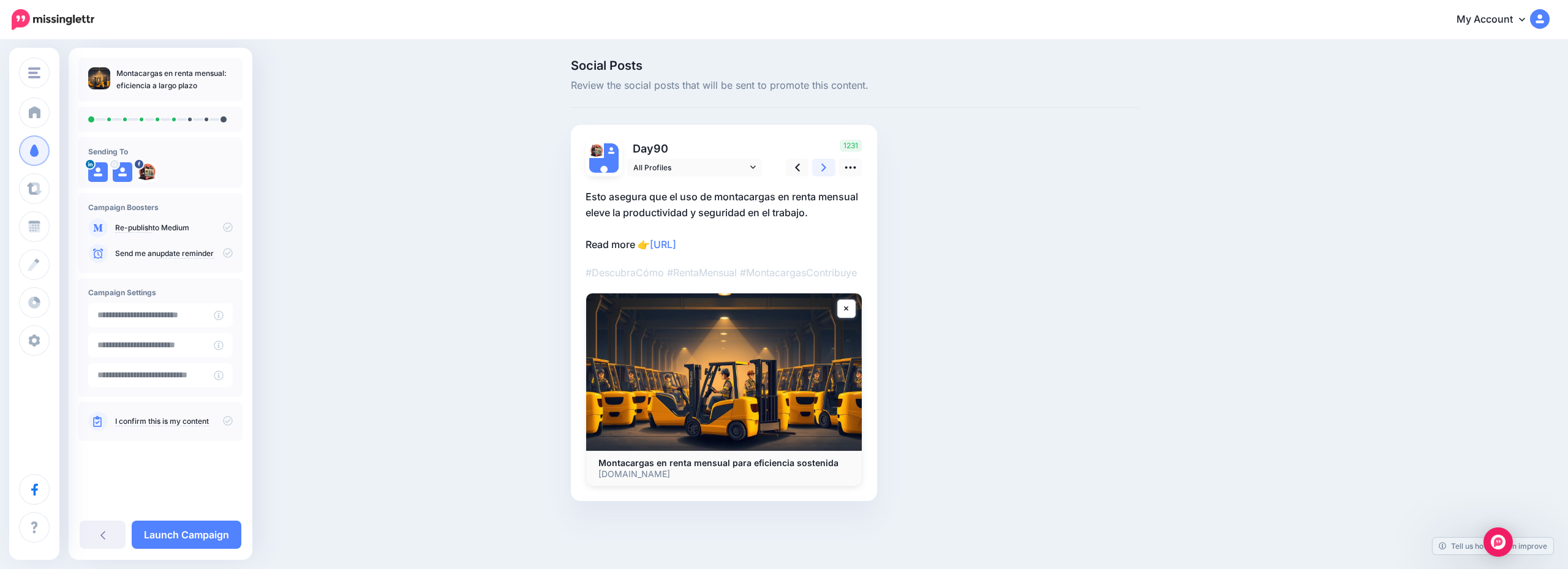
click at [824, 173] on icon at bounding box center [824, 167] width 5 height 13
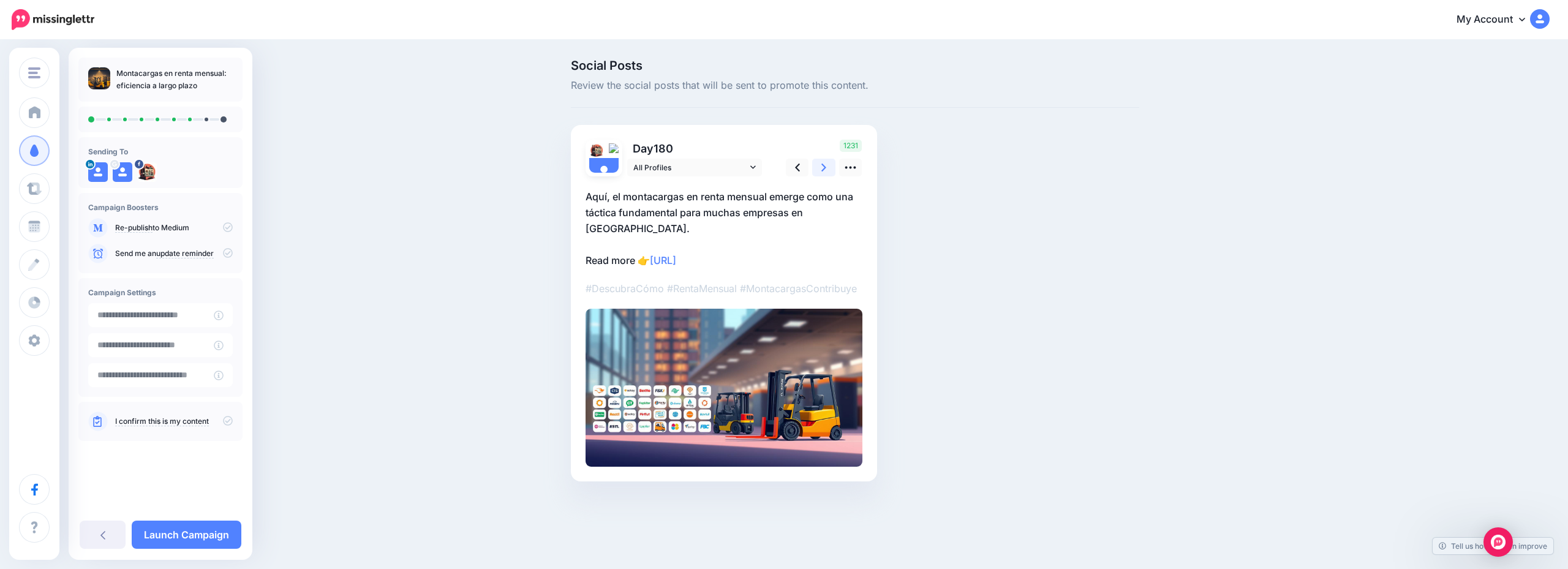
click at [824, 173] on icon at bounding box center [824, 167] width 5 height 13
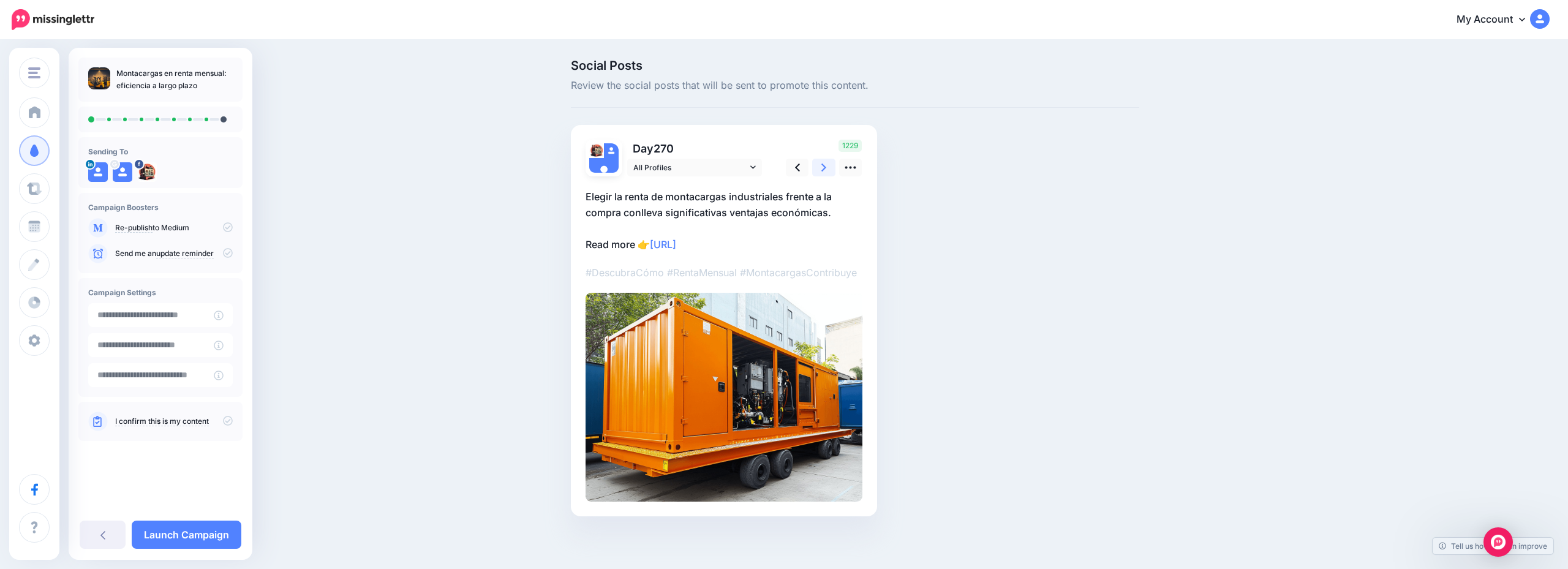
click at [824, 173] on icon at bounding box center [824, 167] width 5 height 13
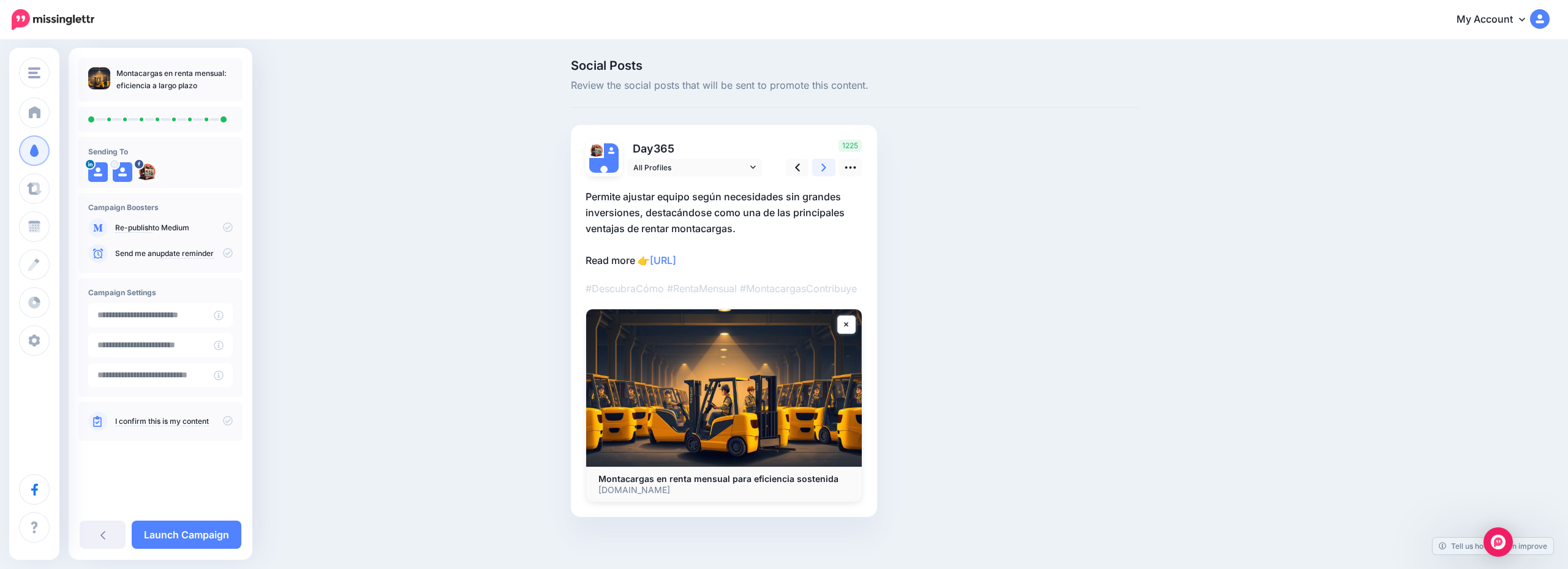
click at [824, 173] on icon at bounding box center [824, 167] width 5 height 13
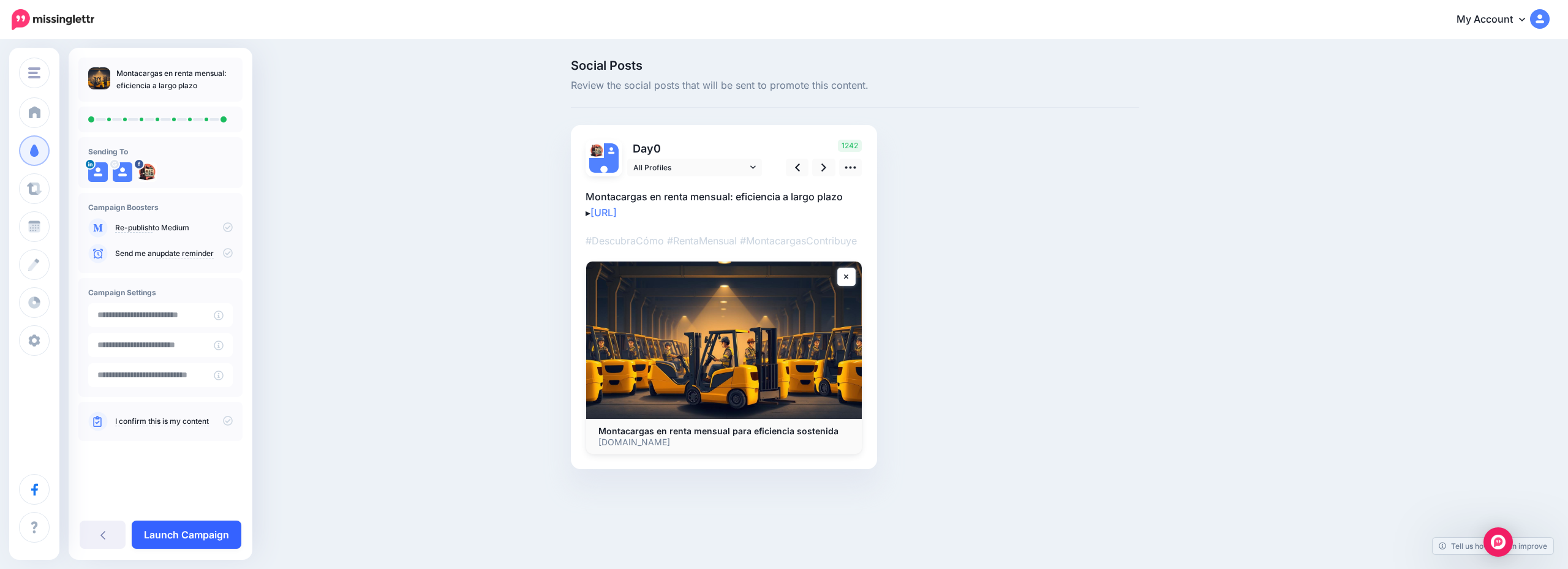
click at [196, 524] on link "Launch Campaign" at bounding box center [187, 534] width 109 height 28
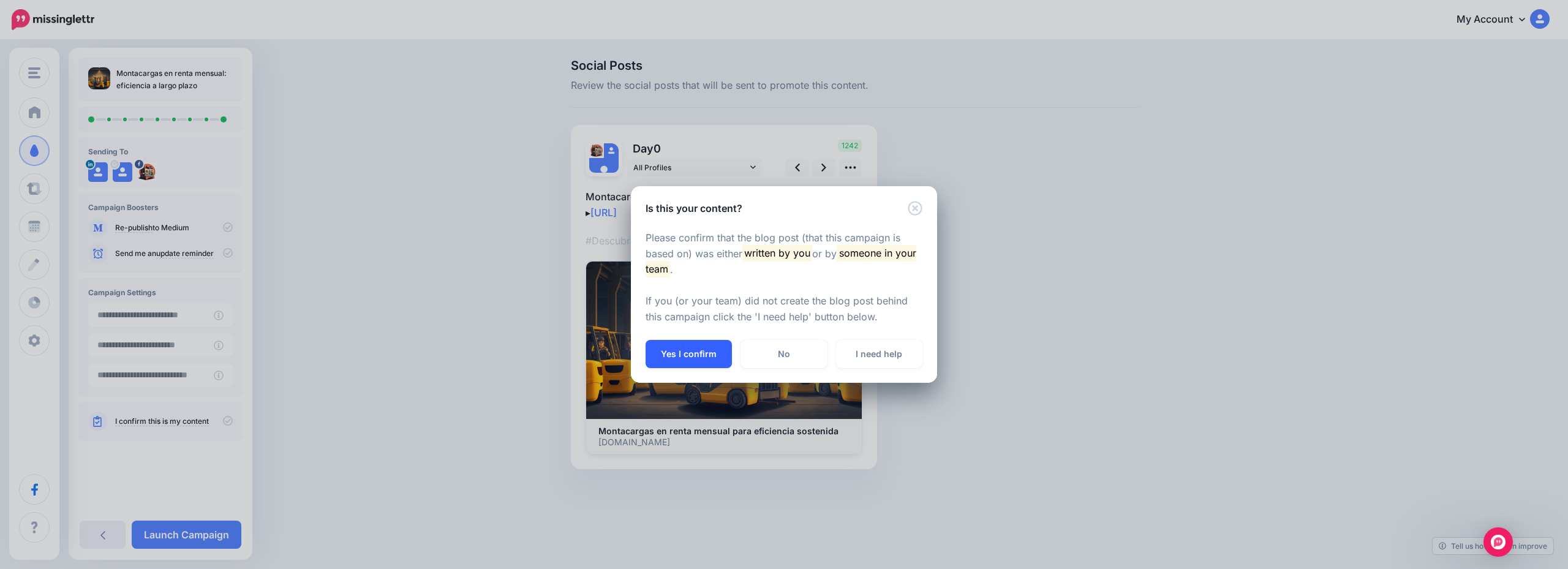
click at [695, 361] on button "Yes I confirm" at bounding box center [689, 354] width 86 height 28
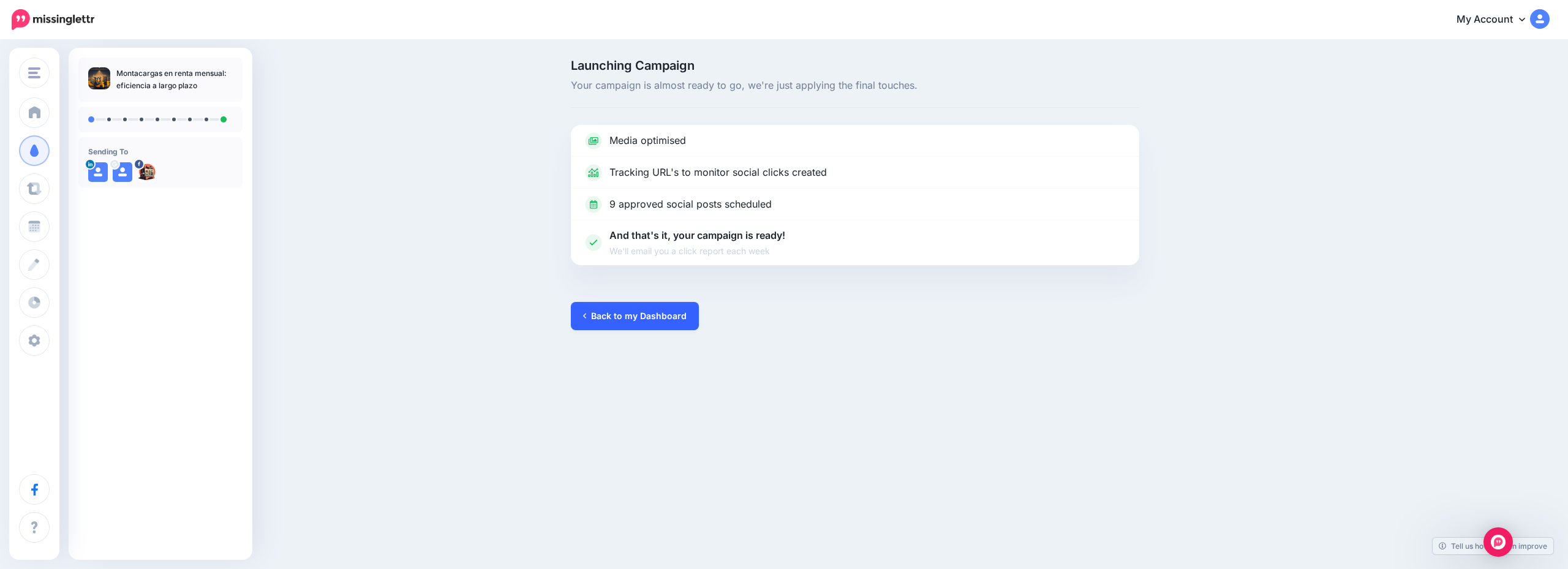
click at [637, 324] on link "Back to my Dashboard" at bounding box center [635, 316] width 128 height 28
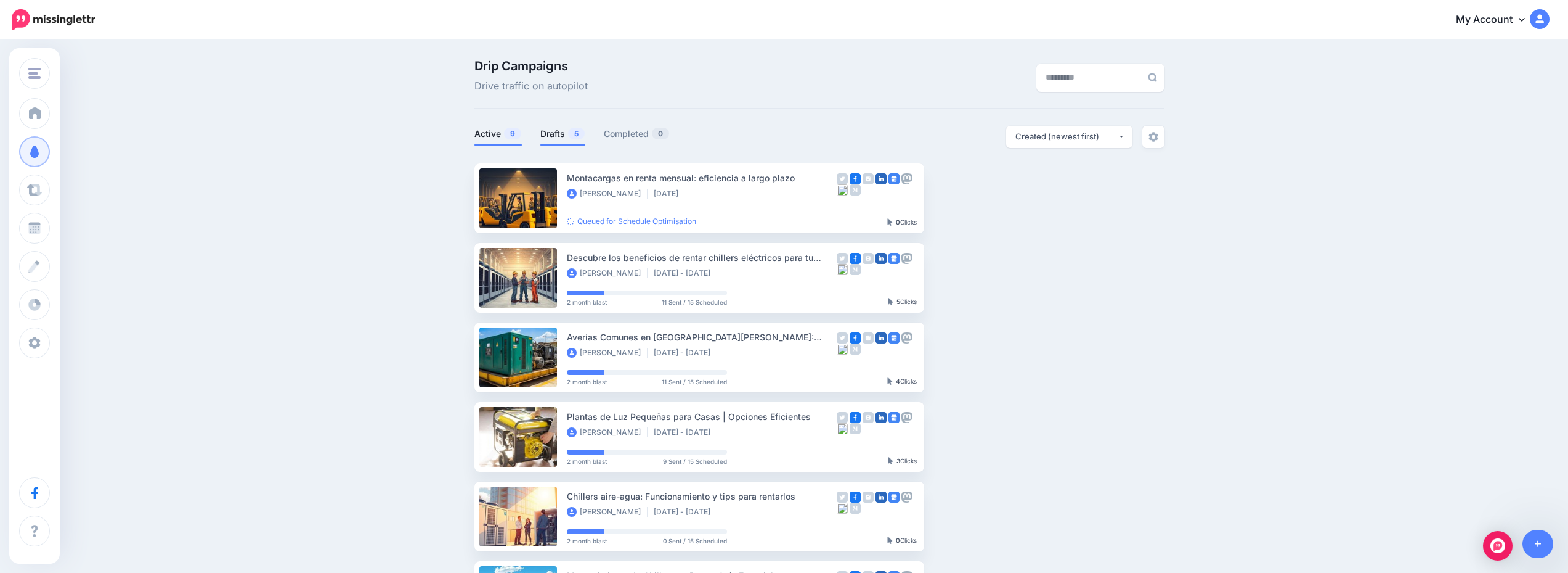
click at [578, 136] on span "5" at bounding box center [576, 134] width 17 height 12
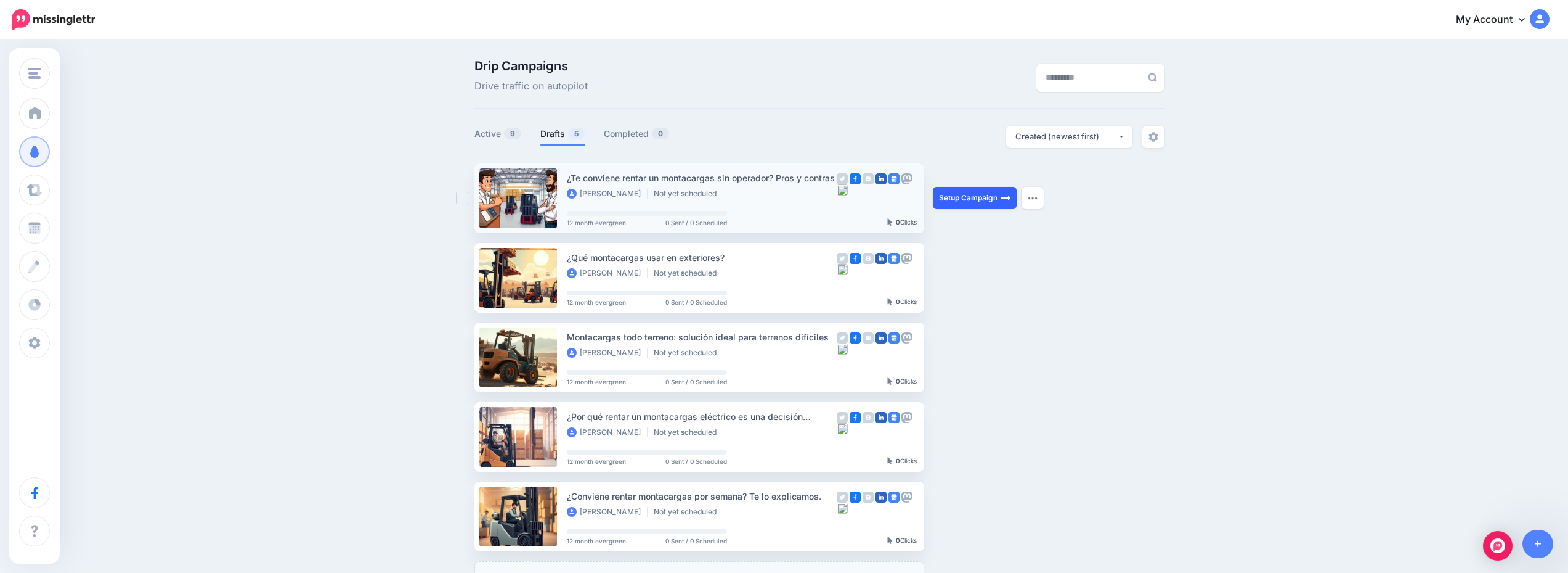
click at [967, 191] on link "Setup Campaign" at bounding box center [974, 198] width 84 height 22
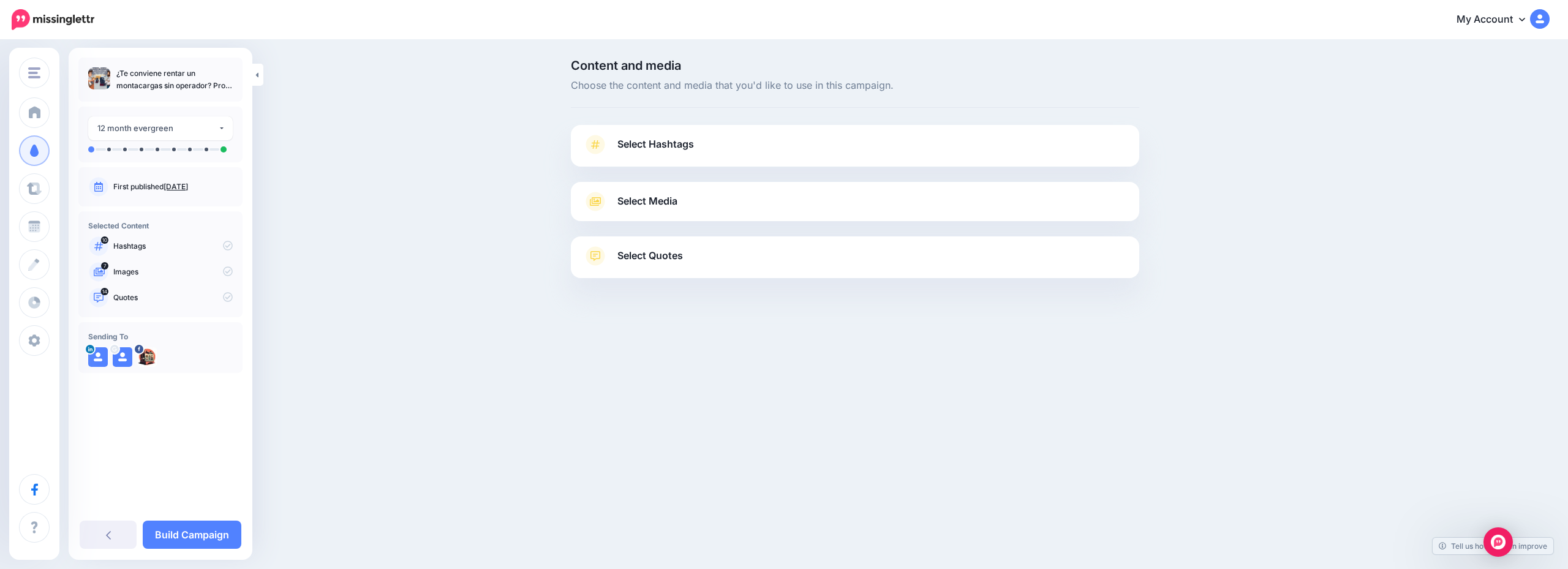
click at [731, 153] on link "Select Hashtags" at bounding box center [856, 151] width 545 height 32
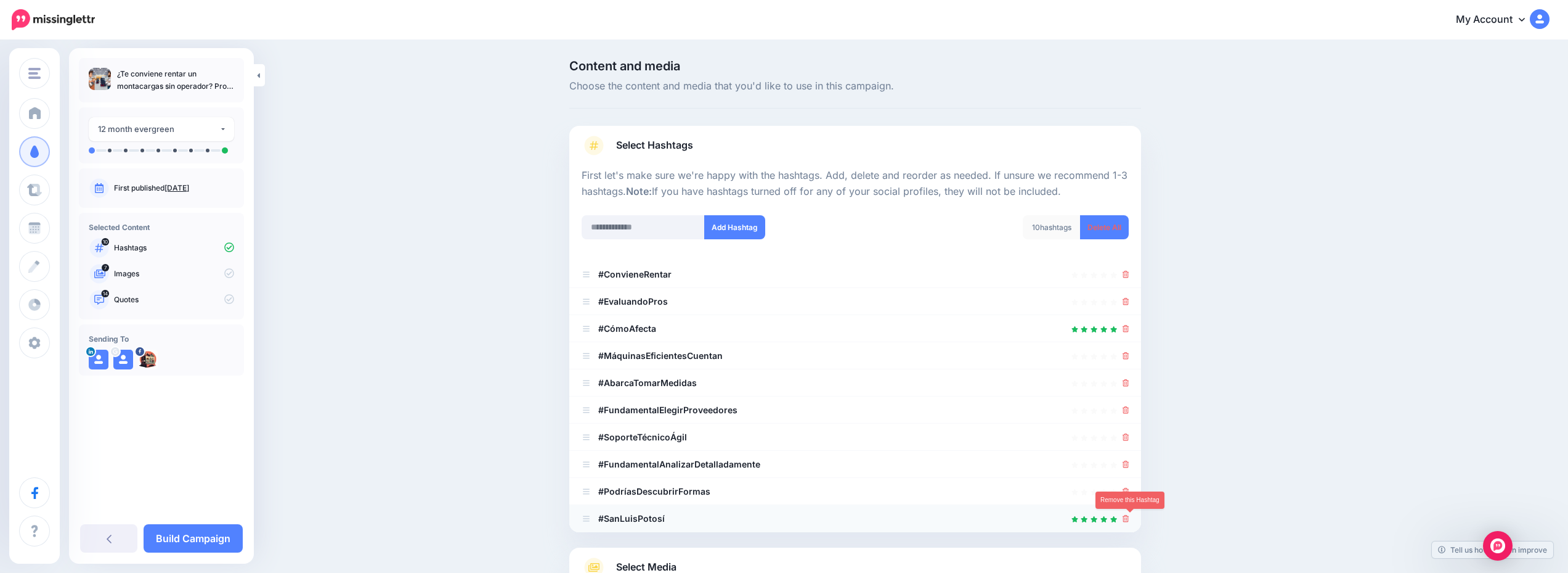
click at [1129, 519] on icon at bounding box center [1125, 518] width 7 height 7
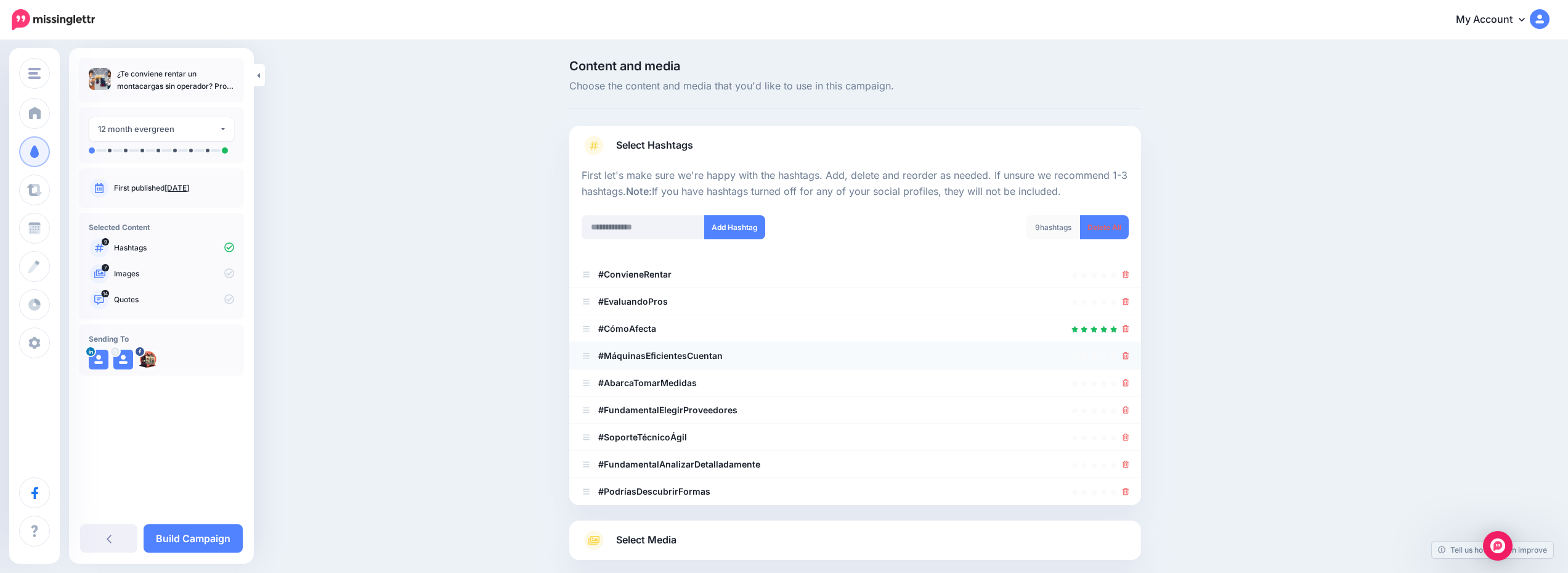
scroll to position [125, 0]
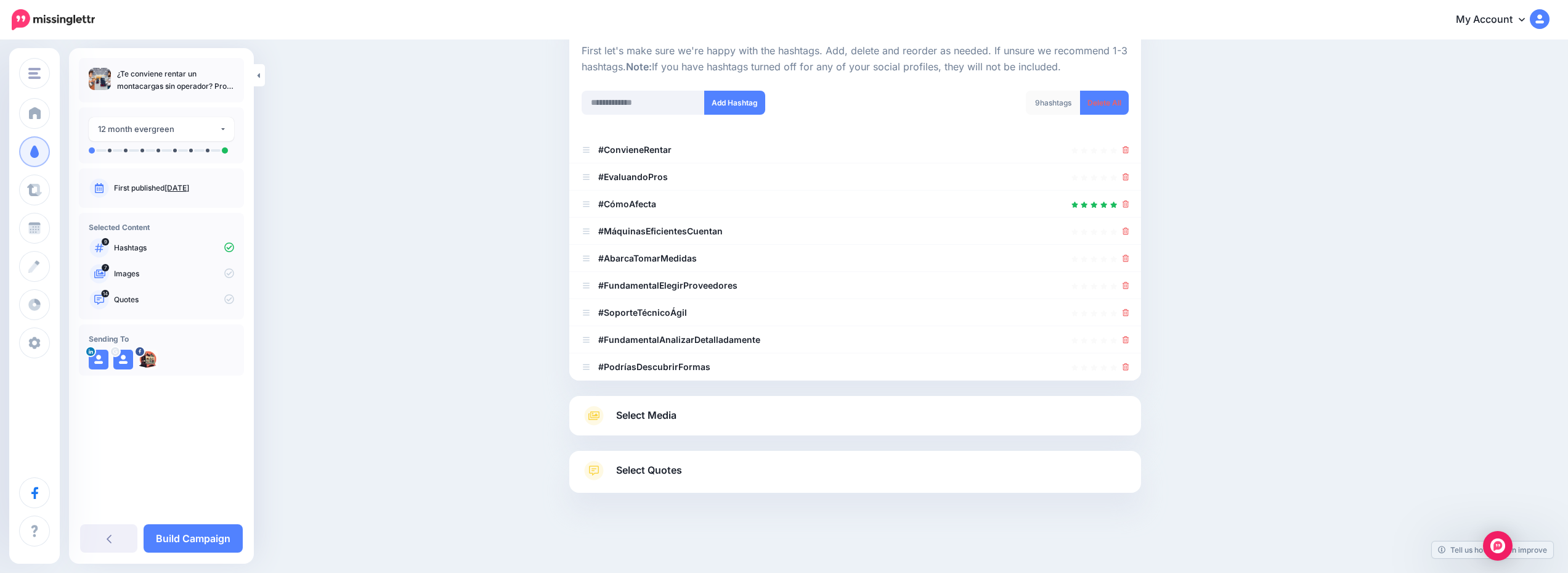
click at [767, 422] on link "Select Media" at bounding box center [855, 416] width 548 height 20
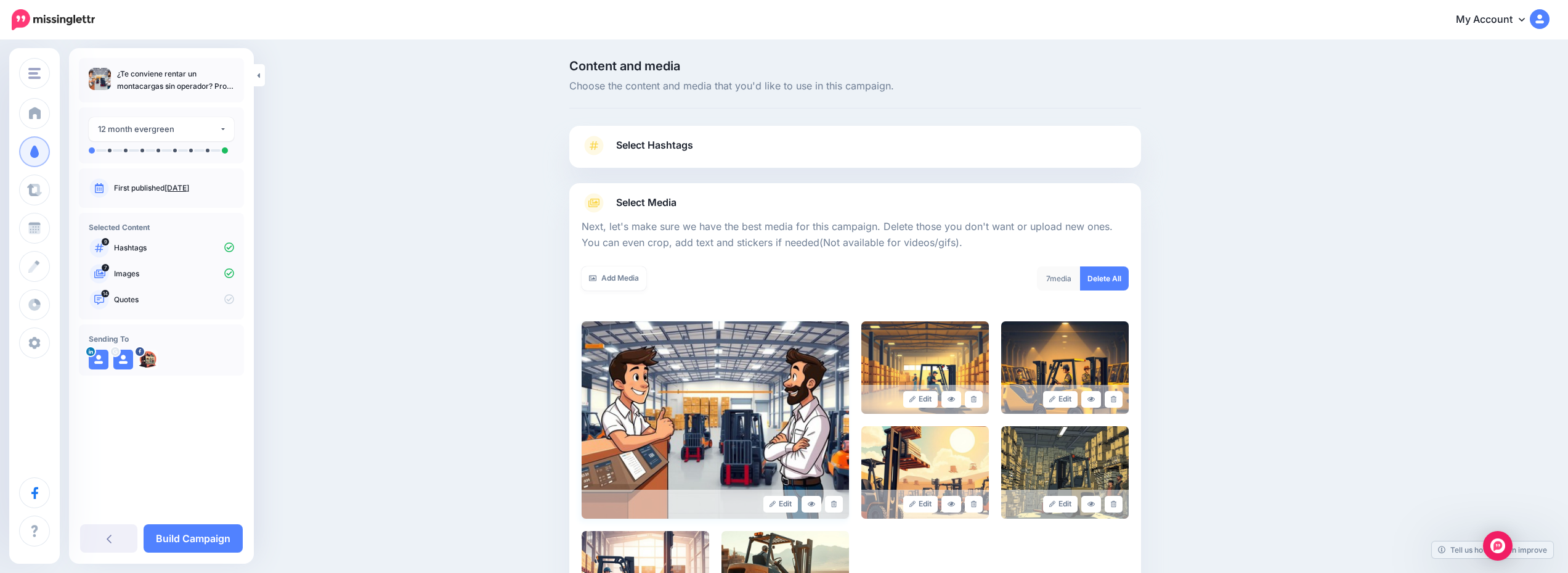
scroll to position [123, 0]
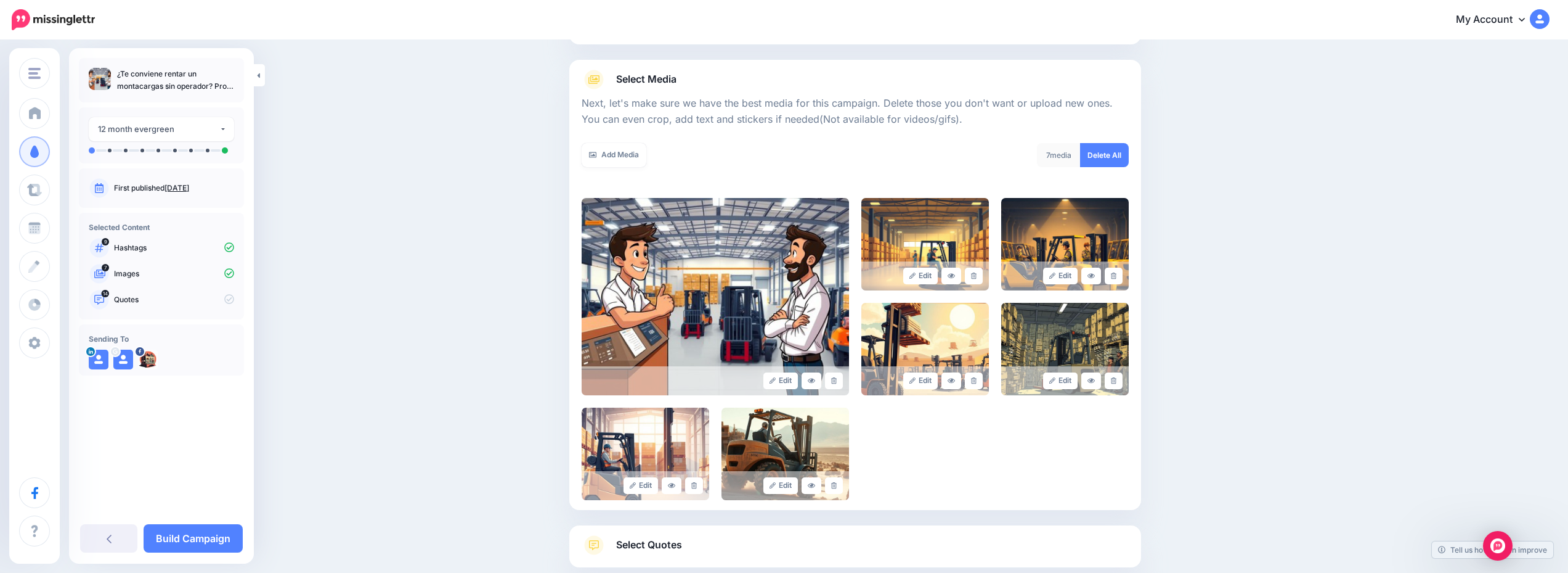
click at [795, 545] on link "Select Quotes" at bounding box center [855, 551] width 548 height 32
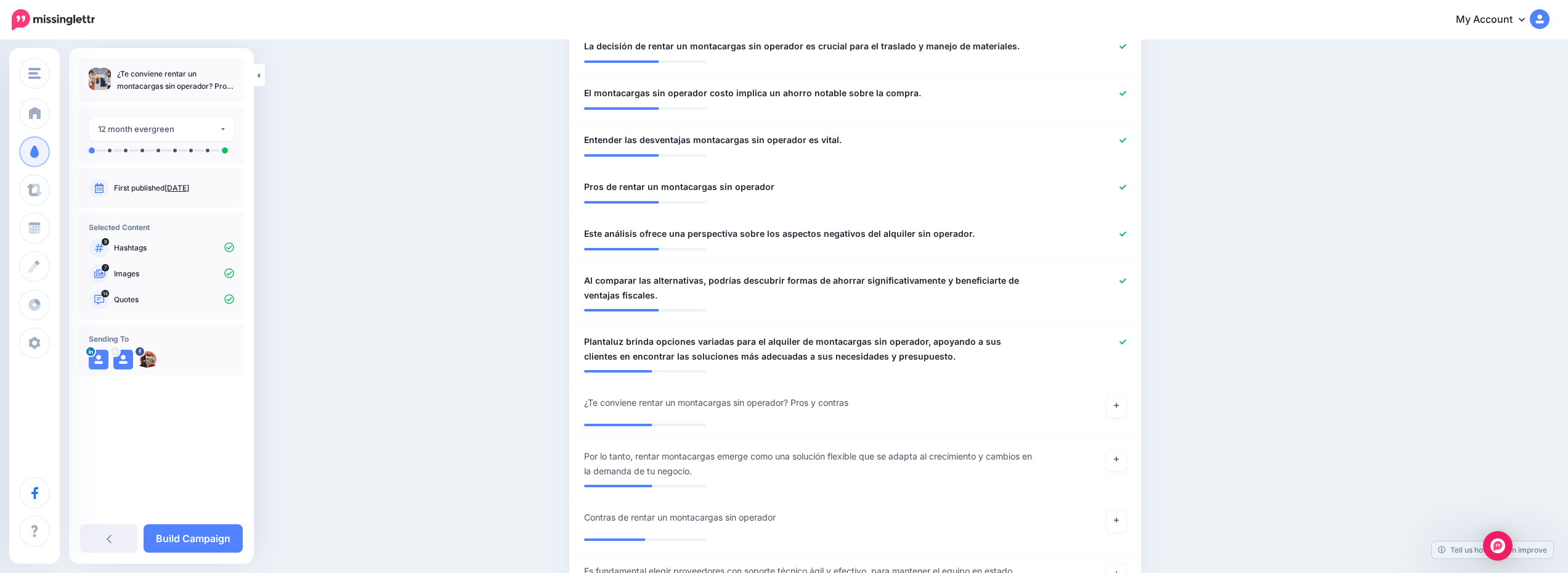
scroll to position [863, 0]
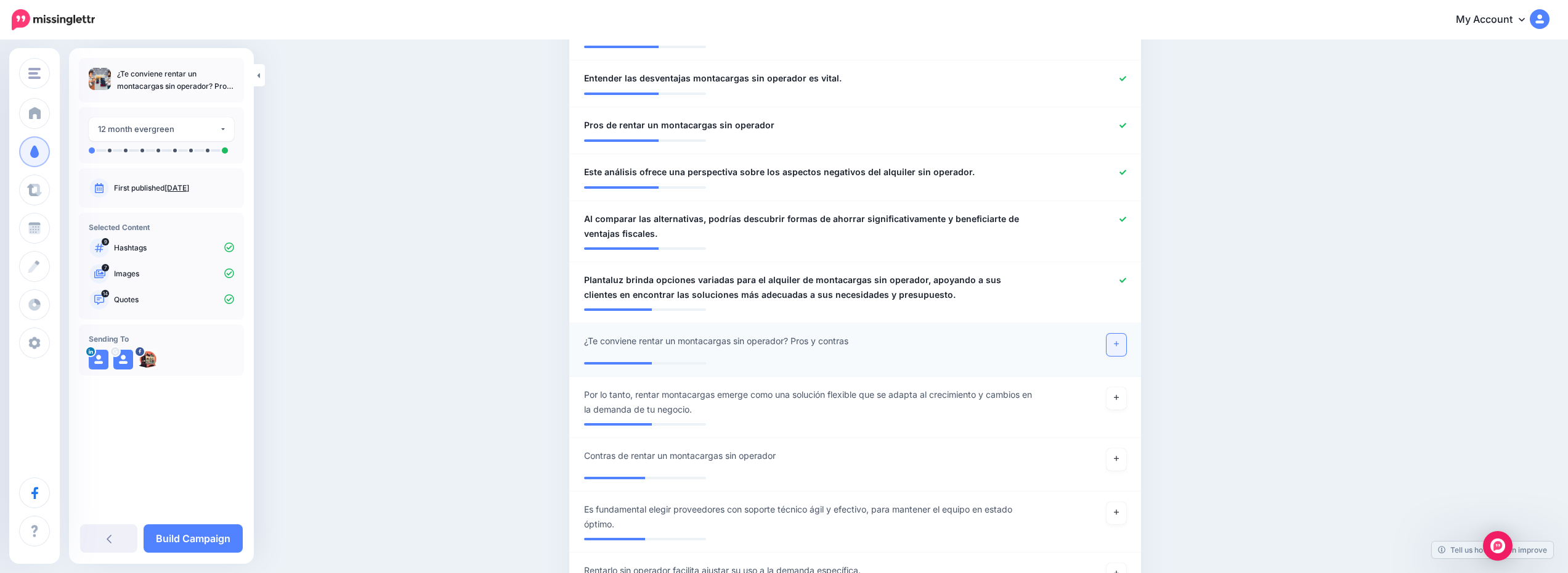
click at [1126, 348] on link at bounding box center [1116, 345] width 20 height 22
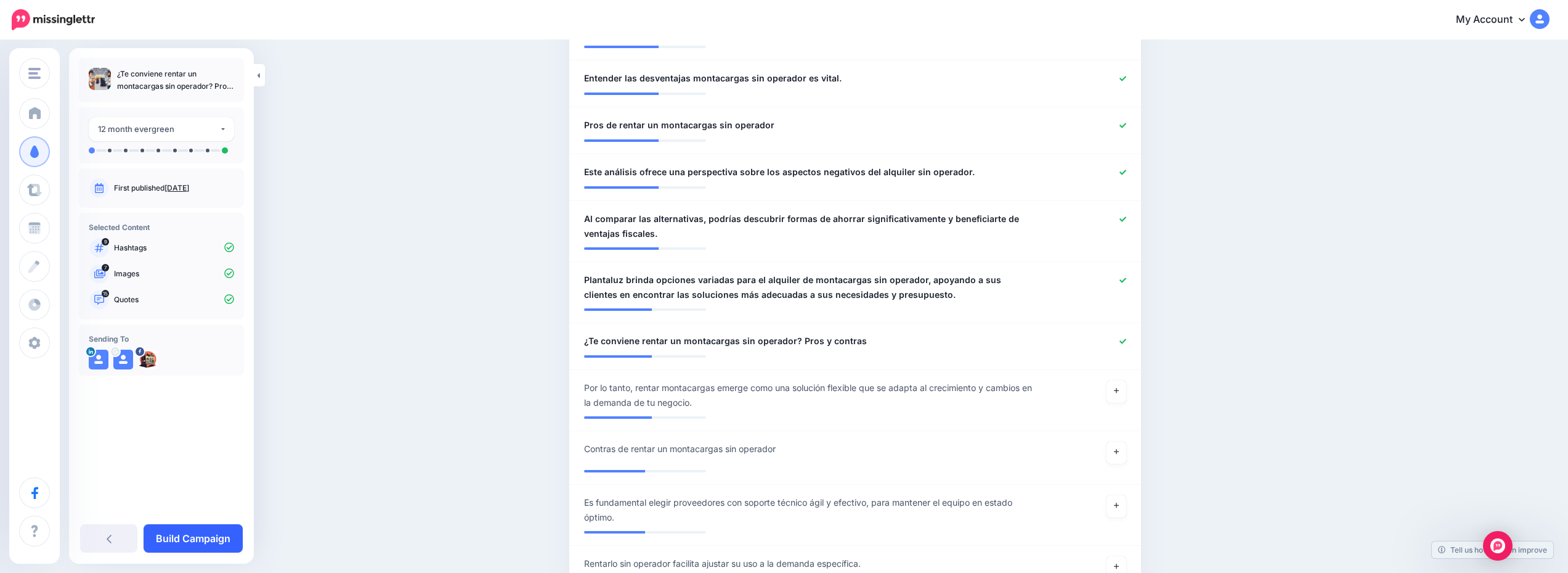
click at [205, 530] on link "Build Campaign" at bounding box center [193, 538] width 99 height 28
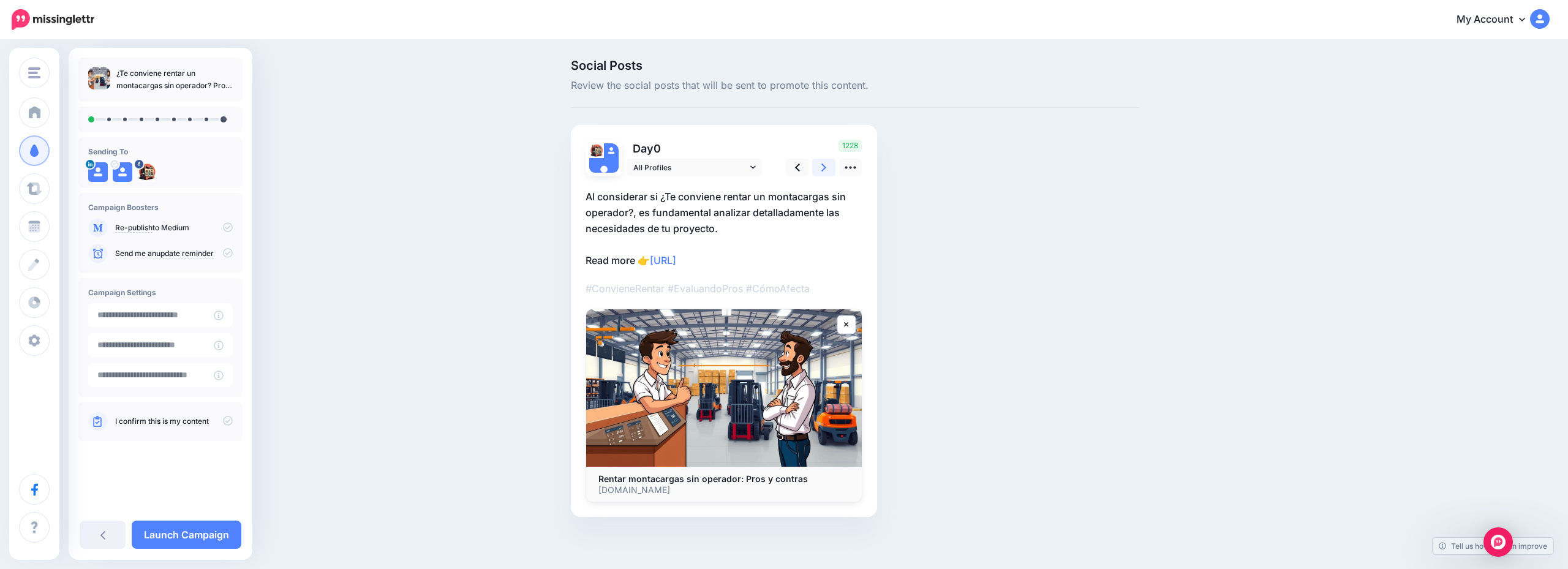
click at [817, 163] on link at bounding box center [824, 168] width 23 height 18
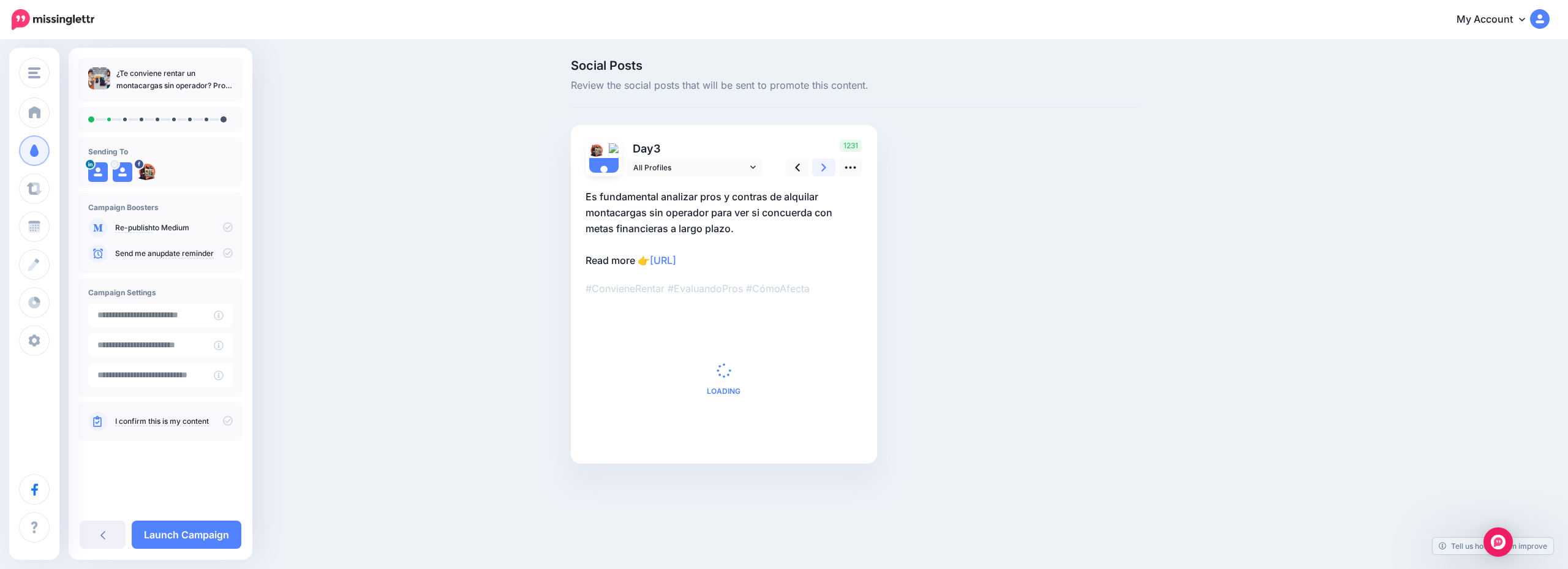
click at [817, 163] on link at bounding box center [824, 168] width 23 height 18
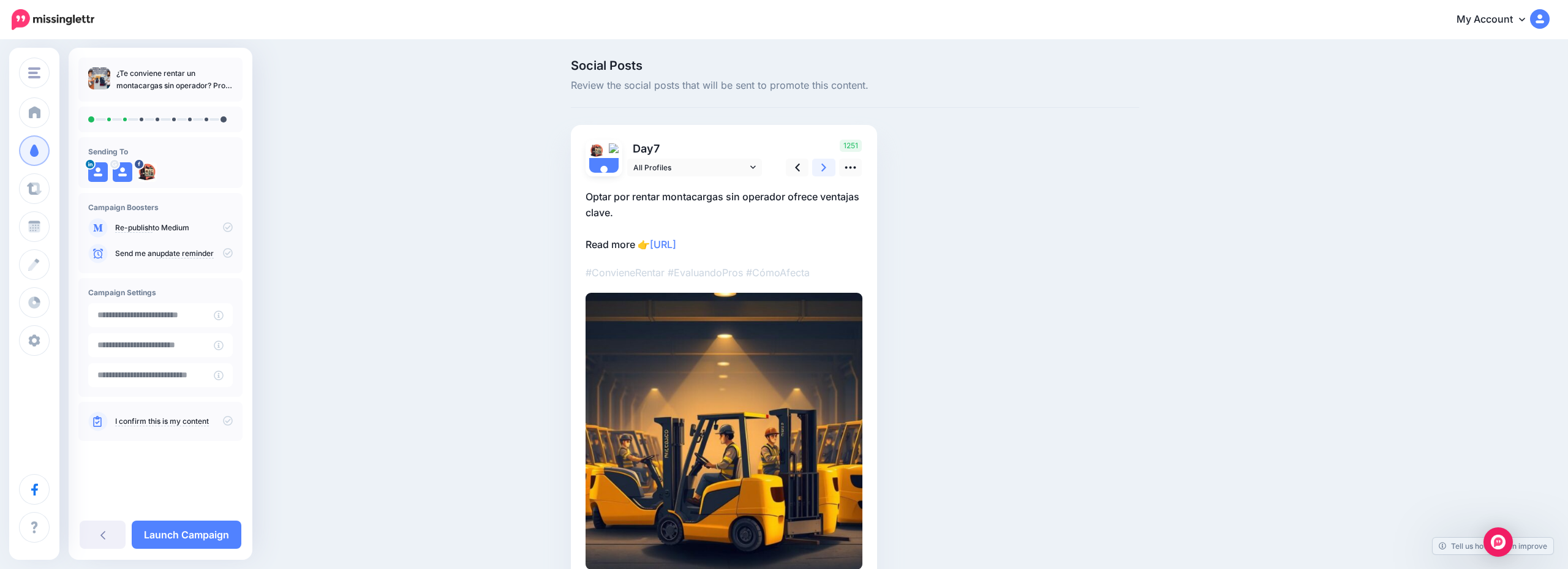
click at [817, 163] on link at bounding box center [824, 168] width 23 height 18
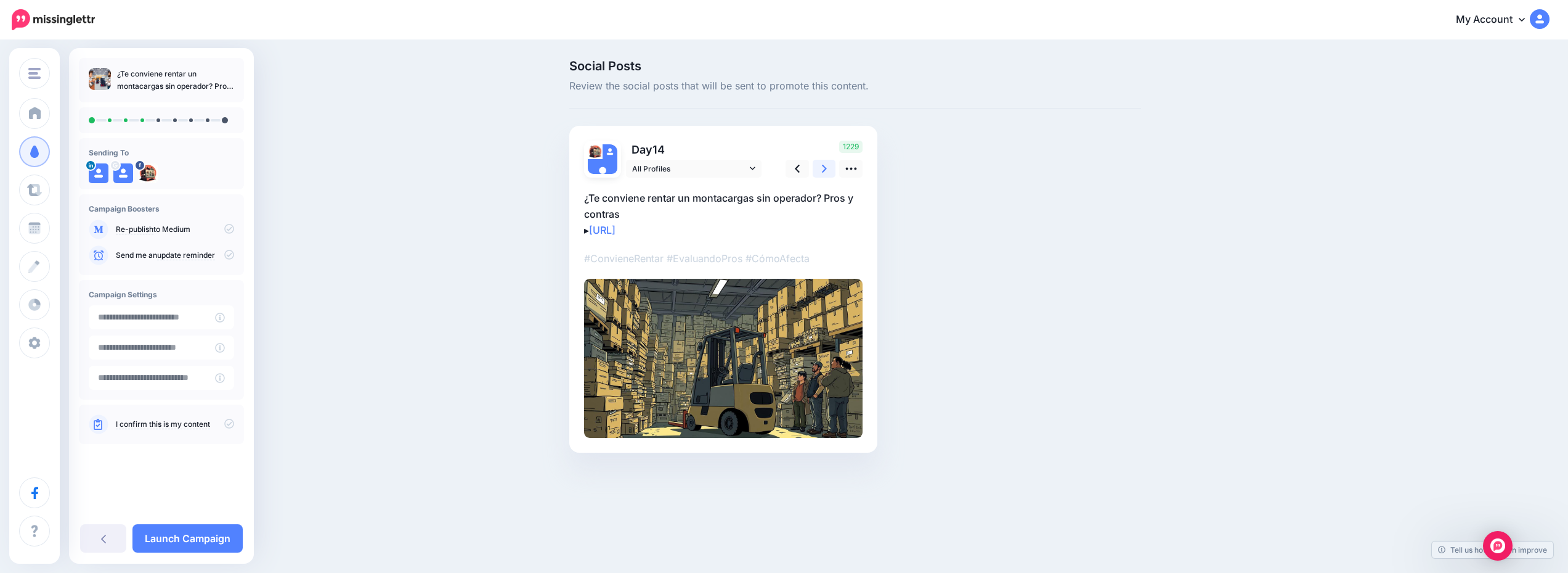
click at [821, 164] on link at bounding box center [823, 169] width 23 height 18
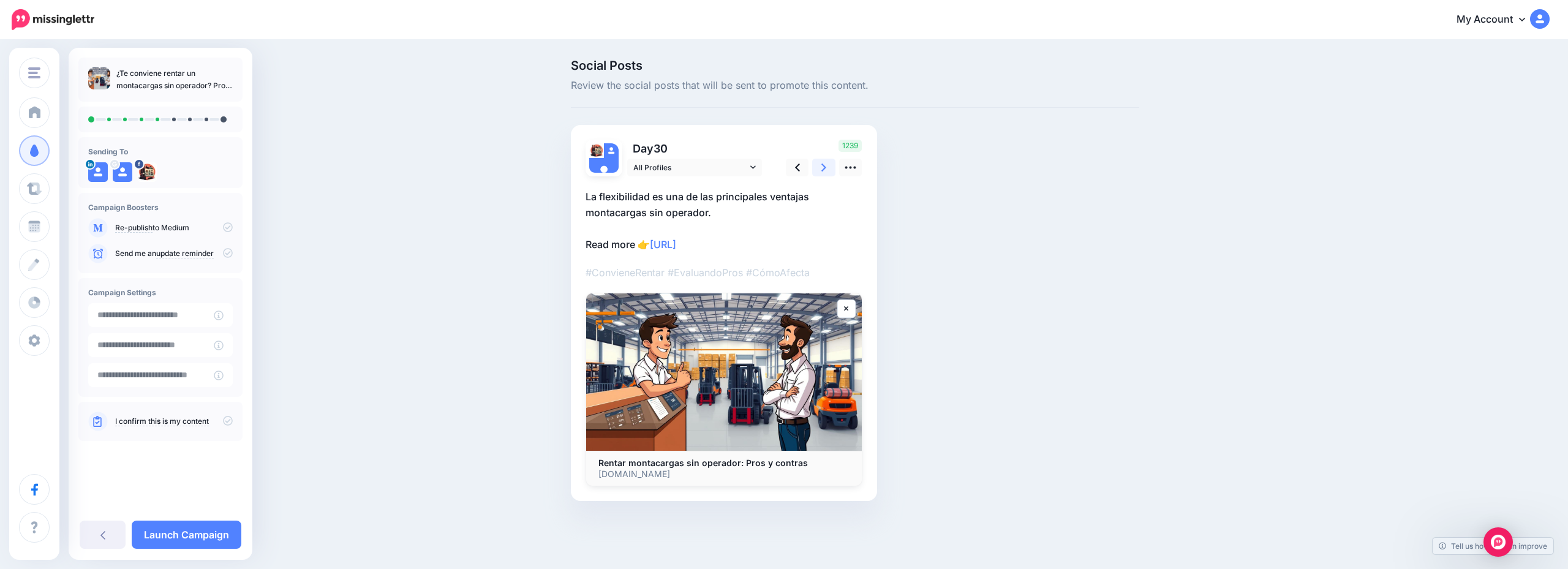
click at [817, 163] on link at bounding box center [824, 168] width 23 height 18
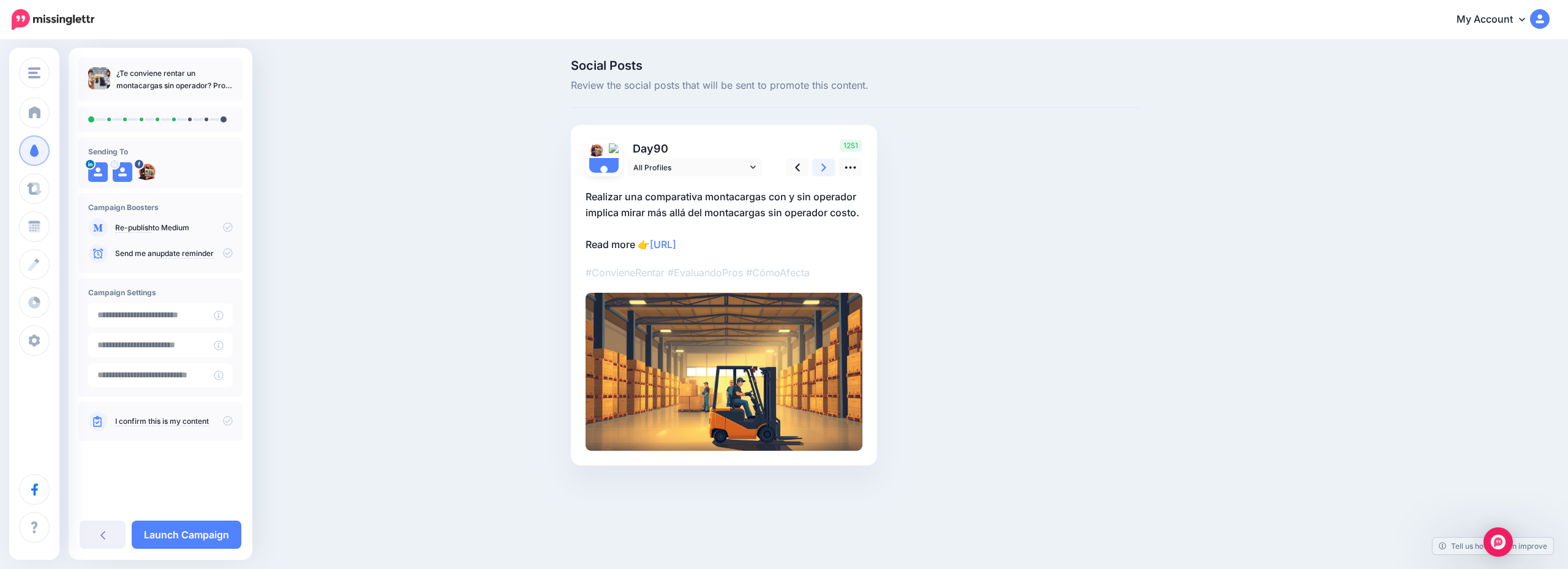
click at [817, 163] on link at bounding box center [824, 168] width 23 height 18
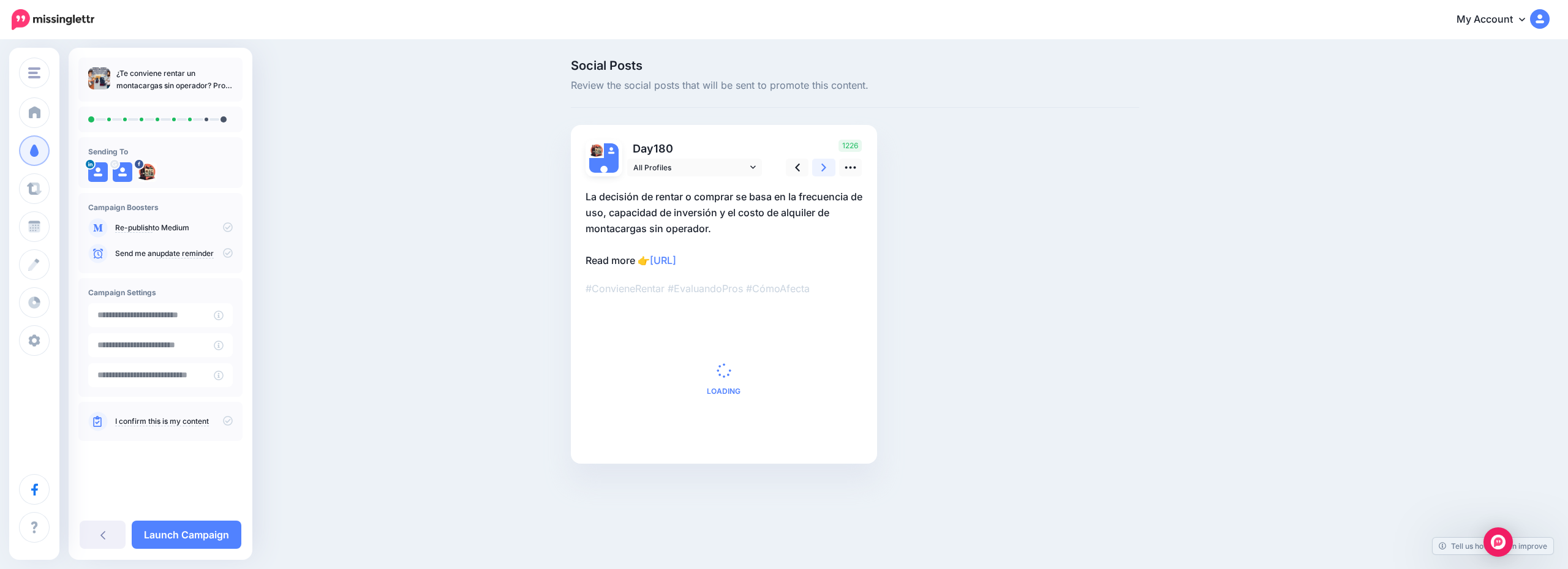
click at [817, 163] on link at bounding box center [824, 168] width 23 height 18
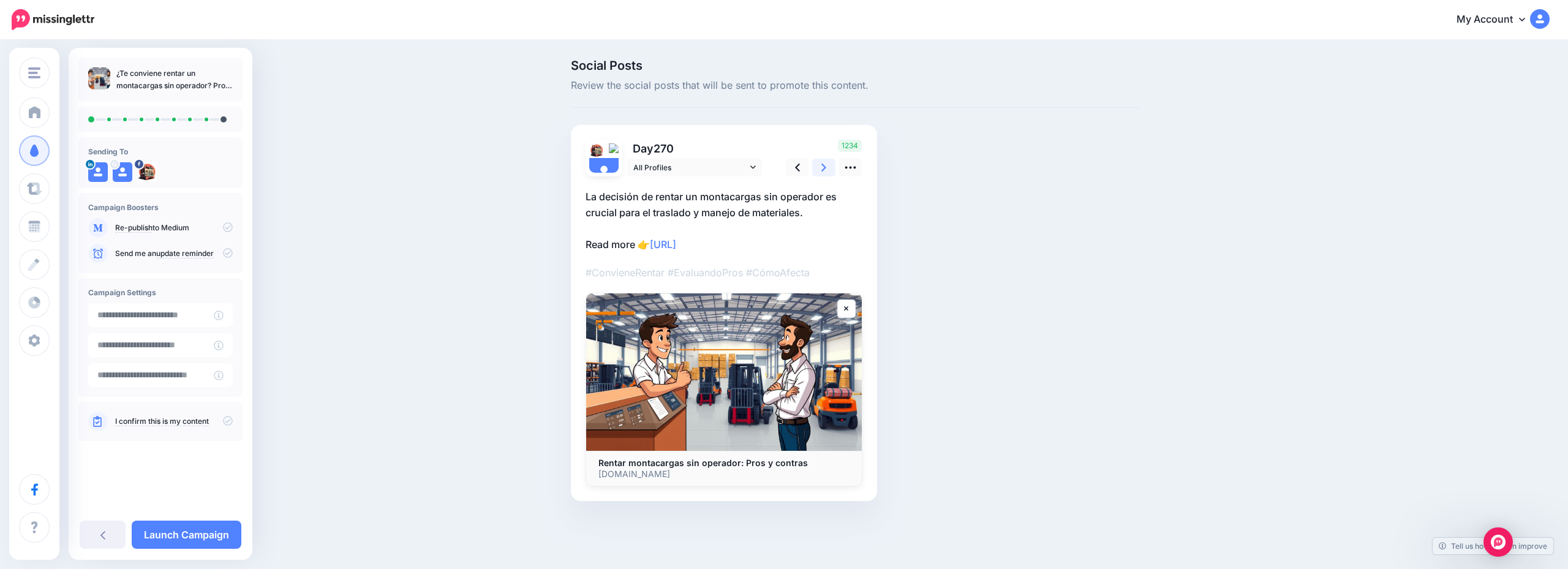
click at [817, 163] on link at bounding box center [824, 168] width 23 height 18
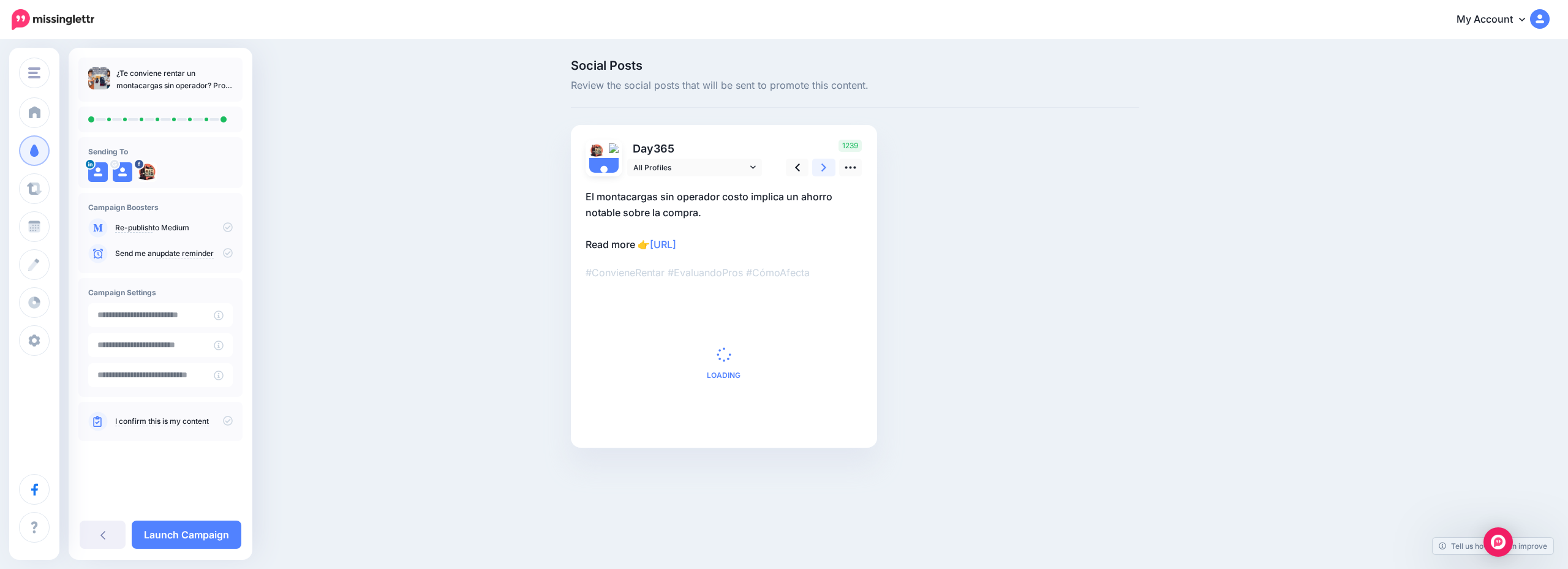
click at [817, 163] on link at bounding box center [824, 168] width 23 height 18
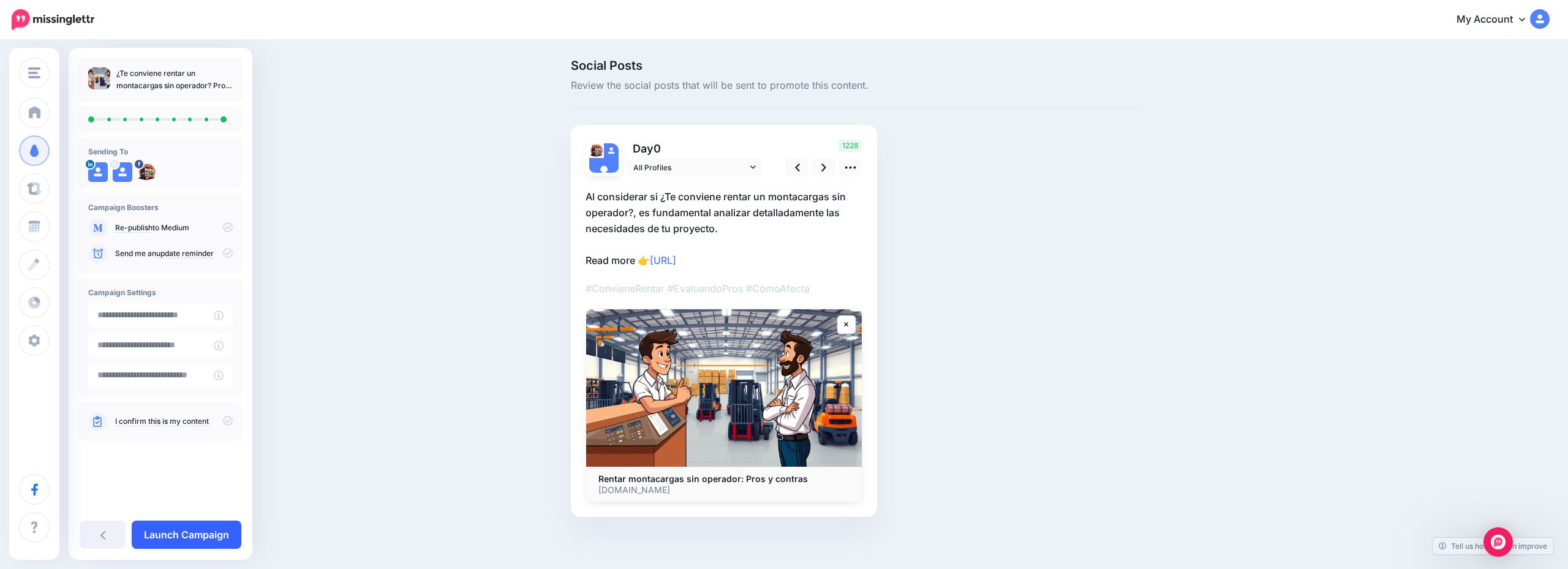
click at [204, 529] on link "Launch Campaign" at bounding box center [187, 534] width 109 height 28
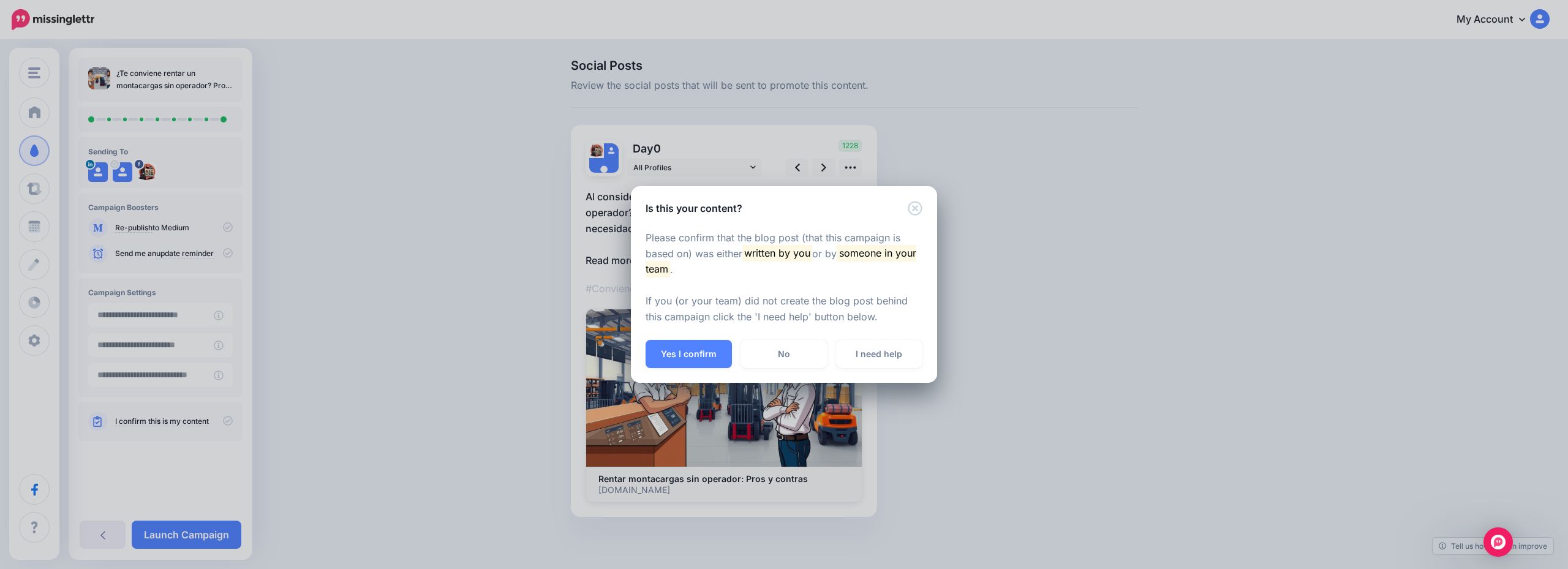
click at [674, 370] on div "Yes I confirm No I need help" at bounding box center [784, 360] width 306 height 43
click at [679, 355] on button "Yes I confirm" at bounding box center [689, 354] width 86 height 28
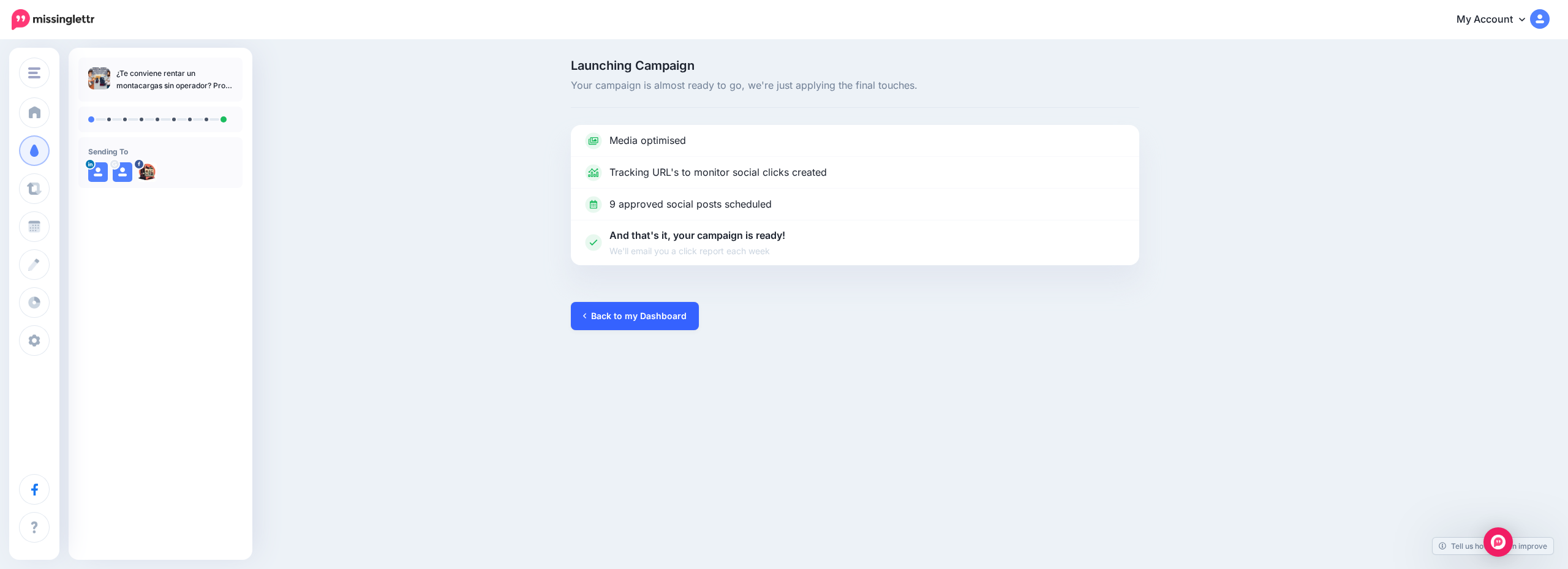
click at [648, 320] on link "Back to my Dashboard" at bounding box center [635, 316] width 128 height 28
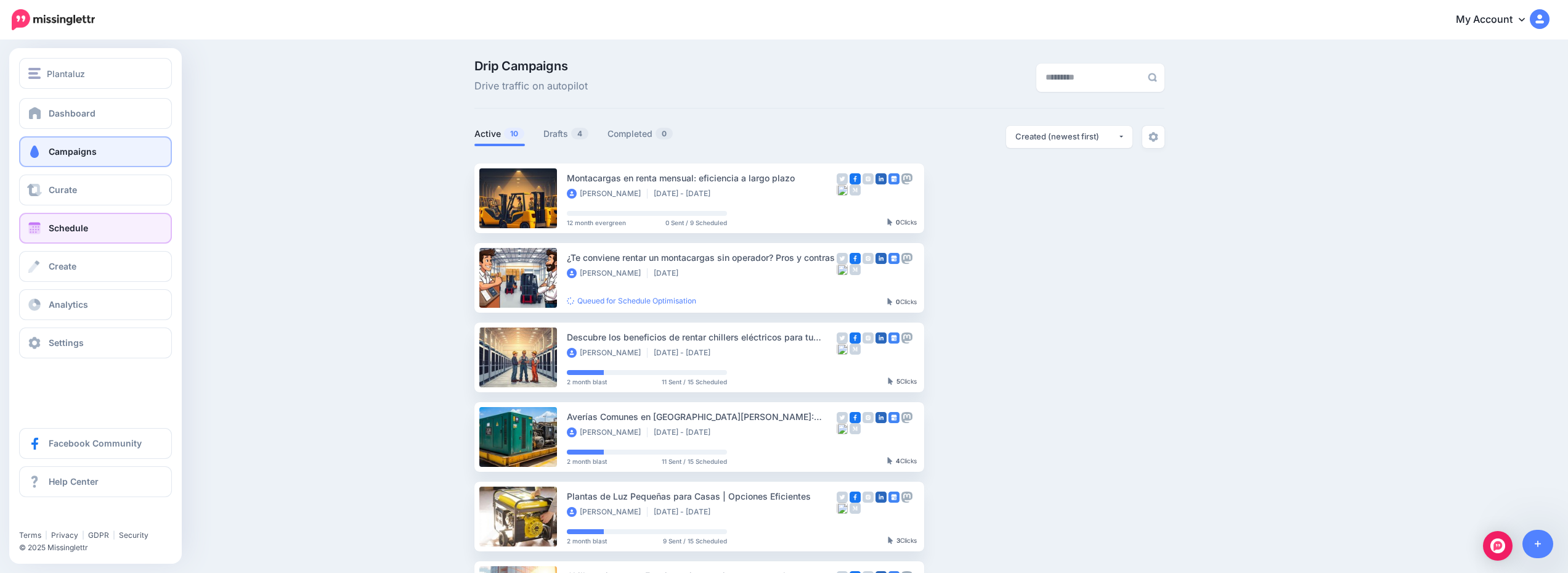
click at [109, 218] on link "Schedule" at bounding box center [95, 228] width 153 height 31
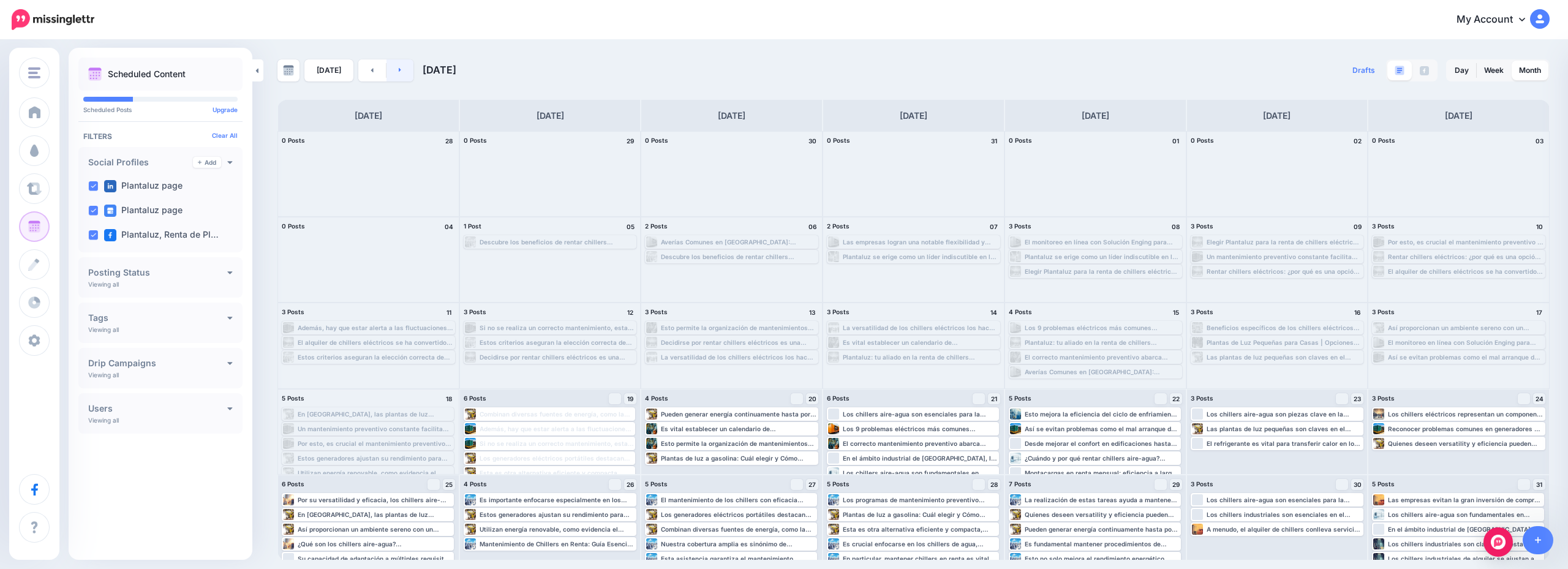
click at [392, 71] on link at bounding box center [400, 71] width 28 height 22
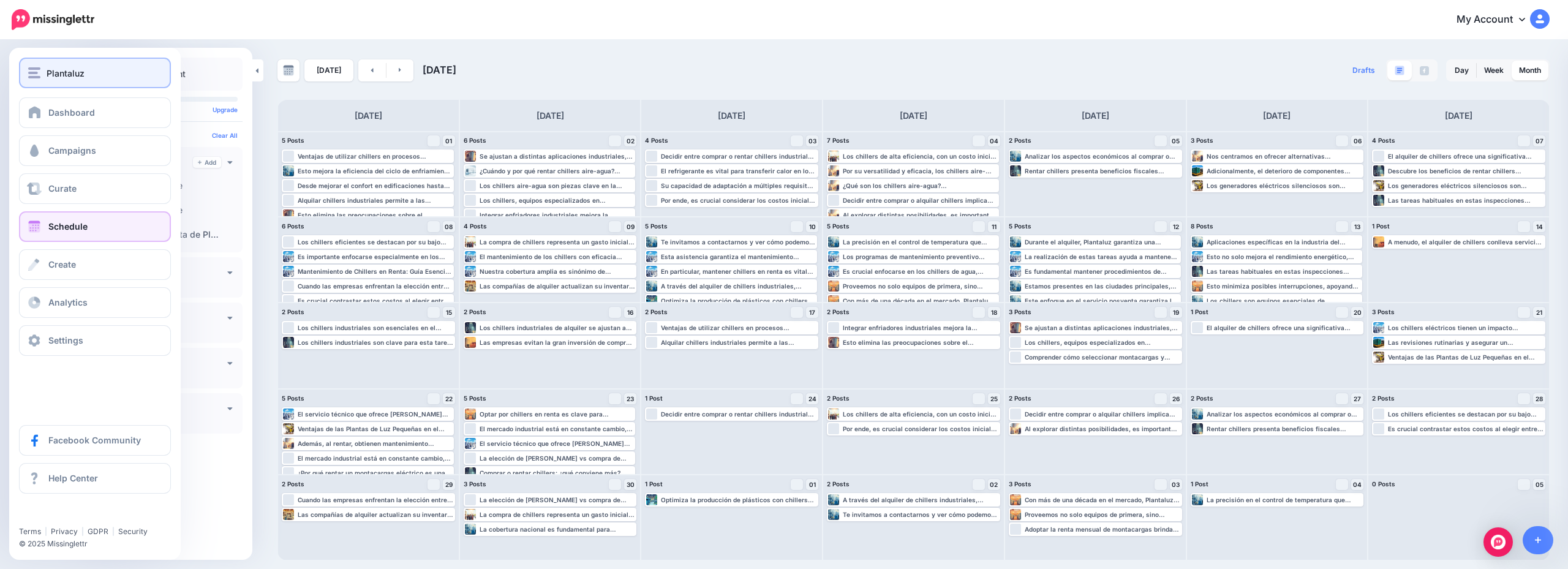
click at [96, 75] on div "Plantaluz" at bounding box center [94, 73] width 133 height 14
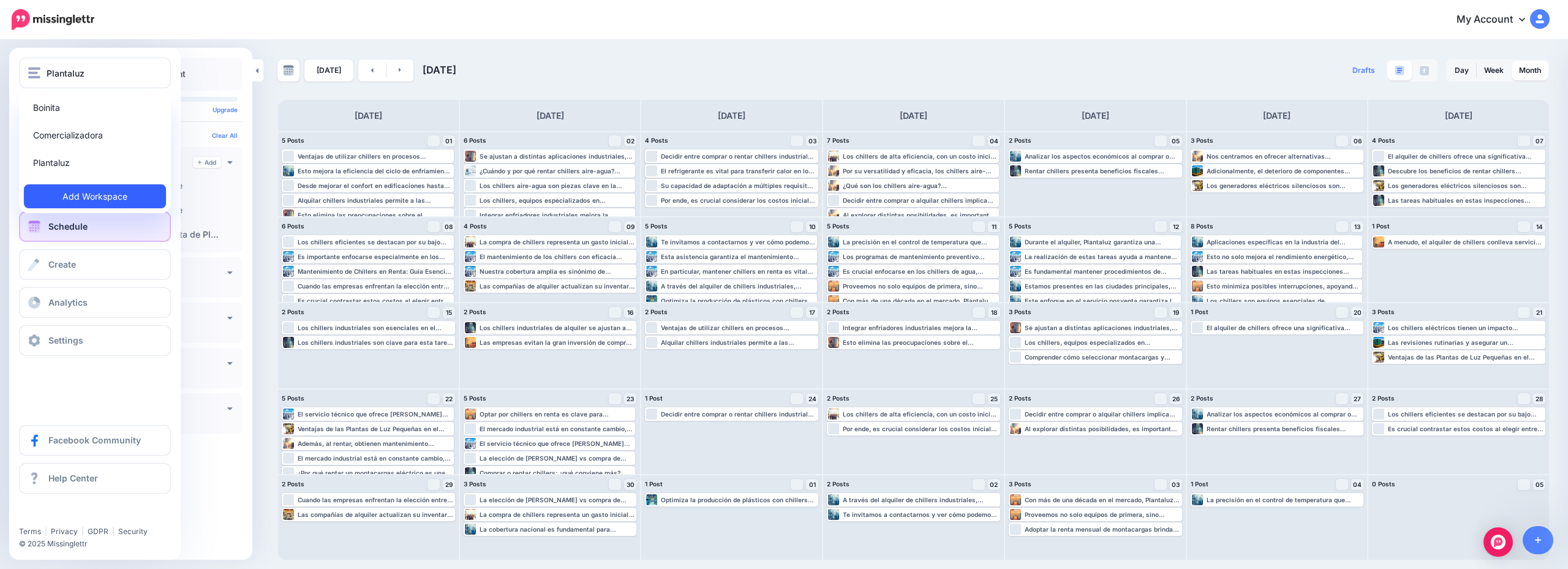
click at [108, 200] on link "Add Workspace" at bounding box center [94, 197] width 142 height 24
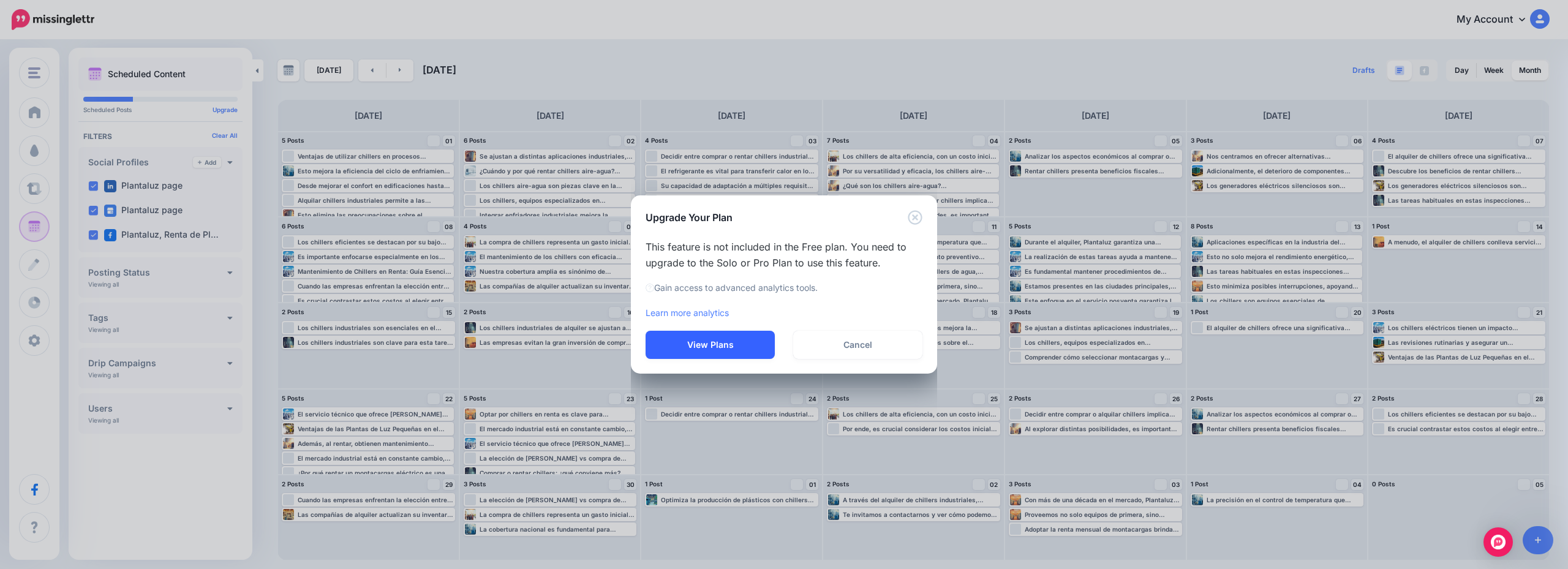
click at [712, 343] on button "View Plans" at bounding box center [710, 345] width 129 height 28
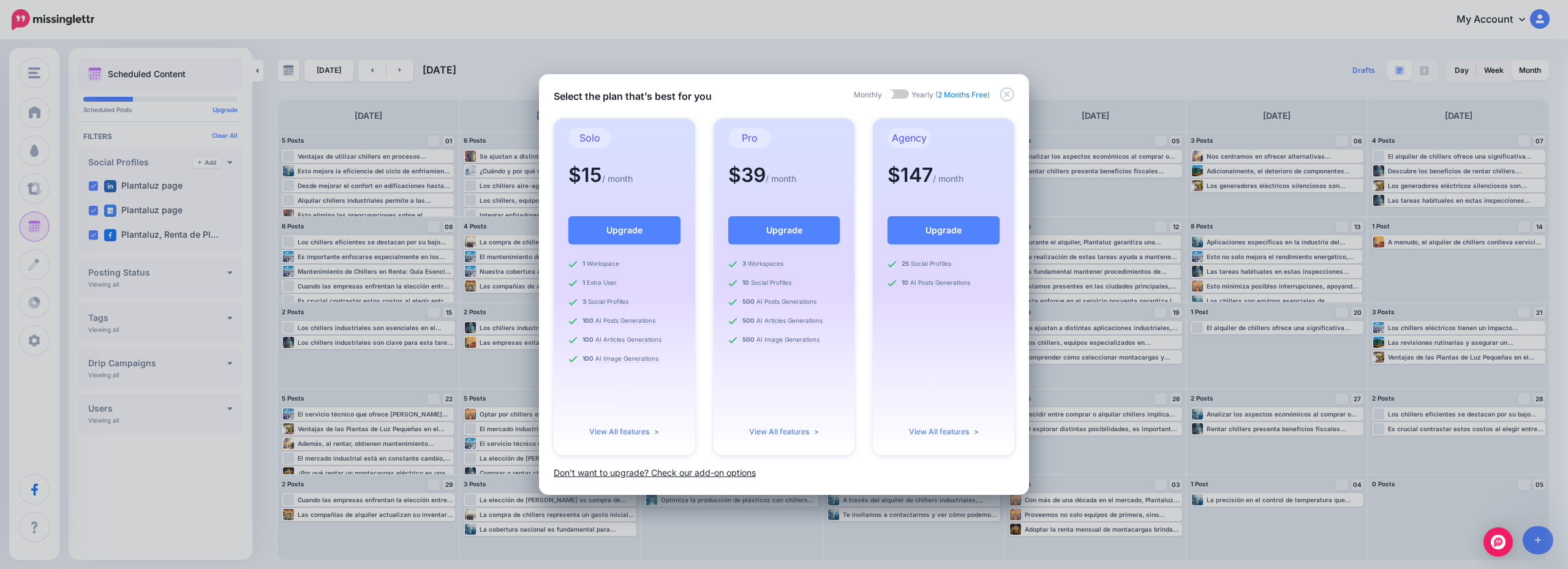
click at [721, 474] on link "Don't want to upgrade? Check our add-on options" at bounding box center [654, 472] width 202 height 10
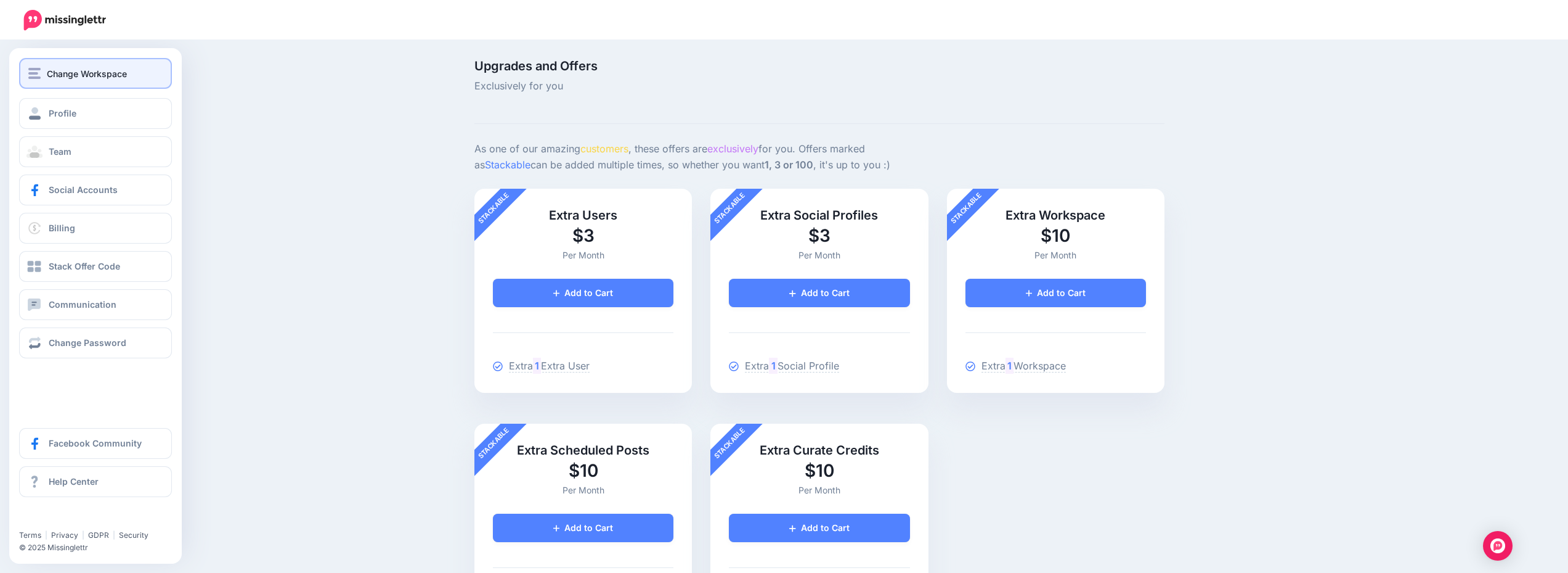
click at [99, 80] on span "Change Workspace" at bounding box center [87, 74] width 80 height 14
click at [119, 88] on button "Change Workspace" at bounding box center [95, 73] width 153 height 31
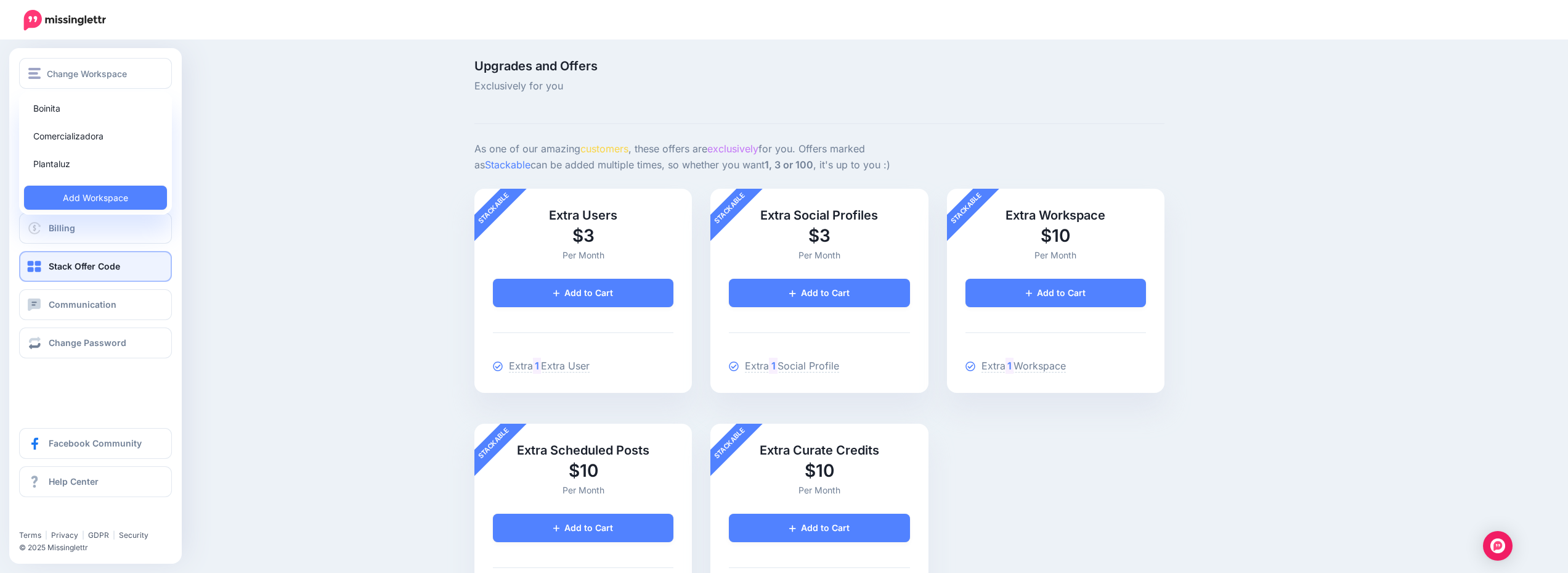
click at [102, 267] on span "Stack Offer Code" at bounding box center [85, 266] width 72 height 10
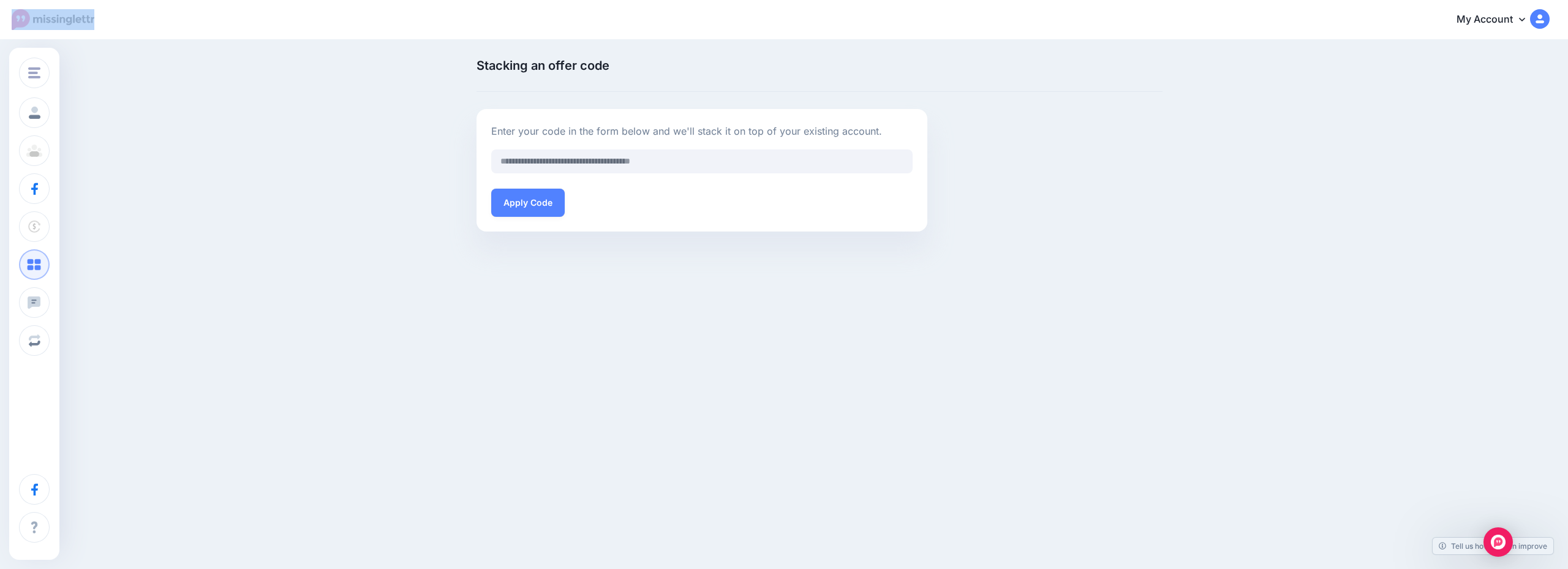
drag, startPoint x: 104, startPoint y: 21, endPoint x: 38, endPoint y: 19, distance: 66.0
click at [38, 19] on nav "My Account Dashboard My Account Billing Facebook Community Help Center" at bounding box center [784, 19] width 1550 height 39
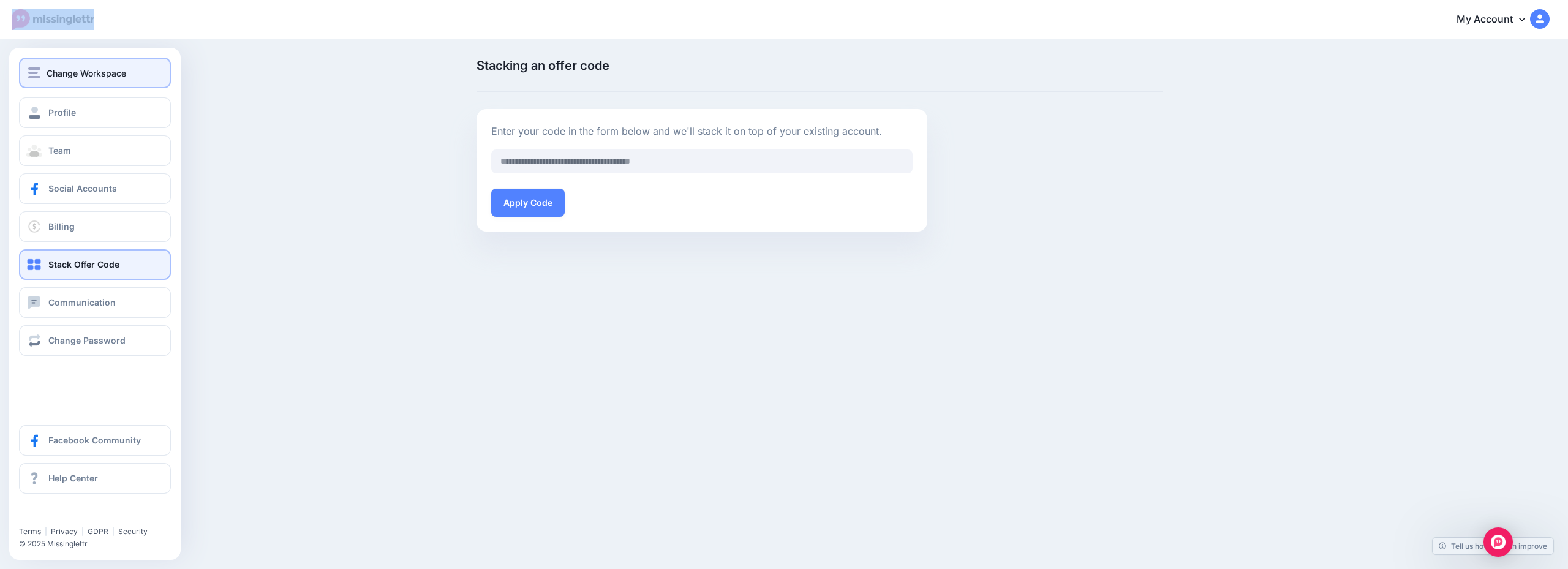
click at [76, 69] on span "Change Workspace" at bounding box center [86, 73] width 79 height 14
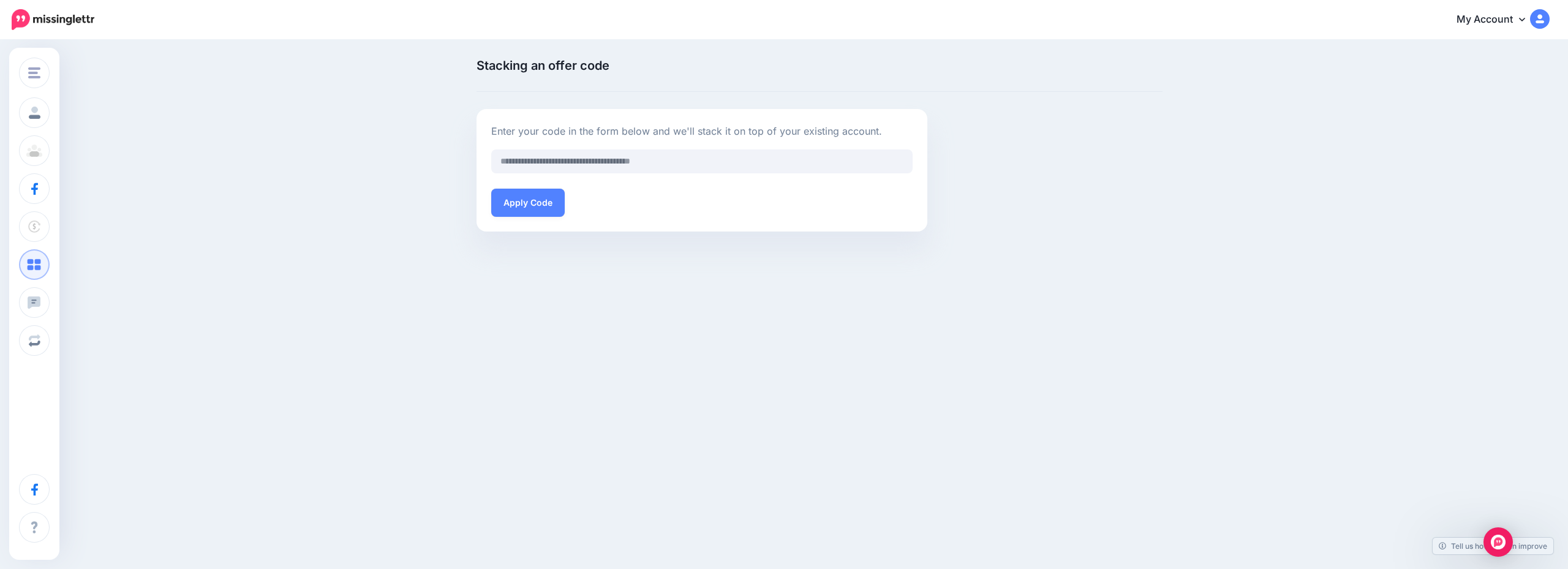
click at [269, 164] on div "Stacking an offer code Enter your code in the form below and we'll stack it on …" at bounding box center [784, 149] width 1568 height 217
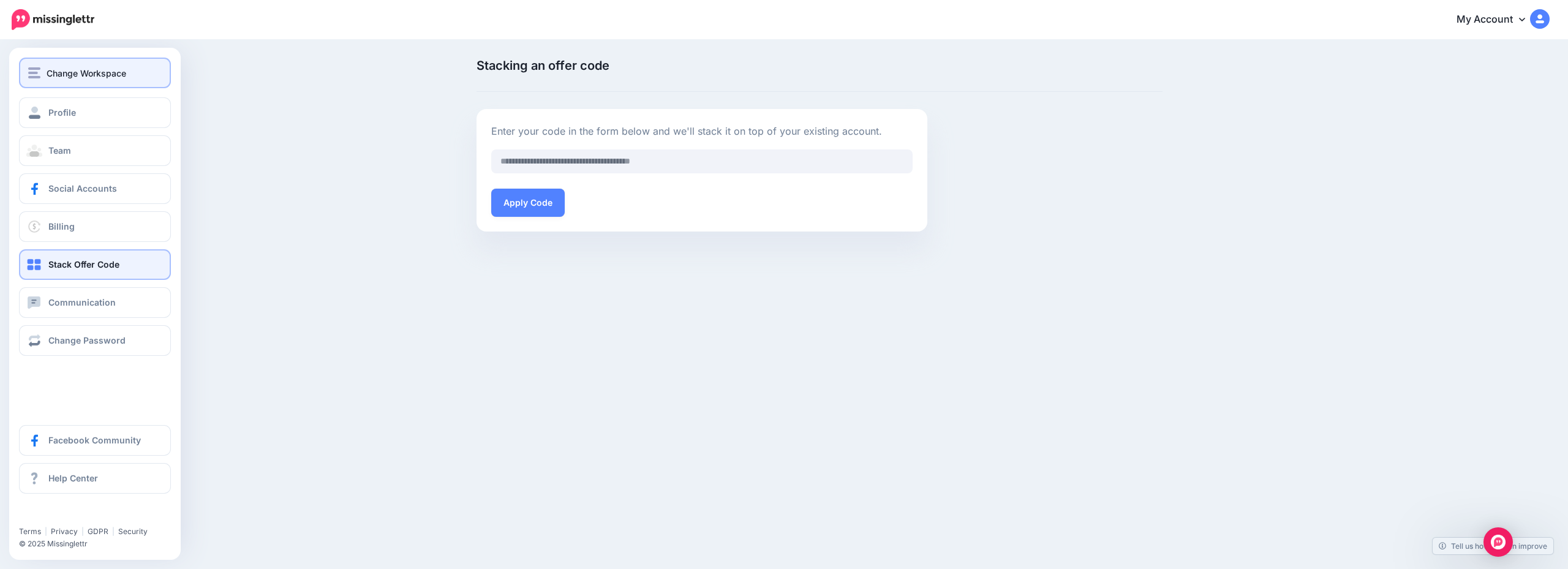
click at [45, 79] on div "Change Workspace" at bounding box center [94, 73] width 133 height 14
click at [105, 80] on button "Change Workspace" at bounding box center [94, 72] width 152 height 31
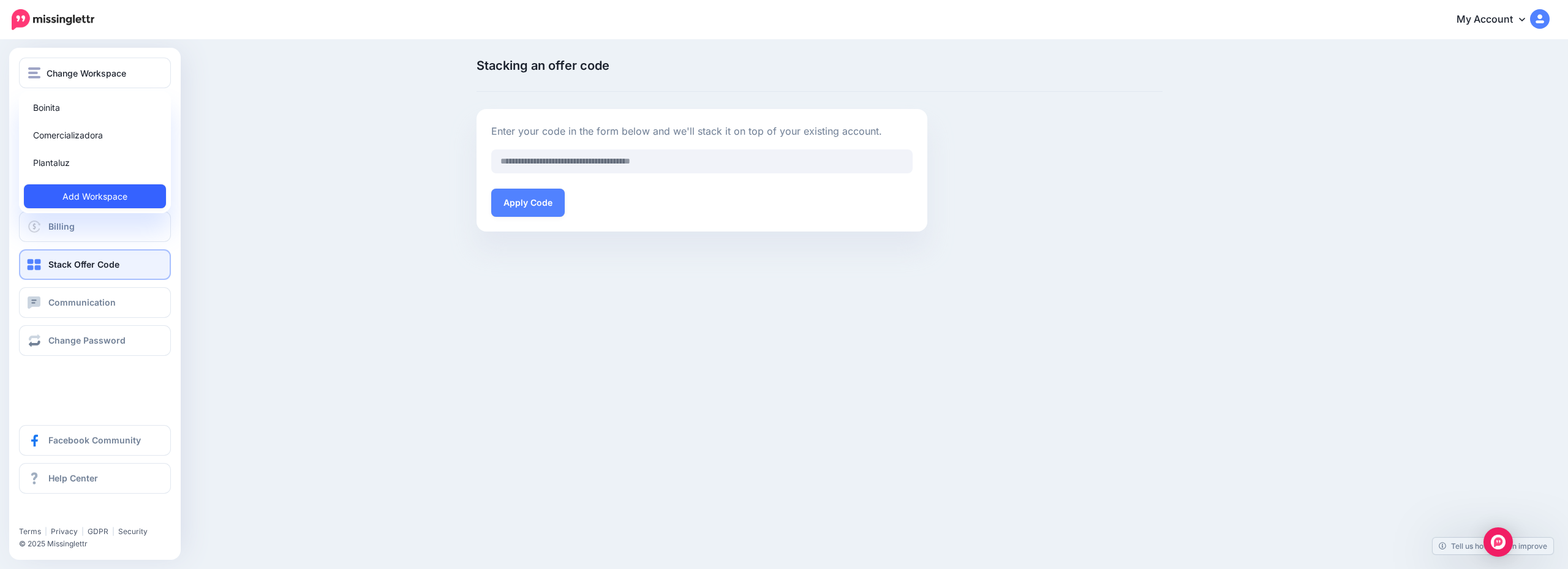
click at [100, 202] on link "Add Workspace" at bounding box center [94, 197] width 142 height 24
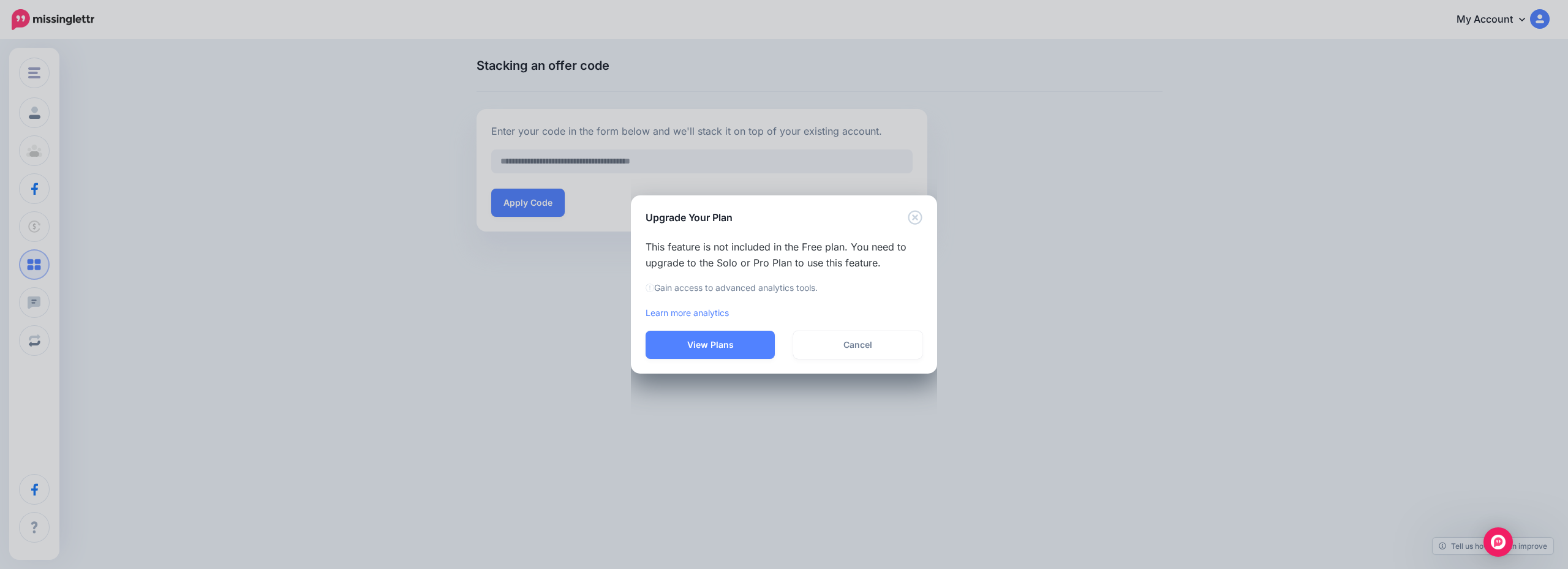
click at [690, 348] on button "View Plans" at bounding box center [710, 345] width 129 height 28
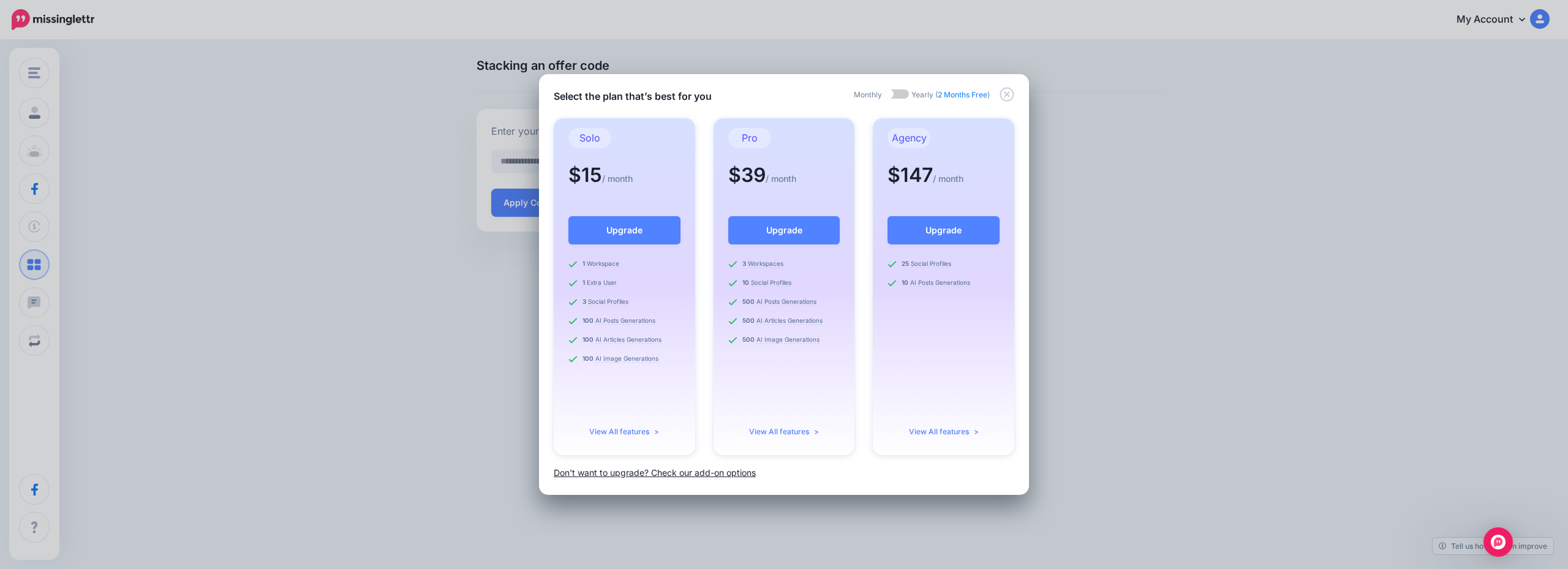
click at [715, 471] on link "Don't want to upgrade? Check our add-on options" at bounding box center [654, 472] width 202 height 10
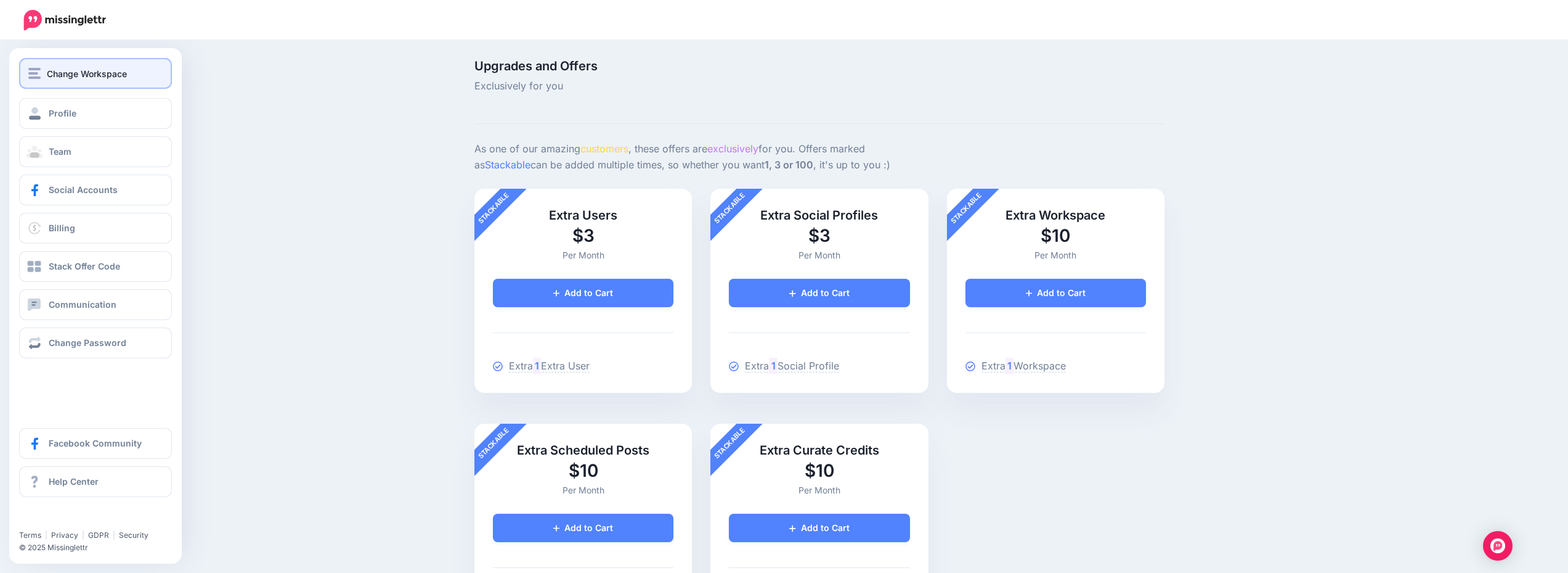
click at [82, 76] on span "Change Workspace" at bounding box center [87, 74] width 80 height 14
click at [59, 68] on span "Change Workspace" at bounding box center [87, 74] width 80 height 14
click at [77, 76] on span "Change Workspace" at bounding box center [87, 74] width 80 height 14
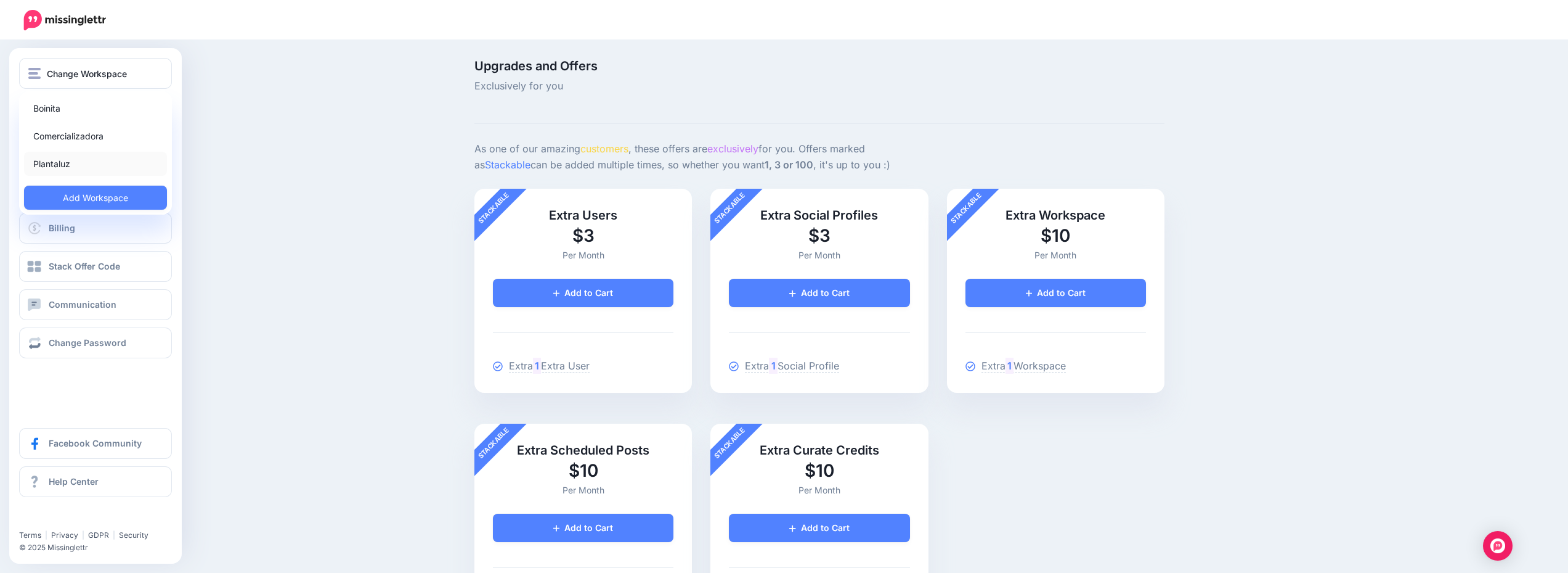
click at [106, 159] on link "Plantaluz" at bounding box center [95, 164] width 143 height 24
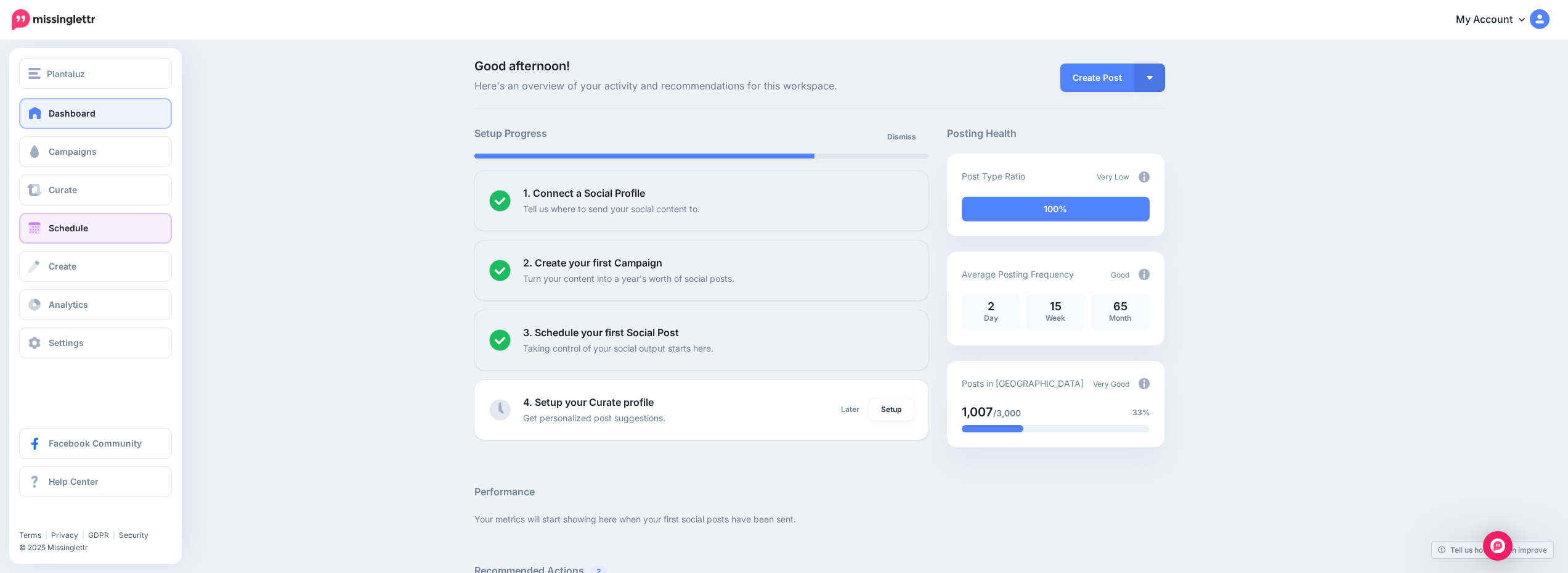
click at [99, 221] on link "Schedule" at bounding box center [95, 228] width 153 height 31
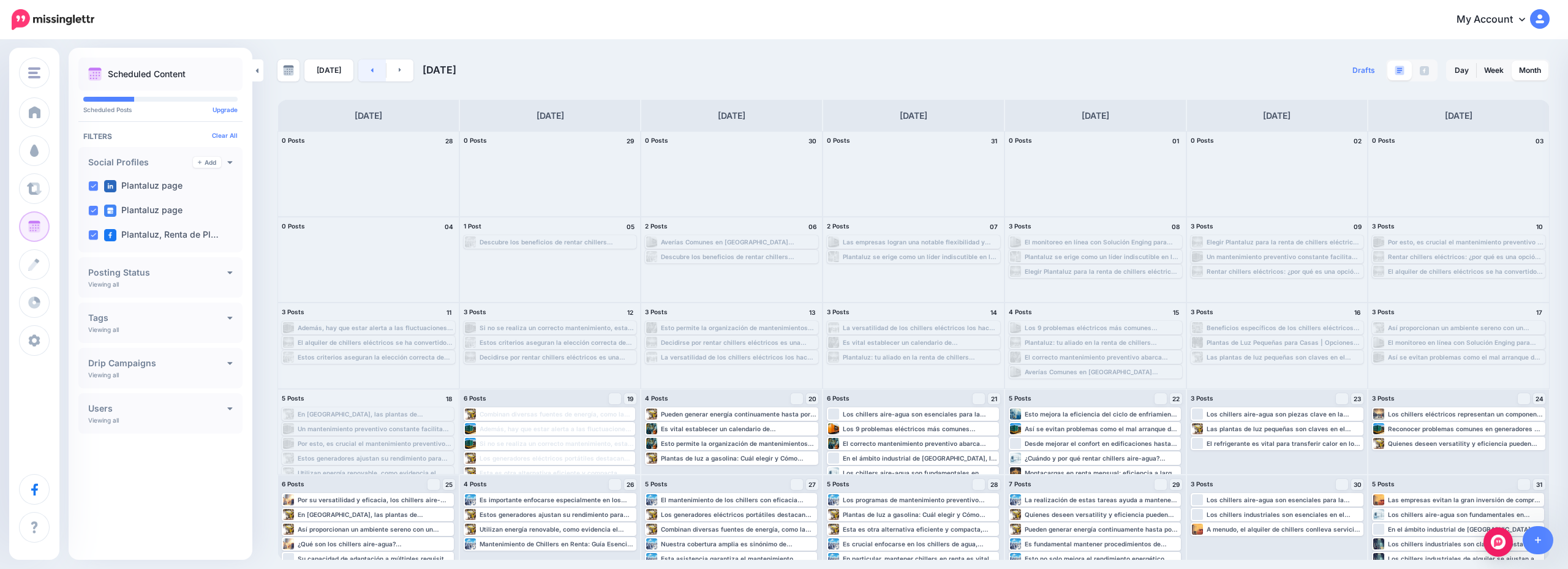
click at [375, 65] on link at bounding box center [373, 71] width 28 height 22
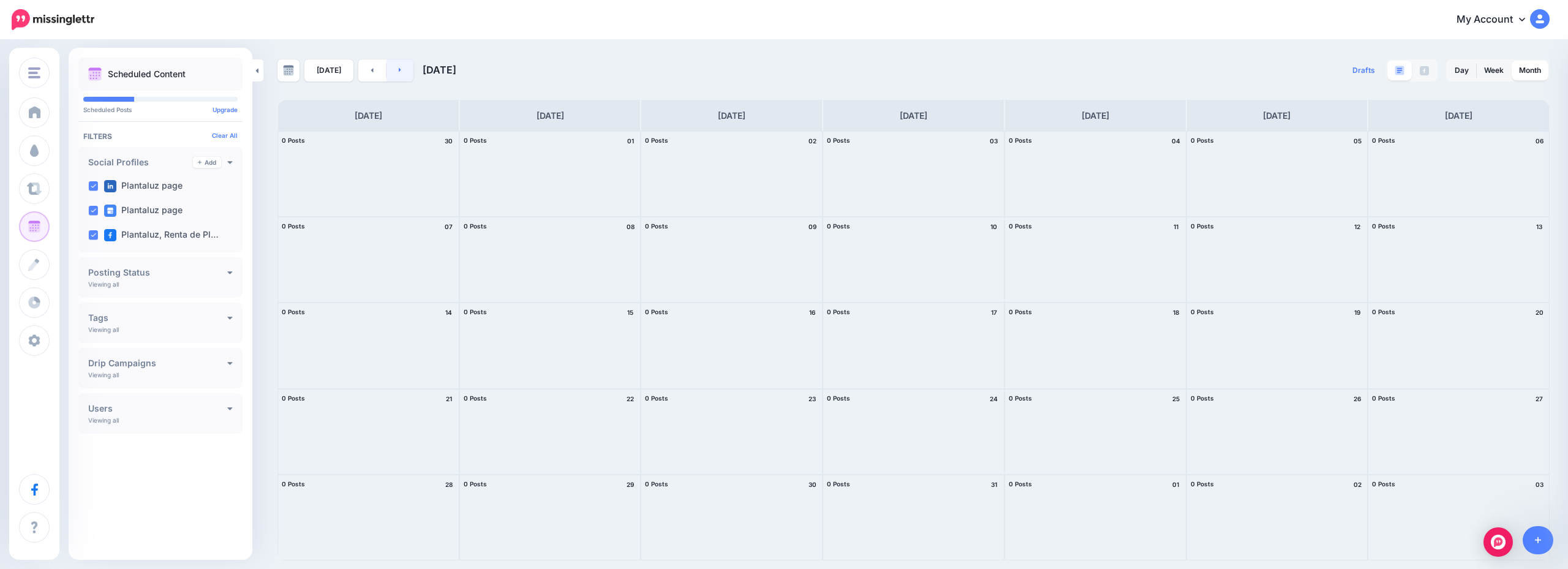
click at [400, 72] on link at bounding box center [400, 71] width 28 height 22
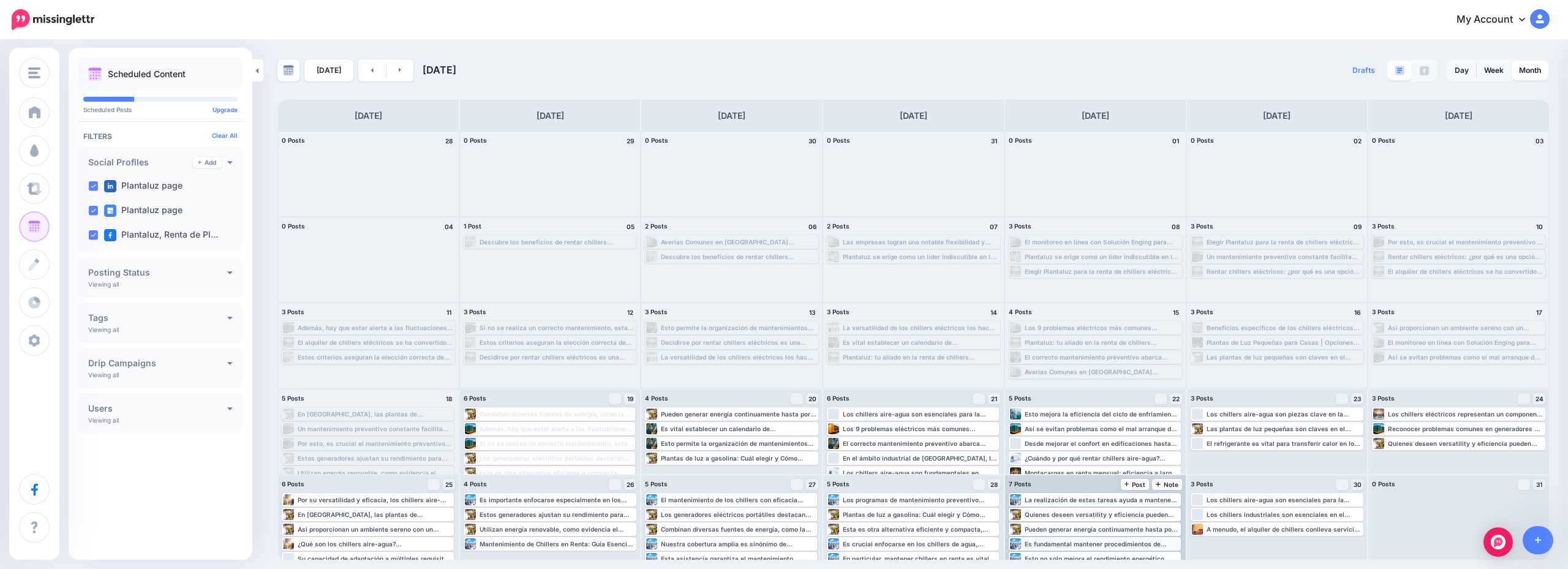
scroll to position [40, 0]
click at [399, 72] on link at bounding box center [400, 71] width 28 height 22
